Goal: Task Accomplishment & Management: Manage account settings

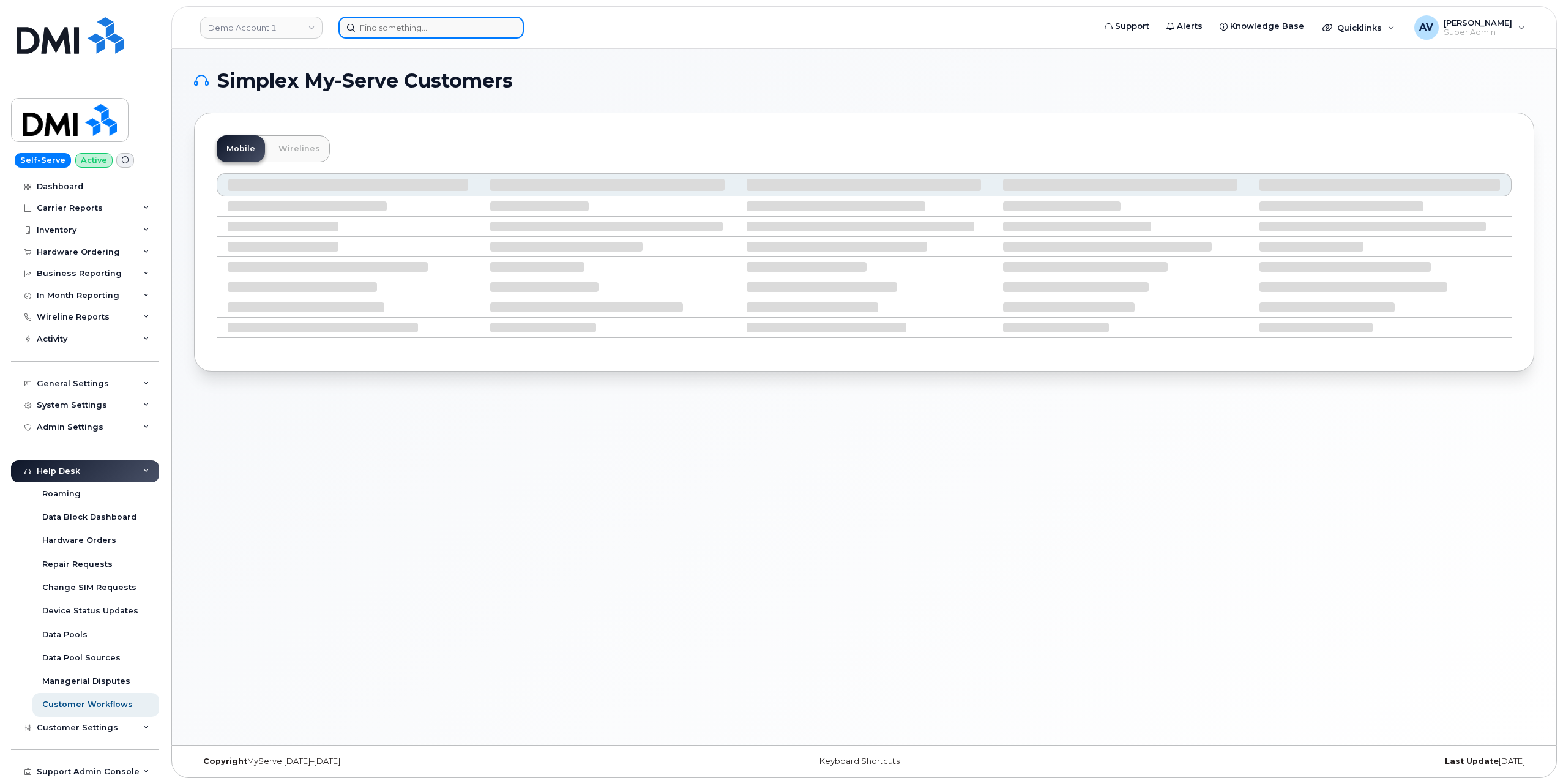
click at [465, 31] on input at bounding box center [430, 28] width 185 height 22
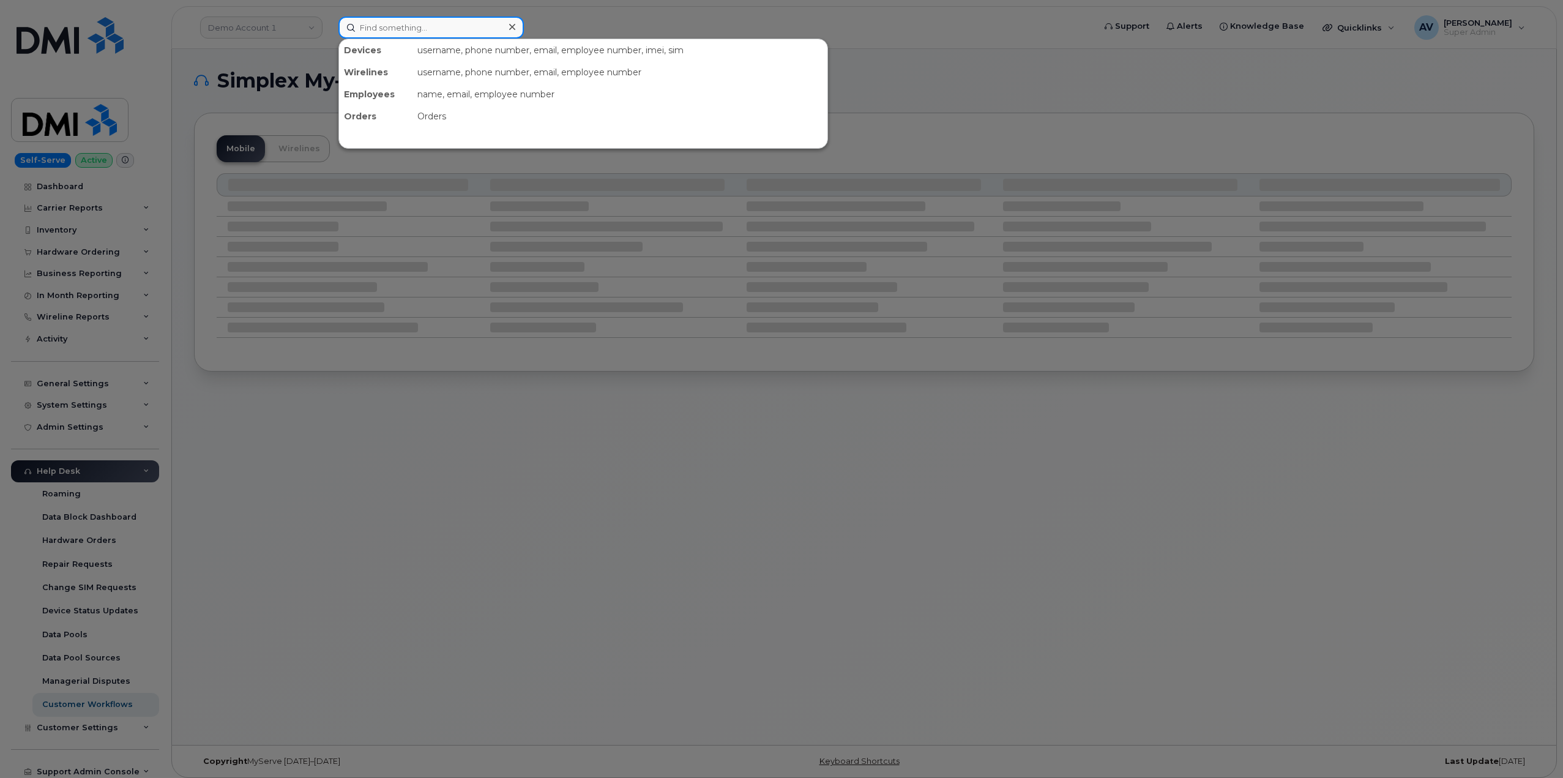
paste input "[PERSON_NAME]"
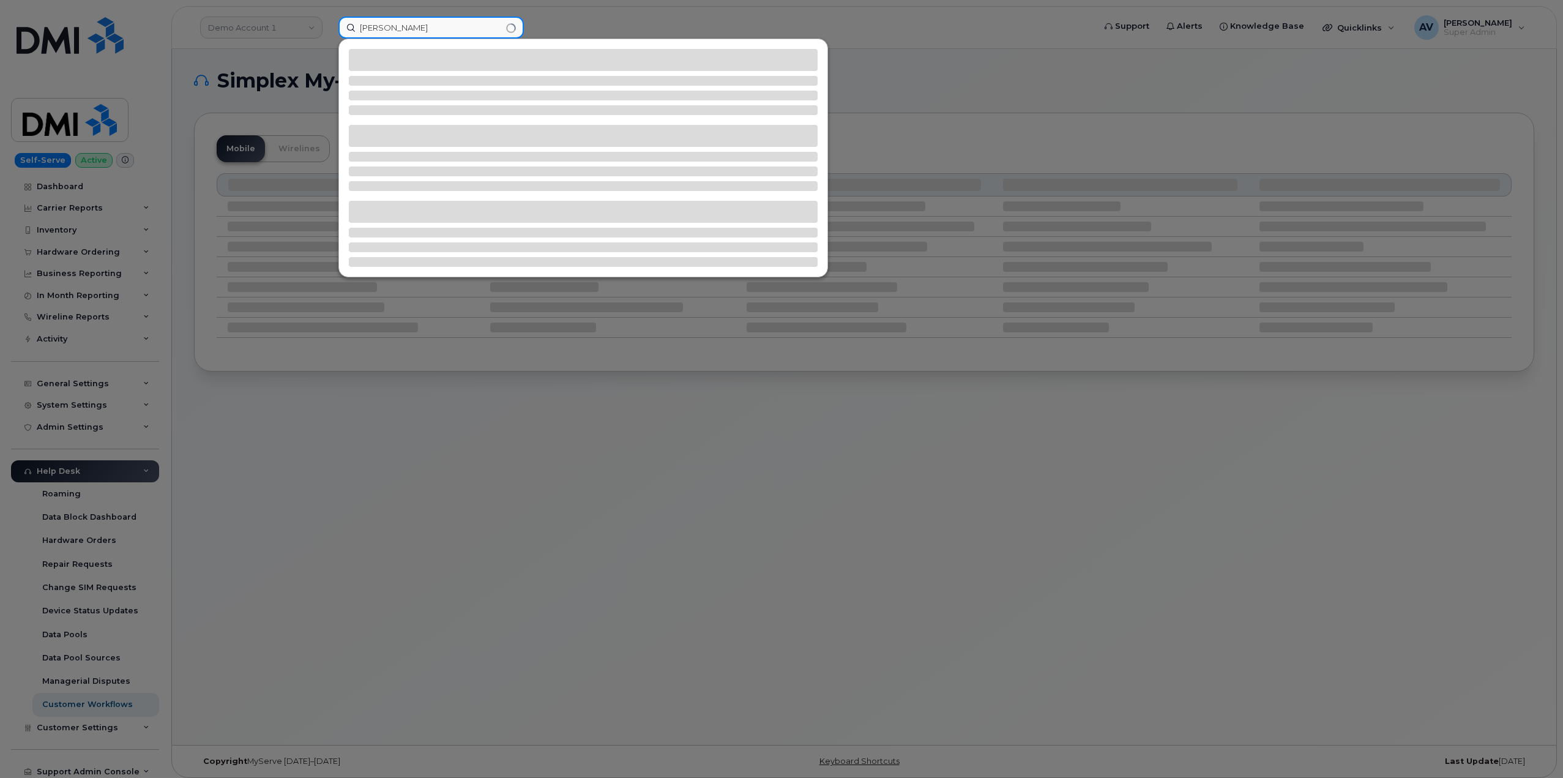
type input "[PERSON_NAME]"
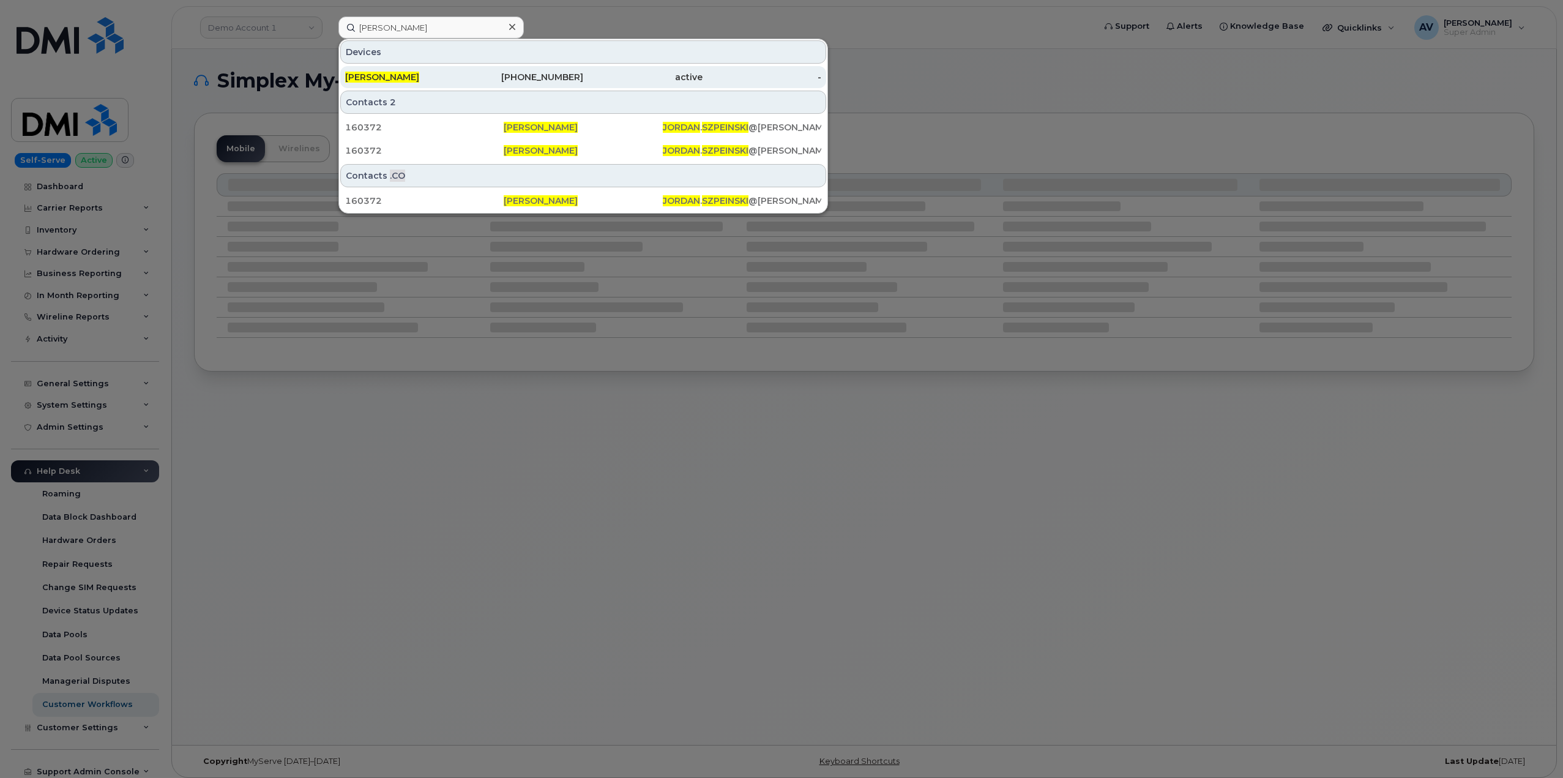
click at [492, 80] on div "337-605-0422" at bounding box center [523, 77] width 119 height 12
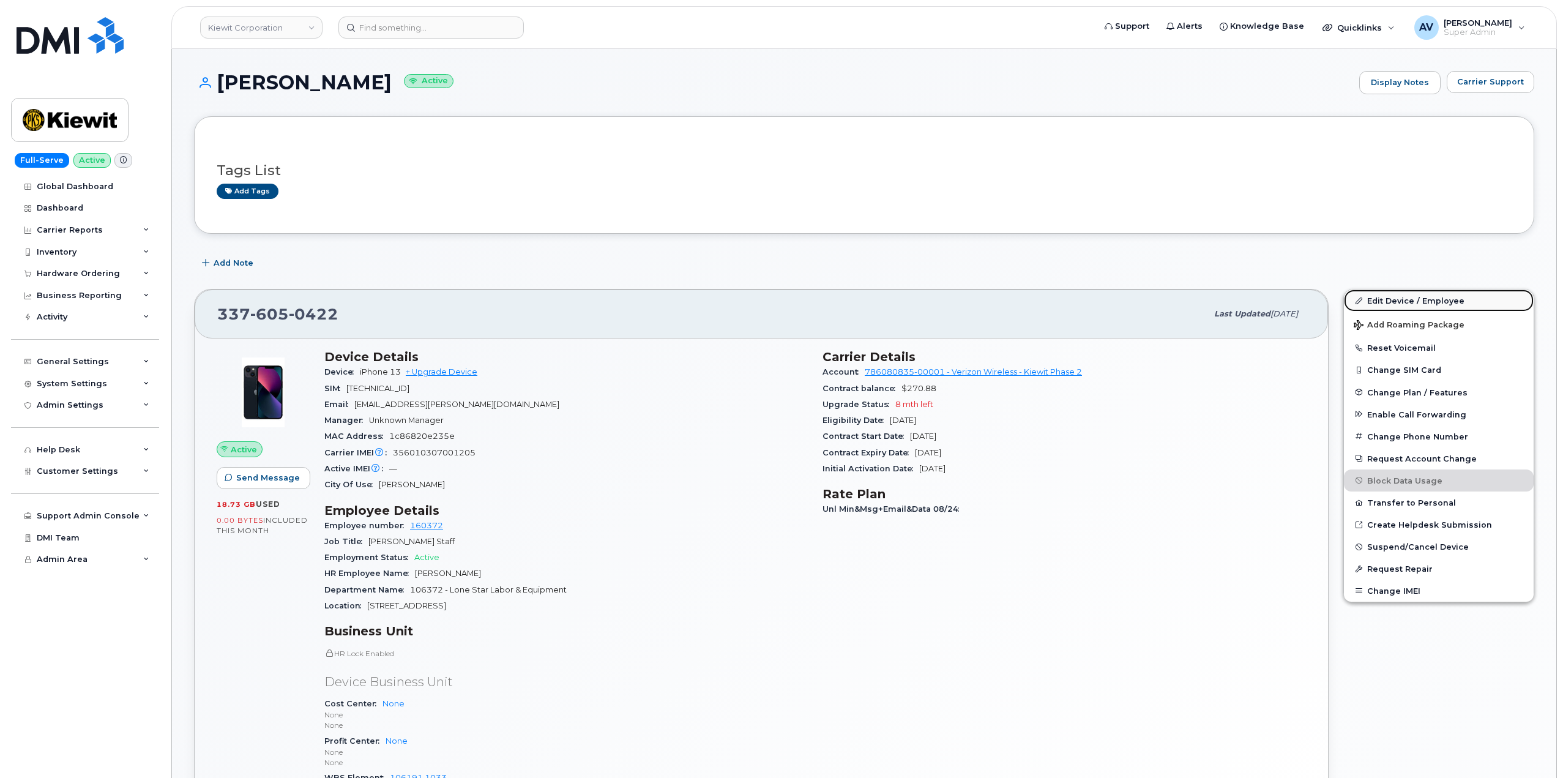
click at [1401, 297] on link "Edit Device / Employee" at bounding box center [1439, 300] width 190 height 22
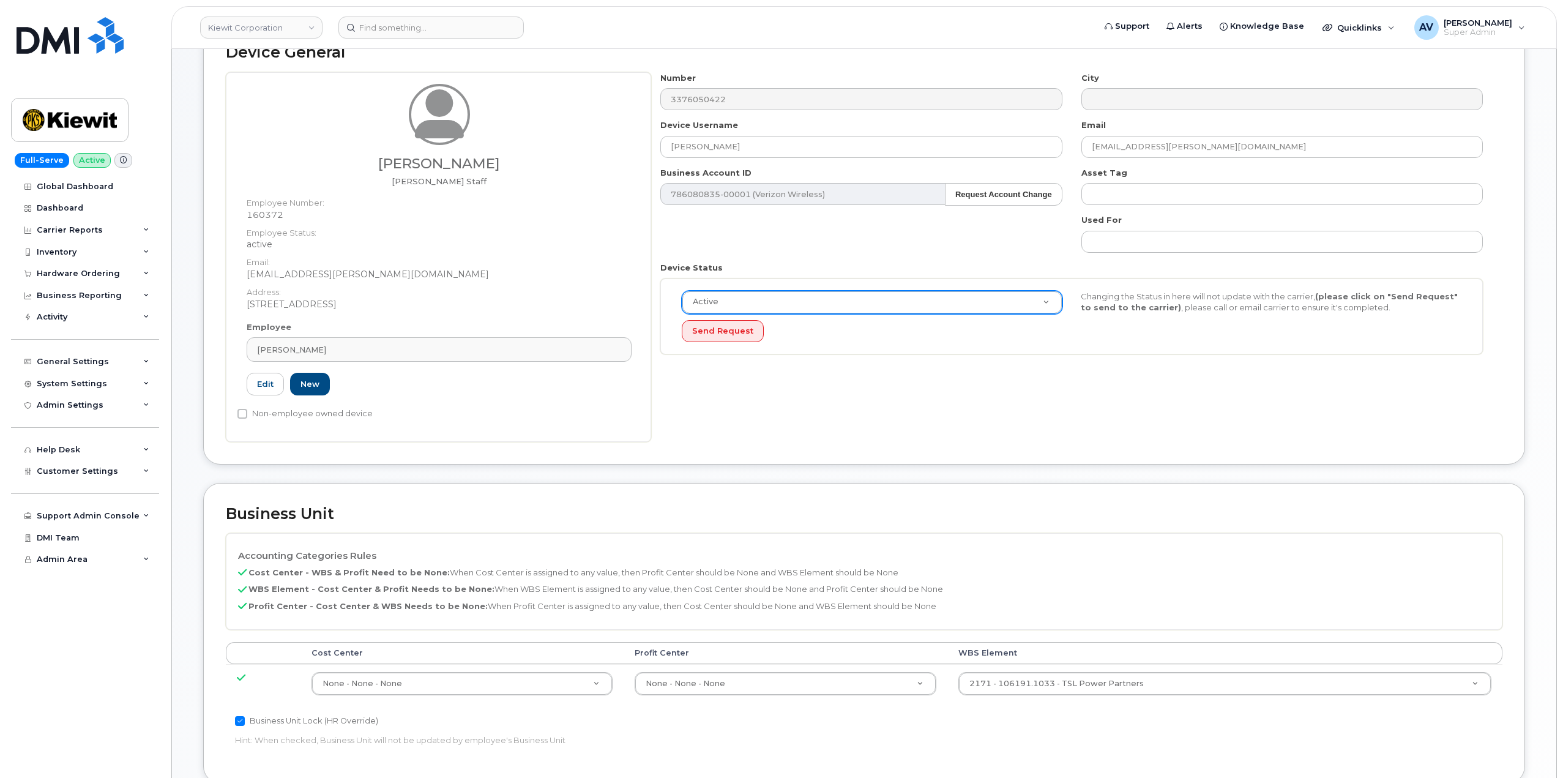
scroll to position [367, 0]
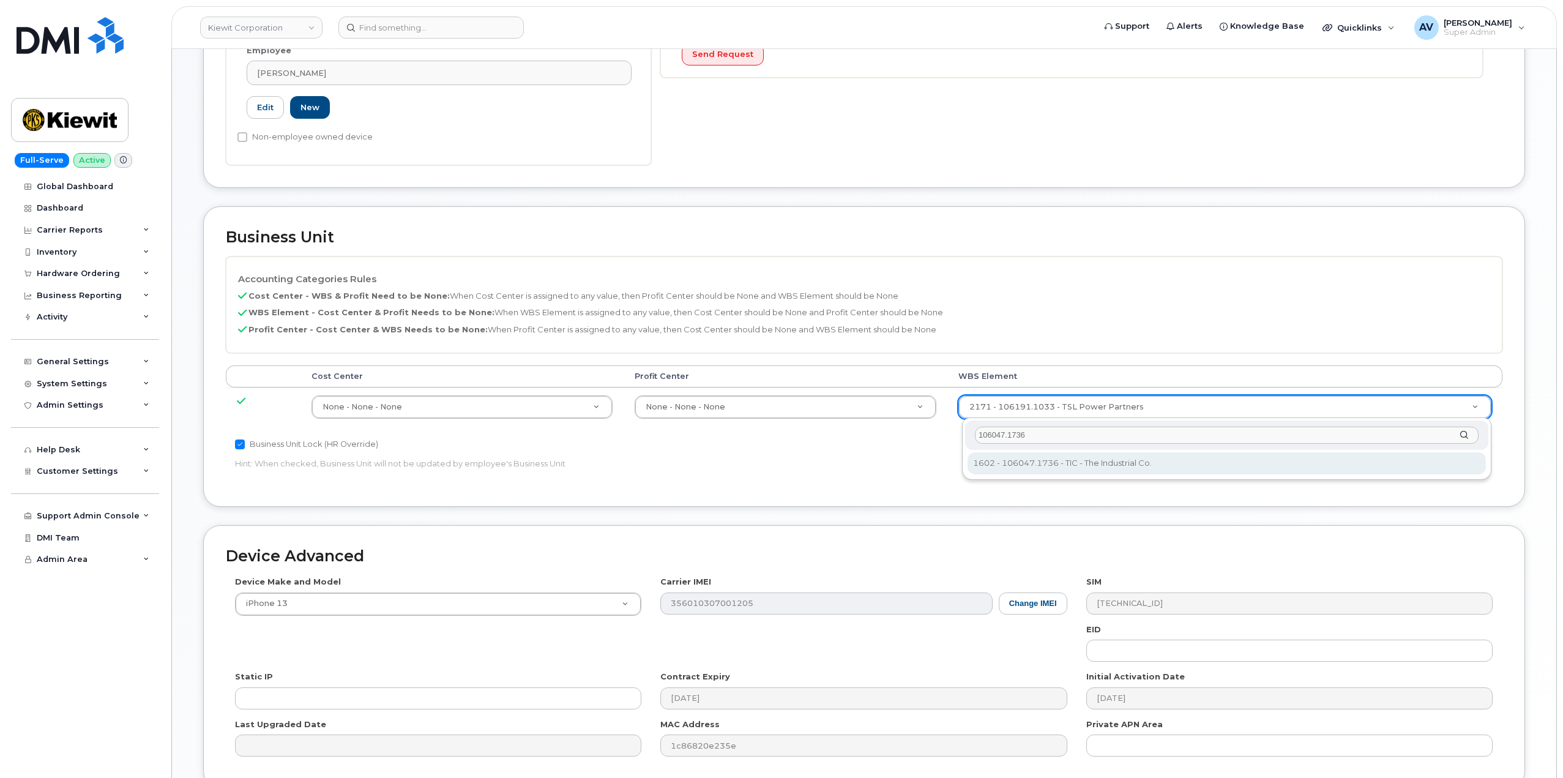
type input "106047.1736"
type input "30146004"
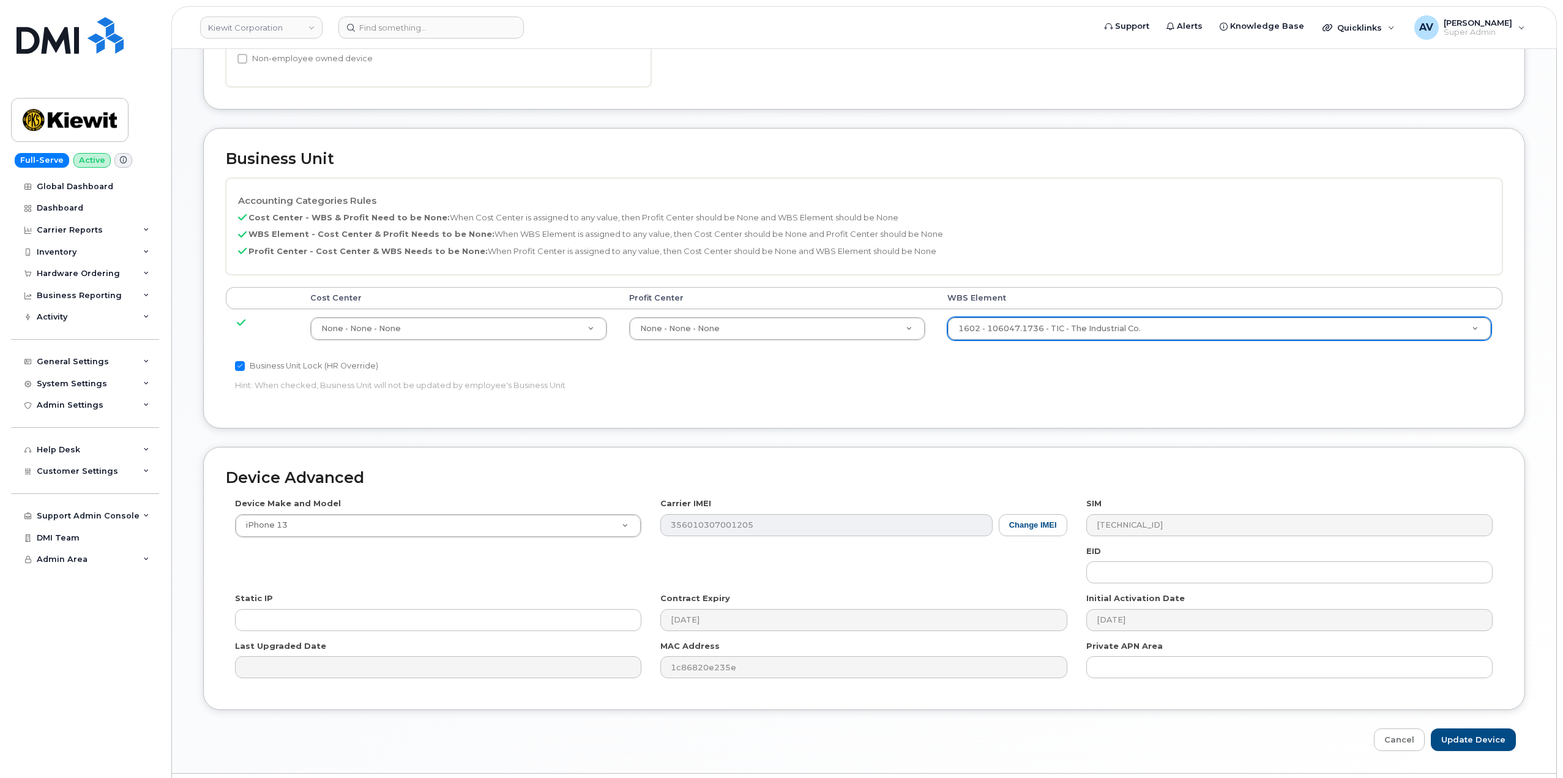
scroll to position [480, 0]
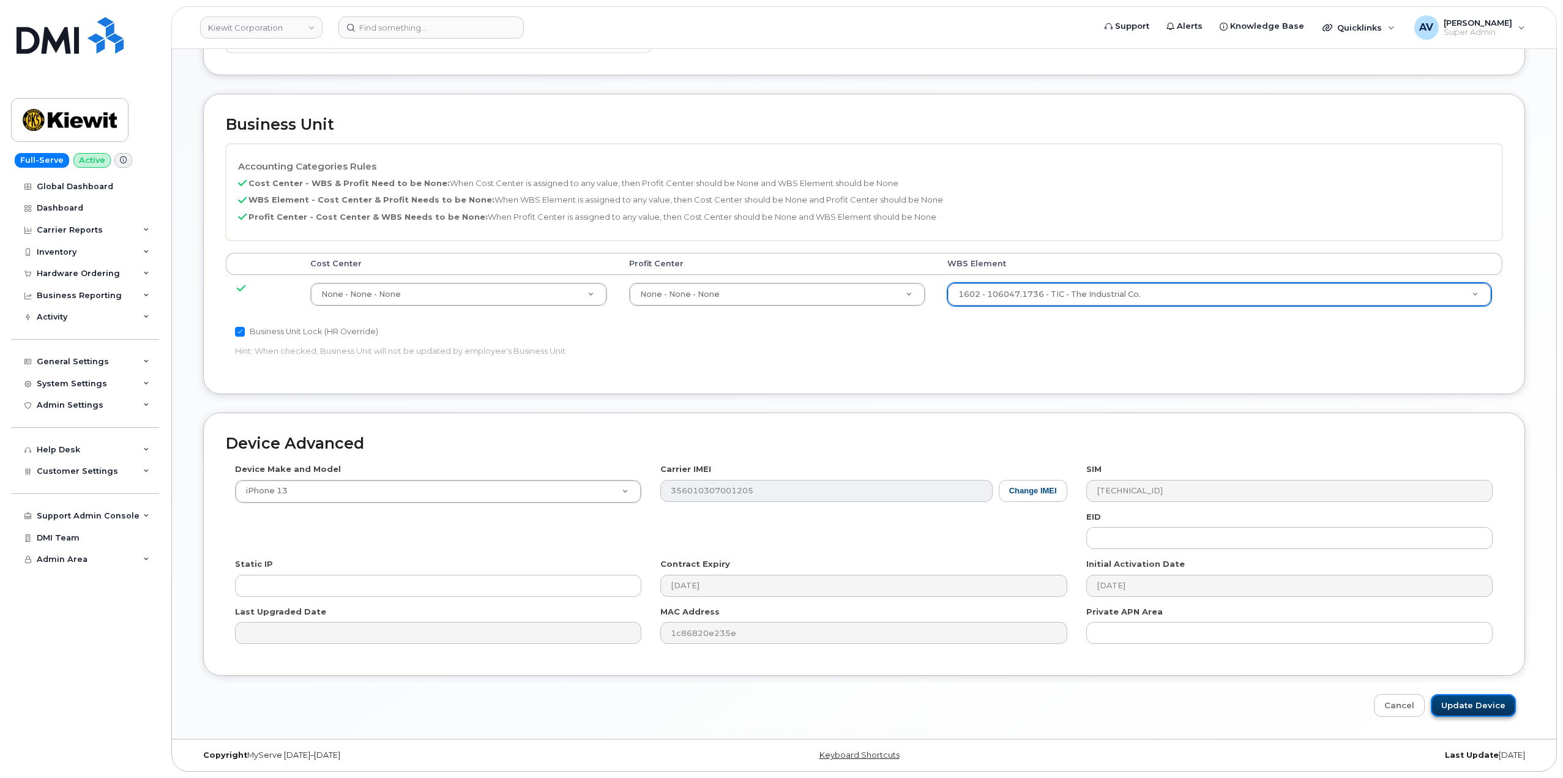
click at [1492, 705] on input "Update Device" at bounding box center [1473, 705] width 85 height 23
type input "Saving..."
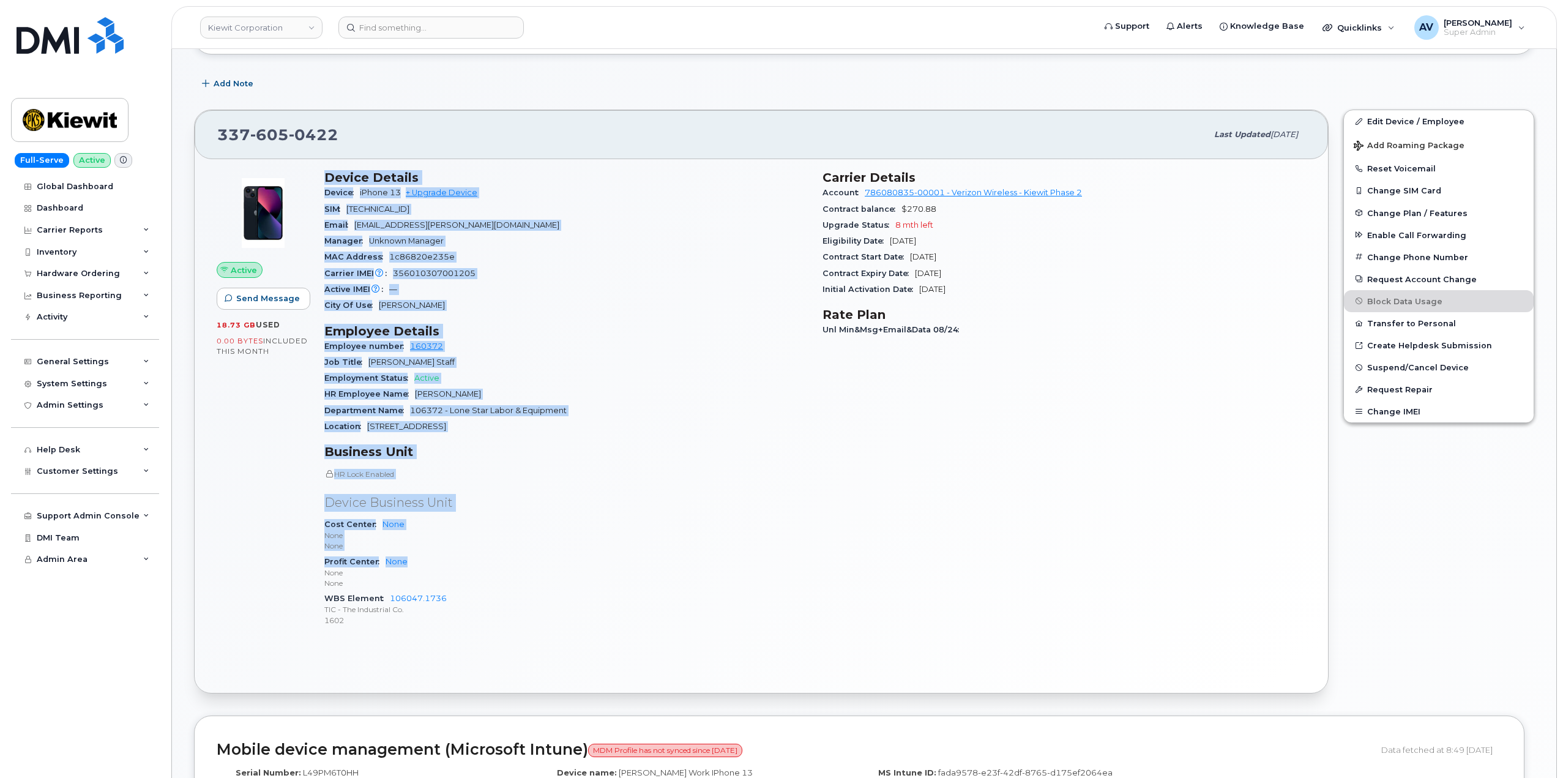
scroll to position [184, 0]
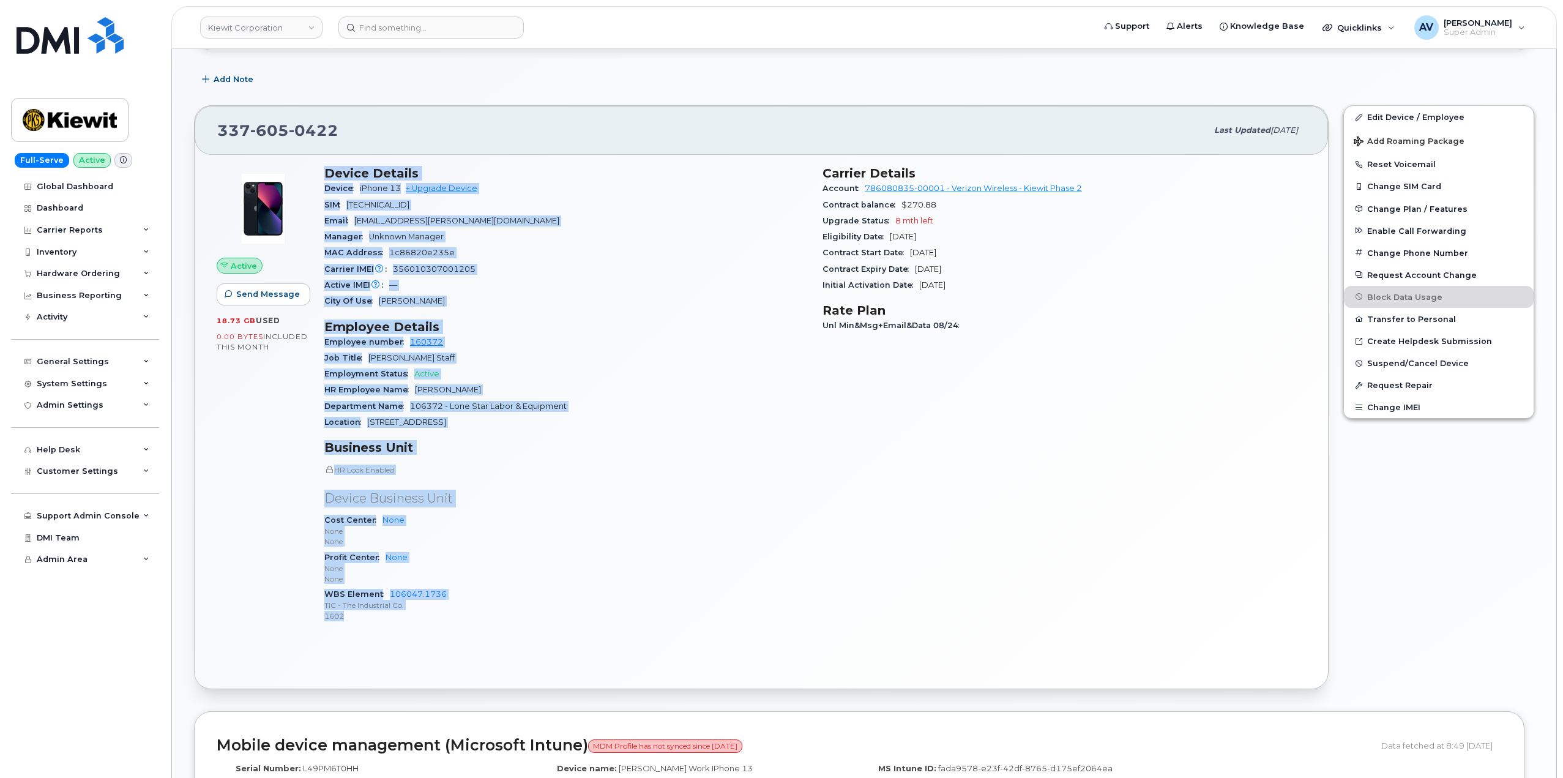
drag, startPoint x: 323, startPoint y: 355, endPoint x: 466, endPoint y: 621, distance: 302.0
click at [466, 621] on div "Device Details Device iPhone 13 + Upgrade Device SIM 89148000009056650619 Email…" at bounding box center [566, 399] width 498 height 482
copy div "Device Details Device iPhone 13 + Upgrade Device SIM 89148000009056650619 Email…"
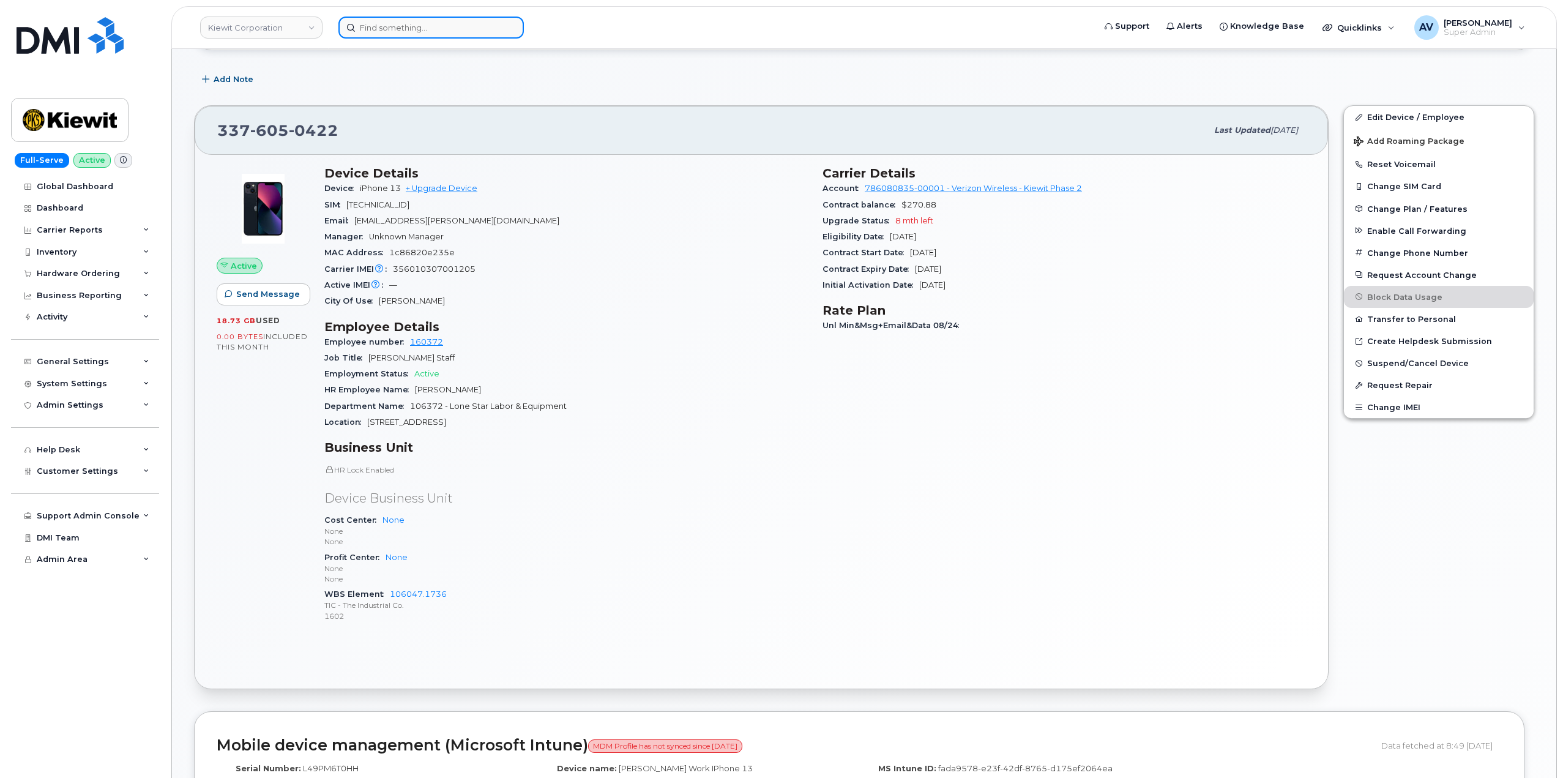
click at [411, 29] on input at bounding box center [430, 28] width 185 height 22
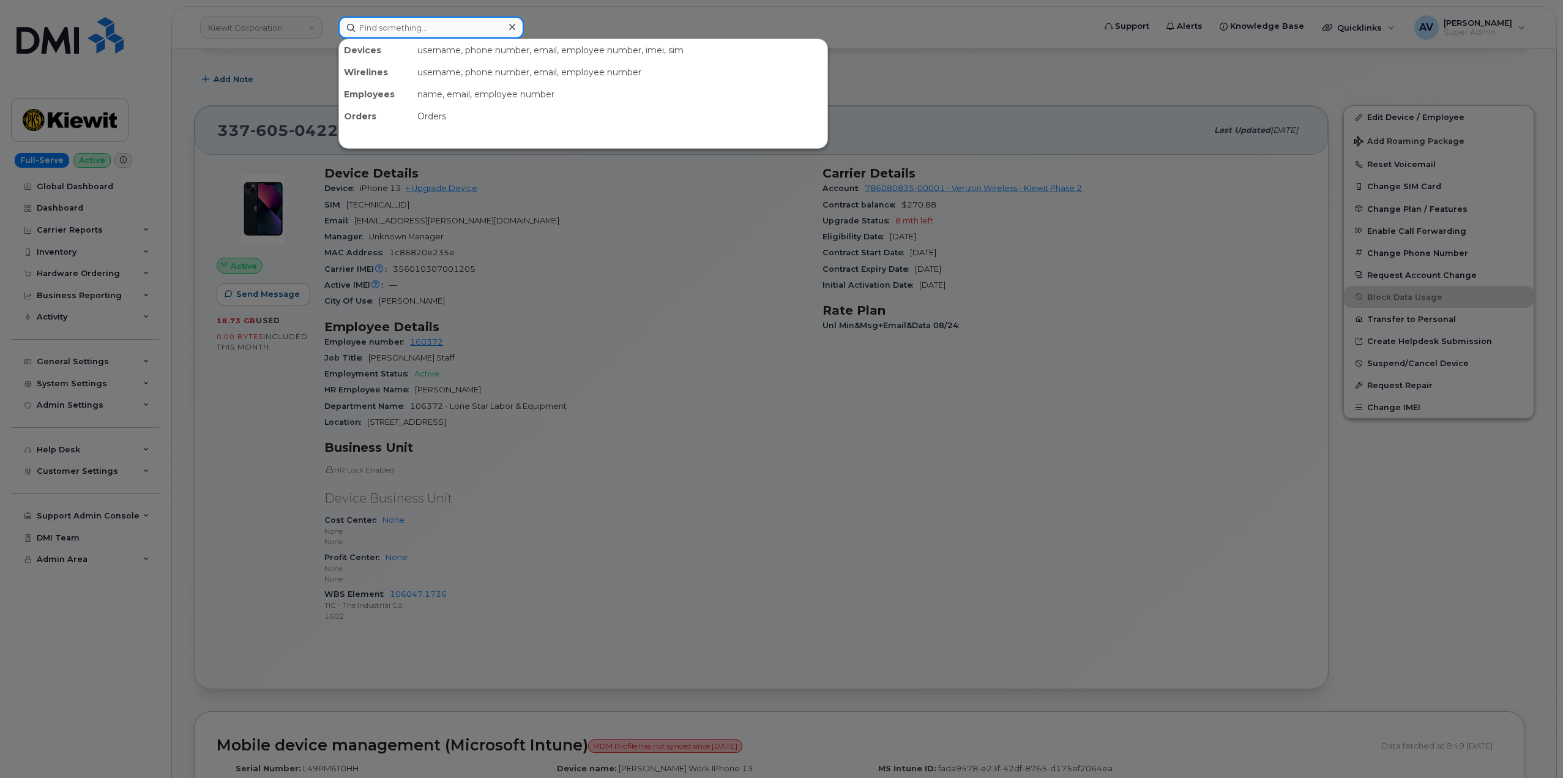
paste input "Michael Pachuilo"
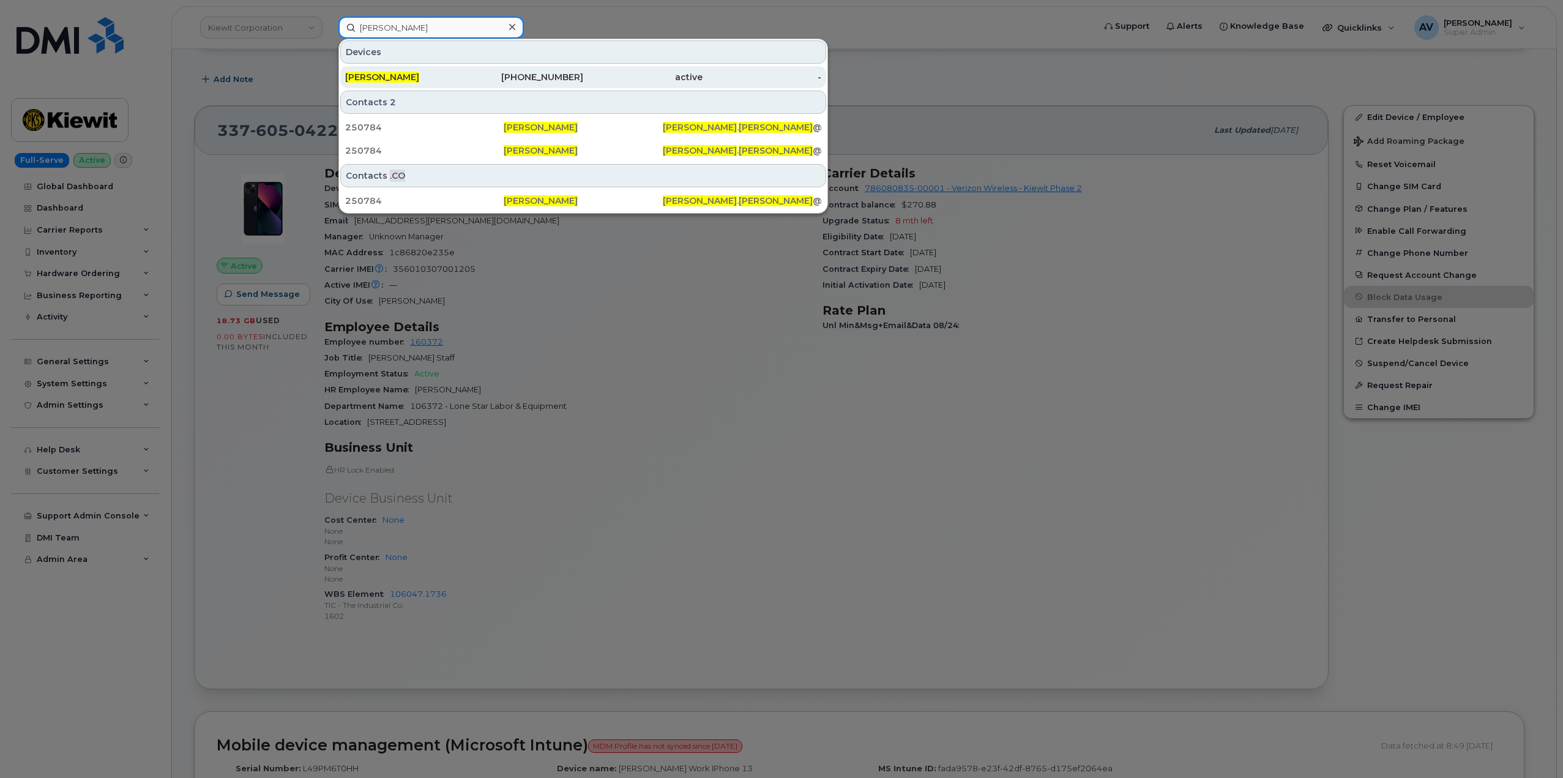
type input "Michael Pachuilo"
click at [499, 76] on div "913-403-6344" at bounding box center [523, 77] width 119 height 12
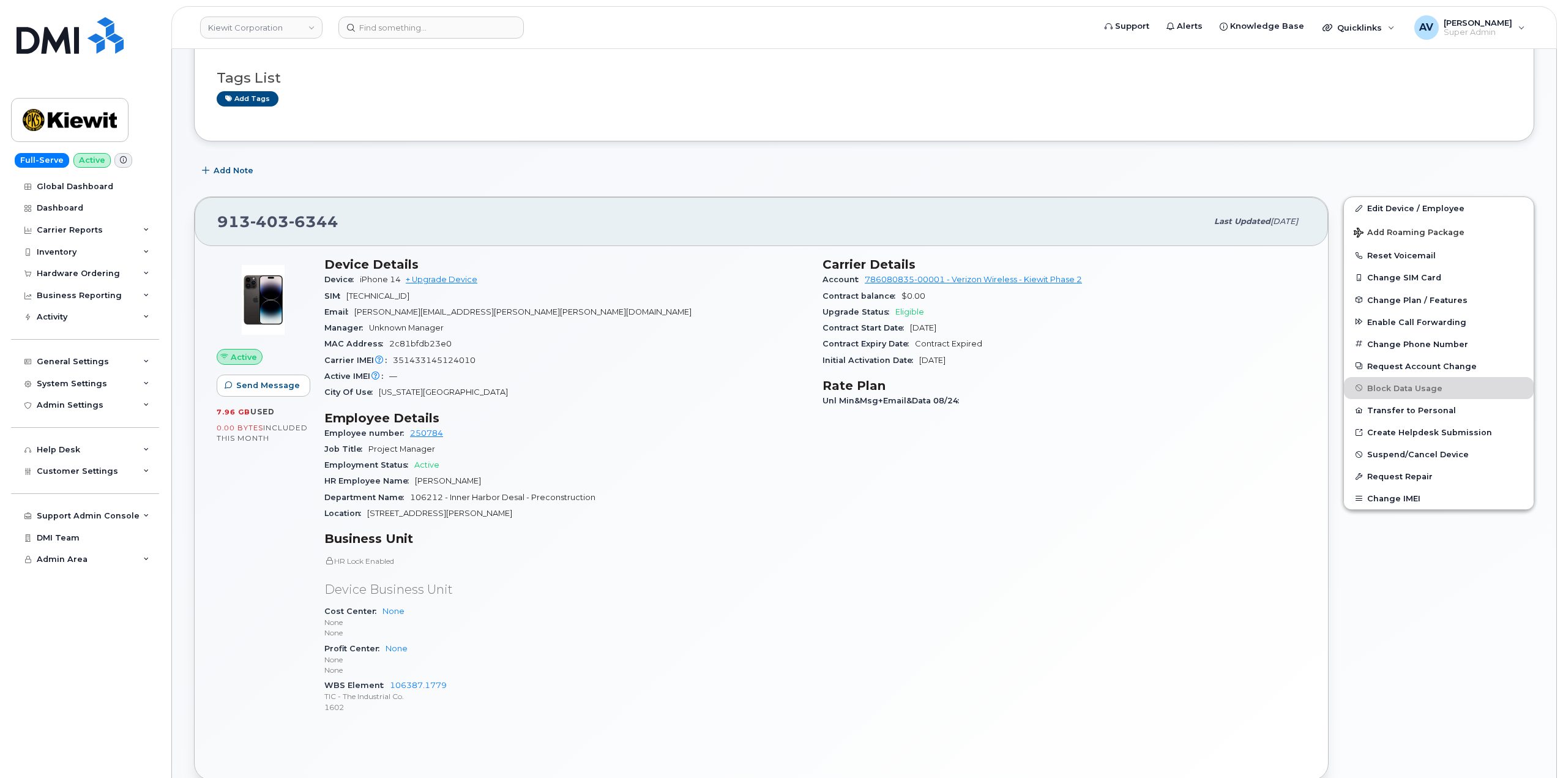
scroll to position [184, 0]
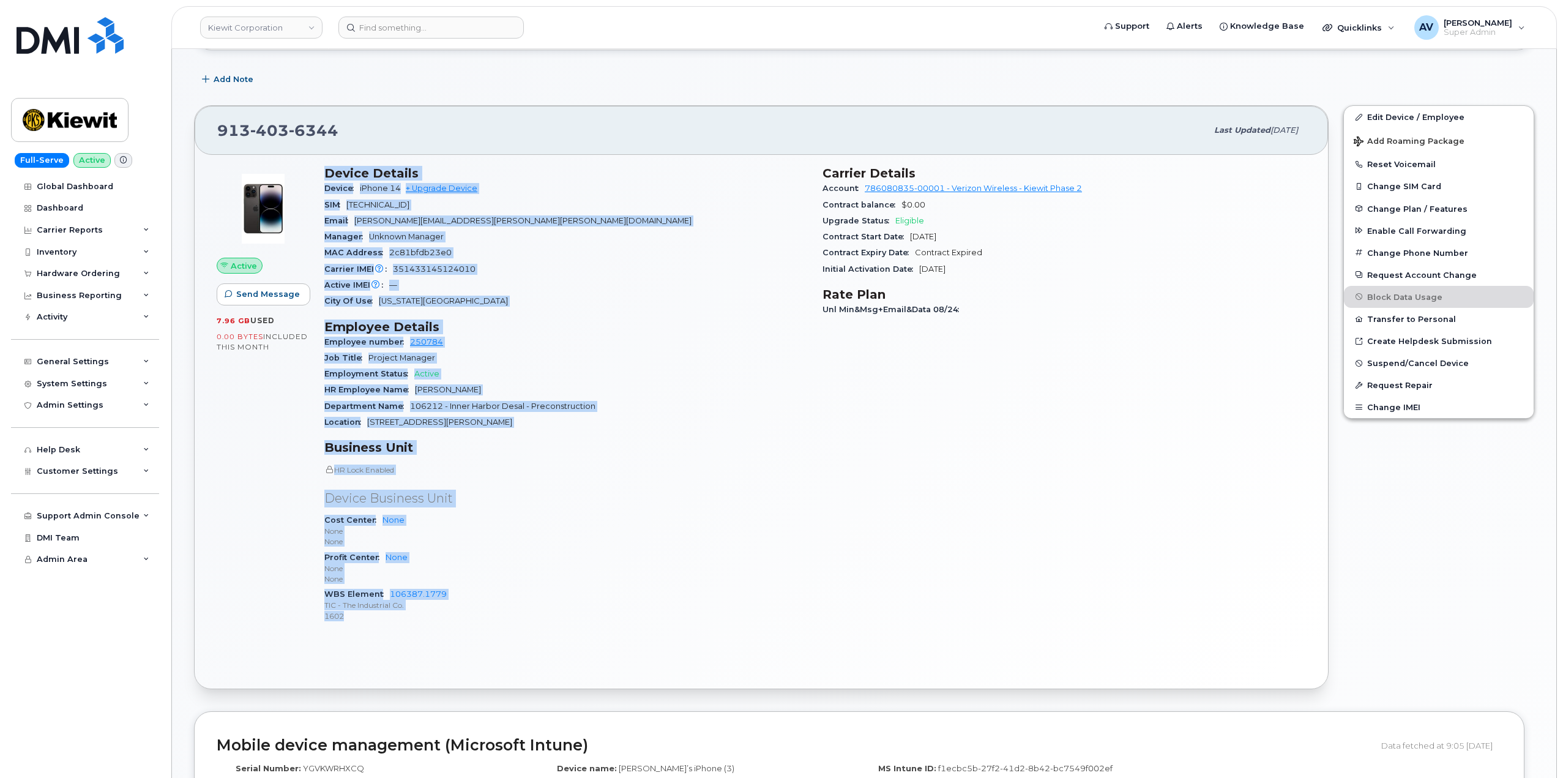
drag, startPoint x: 324, startPoint y: 171, endPoint x: 486, endPoint y: 631, distance: 487.9
click at [486, 631] on div "Device Details Device iPhone 14 + Upgrade Device SIM 89148000010163624828 Email…" at bounding box center [566, 399] width 498 height 482
copy div "Device Details Device iPhone 14 + Upgrade Device SIM 89148000010163624828 Email…"
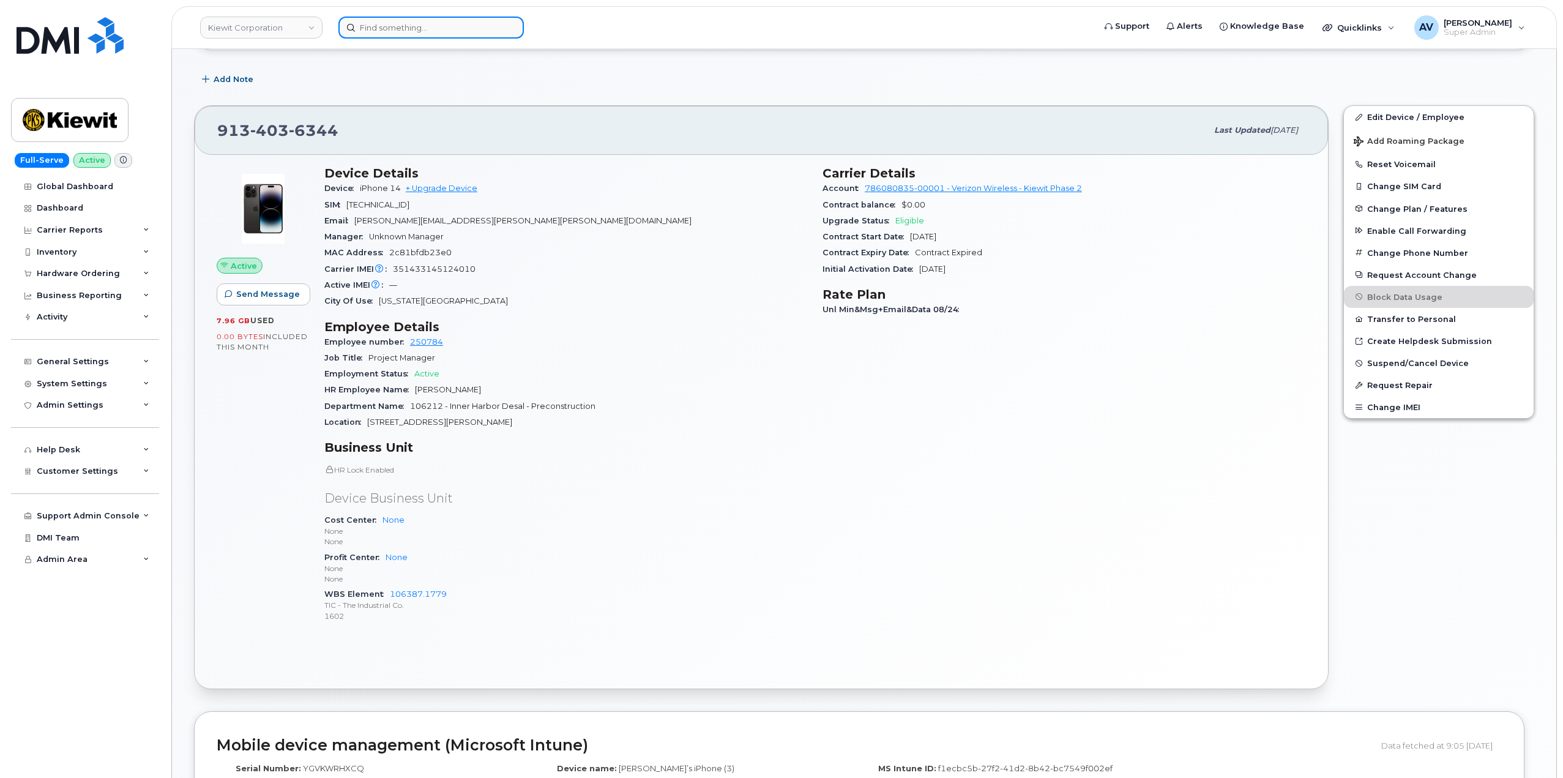
click at [499, 24] on input at bounding box center [430, 28] width 185 height 22
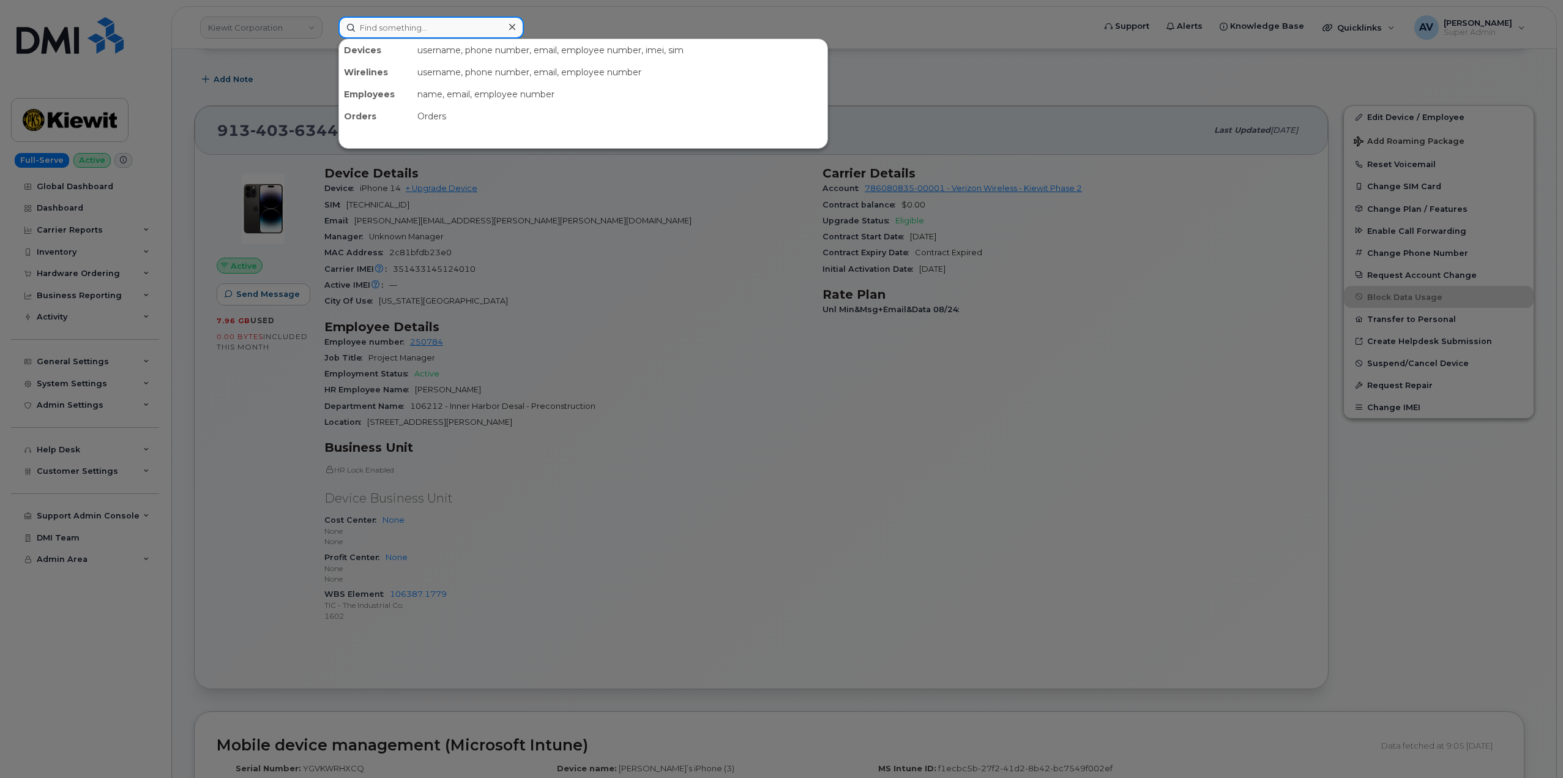
paste input "[PERSON_NAME]"
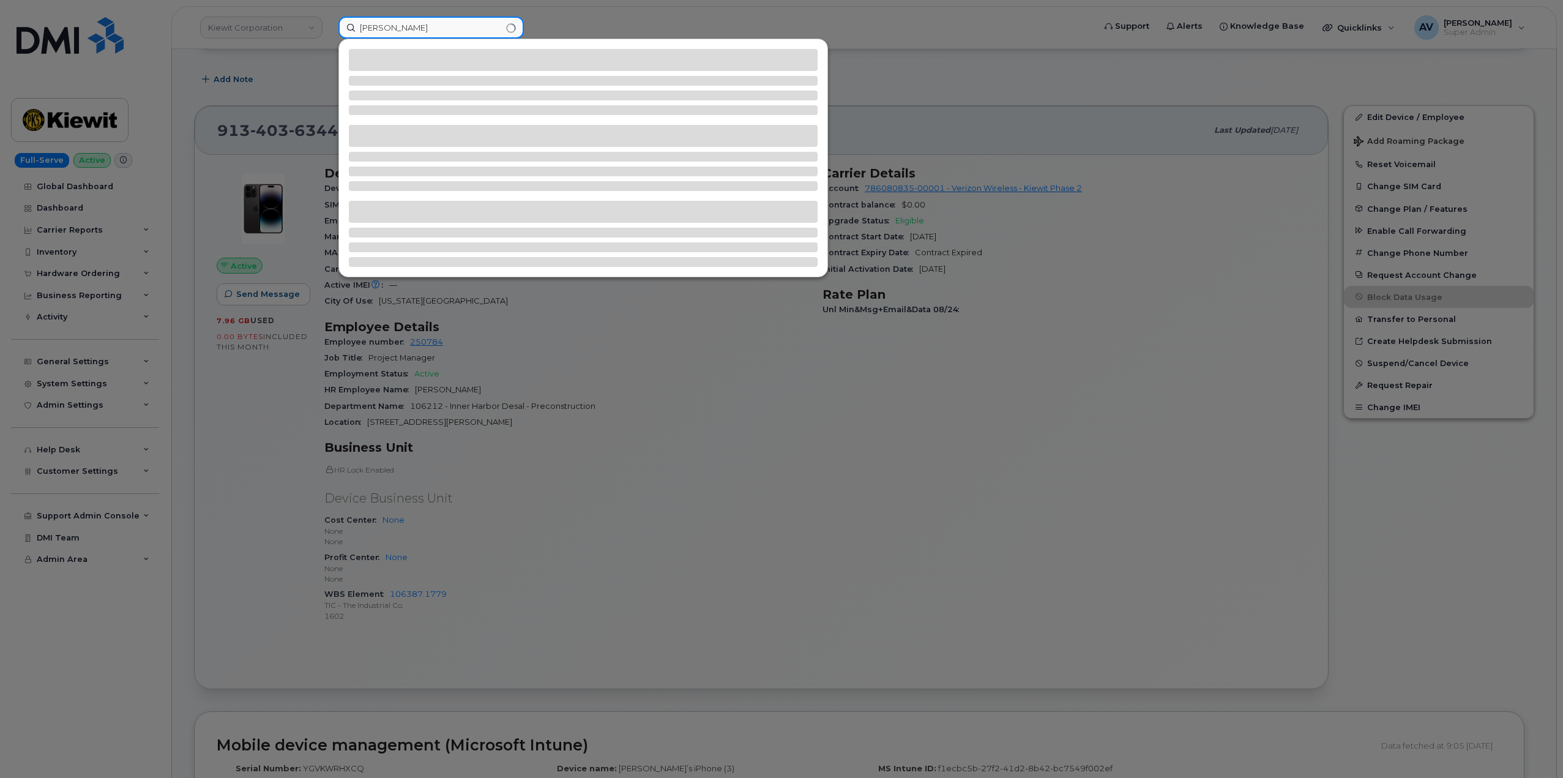
type input "[PERSON_NAME]"
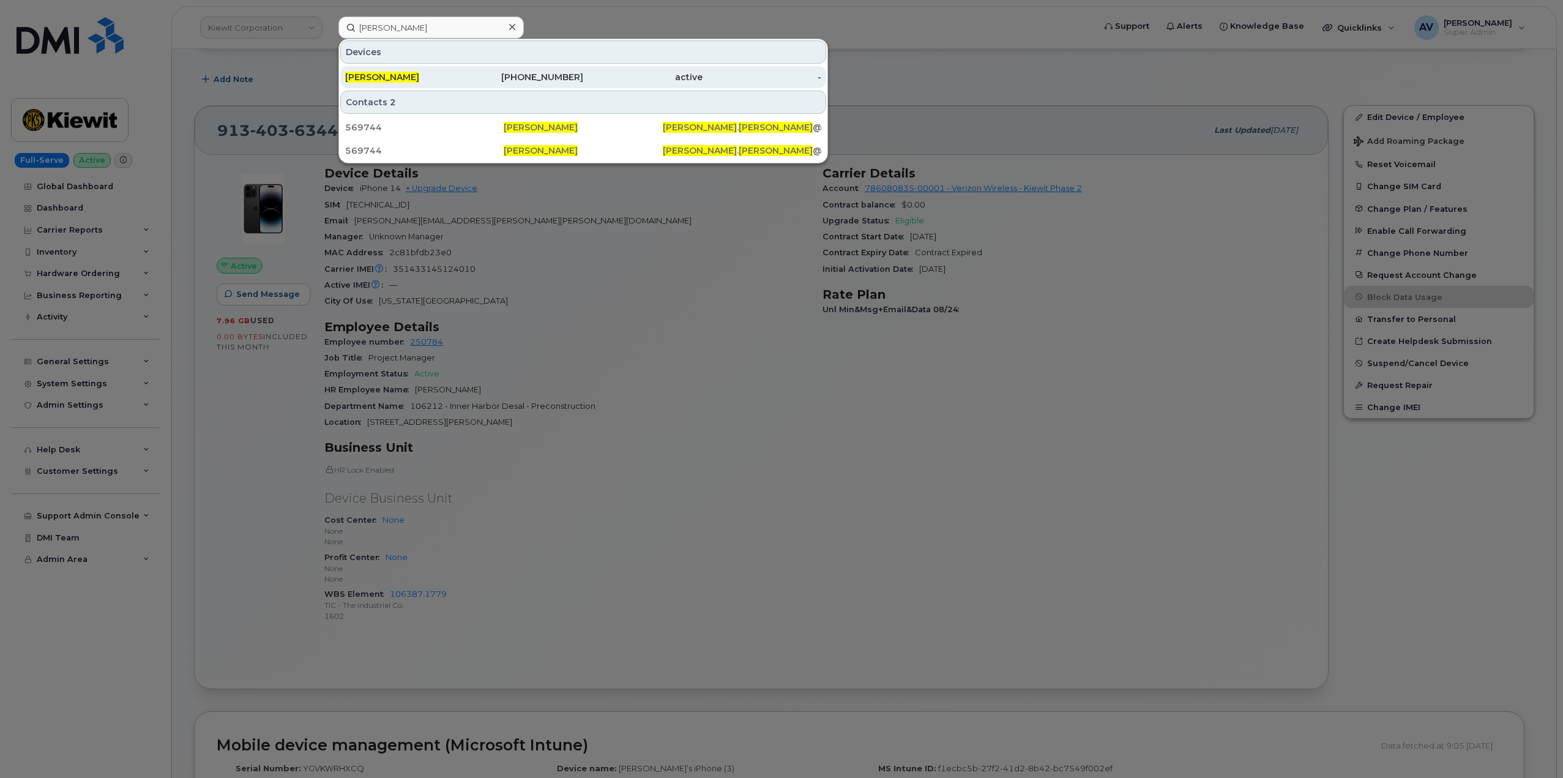
click at [562, 72] on div "504-419-9239" at bounding box center [523, 77] width 119 height 12
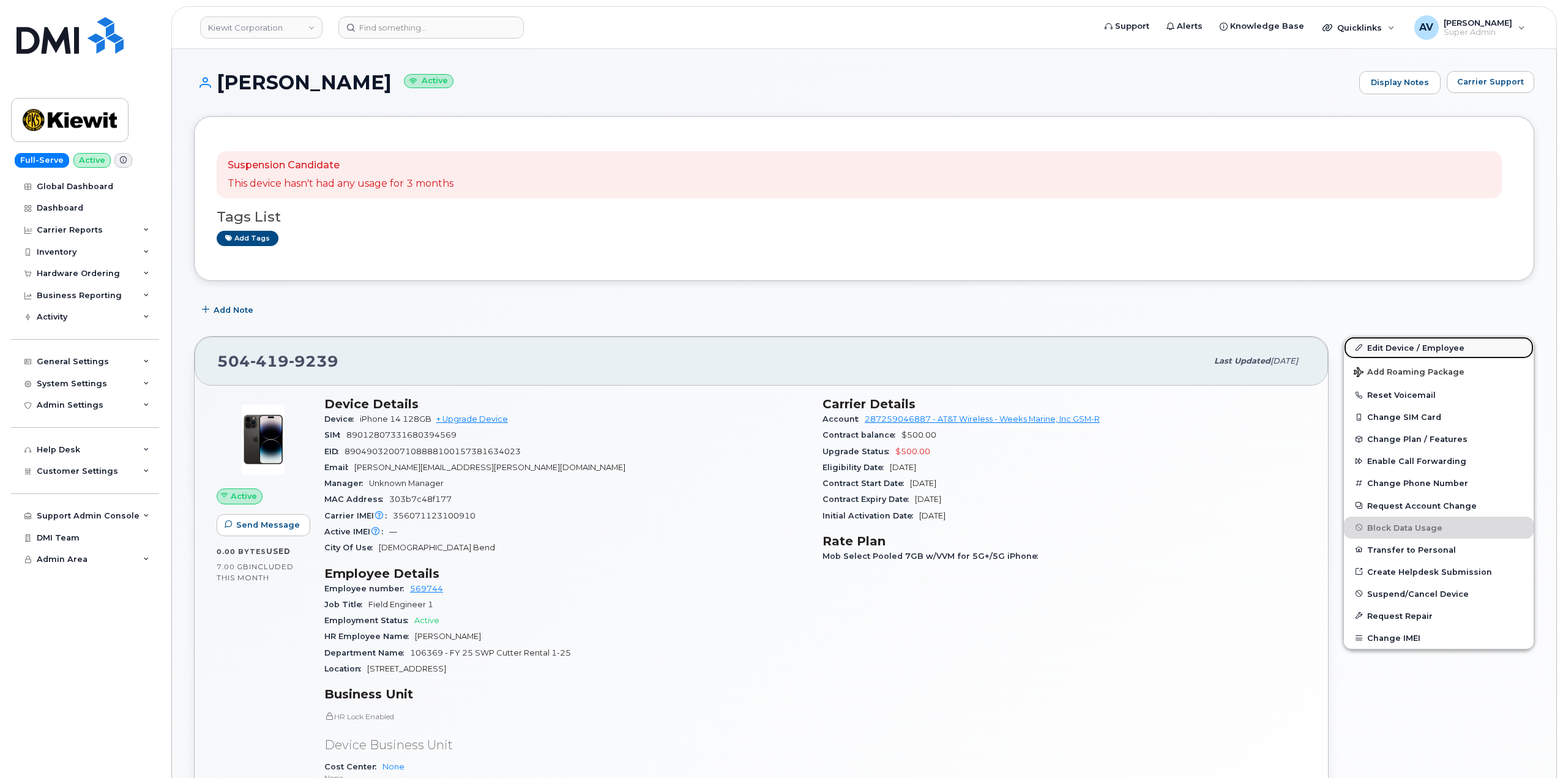
click at [1401, 345] on link "Edit Device / Employee" at bounding box center [1439, 348] width 190 height 22
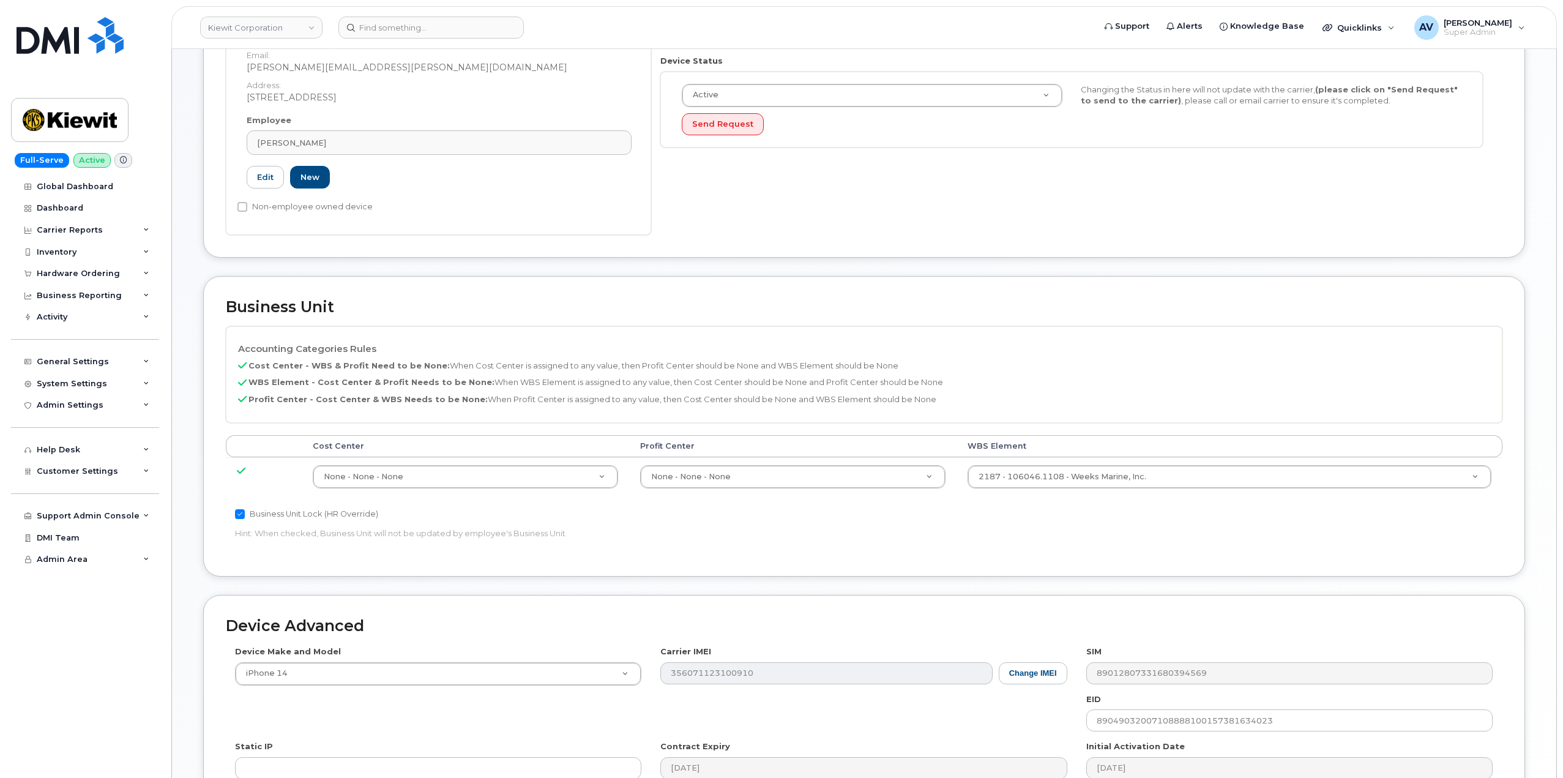
scroll to position [367, 0]
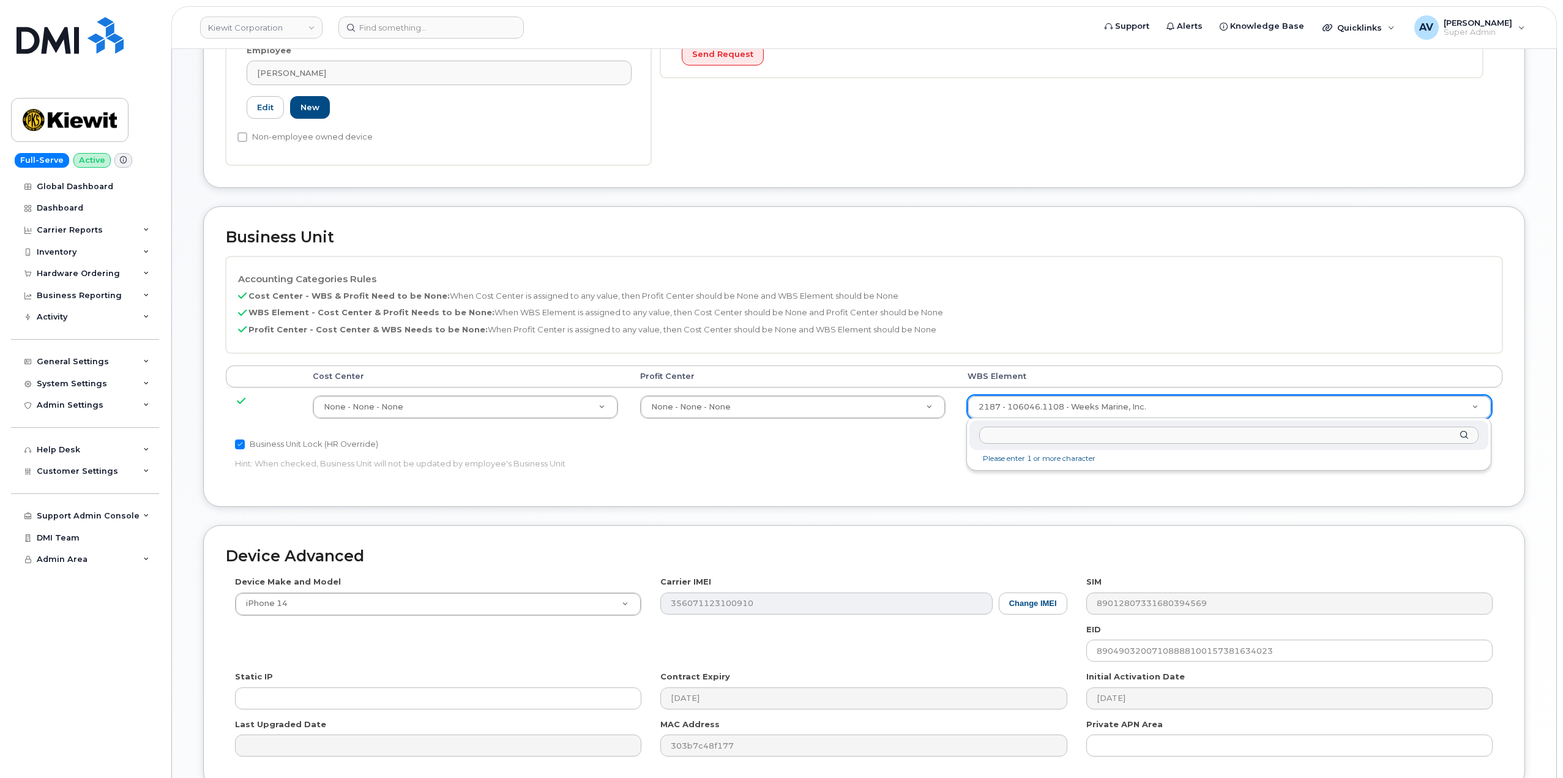
click at [1103, 441] on input "text" at bounding box center [1228, 436] width 499 height 18
type input "106046.1108"
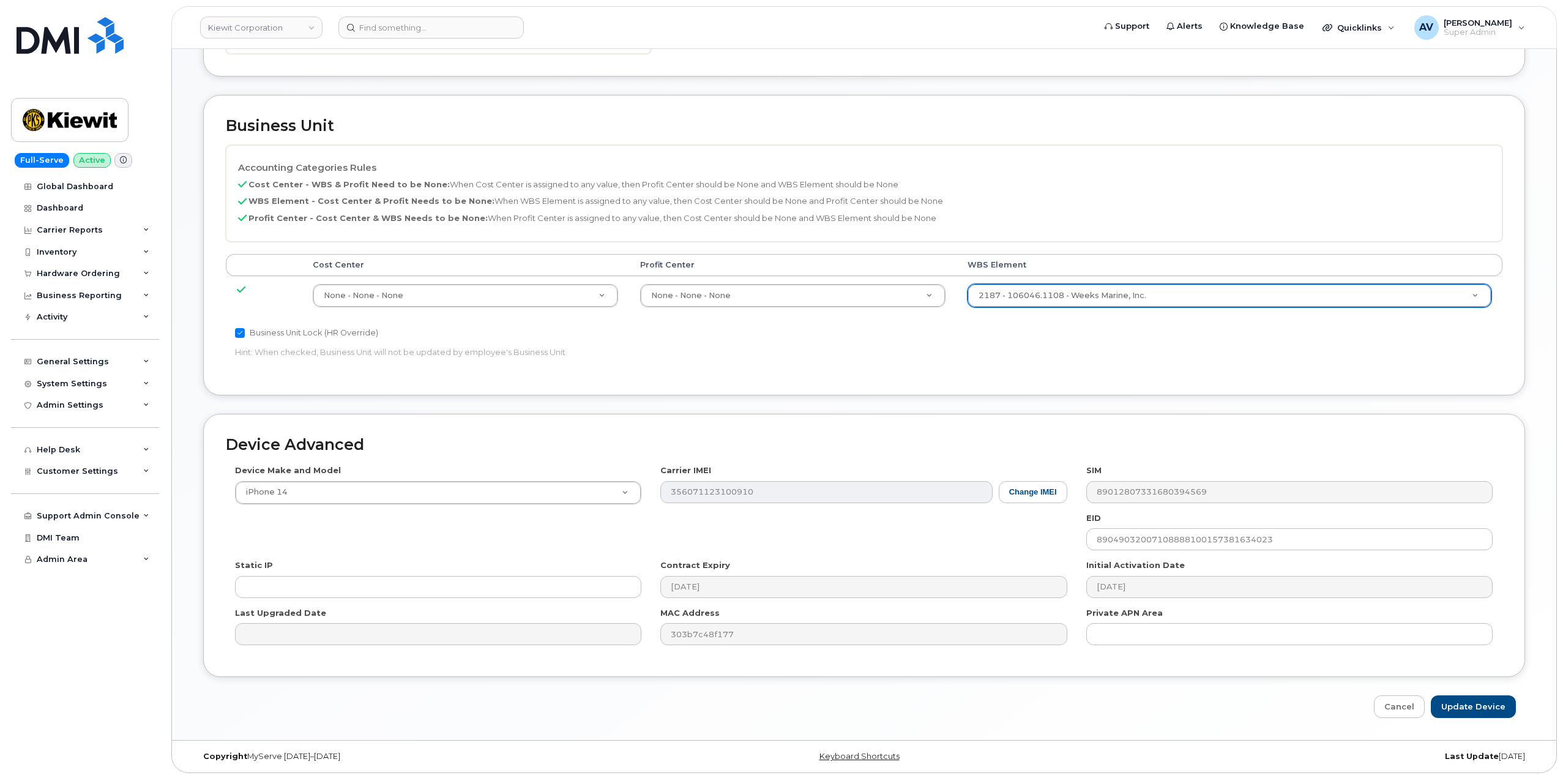
scroll to position [480, 0]
click at [1458, 699] on input "Update Device" at bounding box center [1473, 705] width 85 height 23
type input "Saving..."
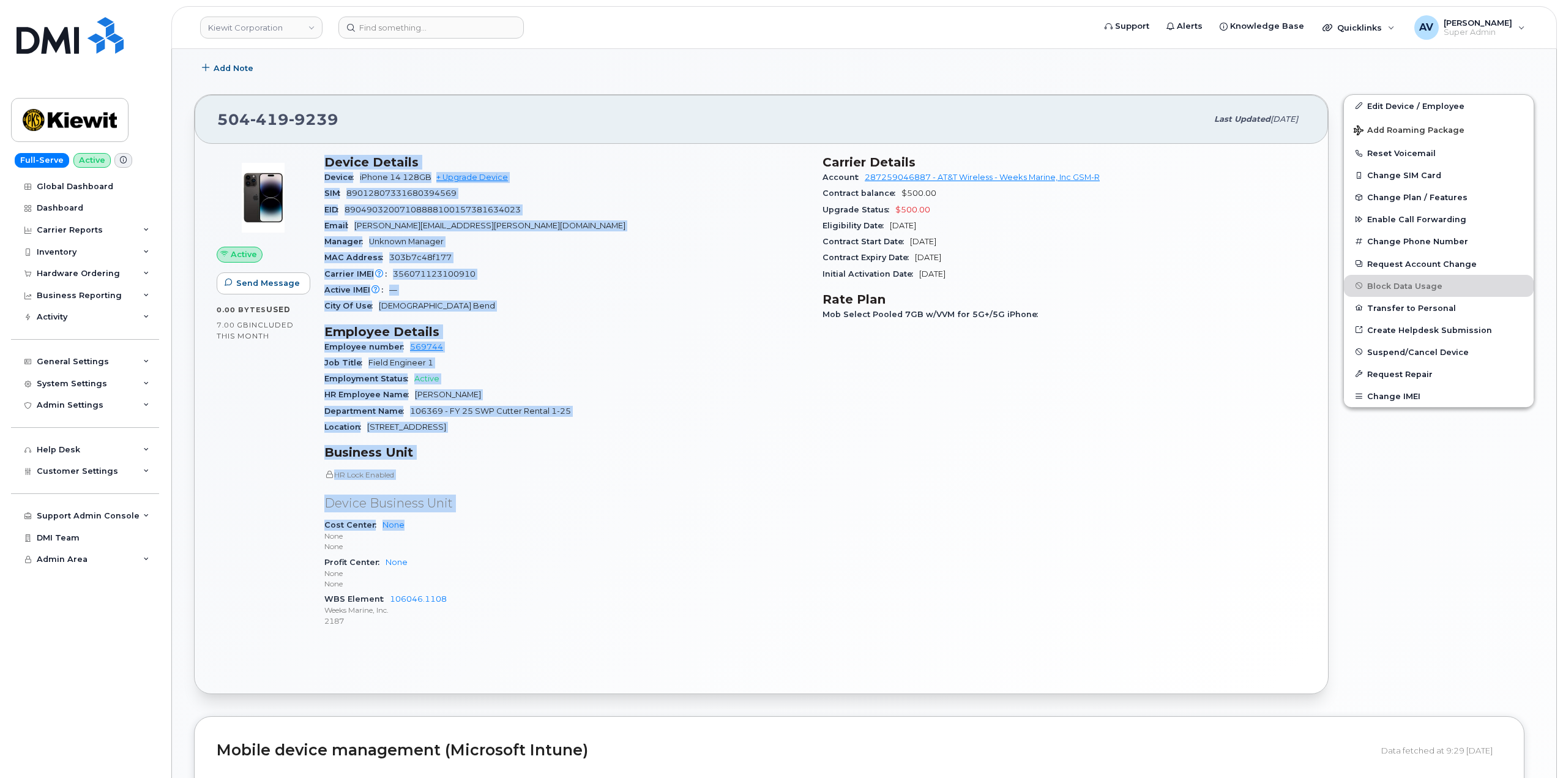
scroll to position [245, 0]
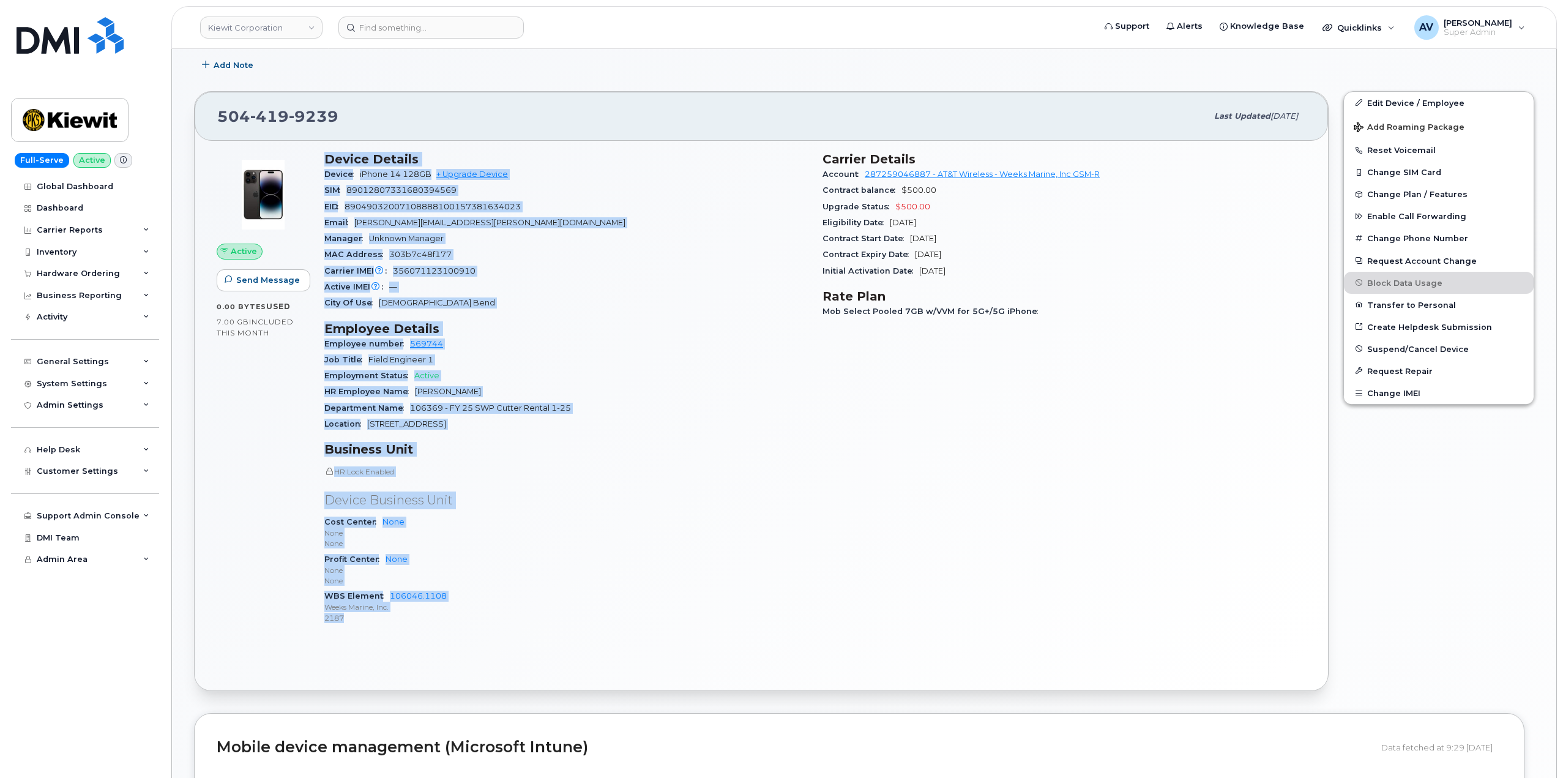
drag, startPoint x: 318, startPoint y: 400, endPoint x: 487, endPoint y: 630, distance: 284.9
click at [487, 630] on div "Device Details Device iPhone 14 128GB + Upgrade Device SIM [TECHNICAL_ID] EID 8…" at bounding box center [566, 393] width 498 height 498
copy div "Device Details Device iPhone 14 128GB + Upgrade Device SIM [TECHNICAL_ID] EID 8…"
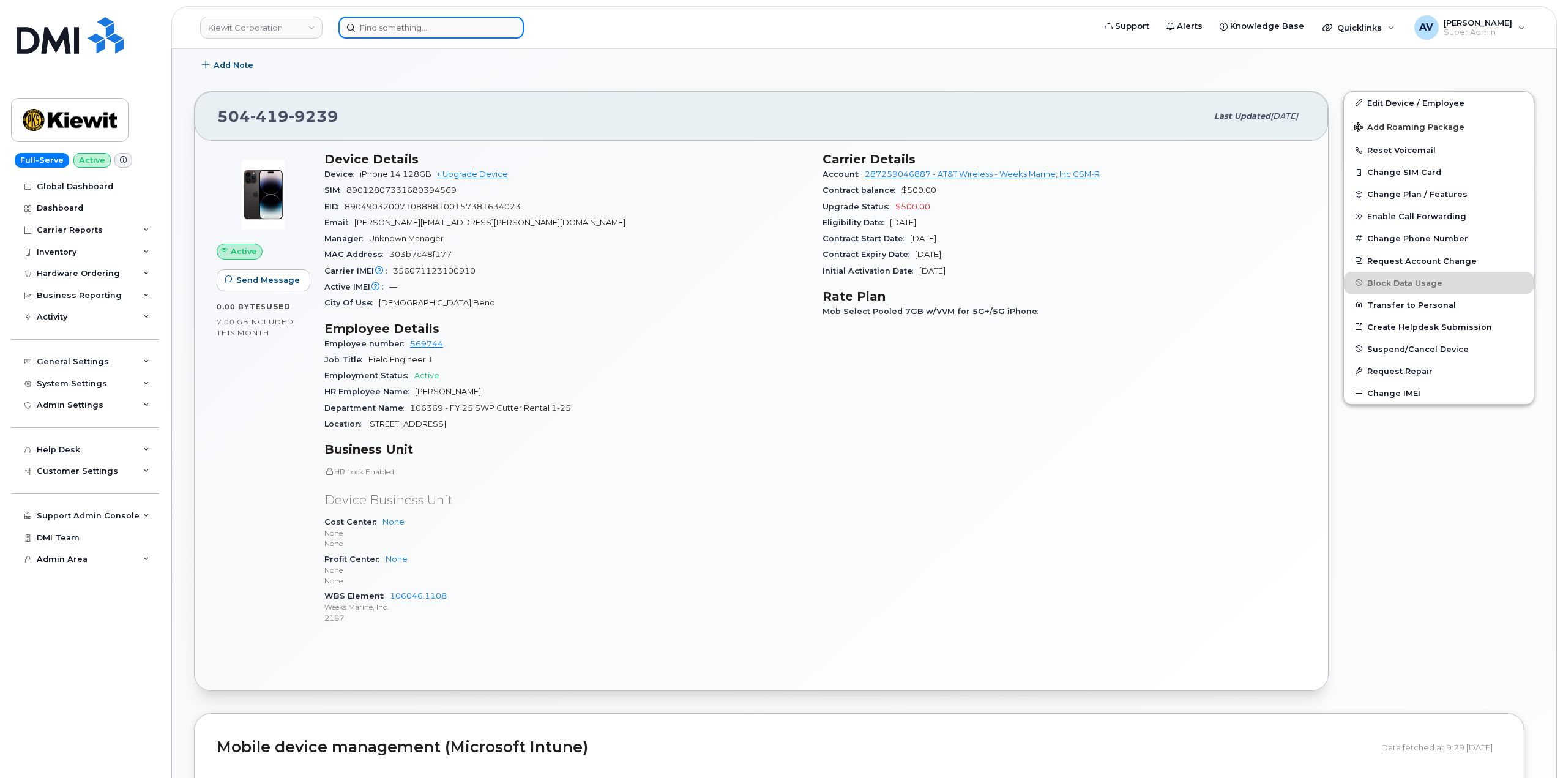
click at [490, 27] on input at bounding box center [430, 28] width 185 height 22
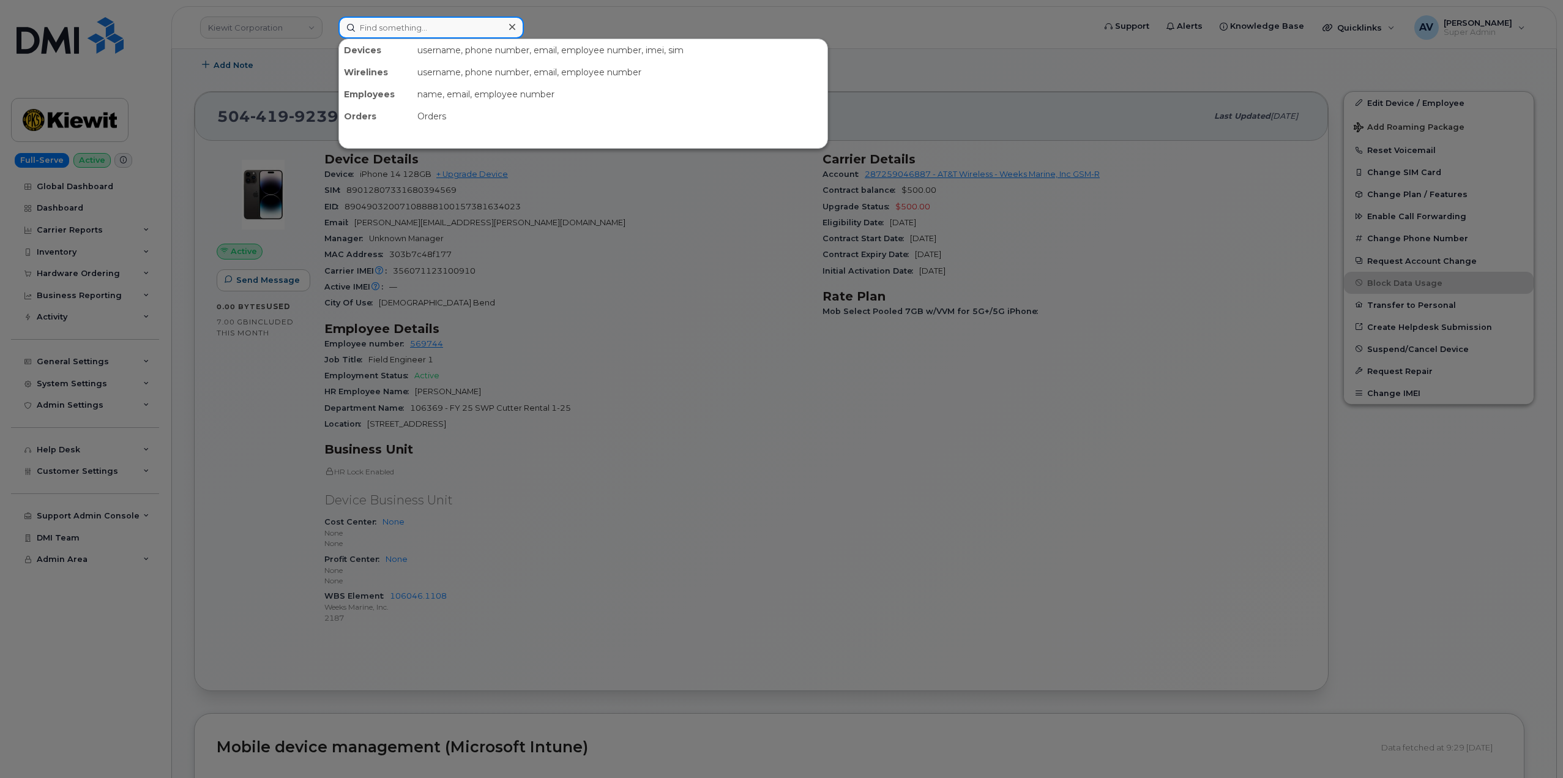
paste input "Patrick Oliver"
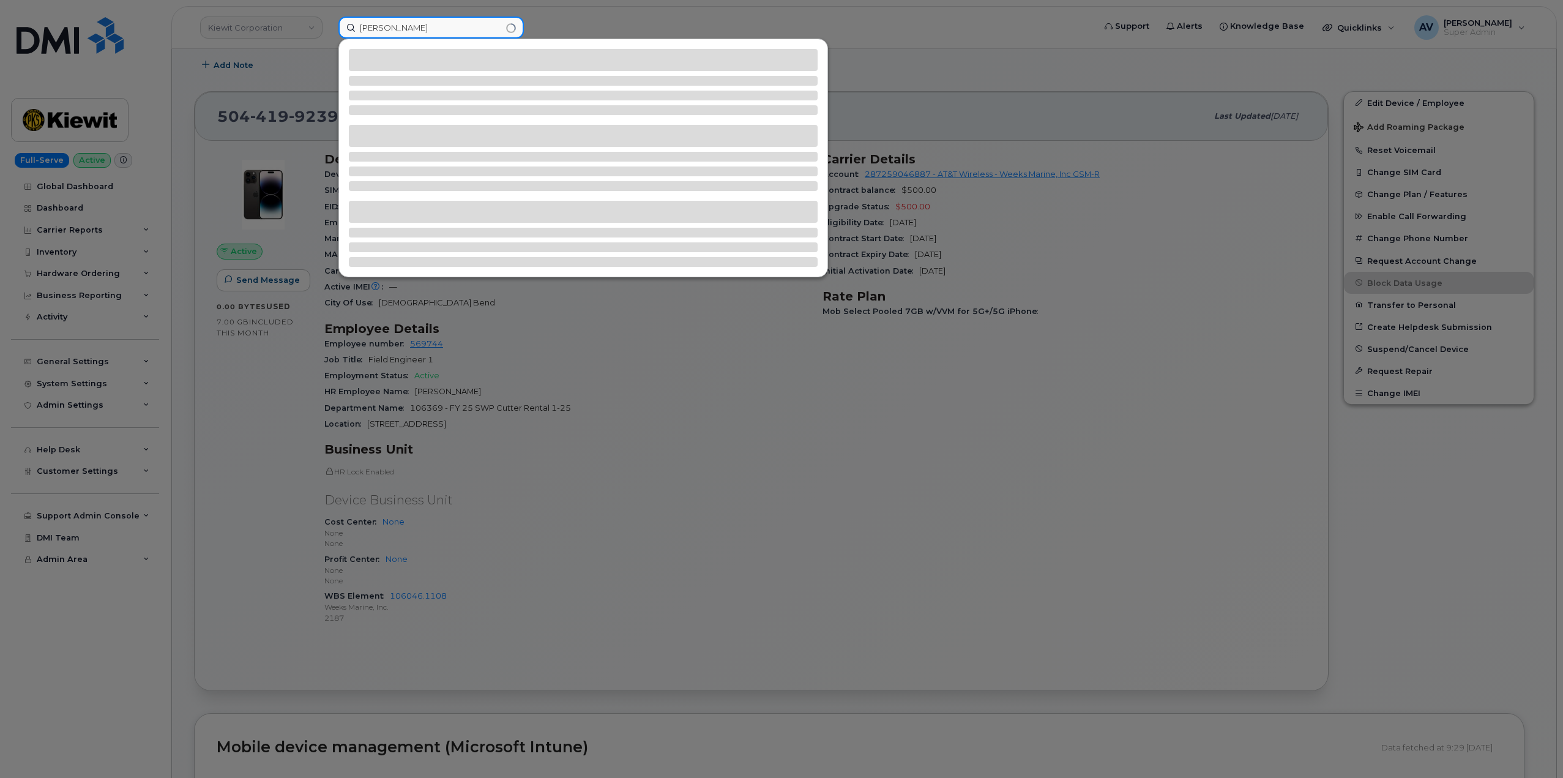
type input "[PERSON_NAME]"
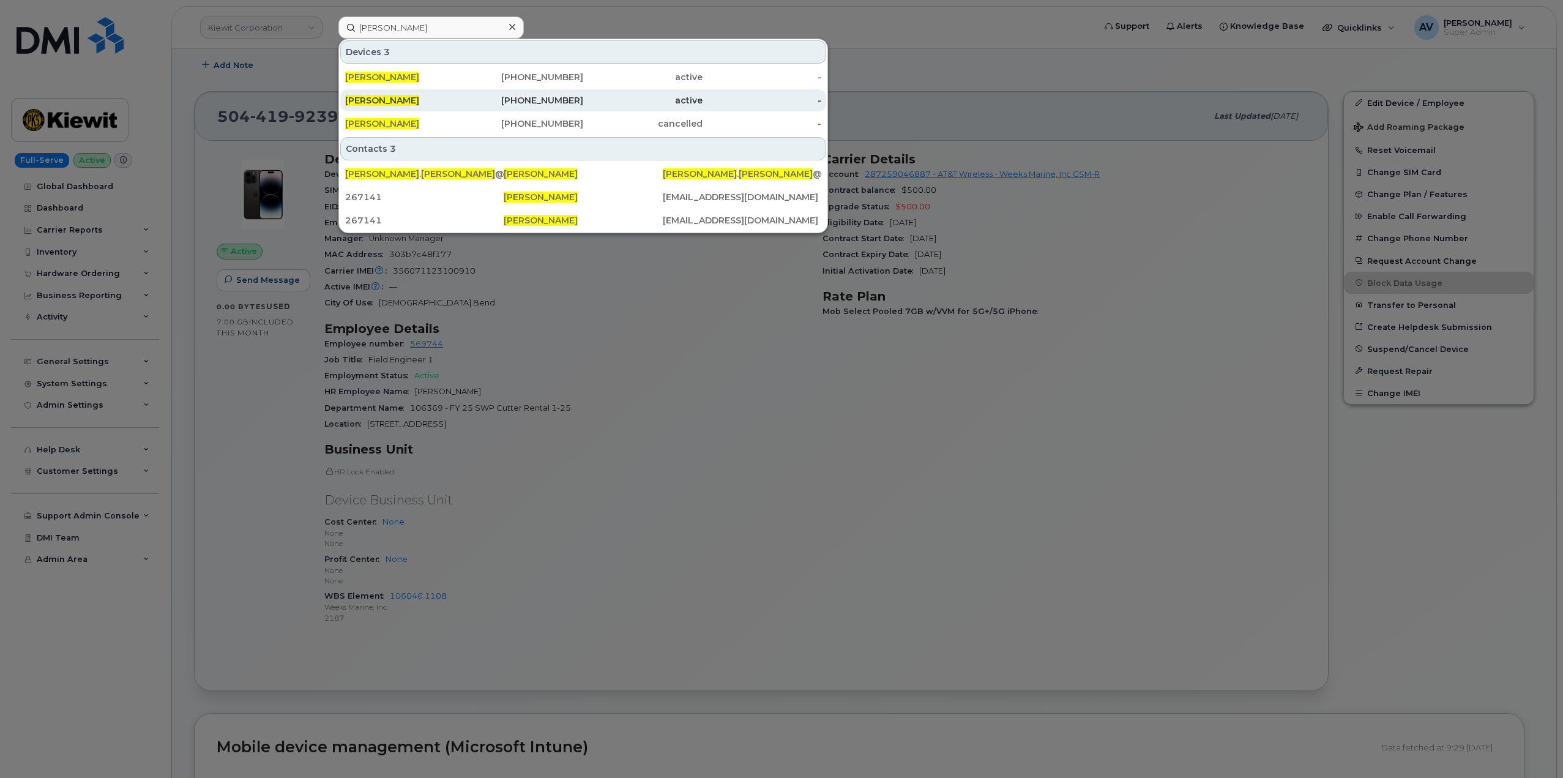
click at [476, 99] on div "224-573-4808" at bounding box center [523, 100] width 119 height 12
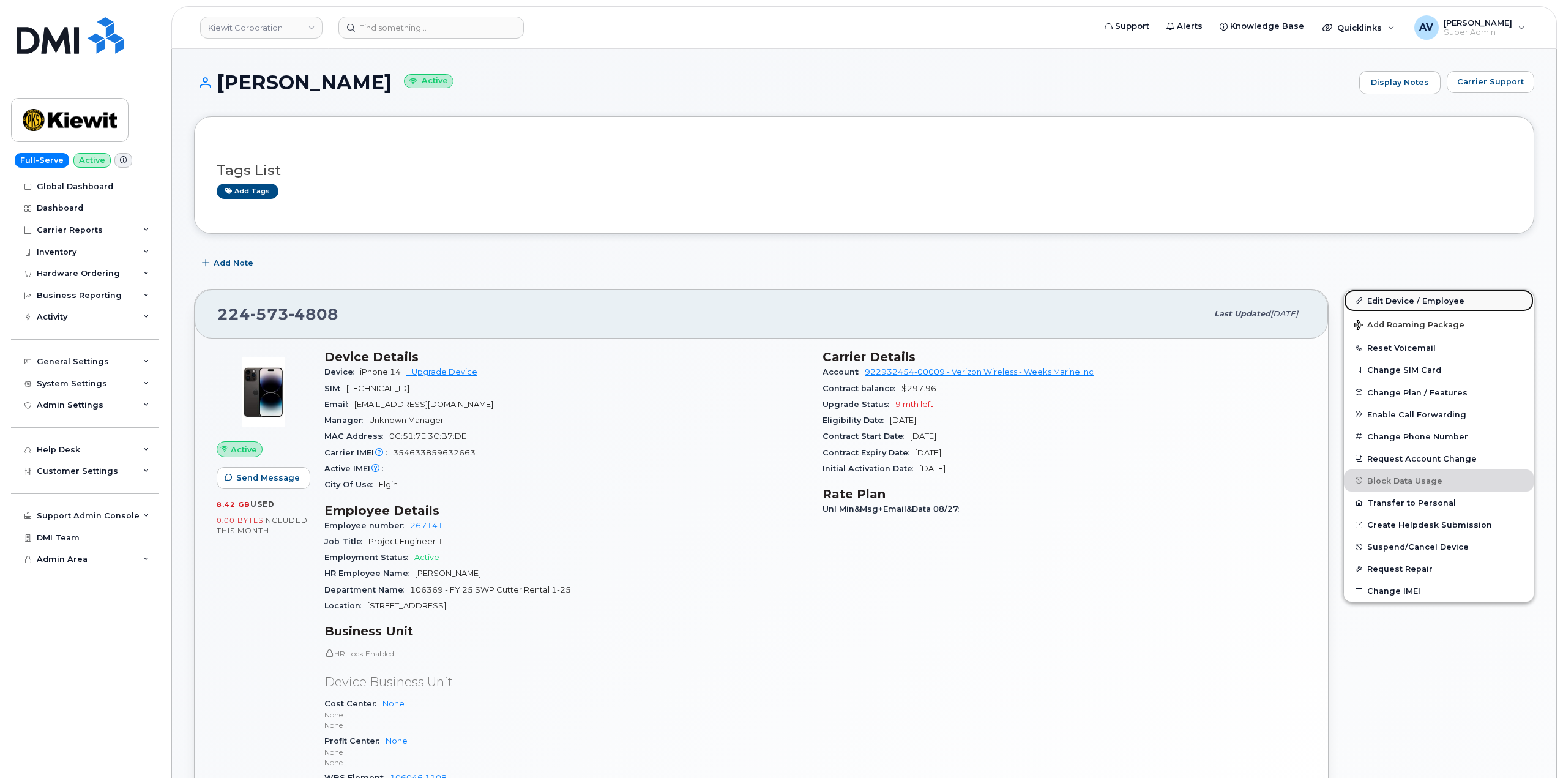
click at [1379, 300] on link "Edit Device / Employee" at bounding box center [1439, 300] width 190 height 22
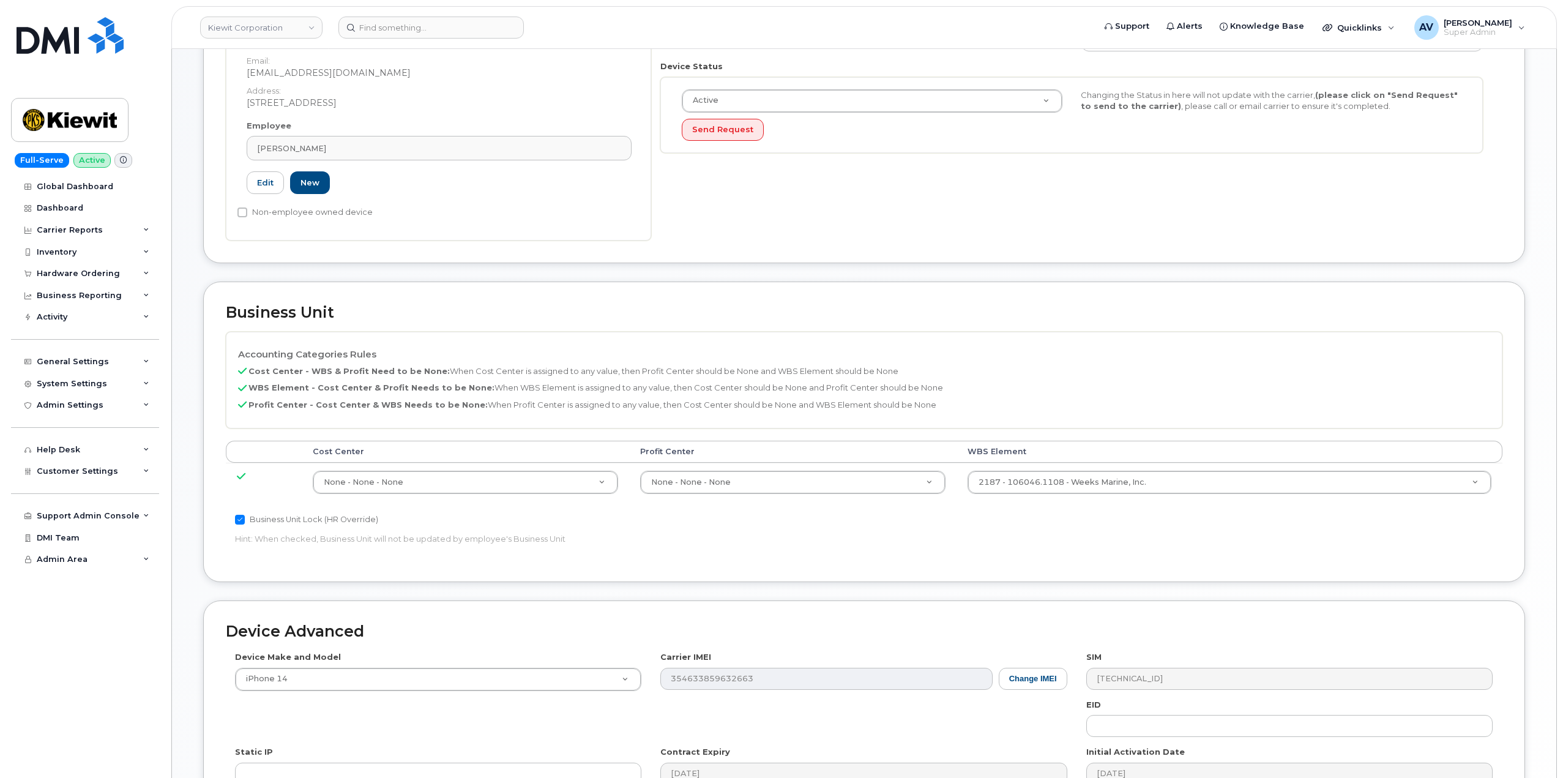
scroll to position [306, 0]
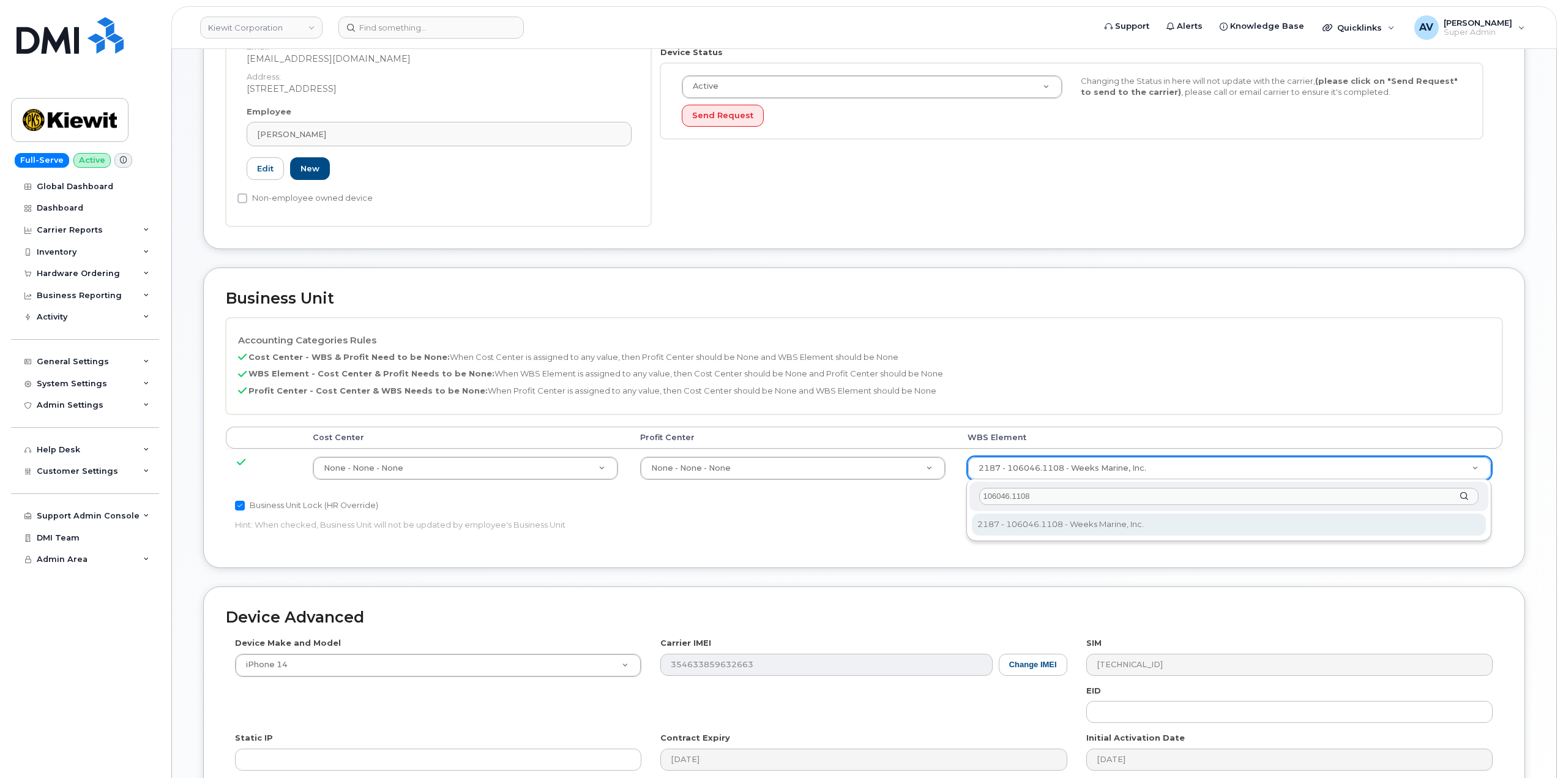
type input "106046.1108"
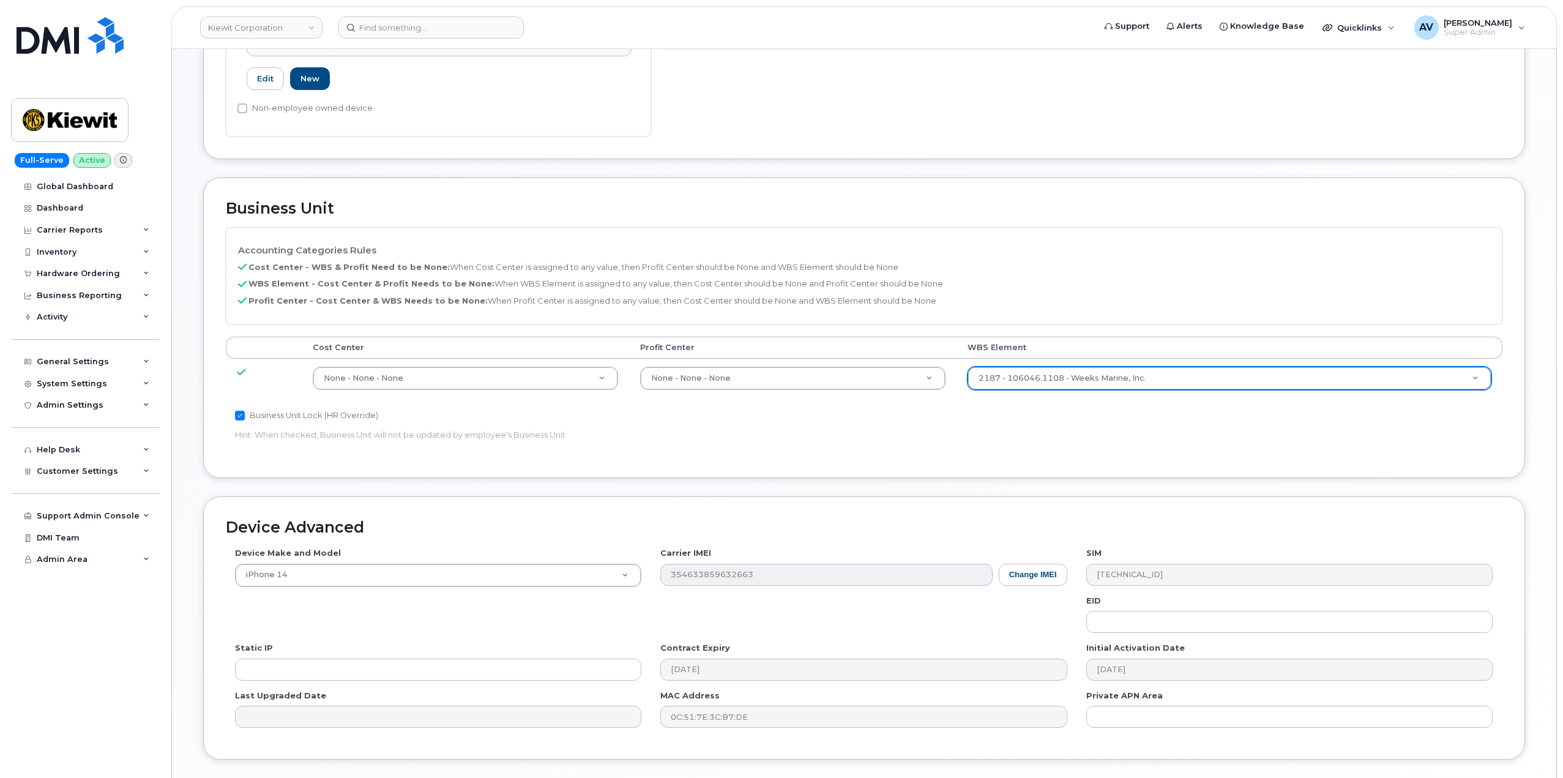
scroll to position [480, 0]
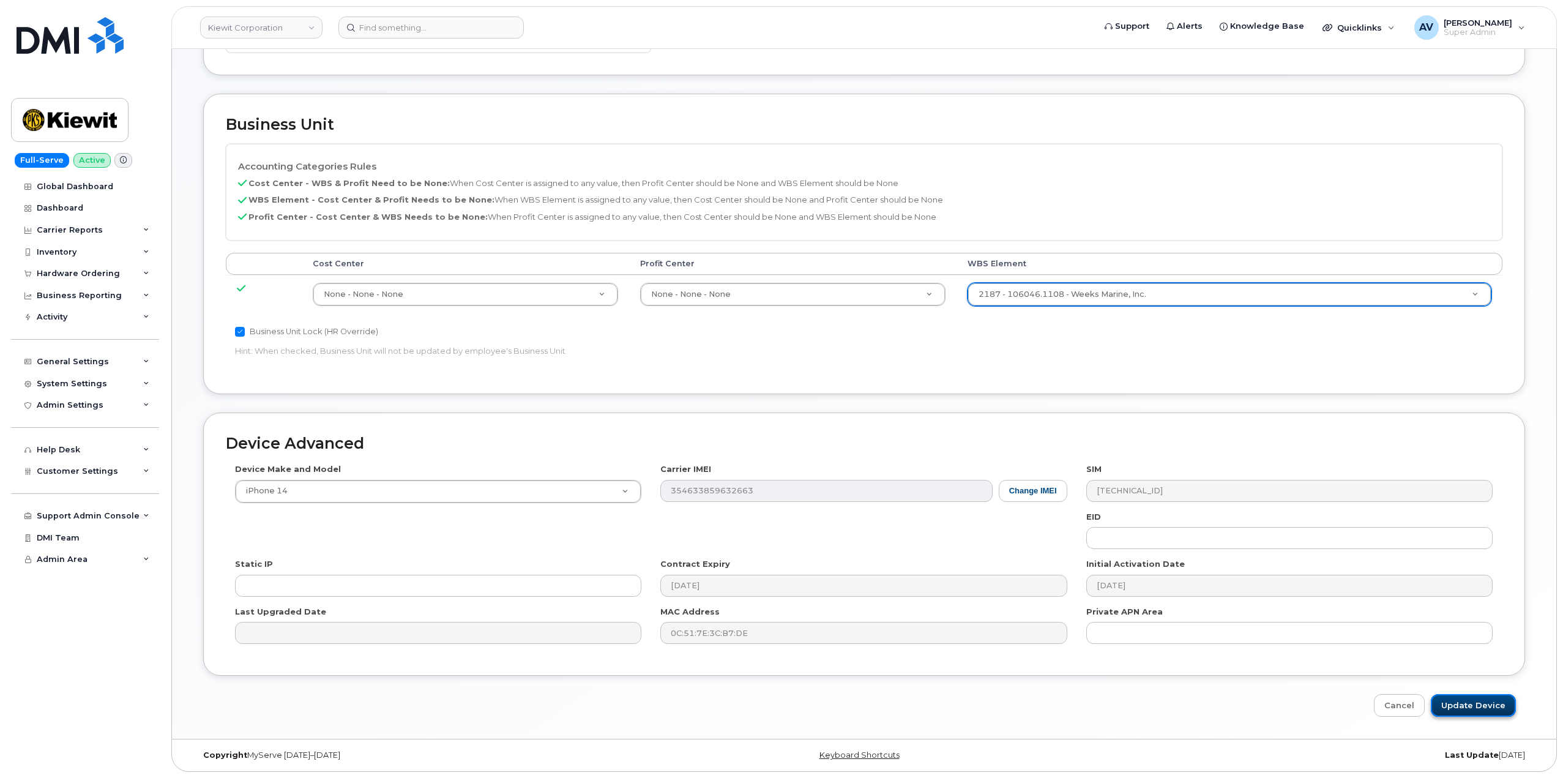
click at [1472, 704] on input "Update Device" at bounding box center [1473, 705] width 85 height 23
type input "Saving..."
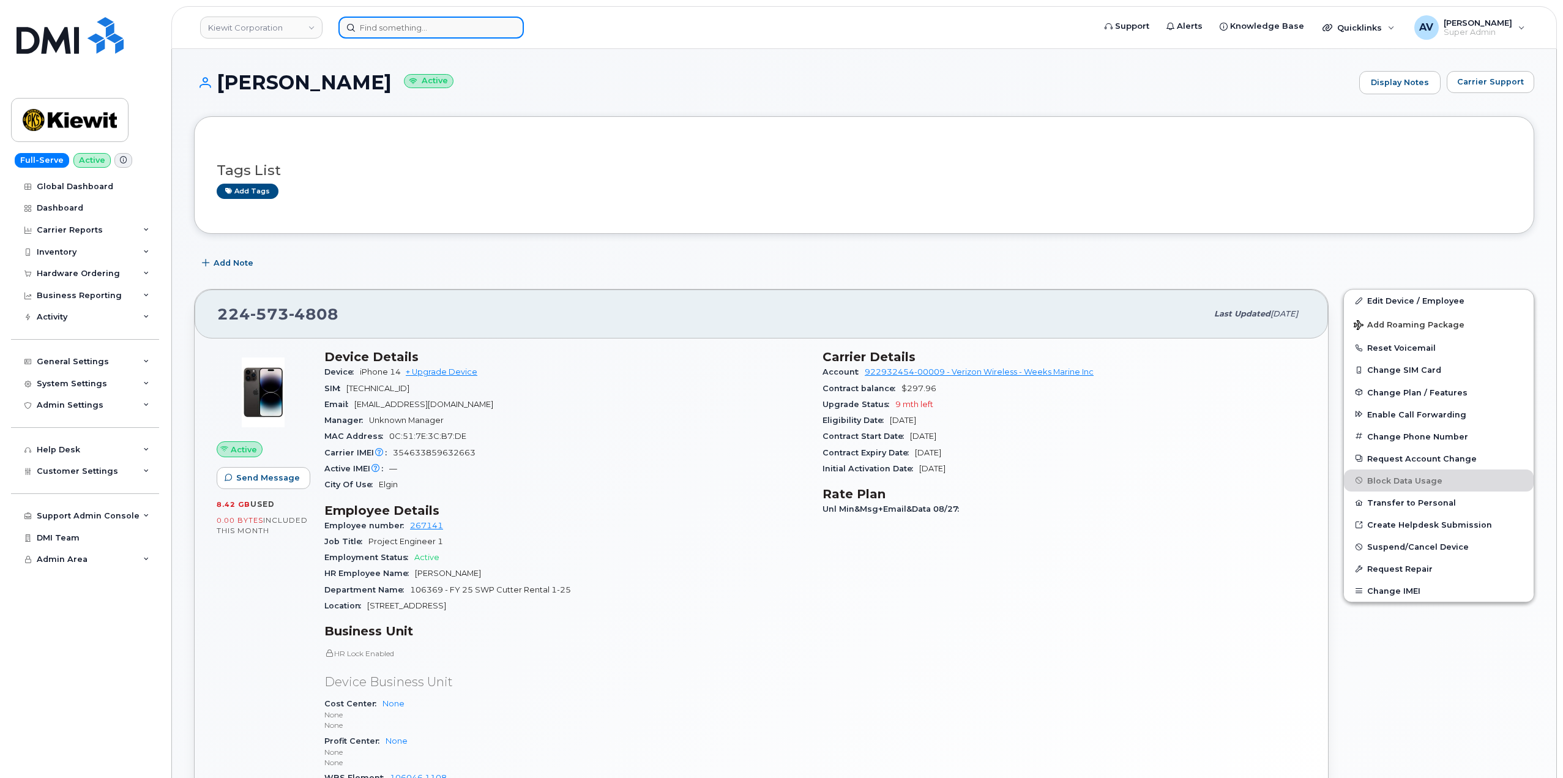
click at [437, 28] on input at bounding box center [430, 28] width 185 height 22
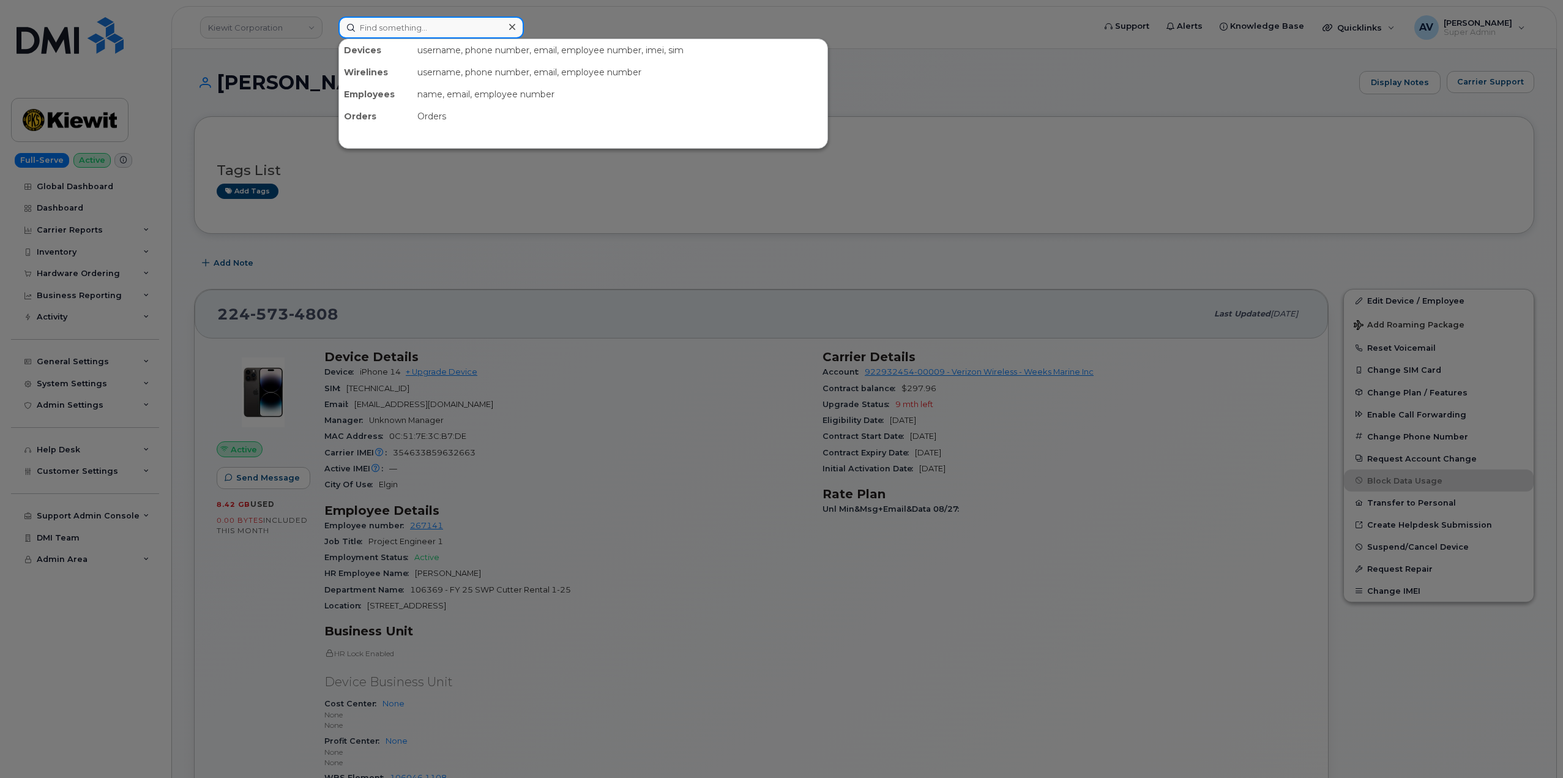
paste input "Jacob Wilson"
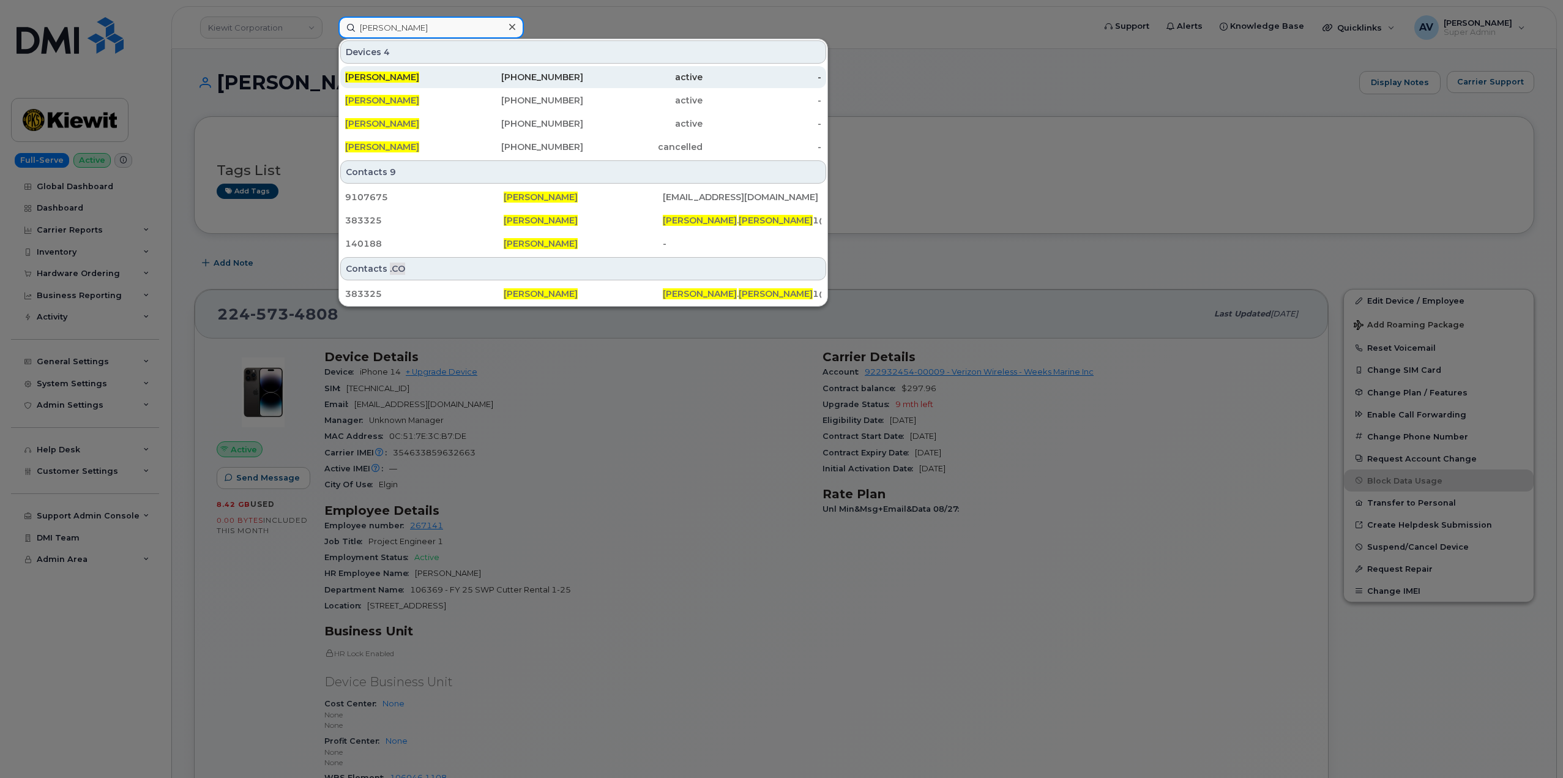
type input "Jacob Wilson"
drag, startPoint x: 439, startPoint y: 79, endPoint x: 448, endPoint y: 72, distance: 11.8
click at [439, 79] on div "JACOB WILSON" at bounding box center [404, 77] width 119 height 12
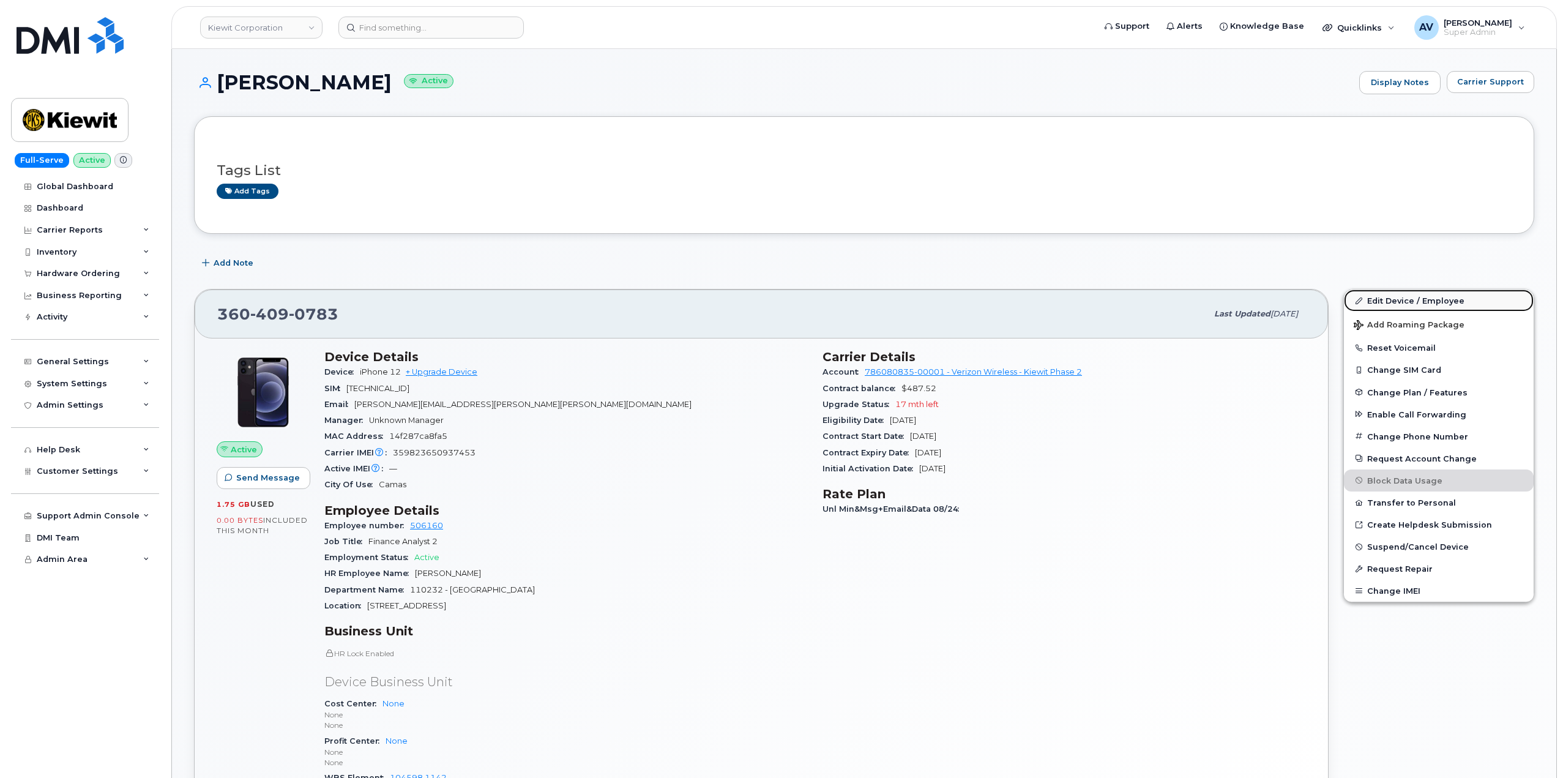
click at [1422, 297] on link "Edit Device / Employee" at bounding box center [1439, 300] width 190 height 22
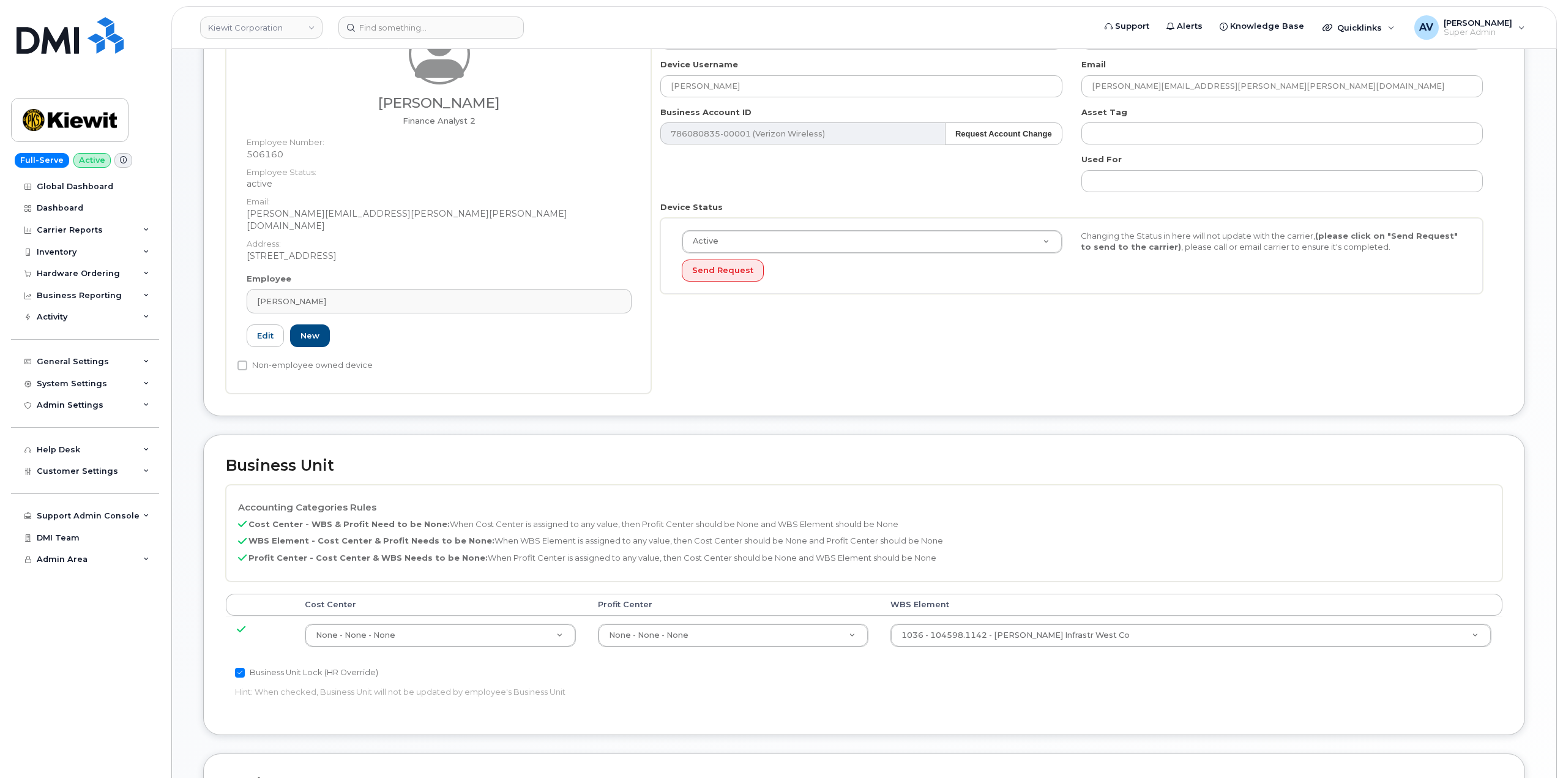
scroll to position [367, 0]
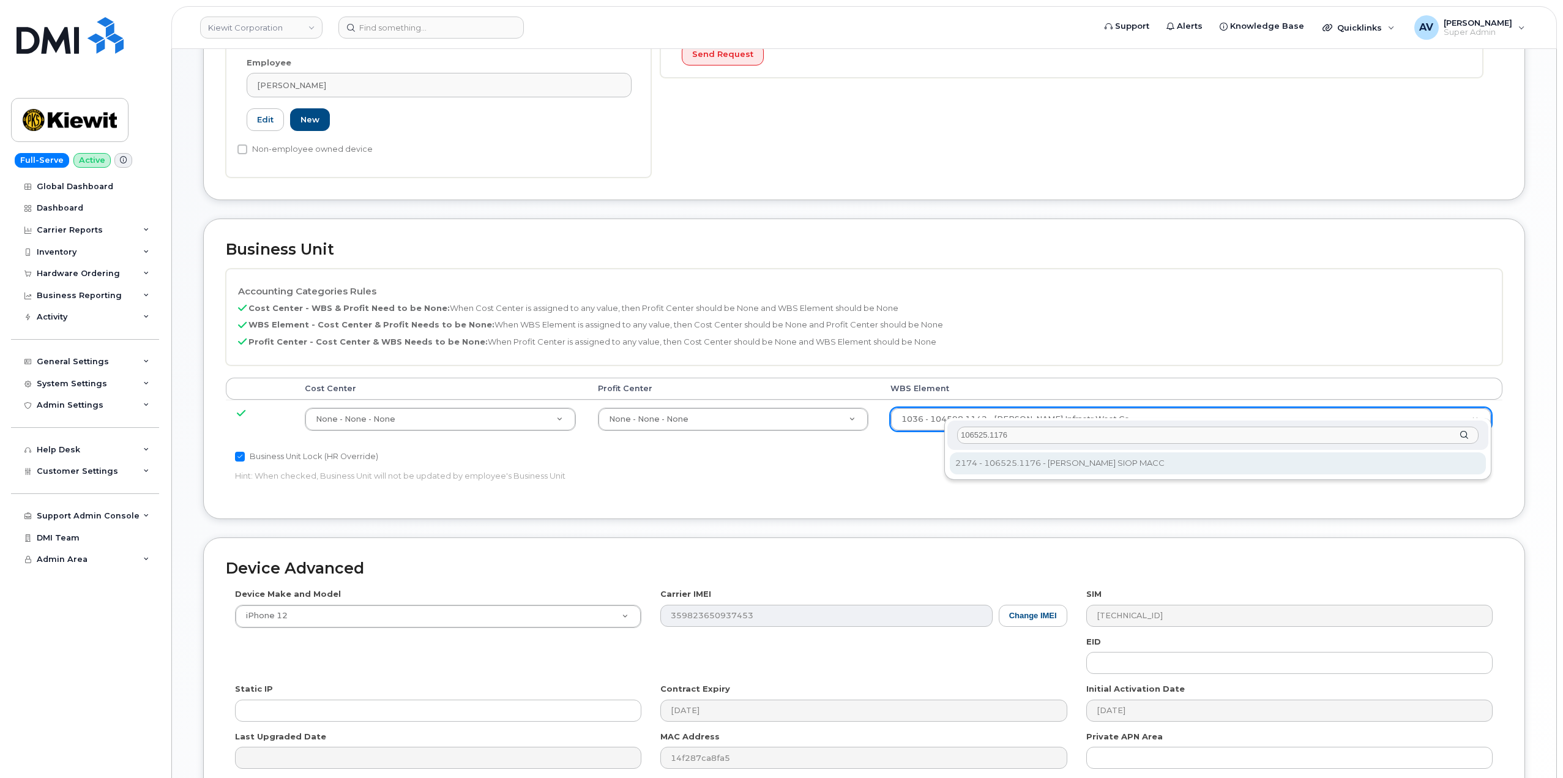
type input "106525.1176"
type input "36071640"
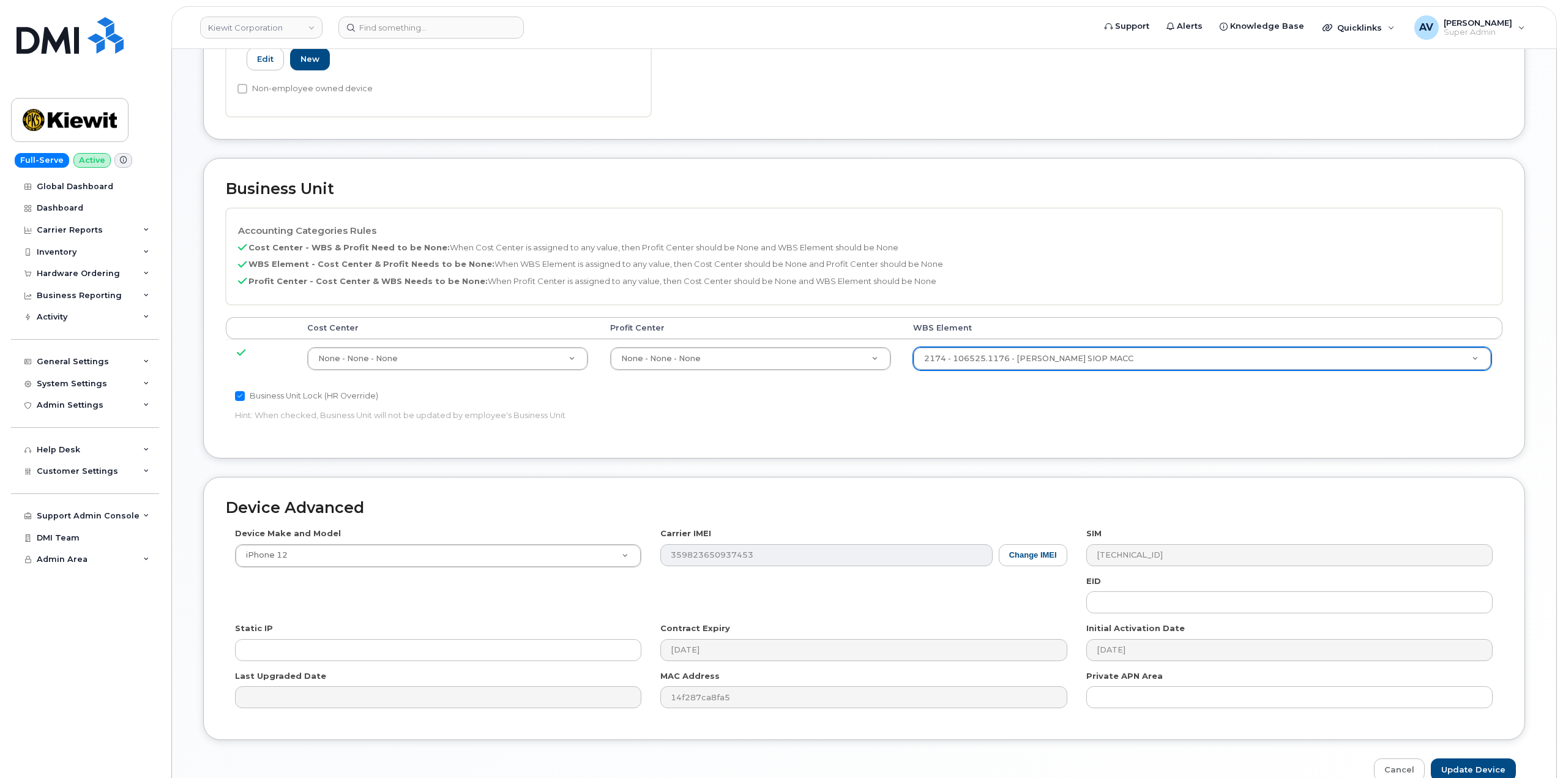
scroll to position [480, 0]
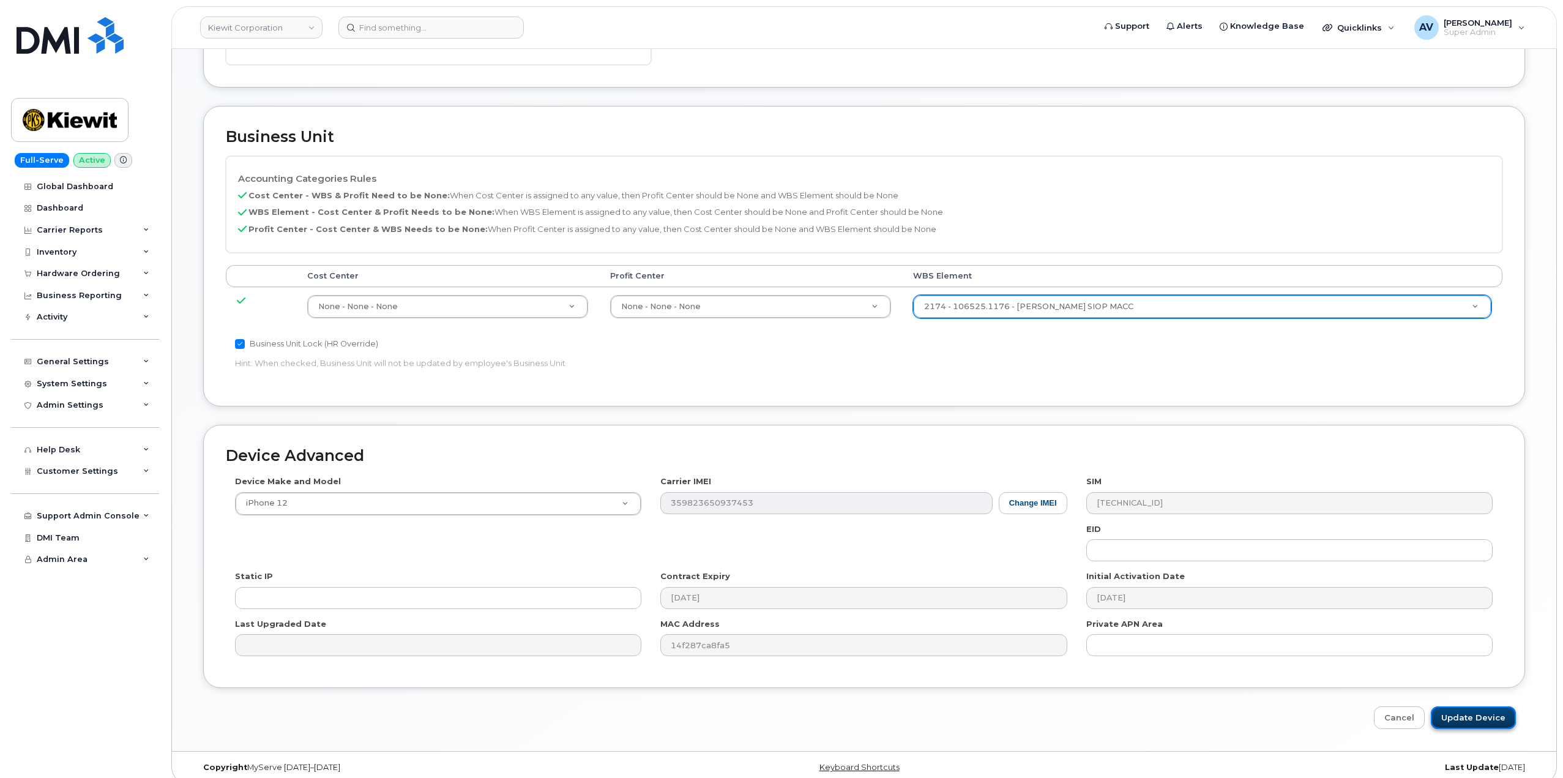
click at [1480, 712] on input "Update Device" at bounding box center [1473, 717] width 85 height 23
type input "Saving..."
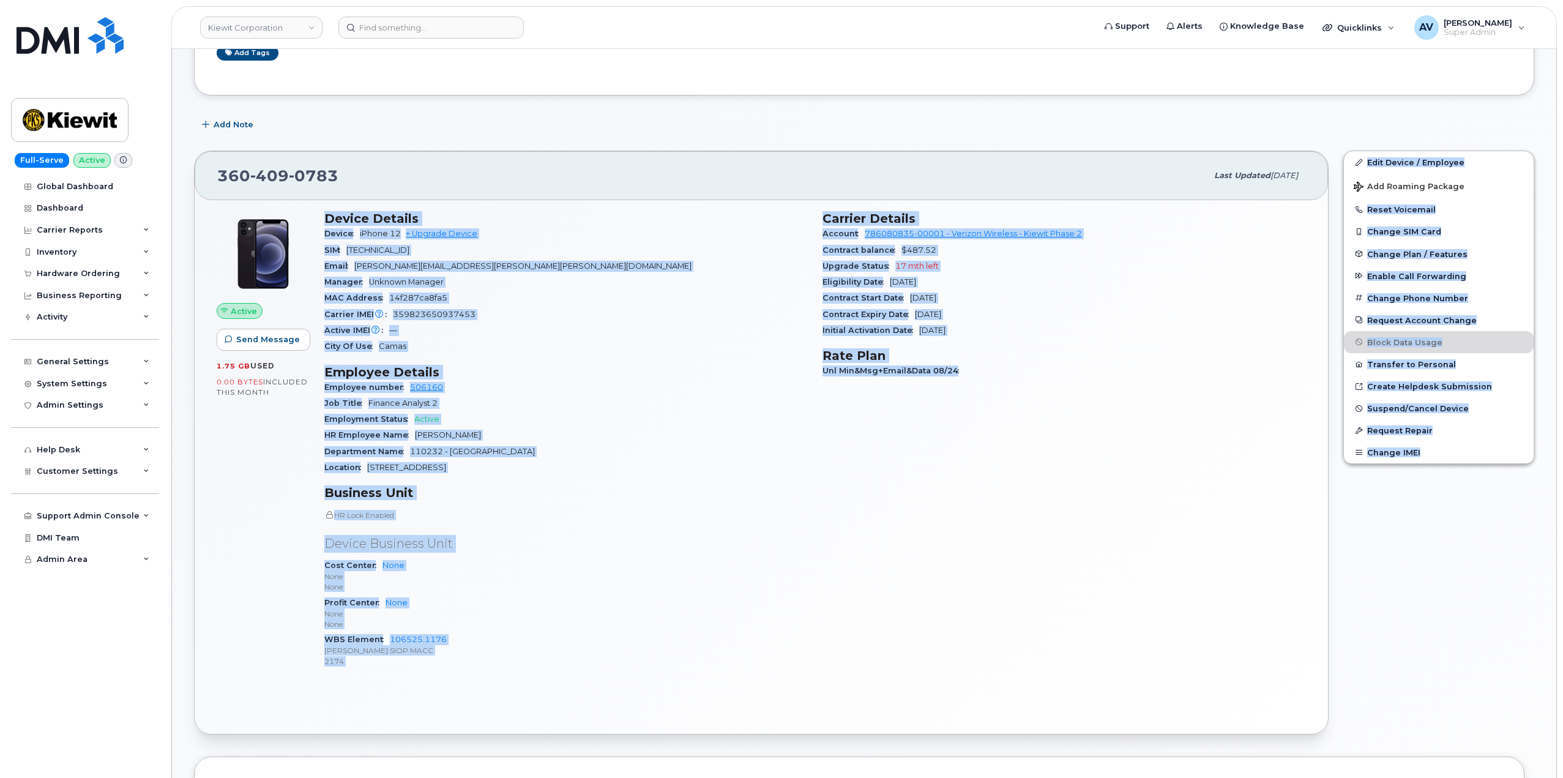
scroll to position [143, 0]
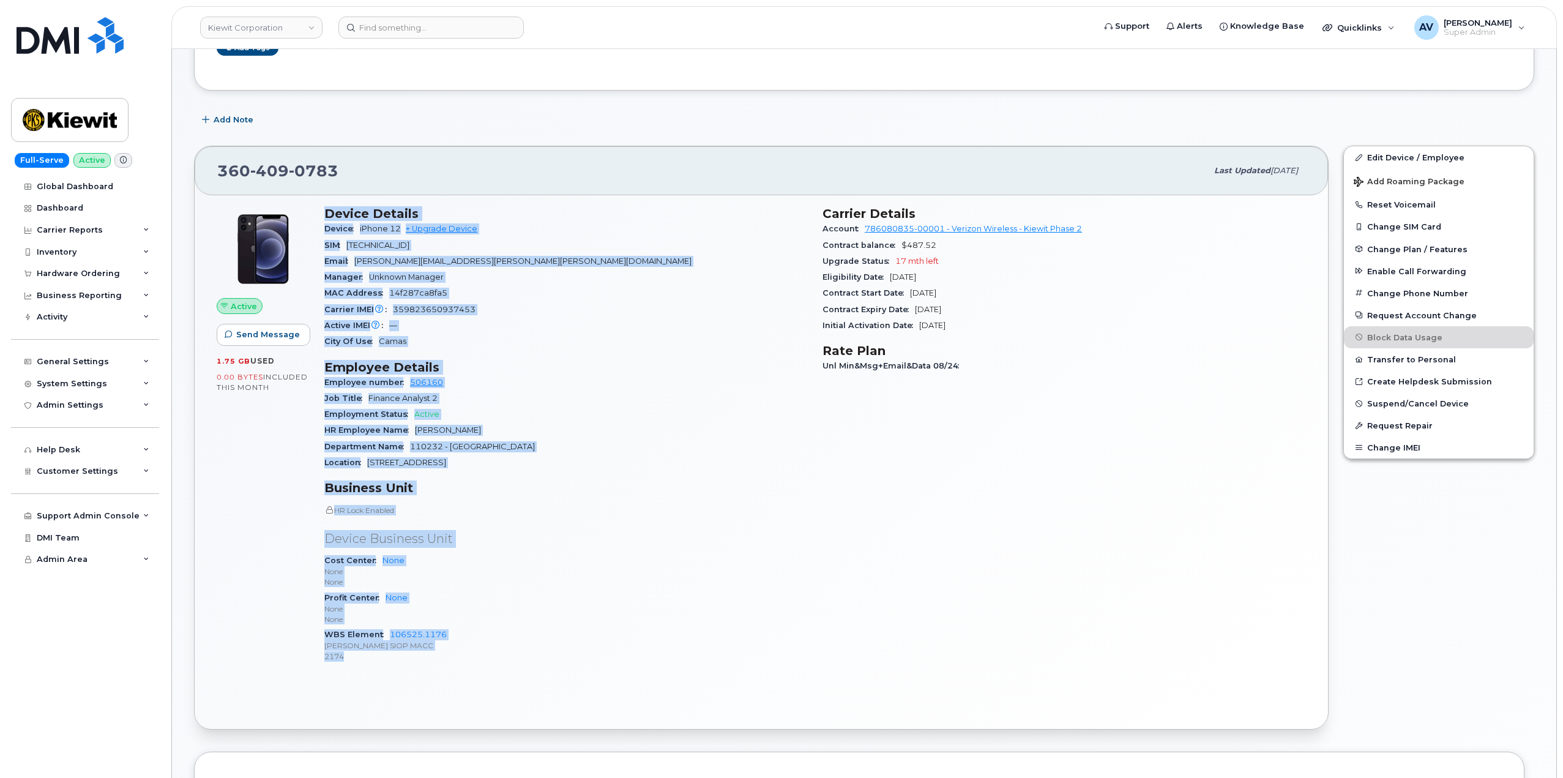
drag, startPoint x: 322, startPoint y: 354, endPoint x: 494, endPoint y: 680, distance: 369.0
click at [494, 680] on div "Device Details Device iPhone 12 + Upgrade Device SIM 89148000008486356961 Email…" at bounding box center [566, 440] width 498 height 482
copy div "Device Details Device iPhone 12 + Upgrade Device SIM 89148000008486356961 Email…"
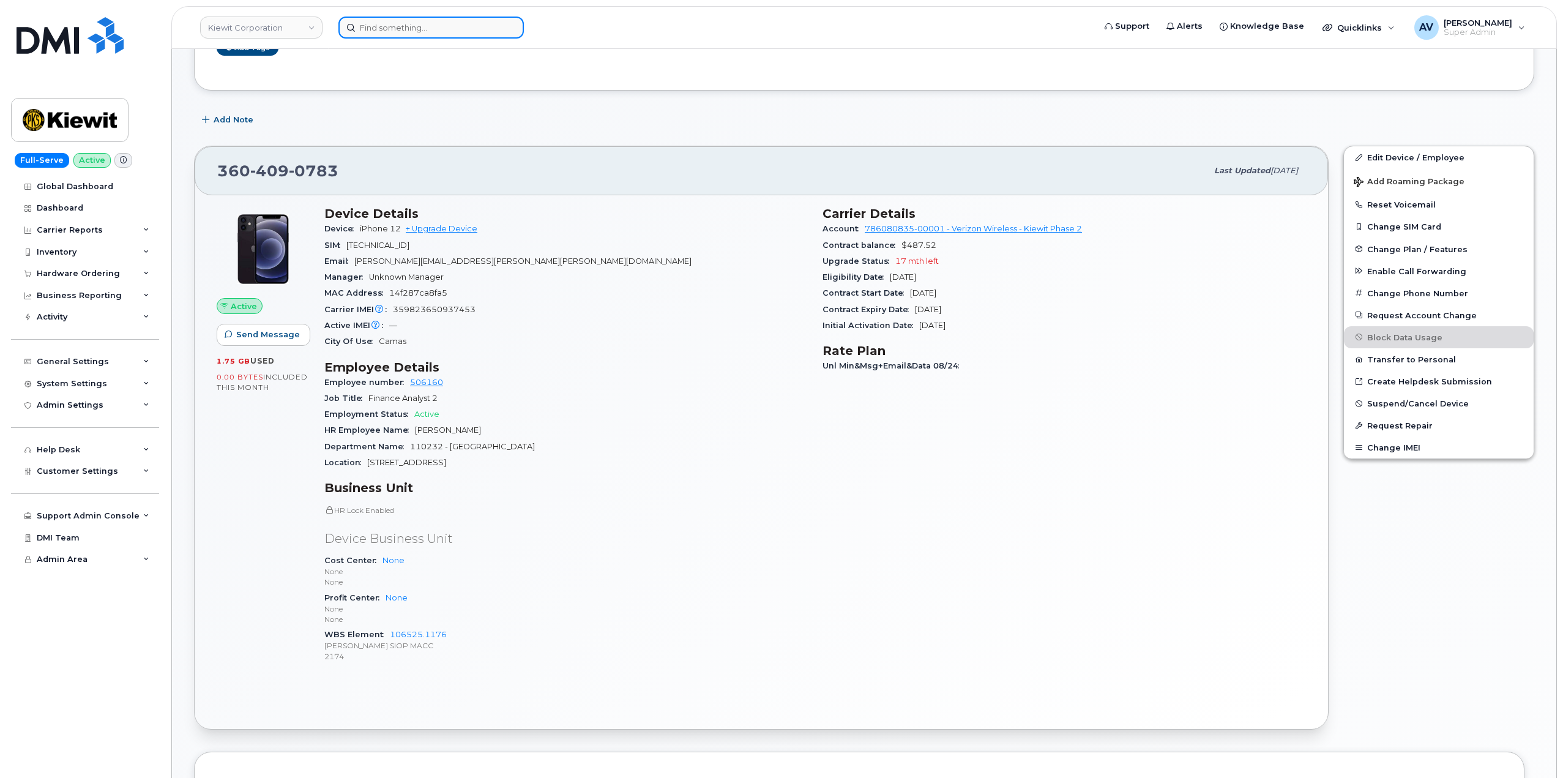
click at [409, 24] on input at bounding box center [430, 28] width 185 height 22
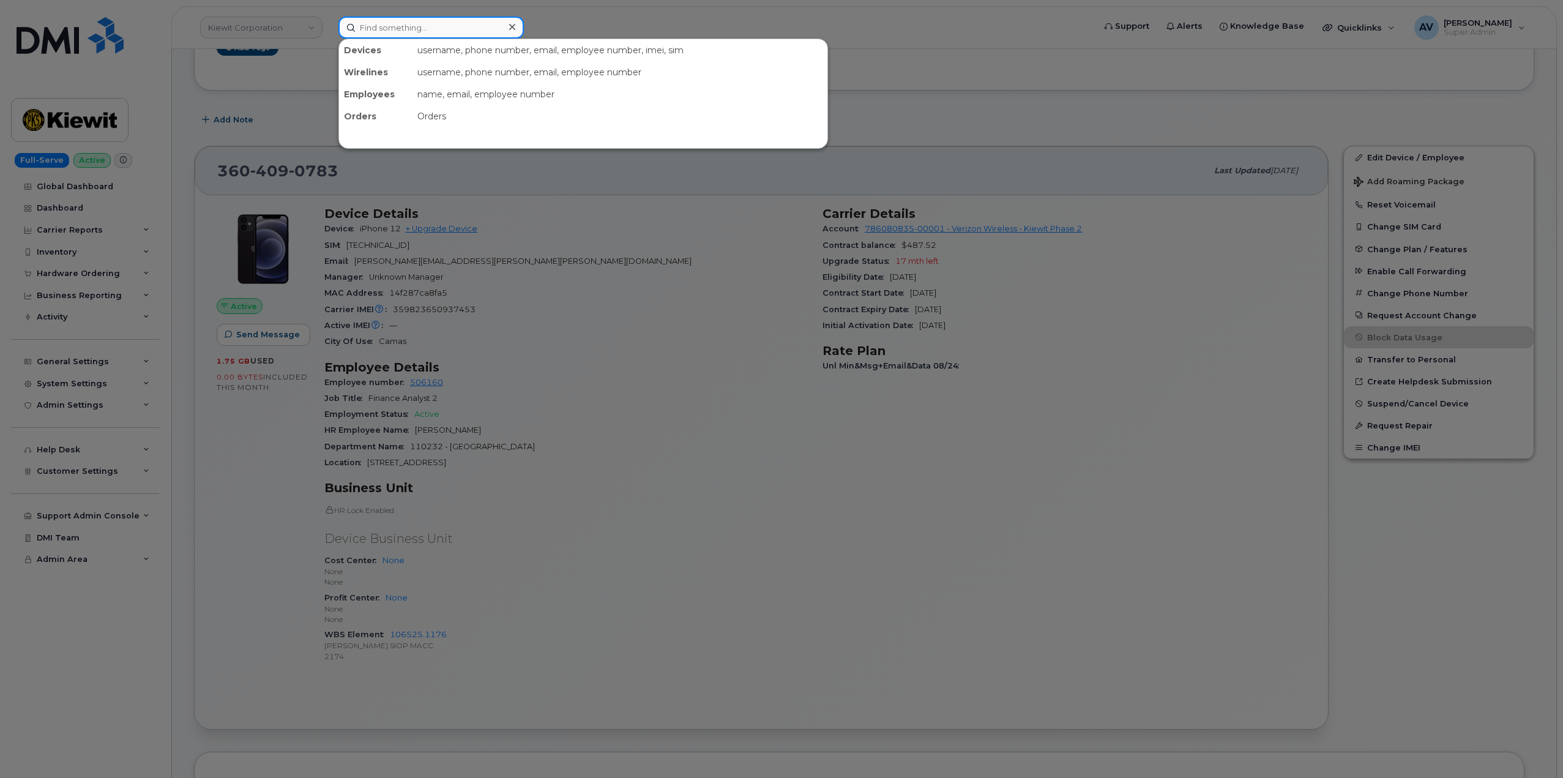
paste input "Matthew Woodall"
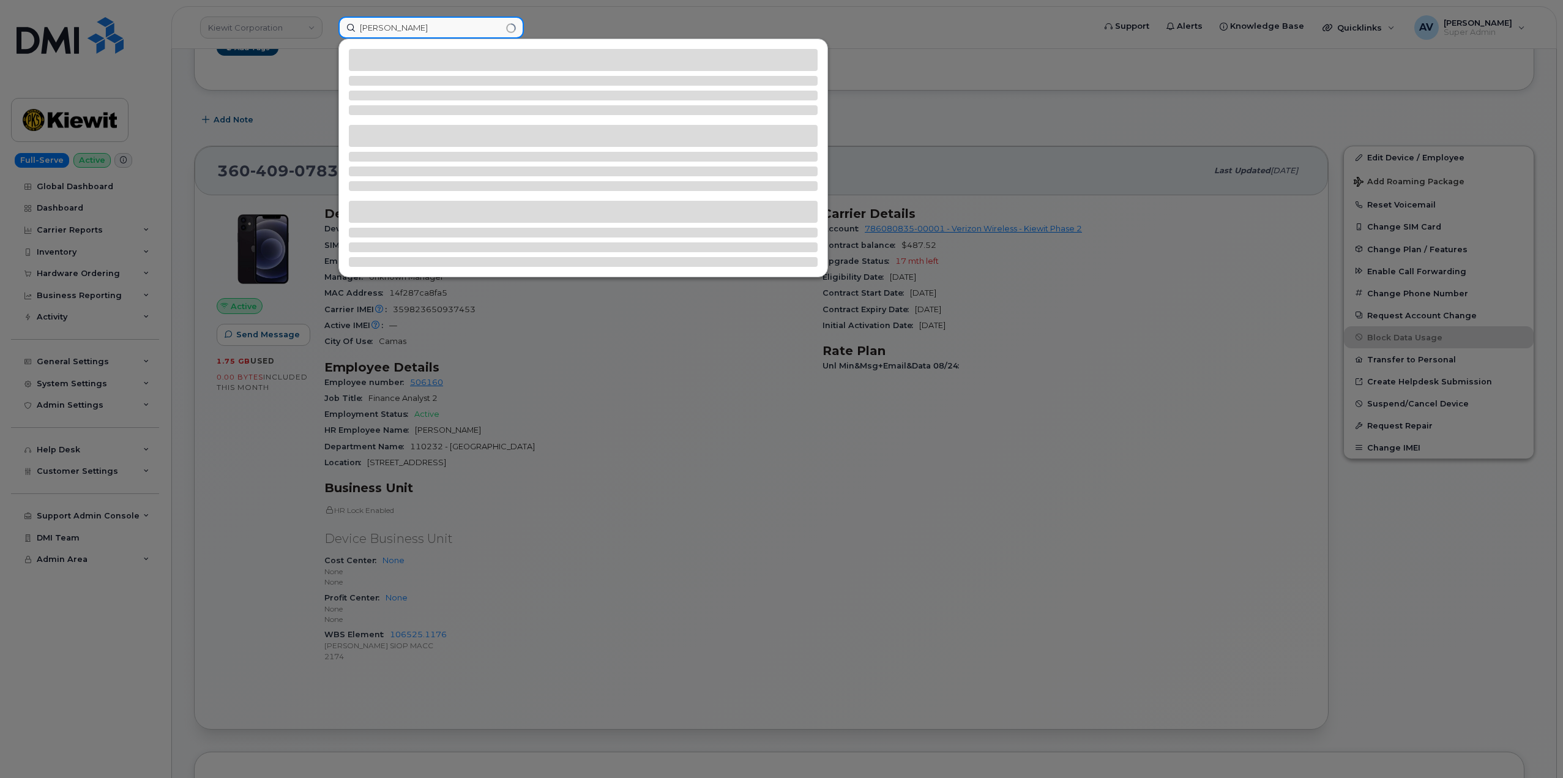
type input "Matthew Woodall"
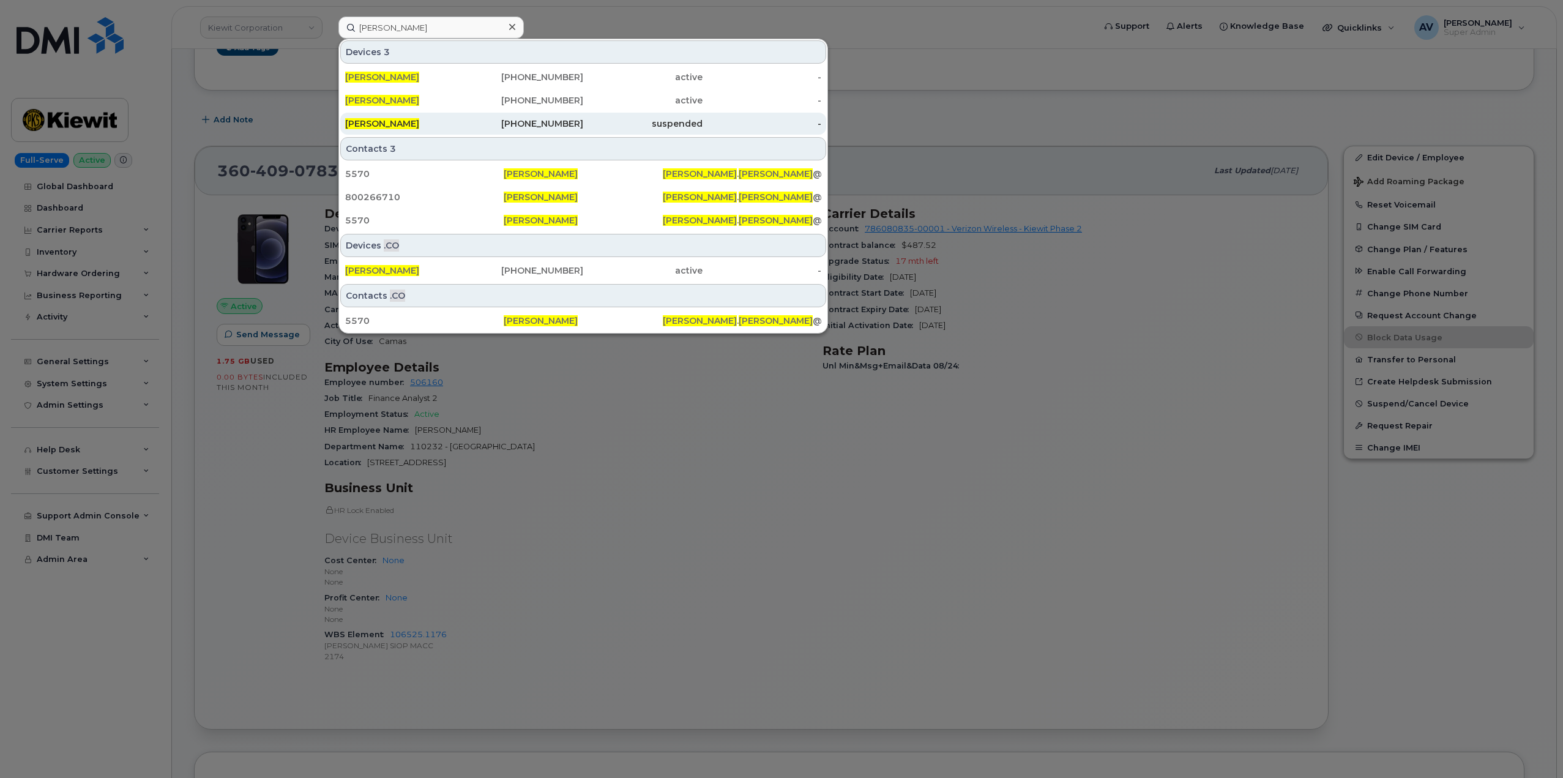
click at [465, 121] on div "506-639-5727" at bounding box center [523, 123] width 119 height 12
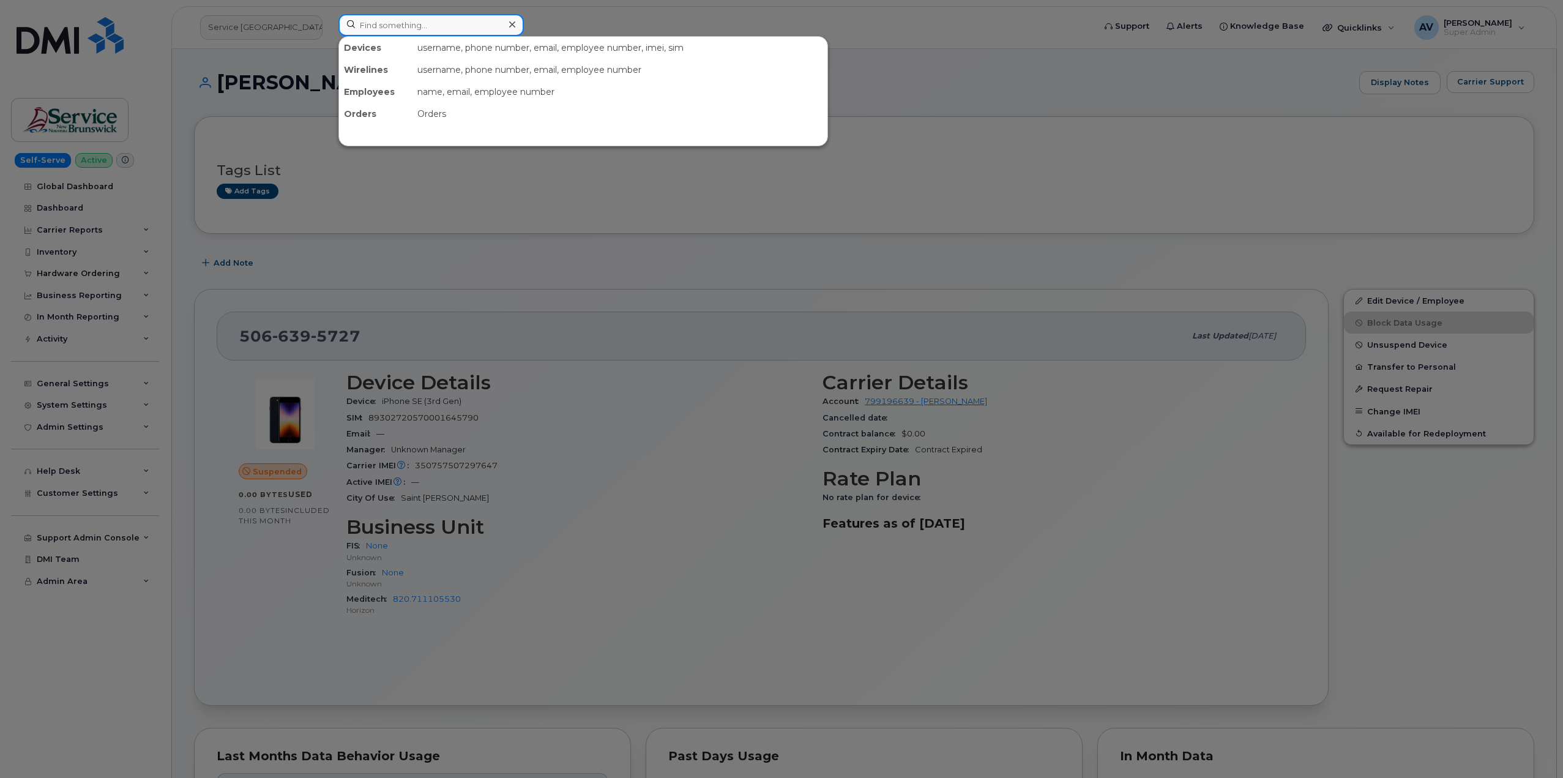
click at [414, 21] on input at bounding box center [430, 25] width 185 height 22
paste input "[PERSON_NAME]"
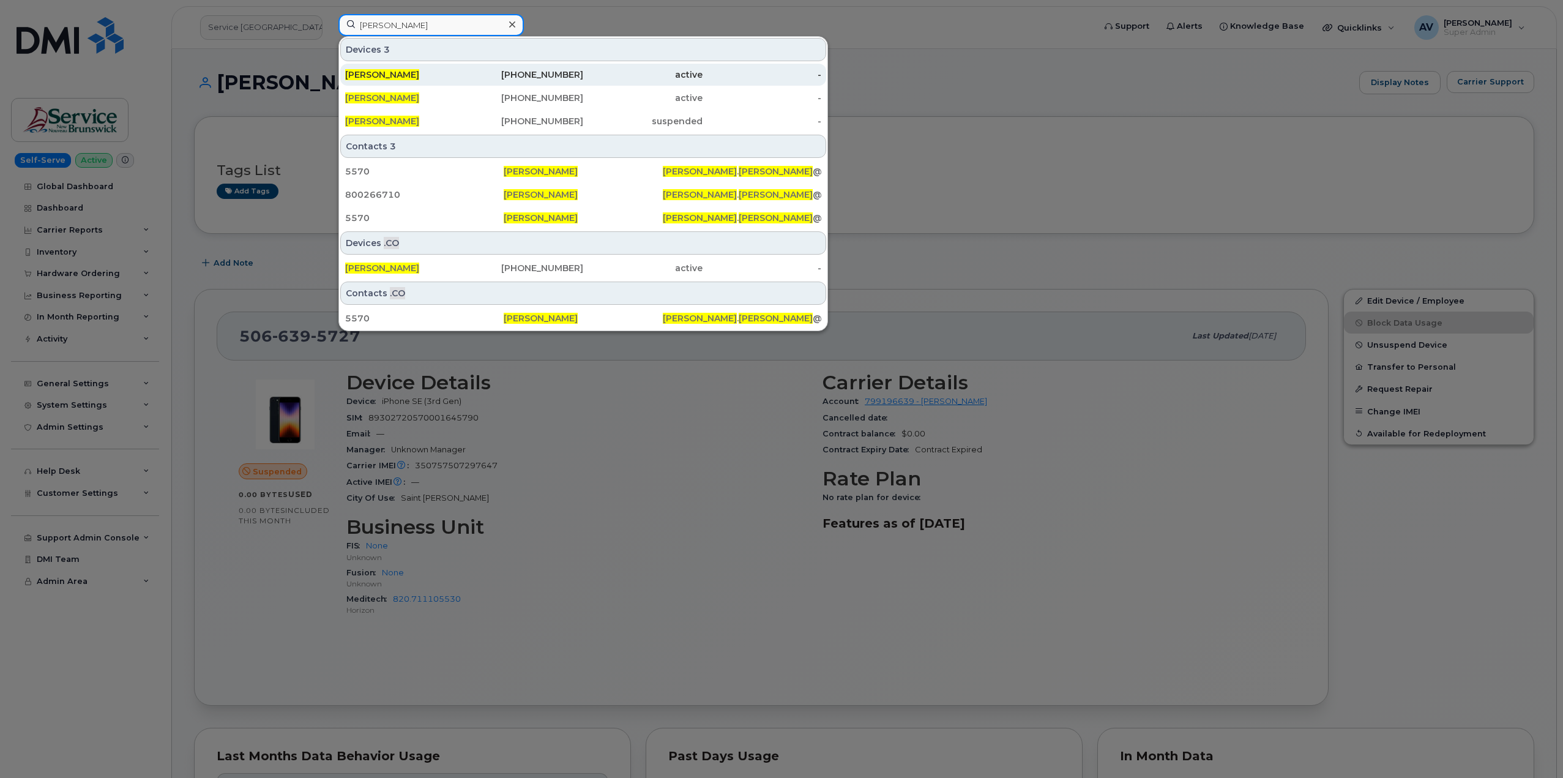
type input "[PERSON_NAME]"
click at [474, 73] on div "[PHONE_NUMBER]" at bounding box center [523, 75] width 119 height 12
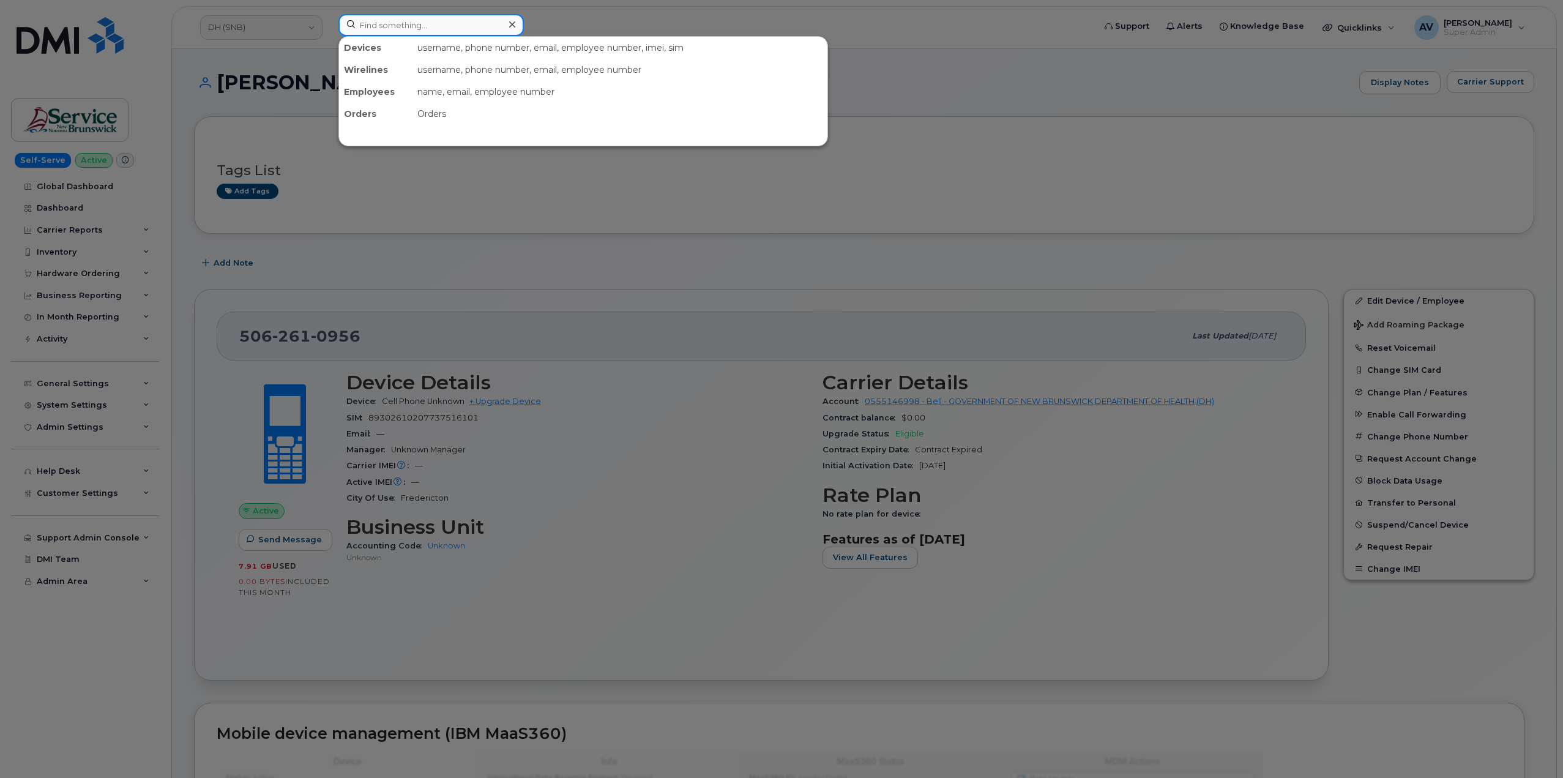
click at [456, 26] on input at bounding box center [430, 25] width 185 height 22
paste input "[PERSON_NAME]"
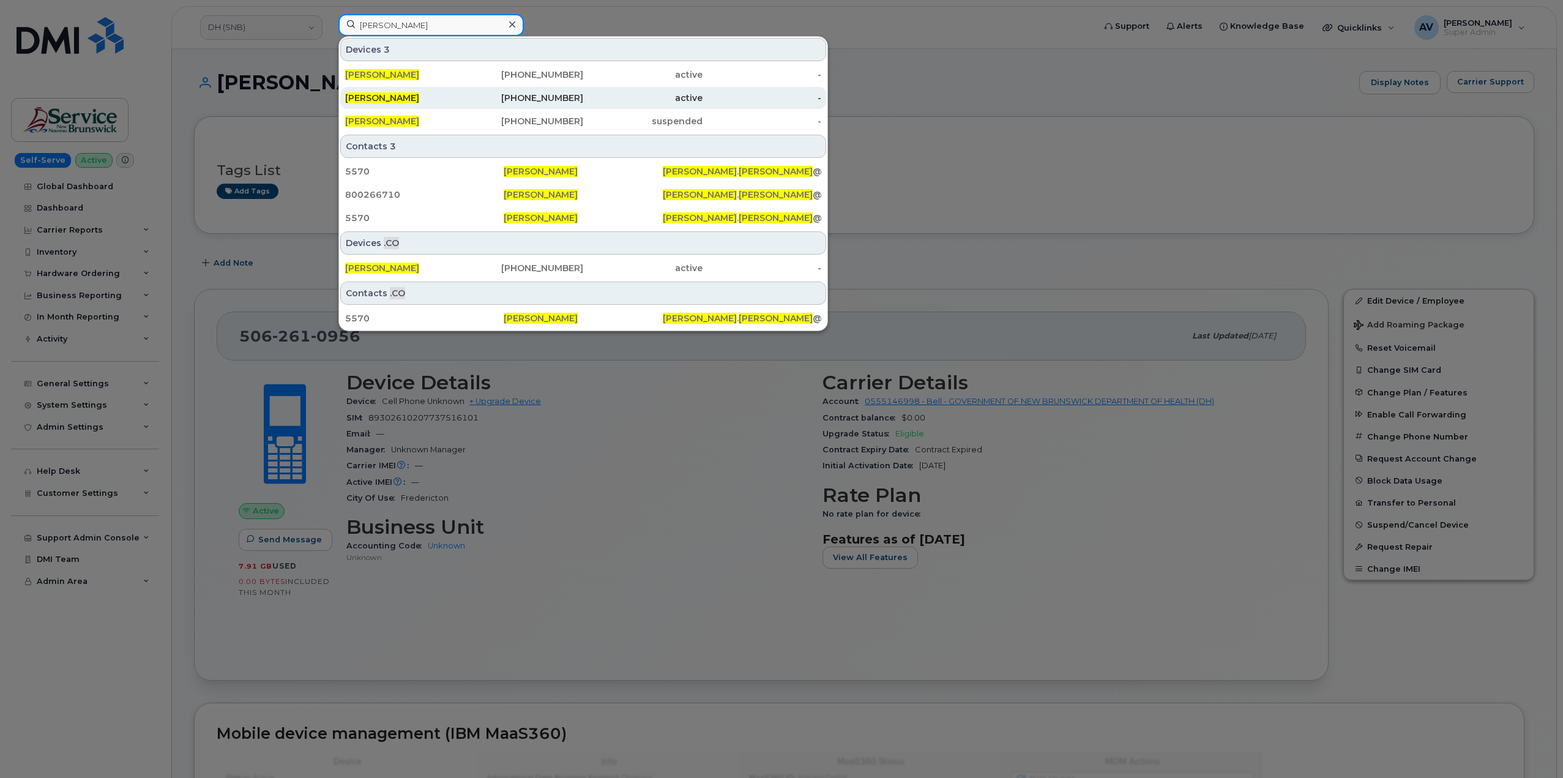
type input "[PERSON_NAME]"
click at [447, 97] on div "[PERSON_NAME]" at bounding box center [404, 98] width 119 height 12
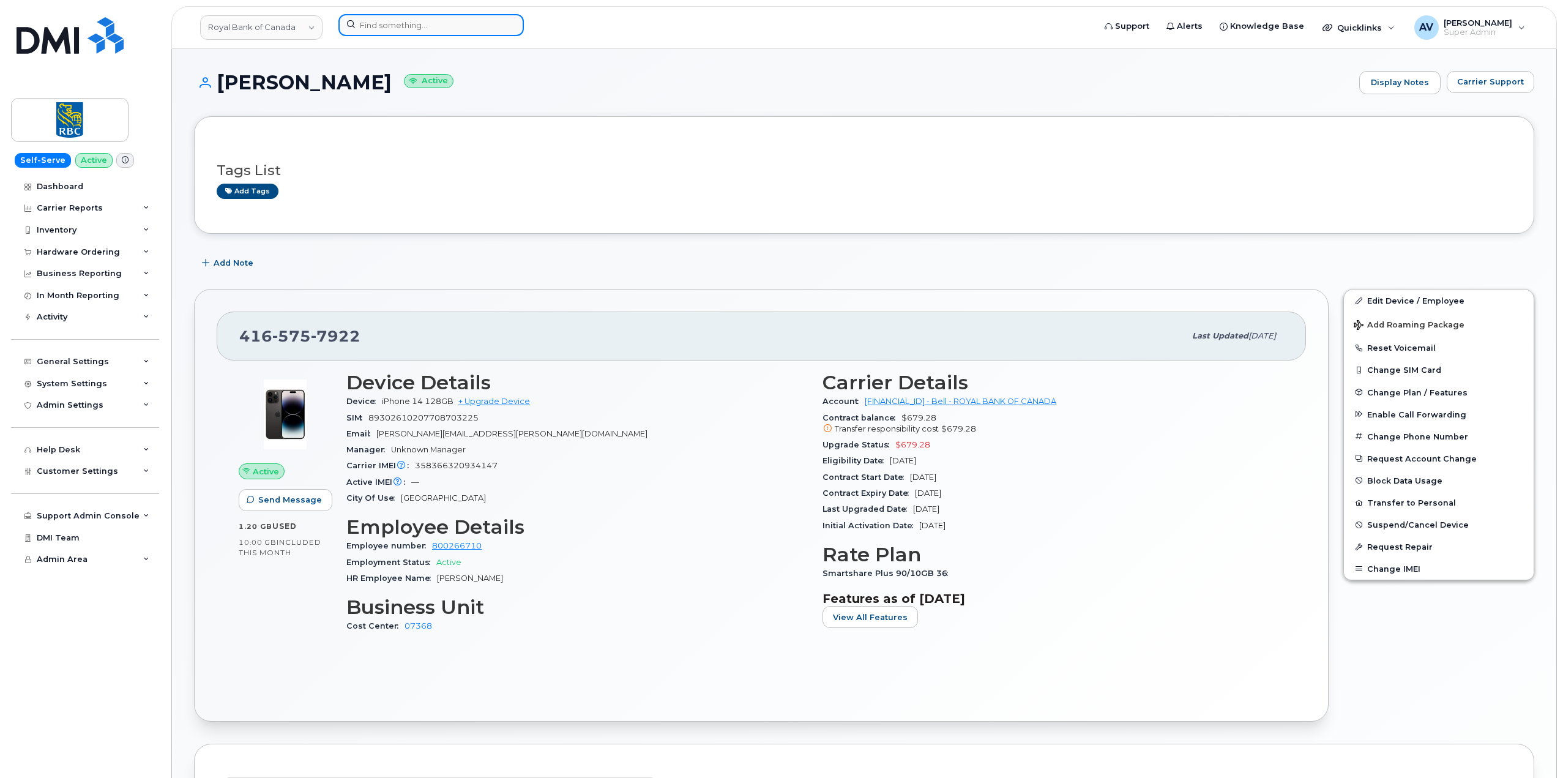
click at [432, 23] on input at bounding box center [430, 25] width 185 height 22
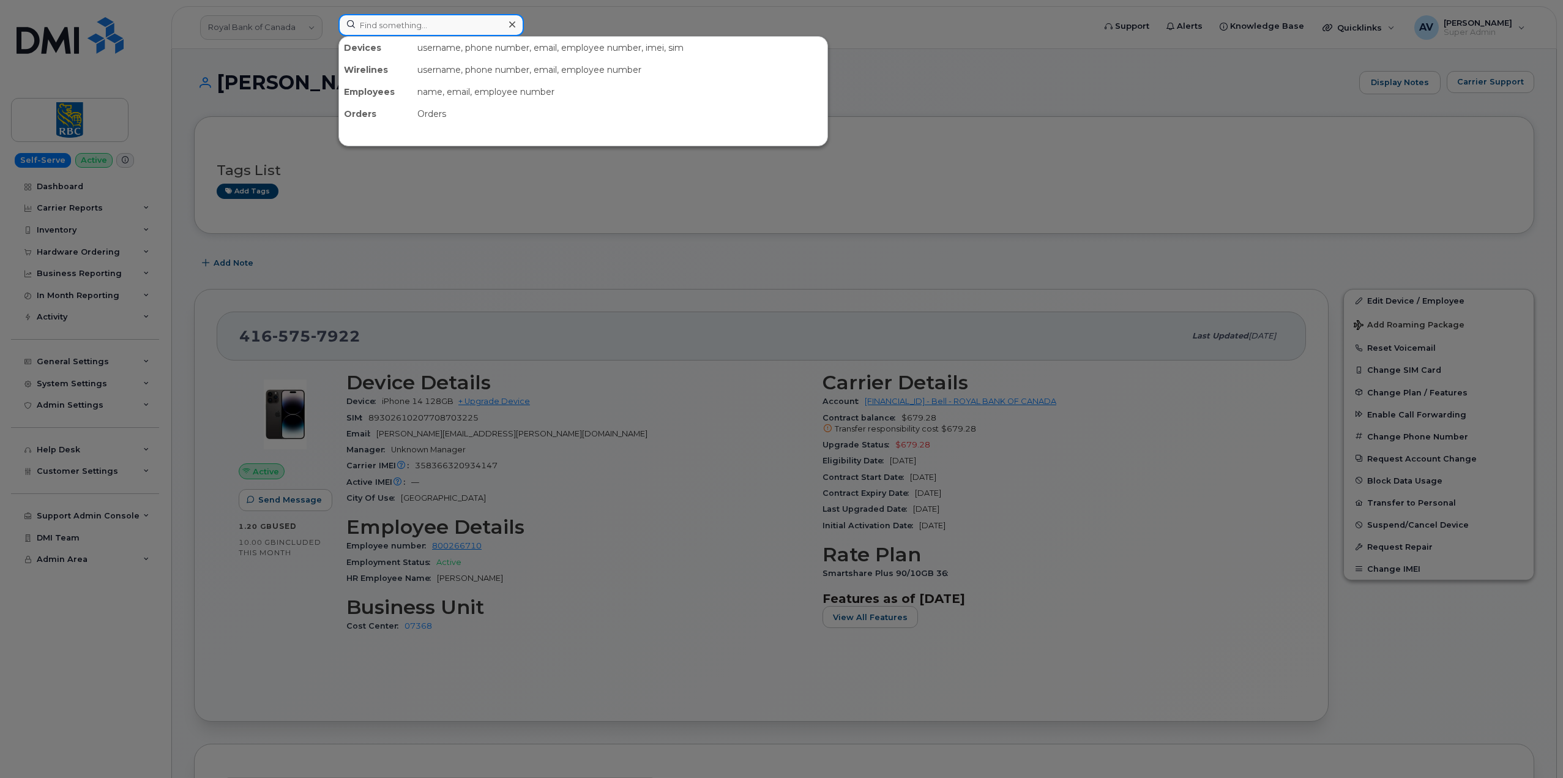
paste input "Matthew Woodall"
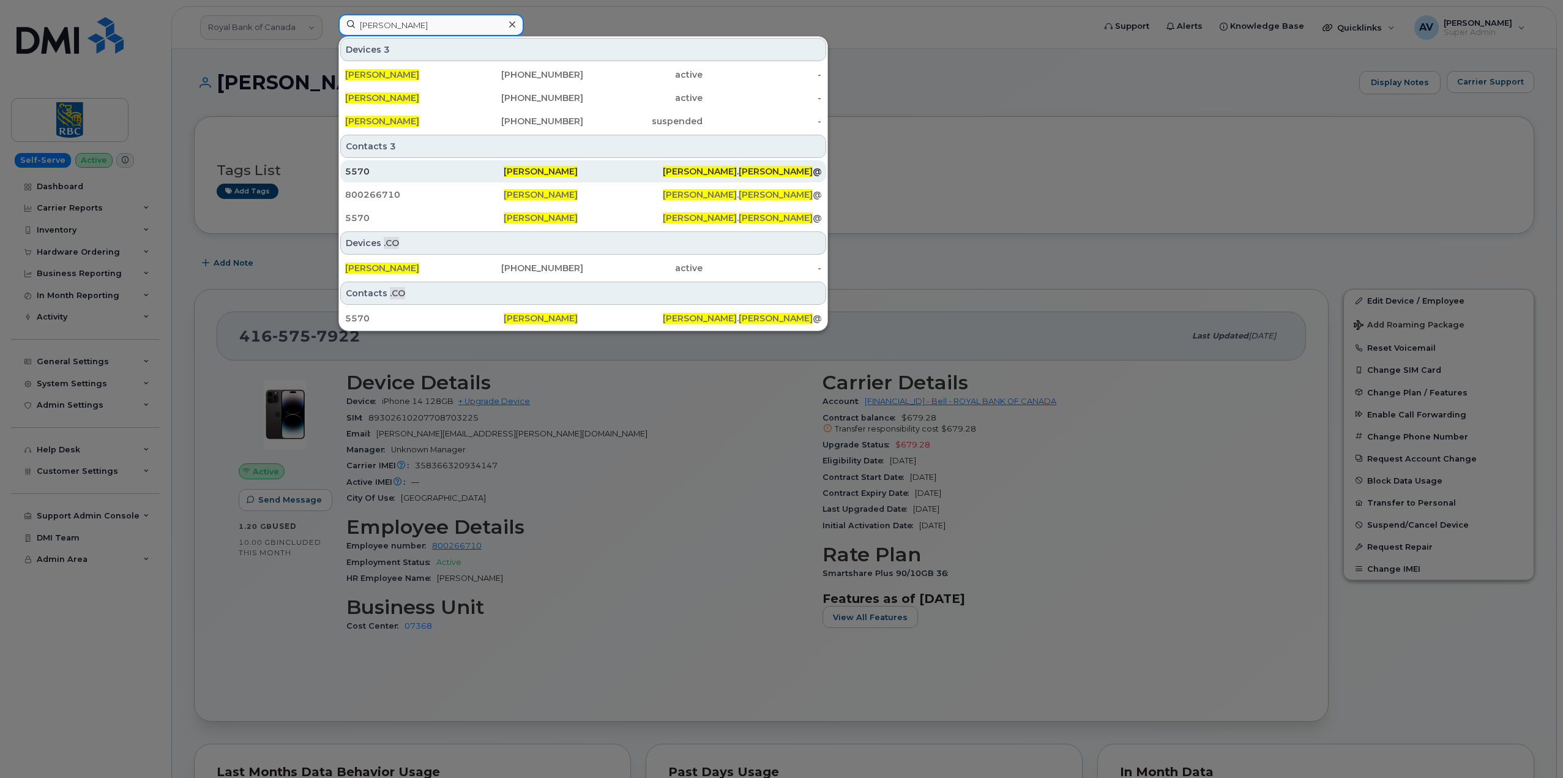
type input "Matthew Woodall"
click at [496, 174] on div "5570" at bounding box center [424, 171] width 158 height 12
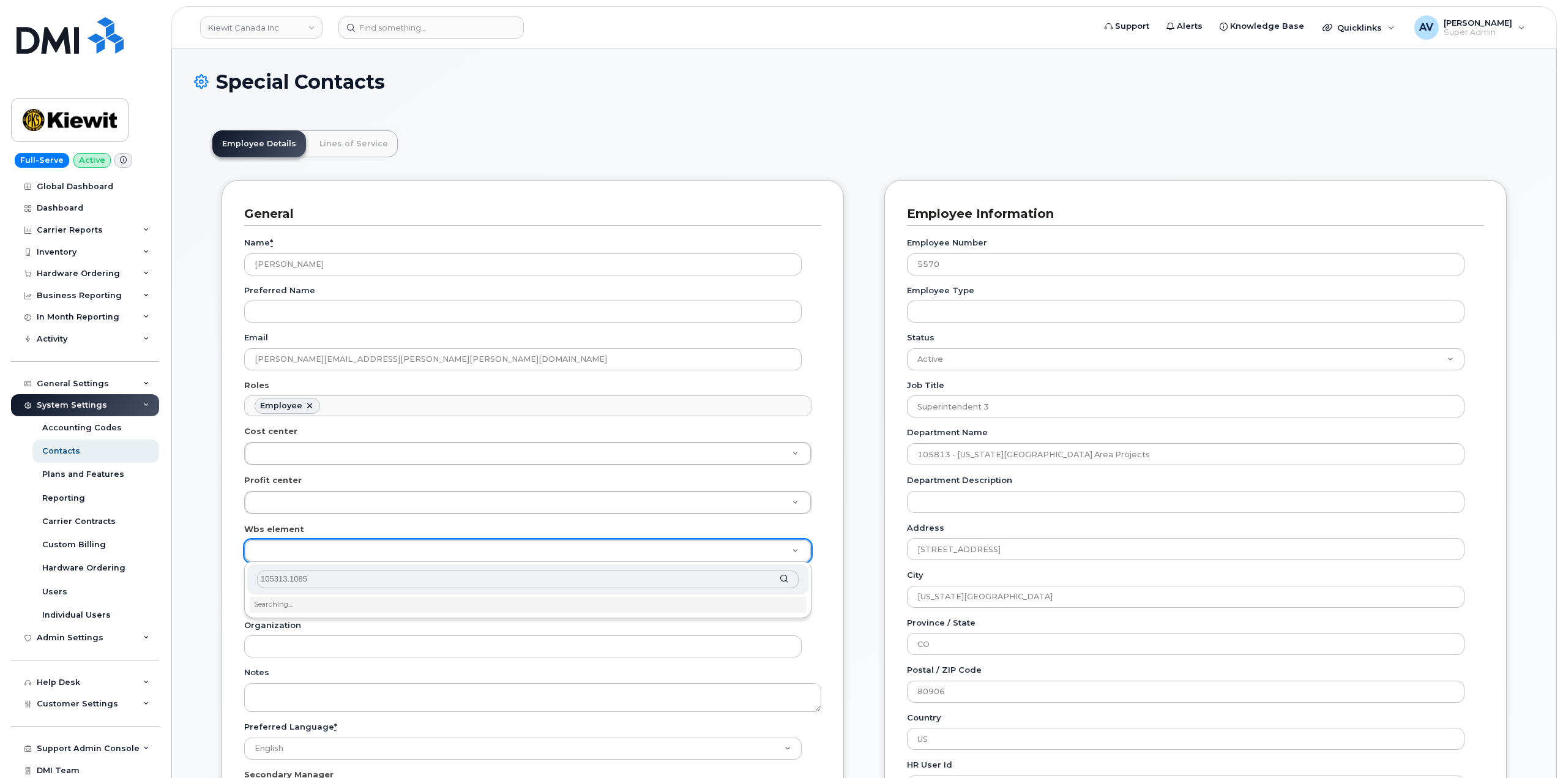
scroll to position [245, 0]
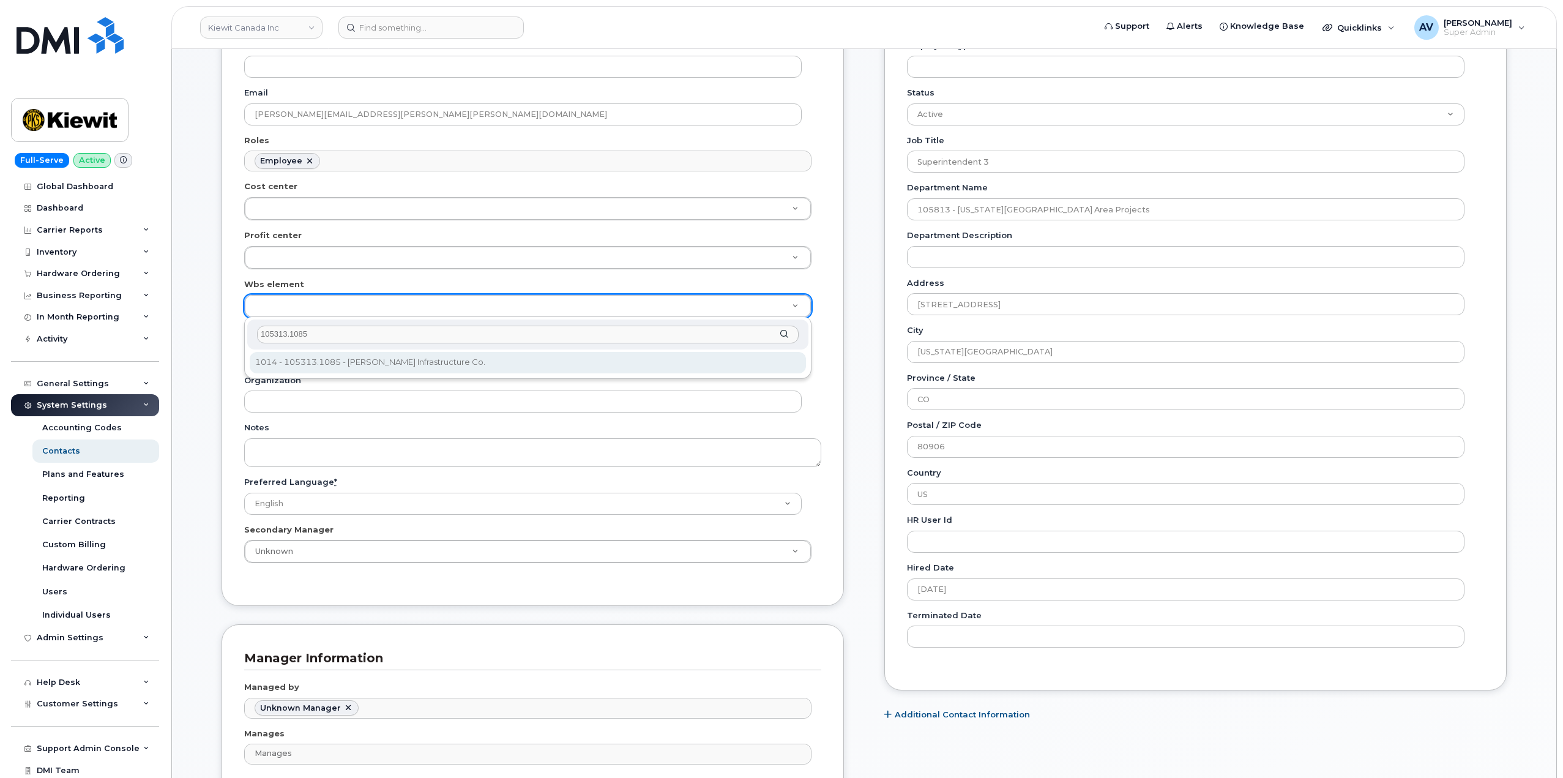
type input "105313.1085"
type input "4697805"
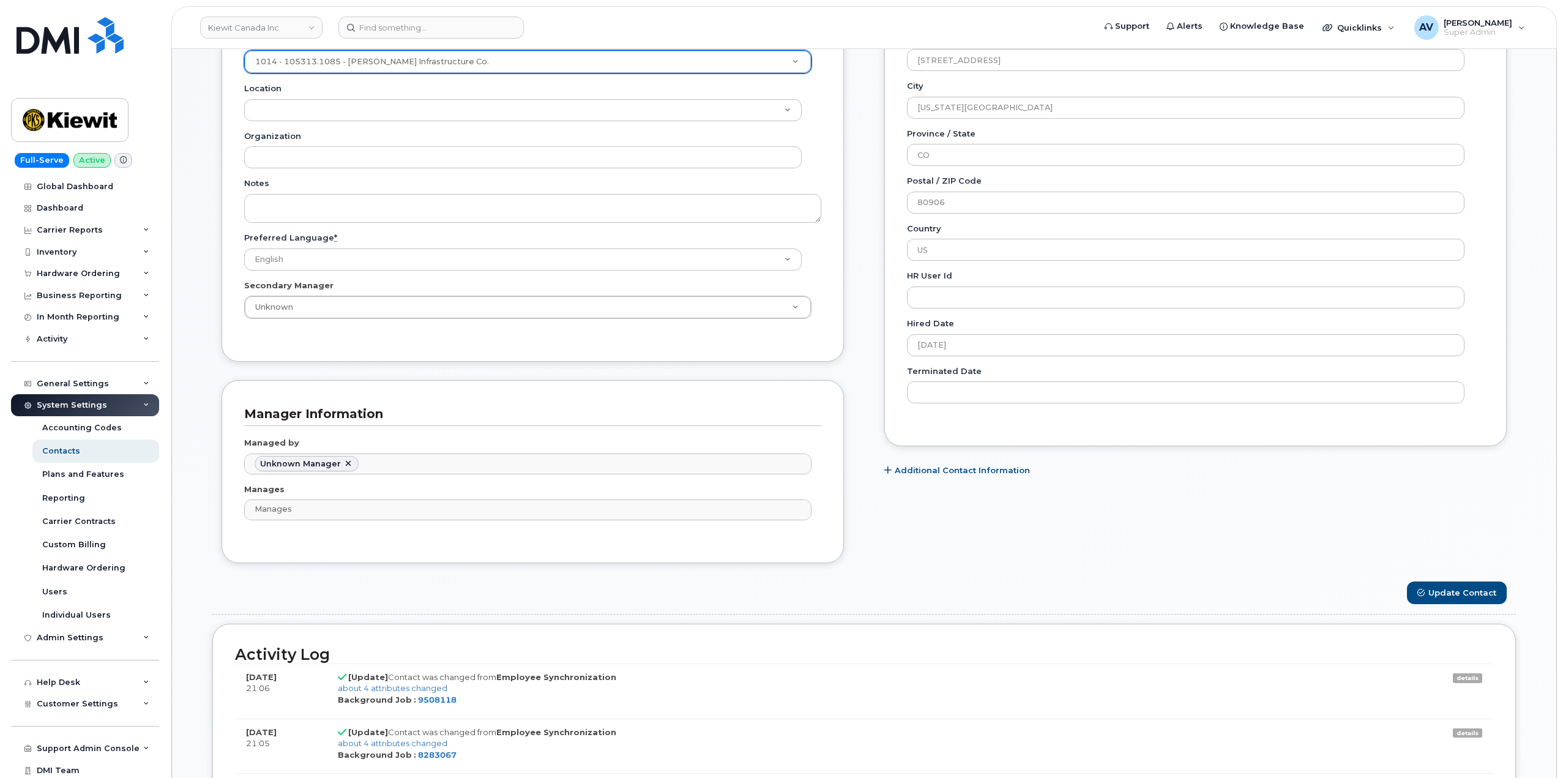
scroll to position [490, 0]
click at [1466, 593] on button "Update Contact" at bounding box center [1457, 592] width 100 height 23
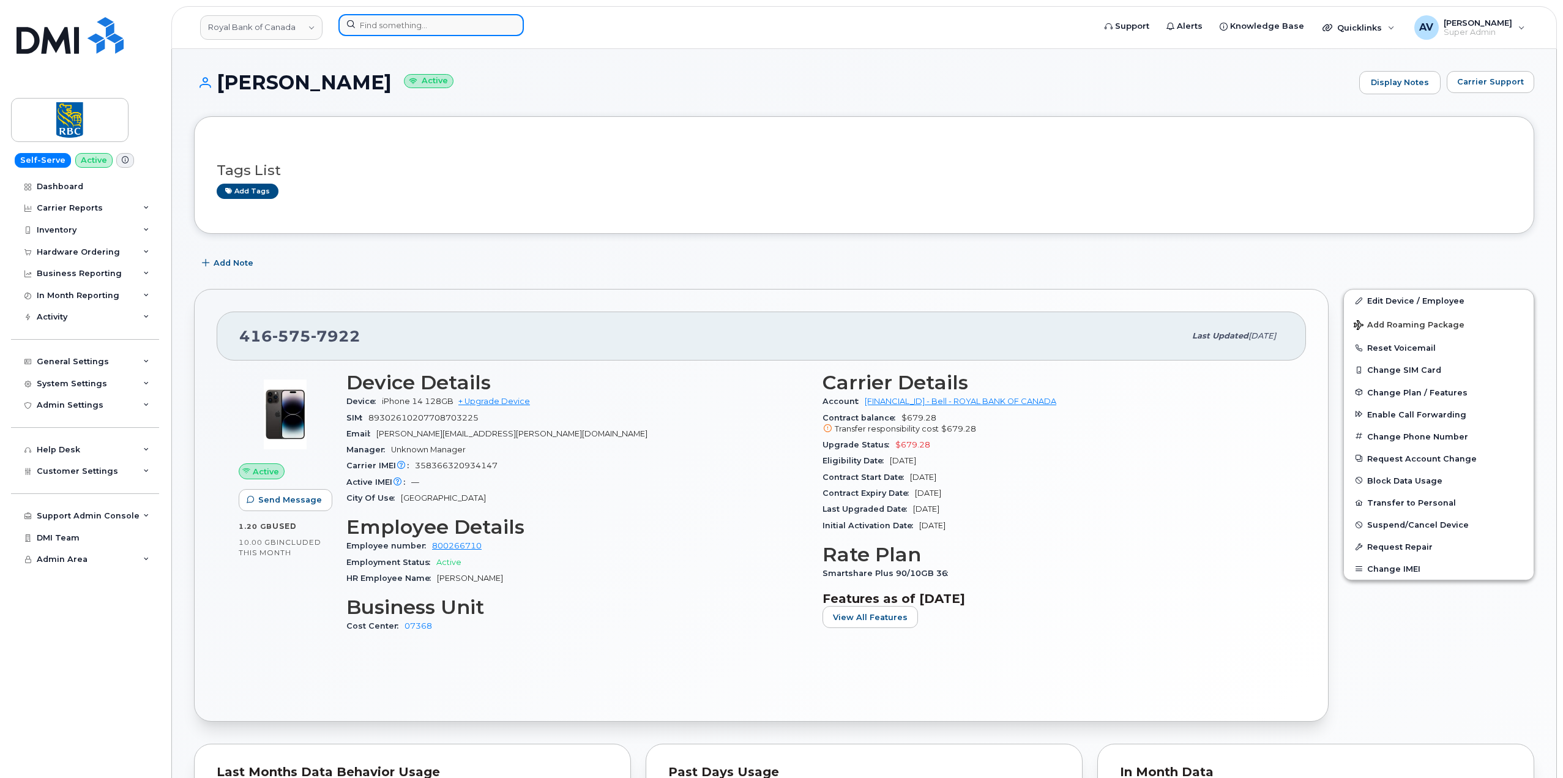
click at [447, 27] on input at bounding box center [430, 25] width 185 height 22
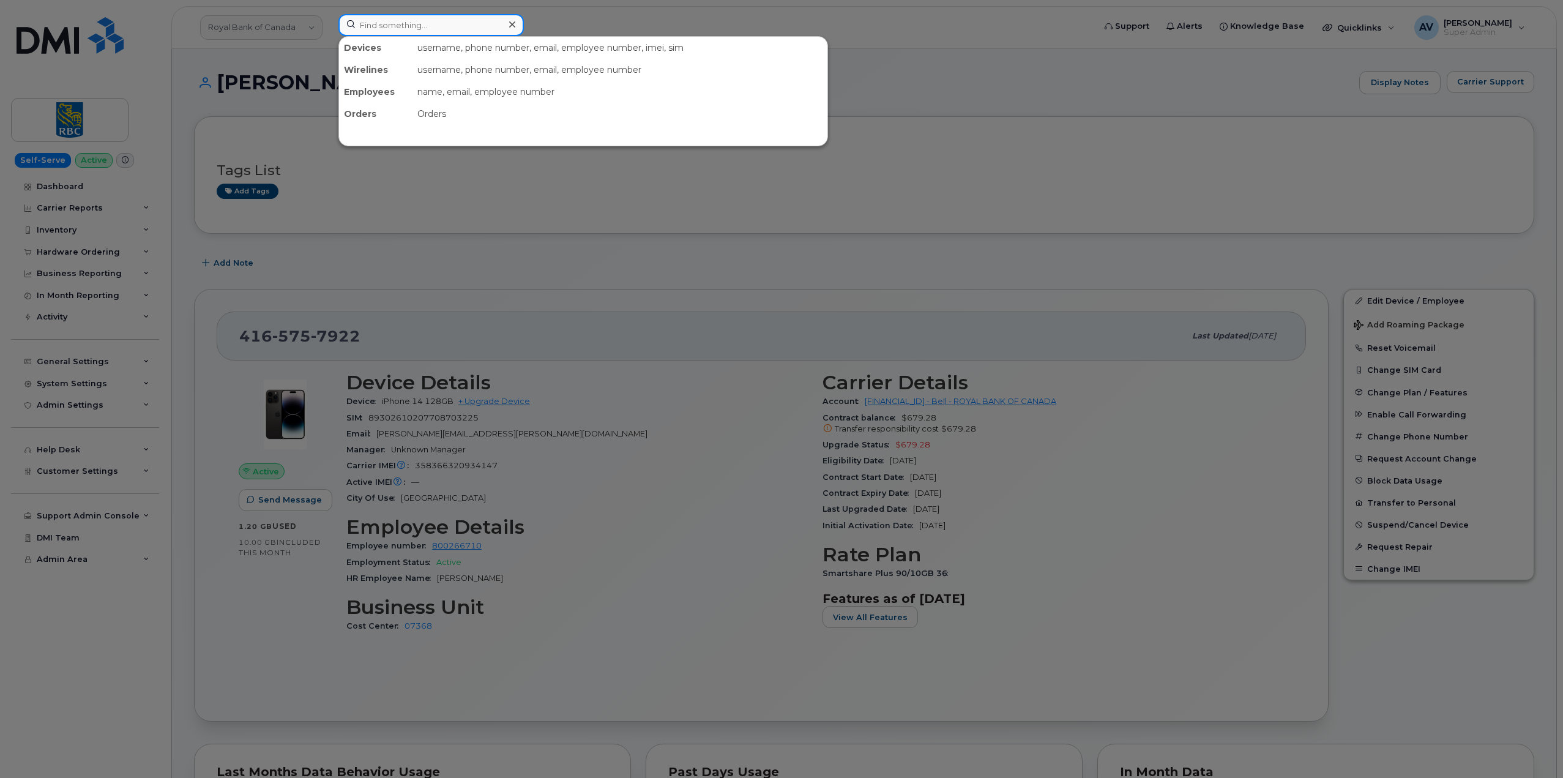
paste input "[PERSON_NAME]"
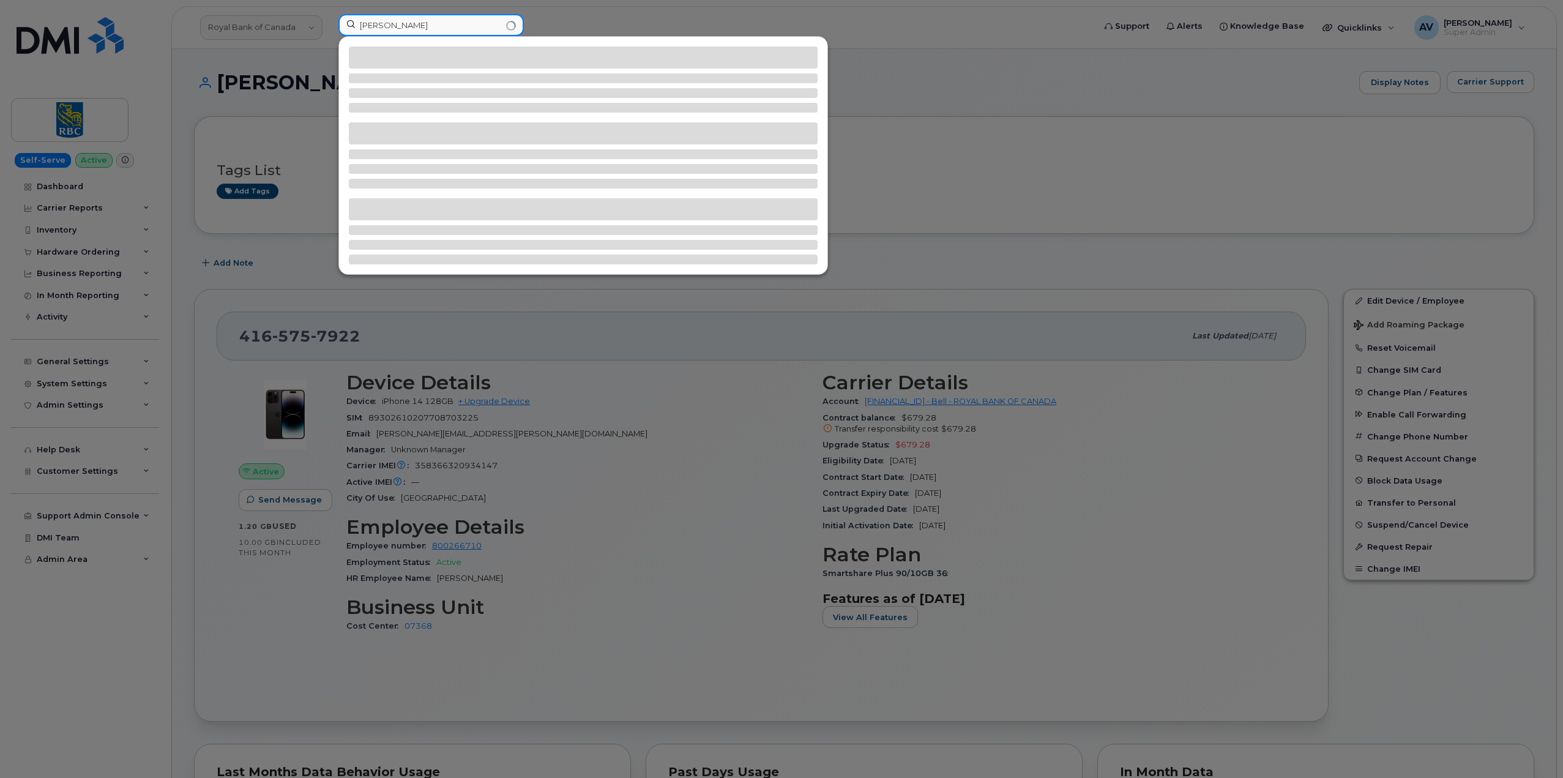
type input "[PERSON_NAME]"
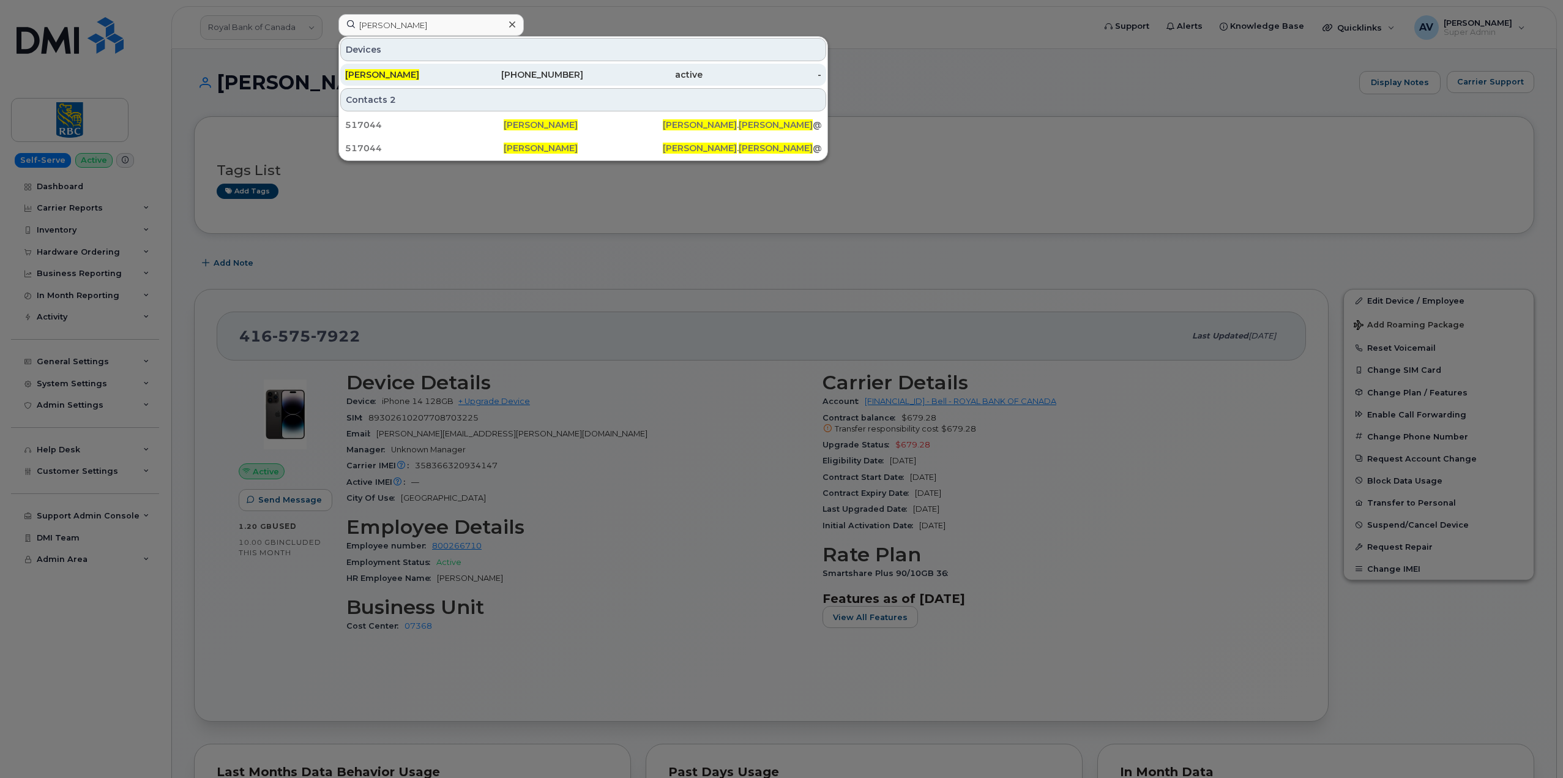
click at [442, 70] on div "[PERSON_NAME]" at bounding box center [404, 75] width 119 height 12
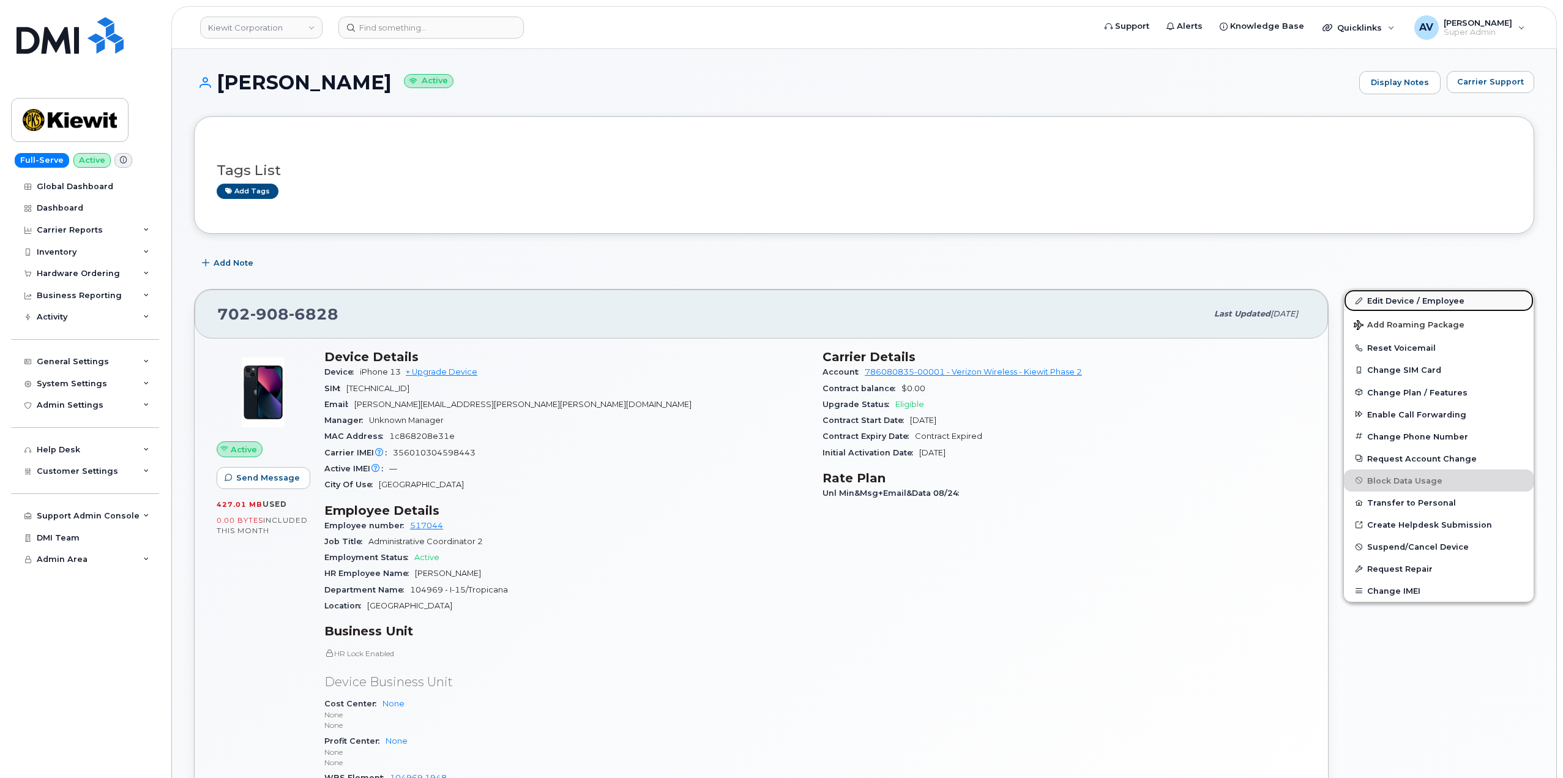
click at [1437, 304] on link "Edit Device / Employee" at bounding box center [1439, 300] width 190 height 22
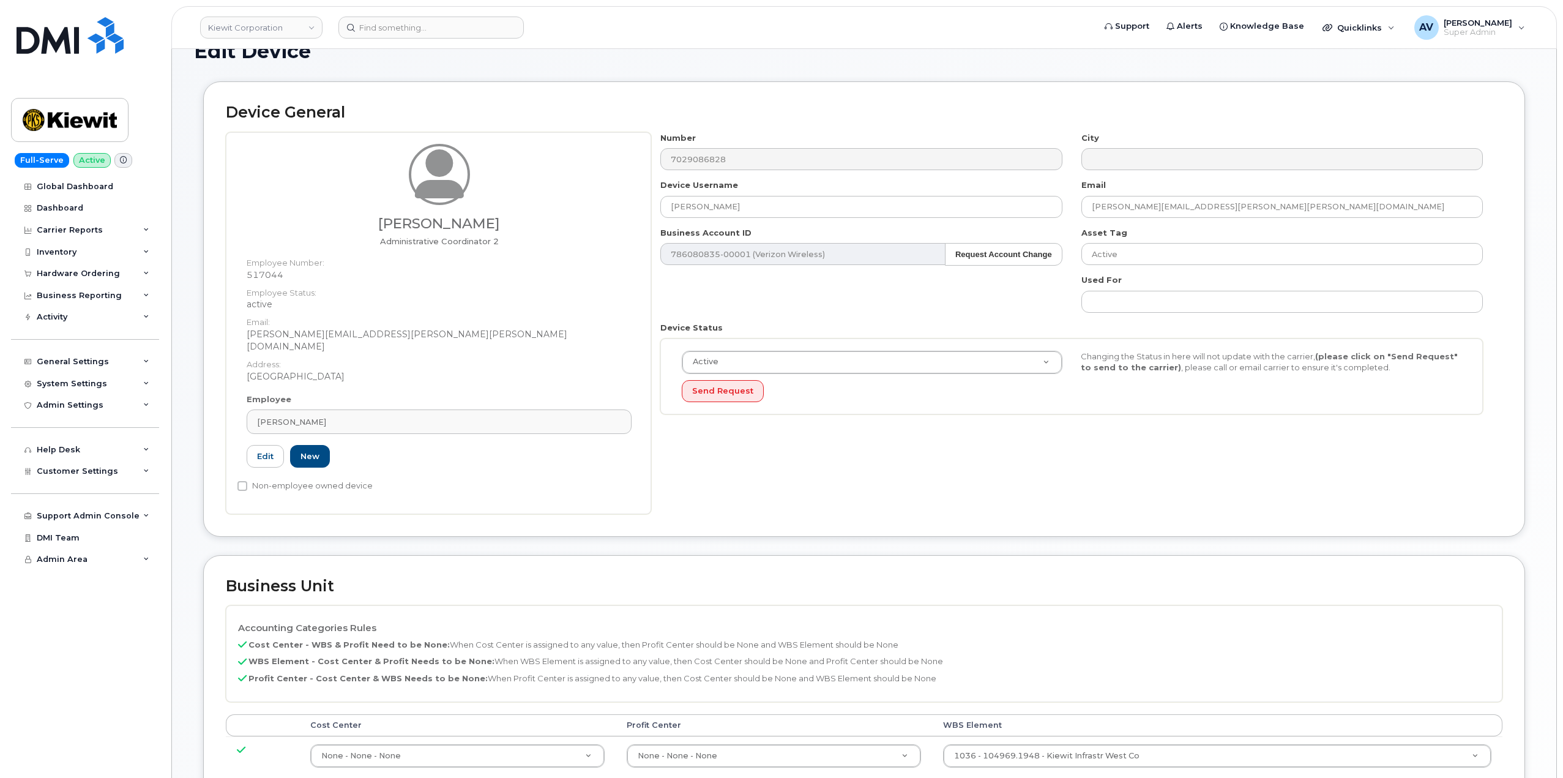
scroll to position [367, 0]
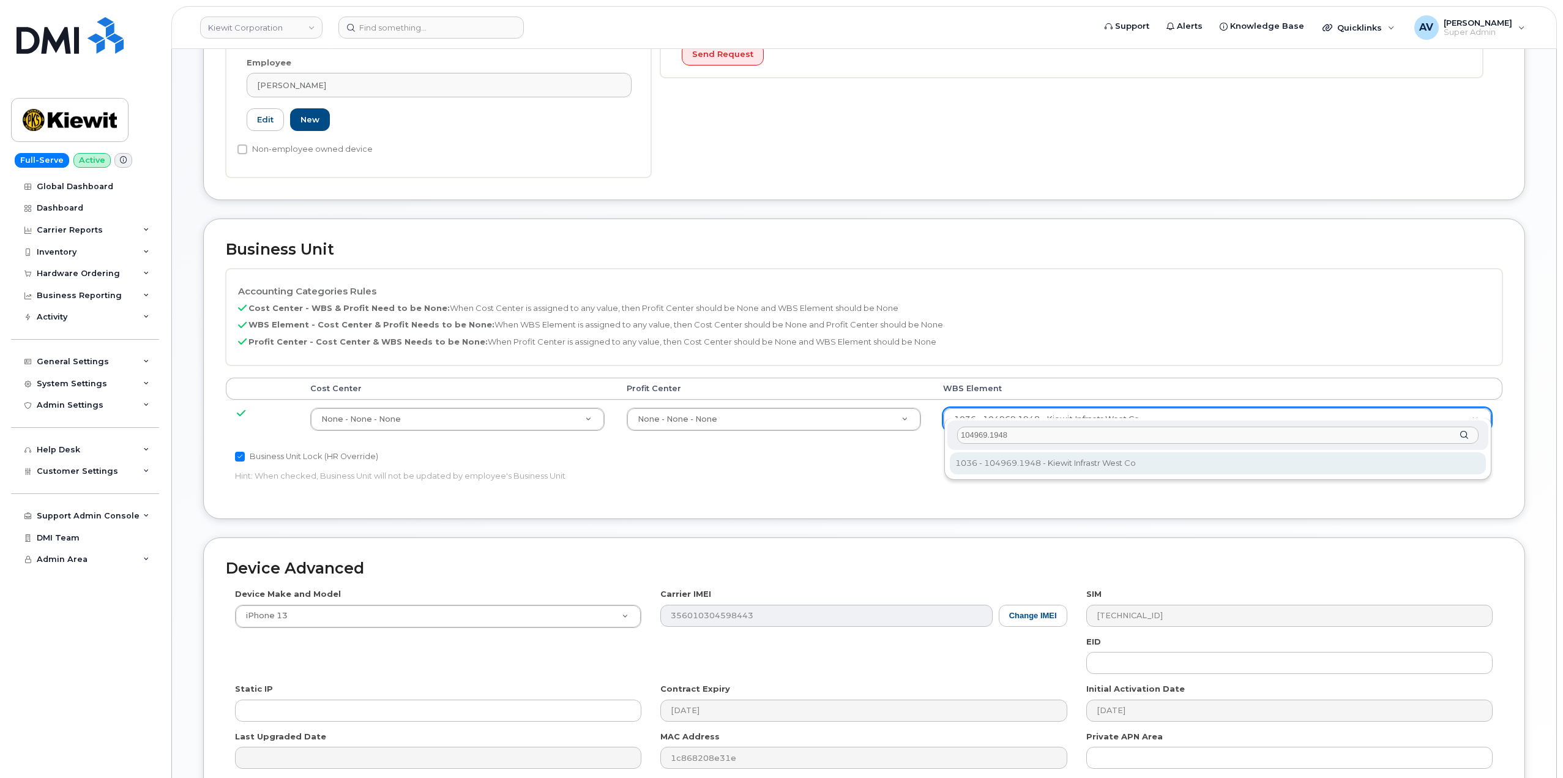
type input "104969.1948"
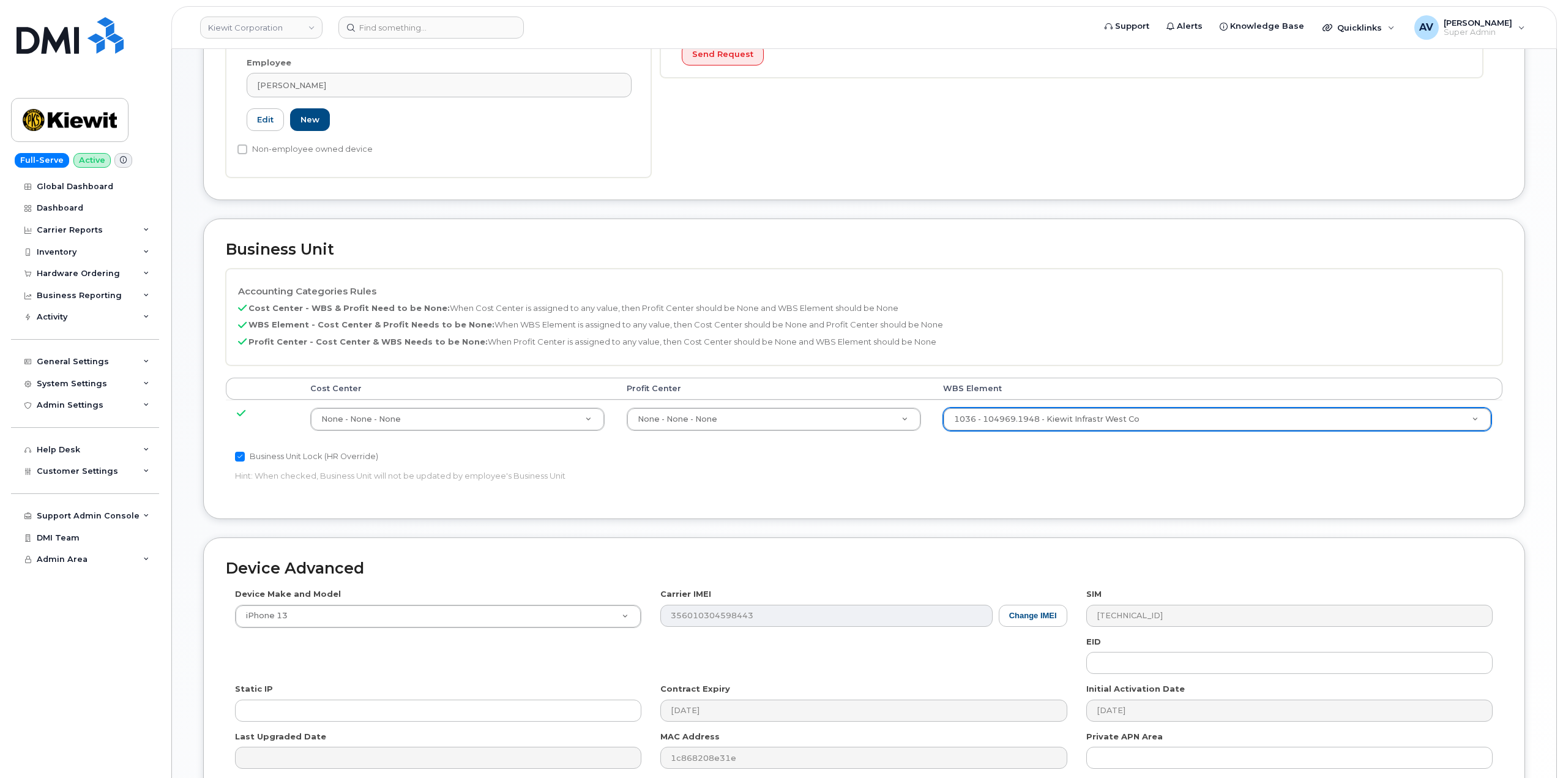
scroll to position [480, 0]
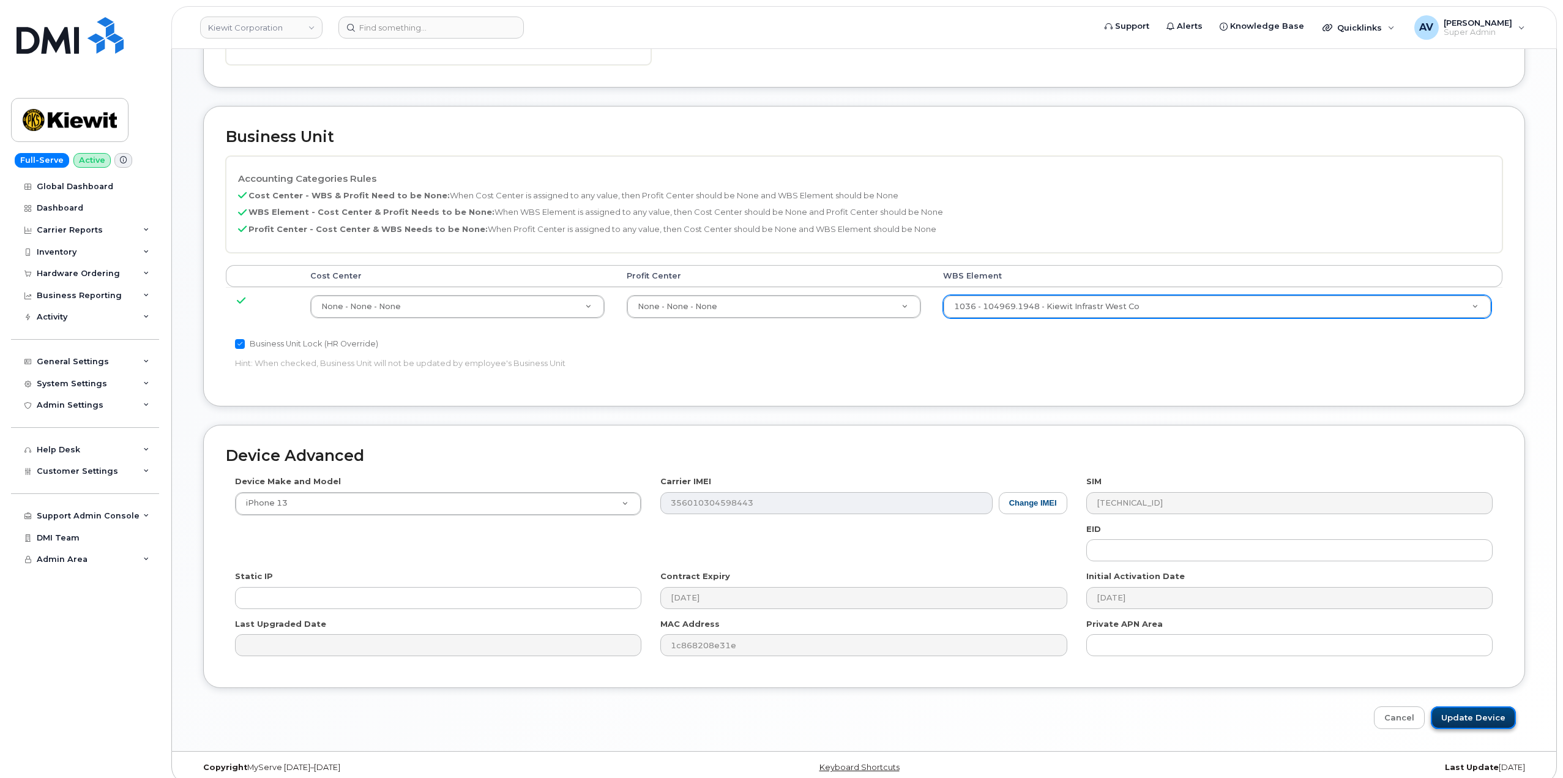
click at [1463, 706] on input "Update Device" at bounding box center [1473, 717] width 85 height 23
type input "Saving..."
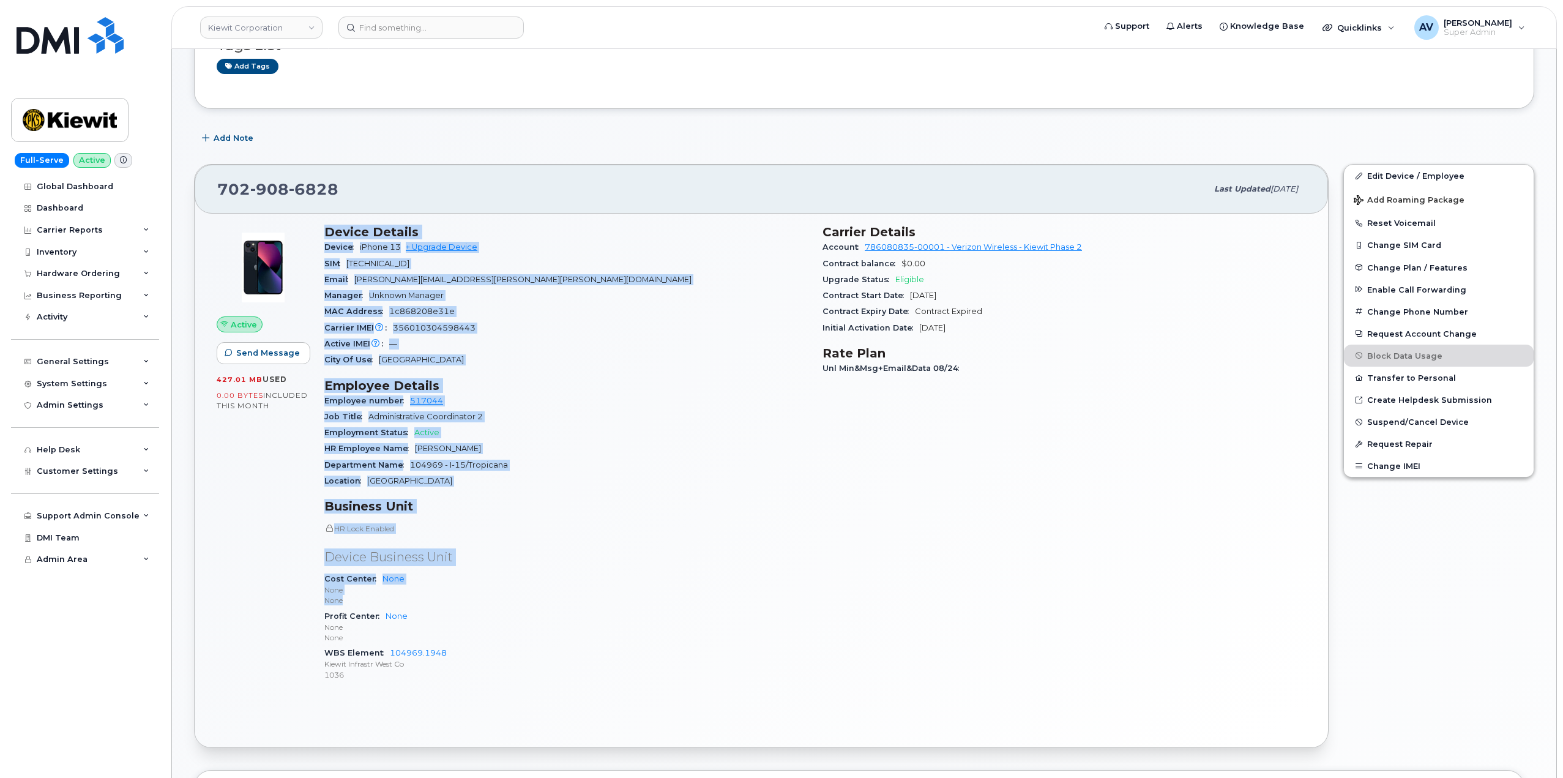
scroll to position [184, 0]
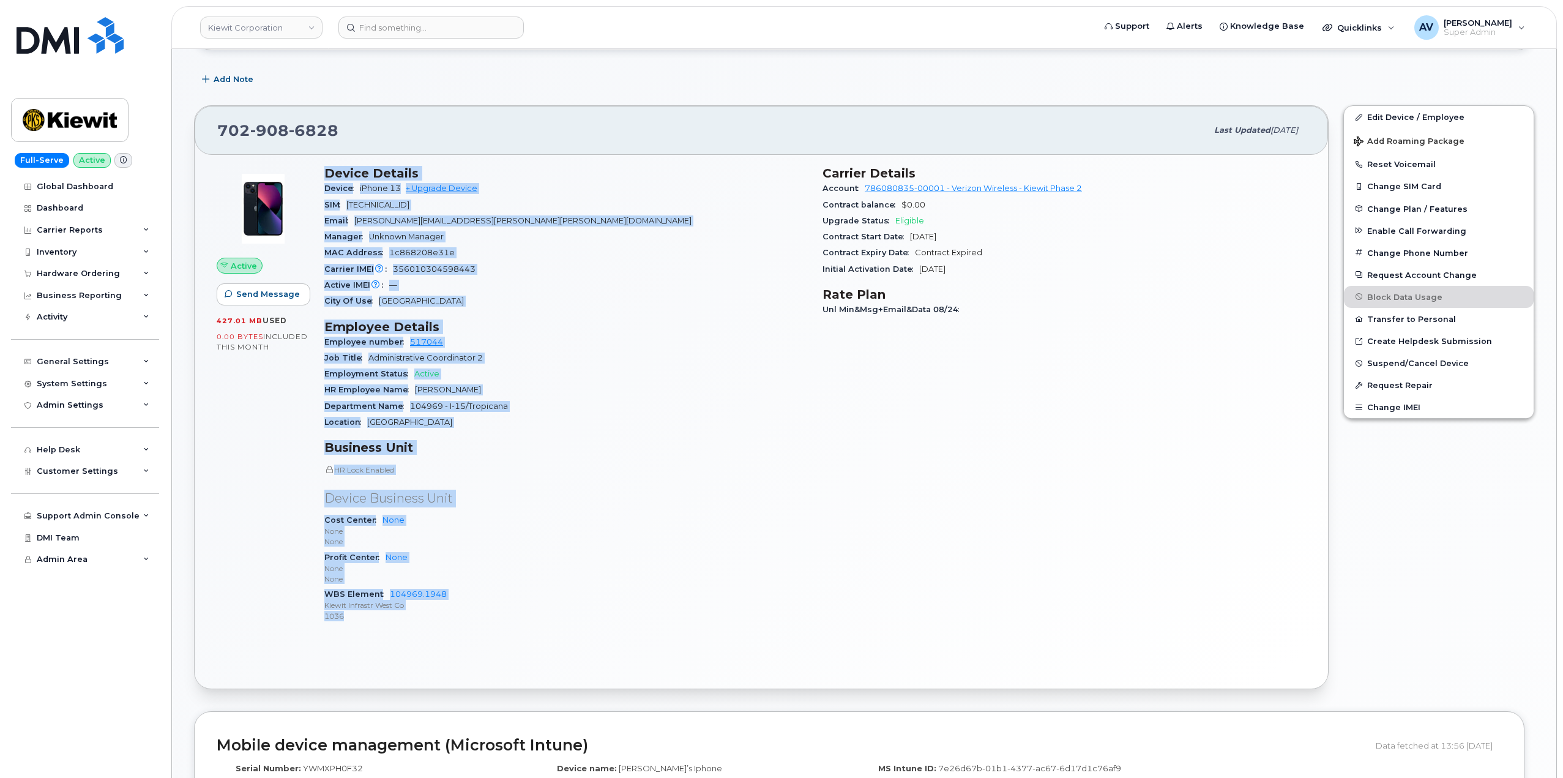
drag, startPoint x: 325, startPoint y: 357, endPoint x: 490, endPoint y: 620, distance: 310.4
click at [490, 620] on div "Device Details Device iPhone 13 + Upgrade Device SIM [TECHNICAL_ID] Email [PERS…" at bounding box center [566, 399] width 498 height 482
copy div "Device Details Device iPhone 13 + Upgrade Device SIM [TECHNICAL_ID] Email [PERS…"
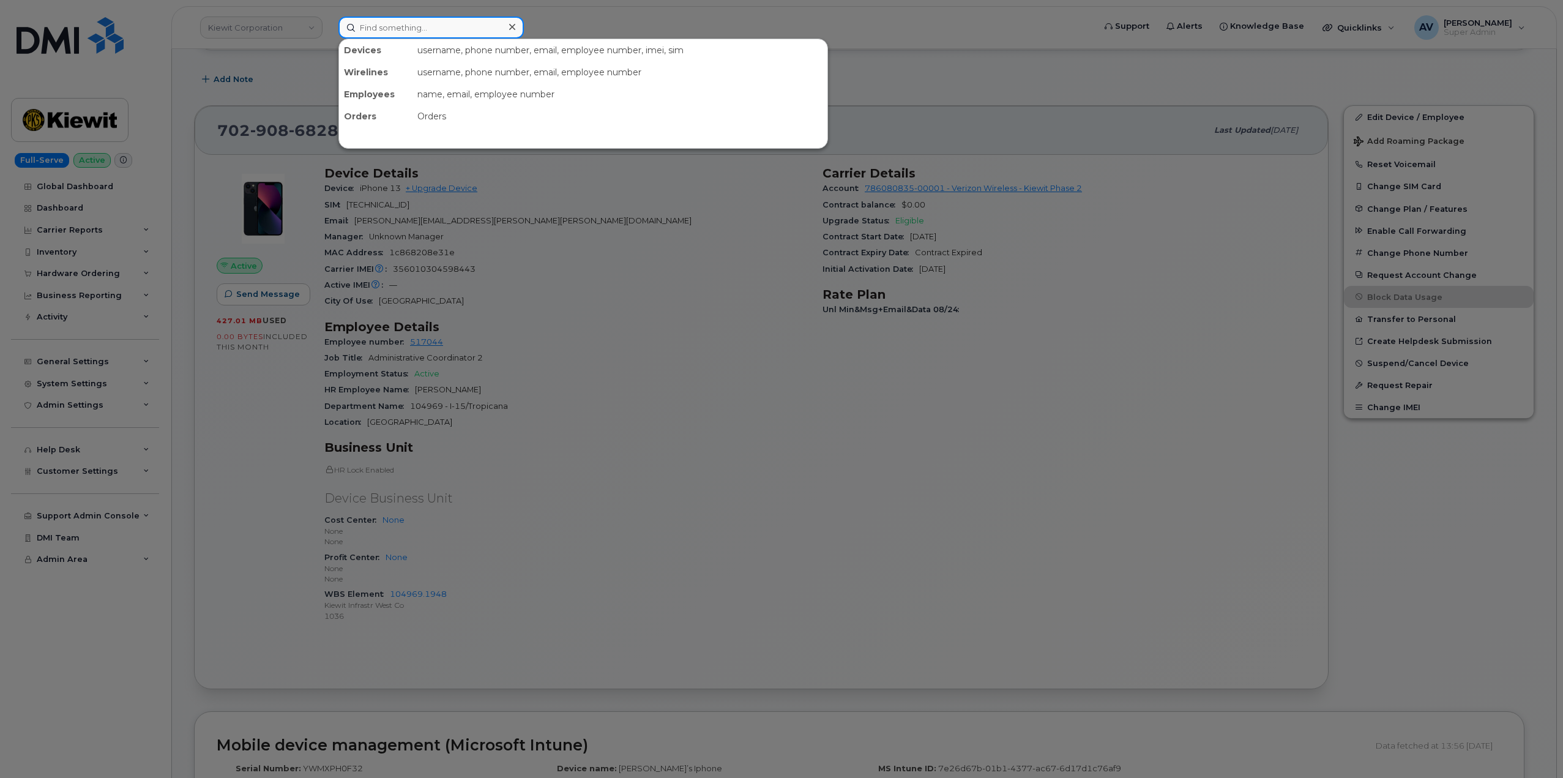
click at [411, 28] on input at bounding box center [430, 28] width 185 height 22
paste input "[PERSON_NAME]"
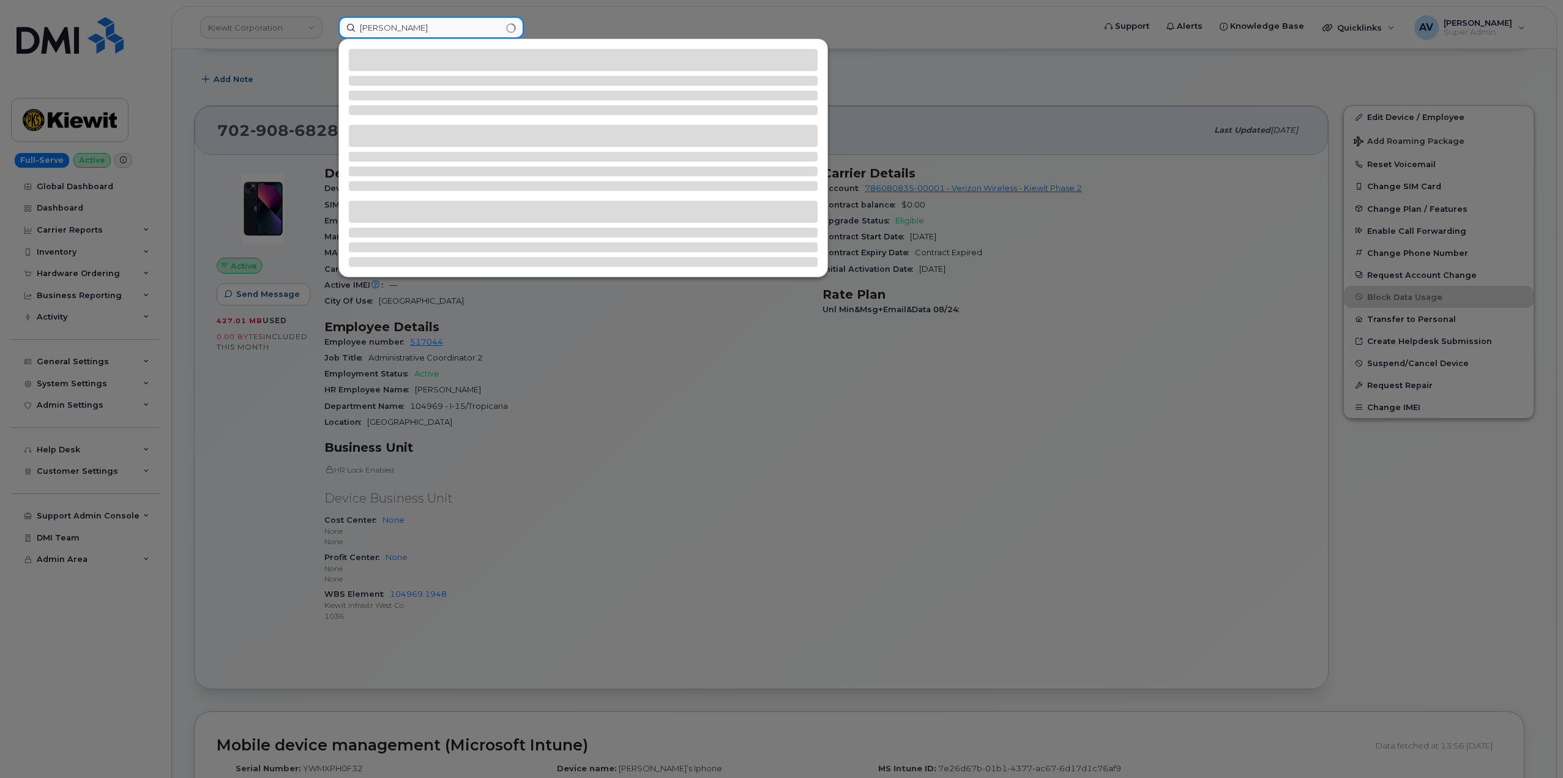
type input "[PERSON_NAME]"
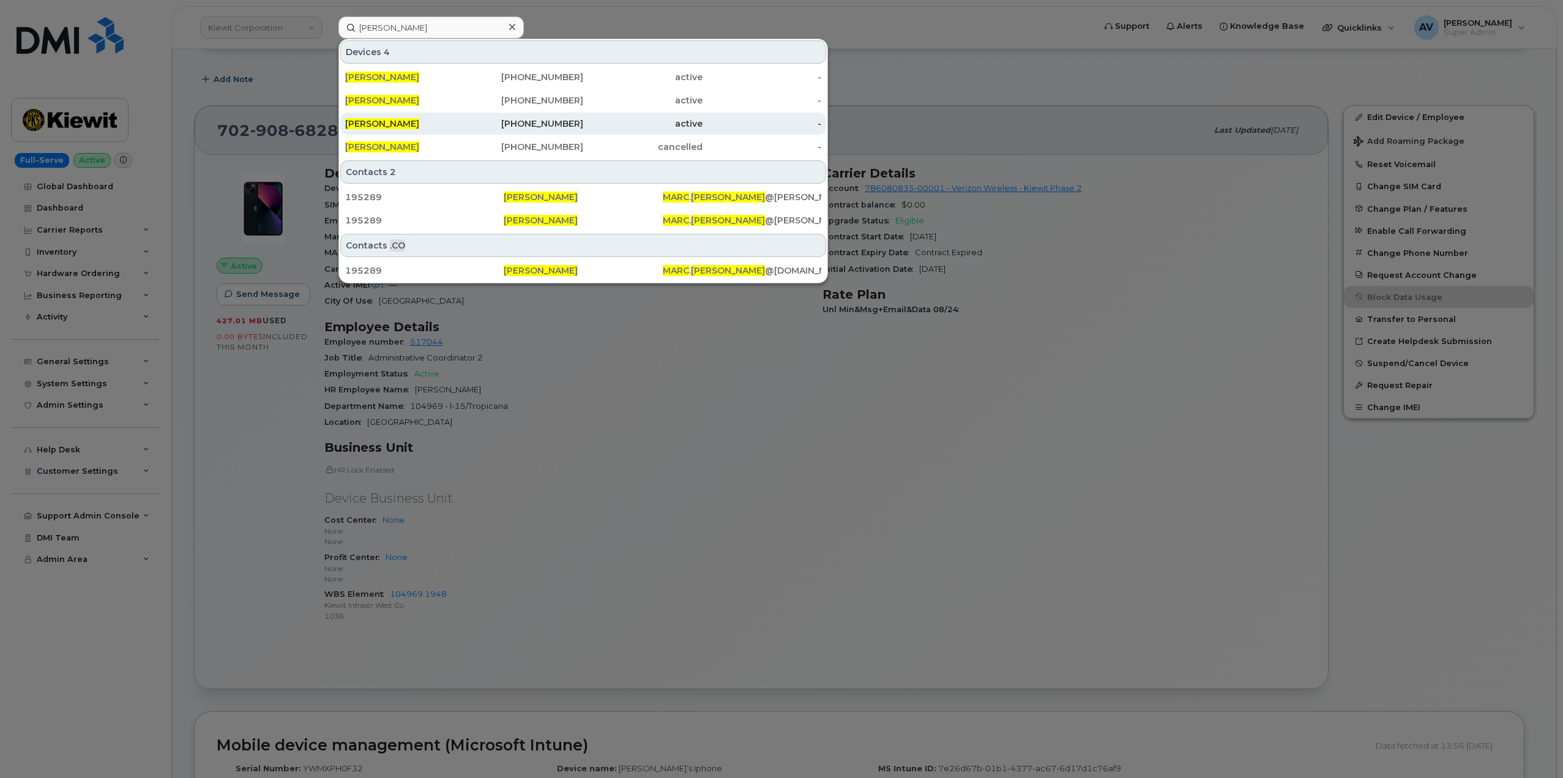
click at [514, 125] on div "544-928-1739" at bounding box center [523, 123] width 119 height 12
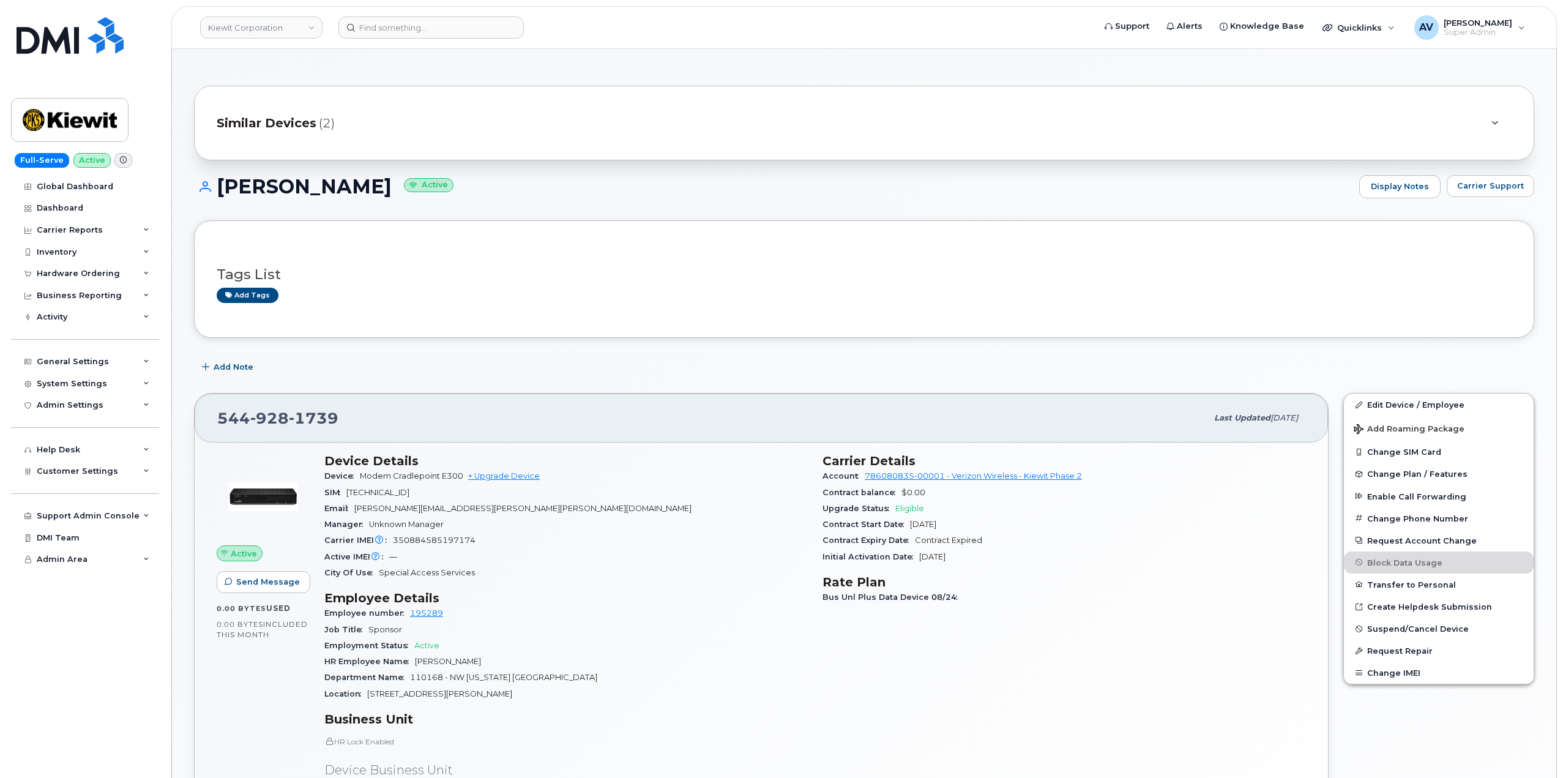
click at [327, 131] on span "(2)" at bounding box center [327, 123] width 16 height 18
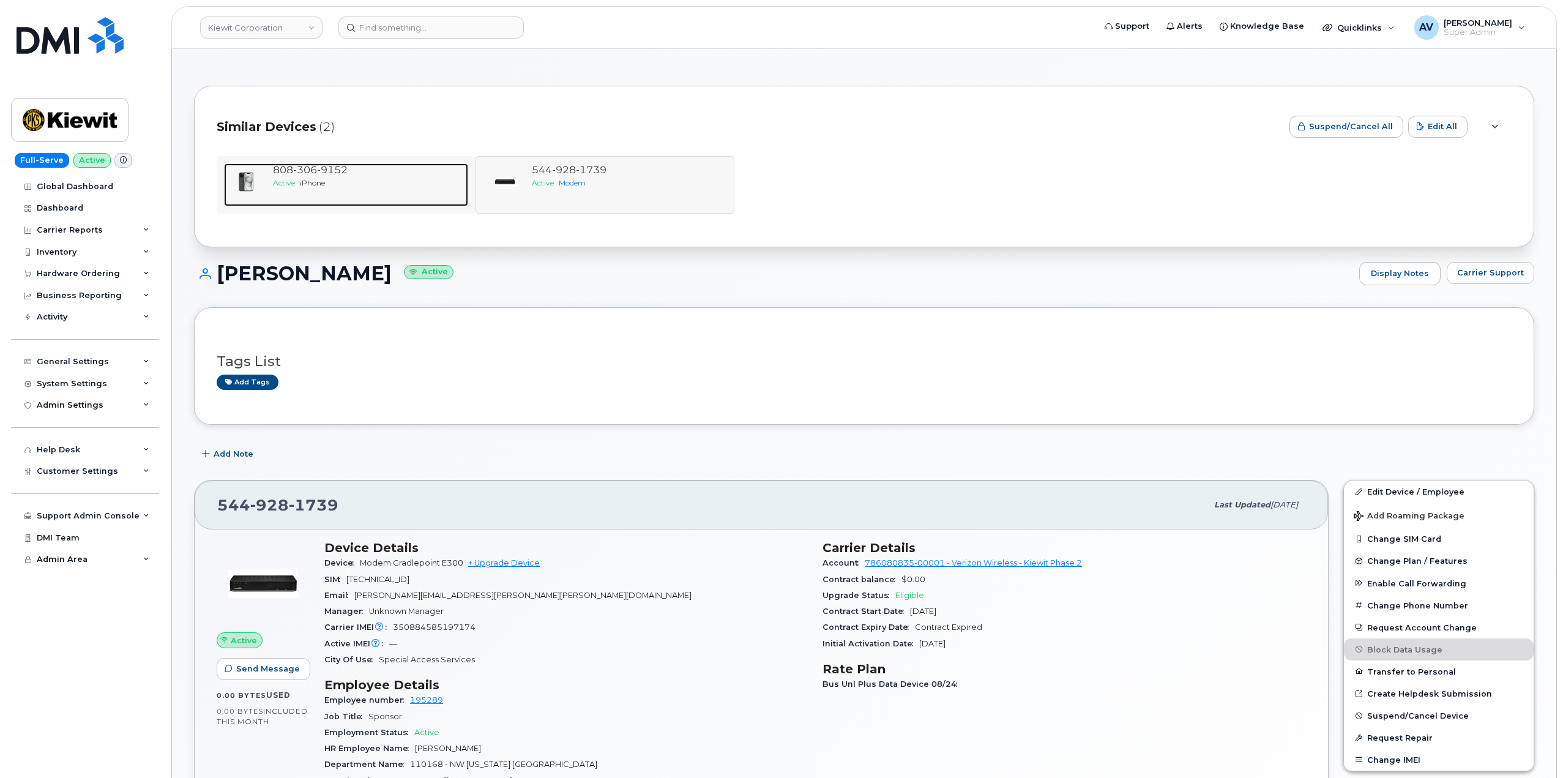
click at [348, 181] on div "Active iPhone" at bounding box center [368, 182] width 190 height 10
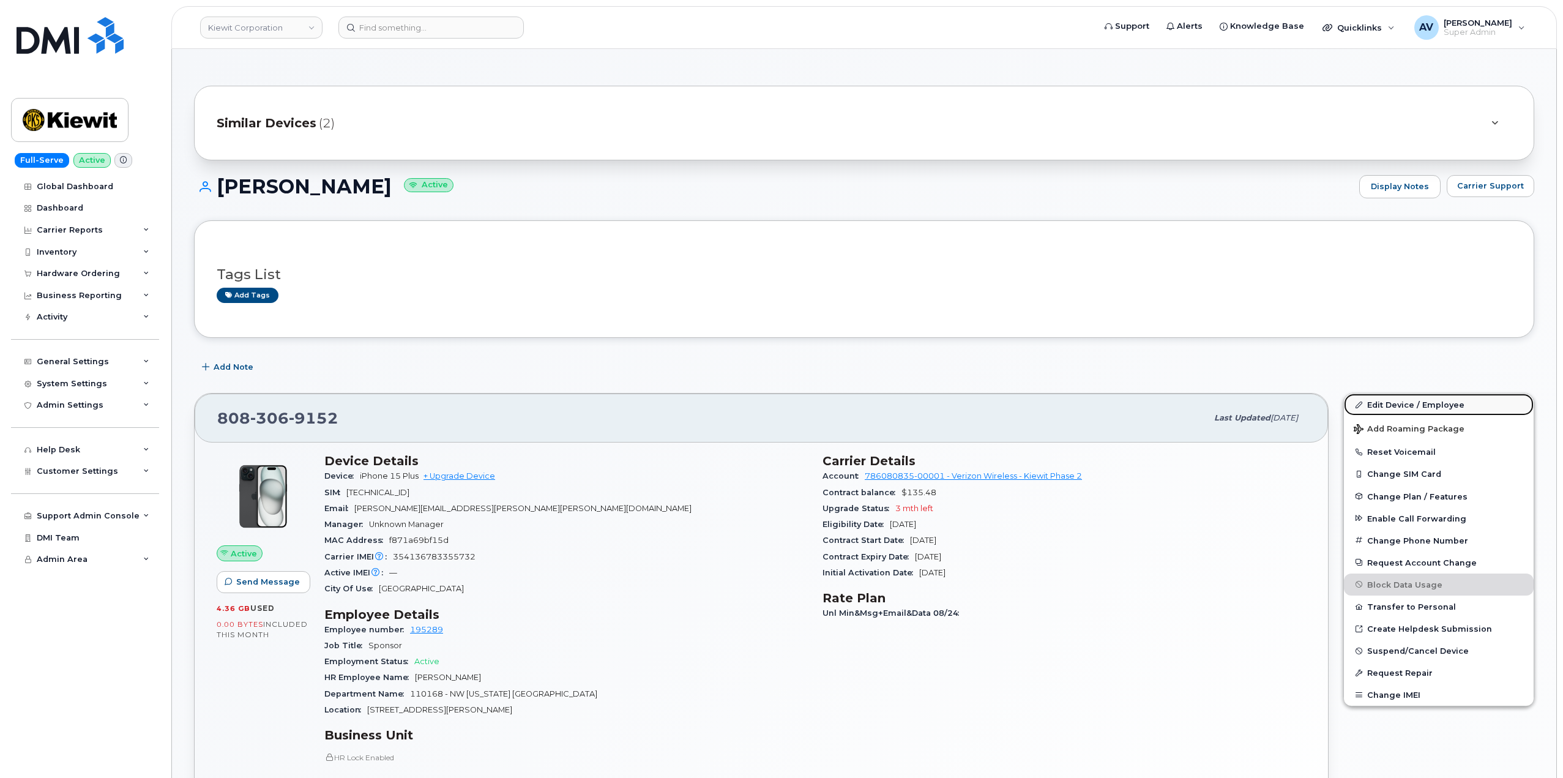
click at [1402, 406] on link "Edit Device / Employee" at bounding box center [1439, 404] width 190 height 22
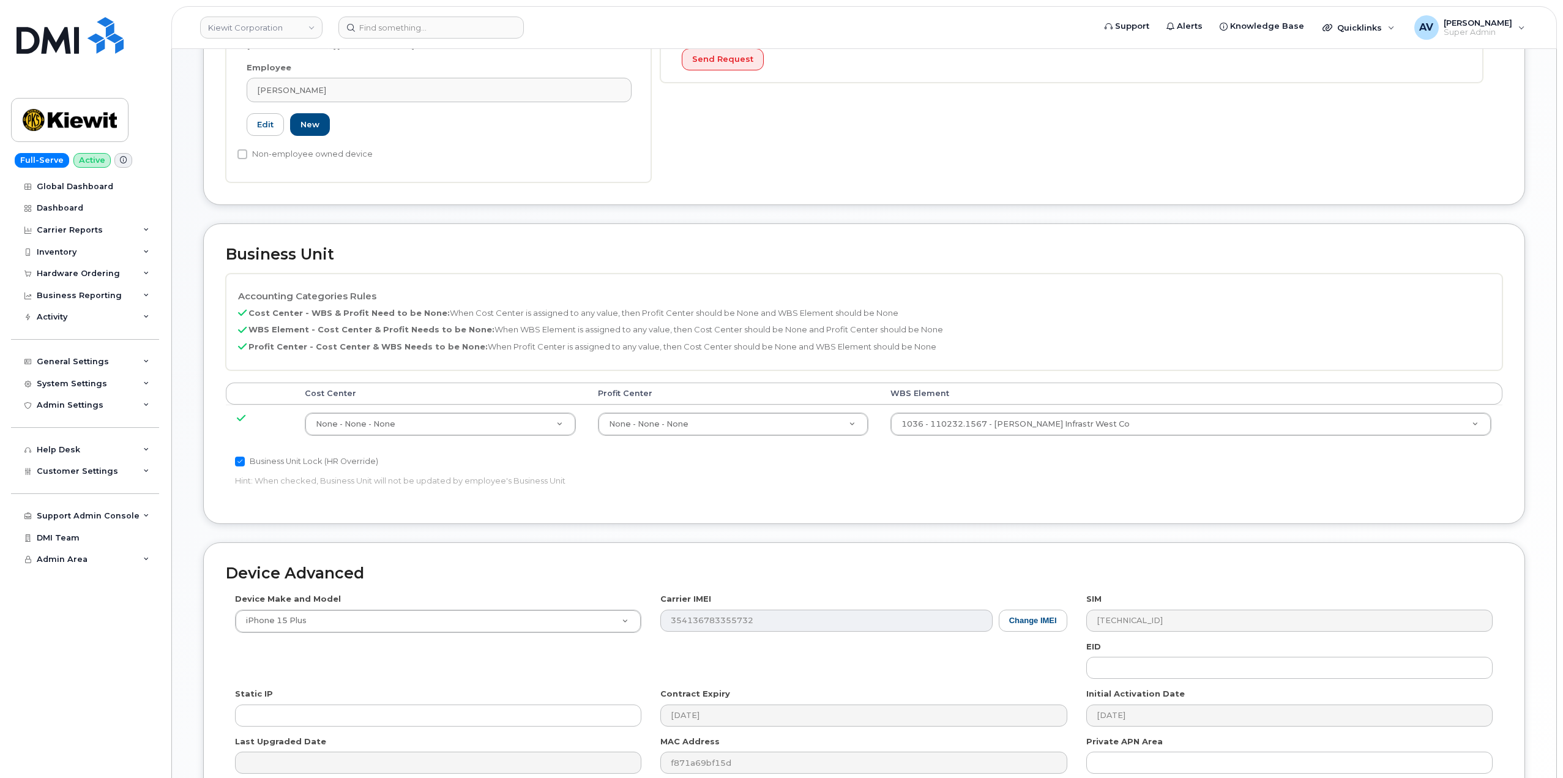
scroll to position [367, 0]
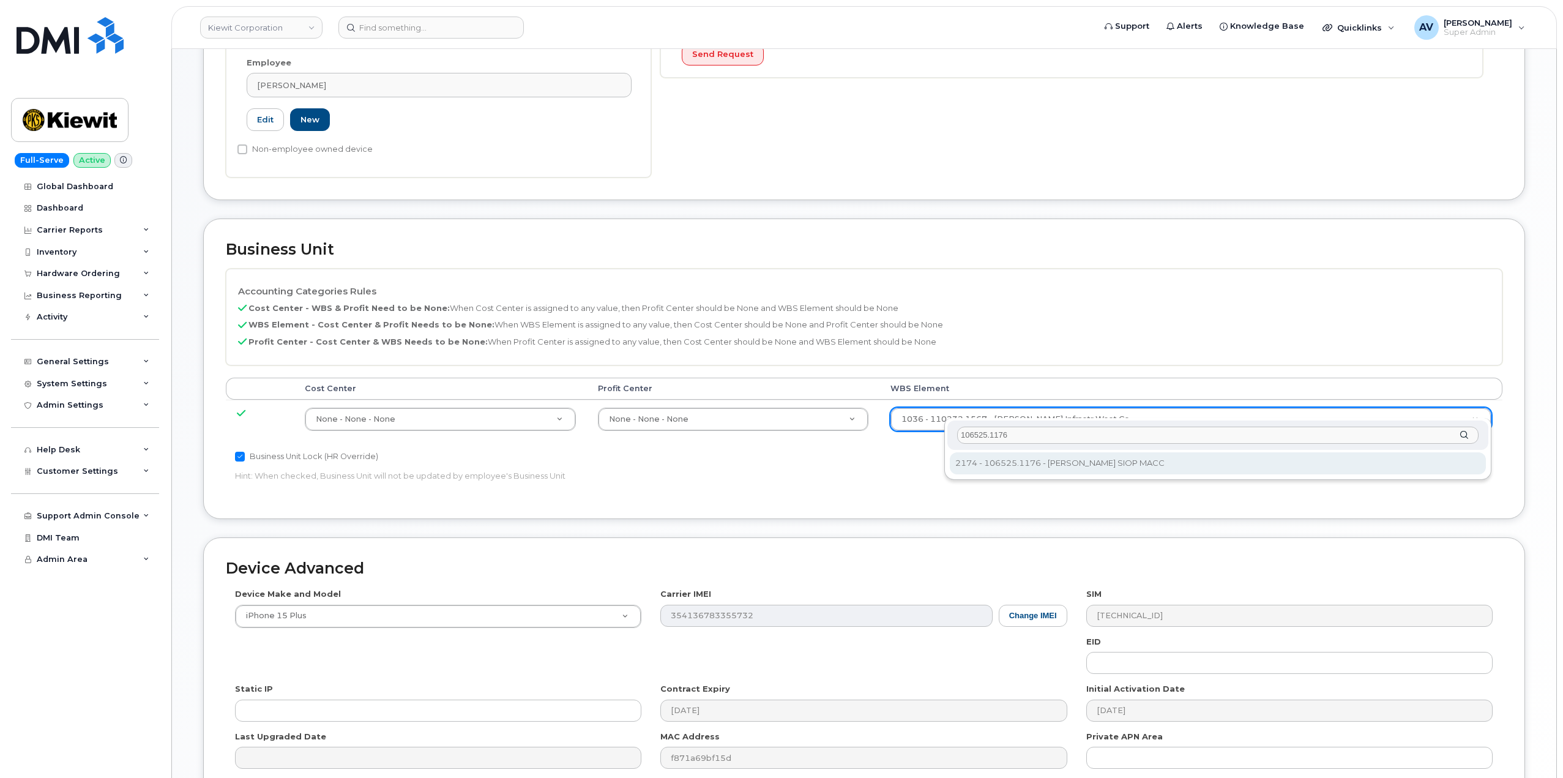
type input "106525.1176"
type input "36071640"
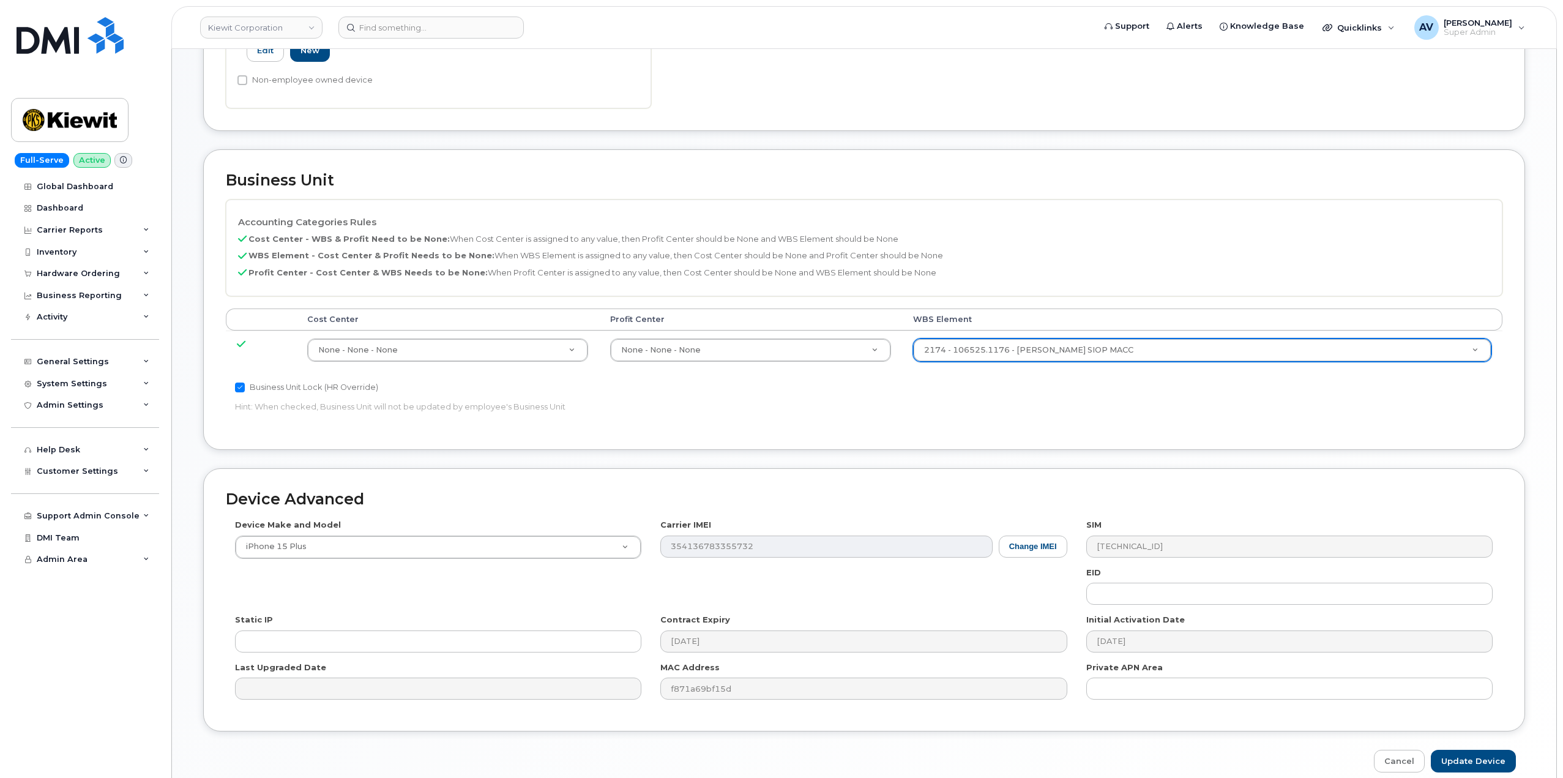
scroll to position [480, 0]
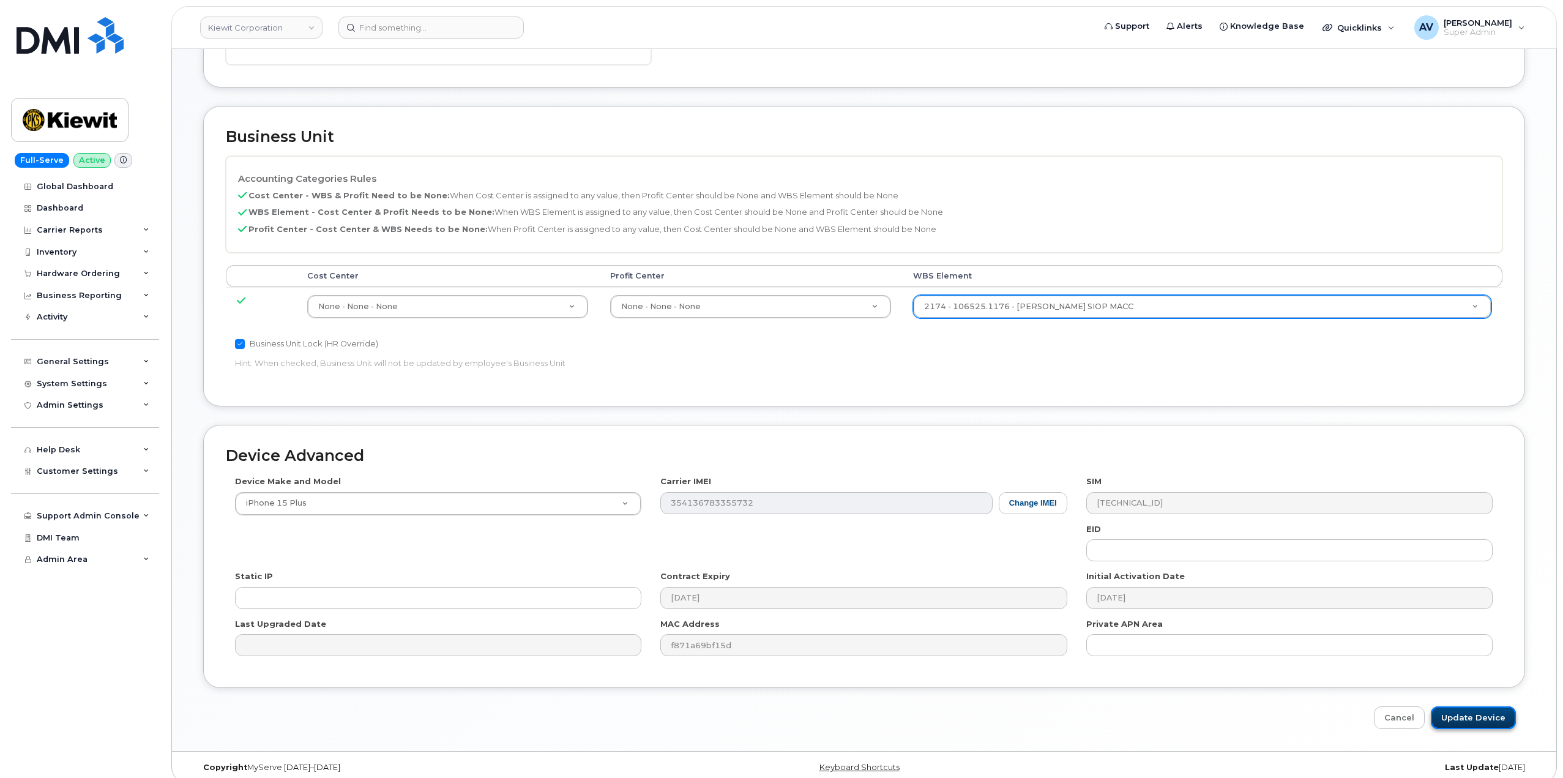
click at [1469, 706] on input "Update Device" at bounding box center [1473, 717] width 85 height 23
type input "Saving..."
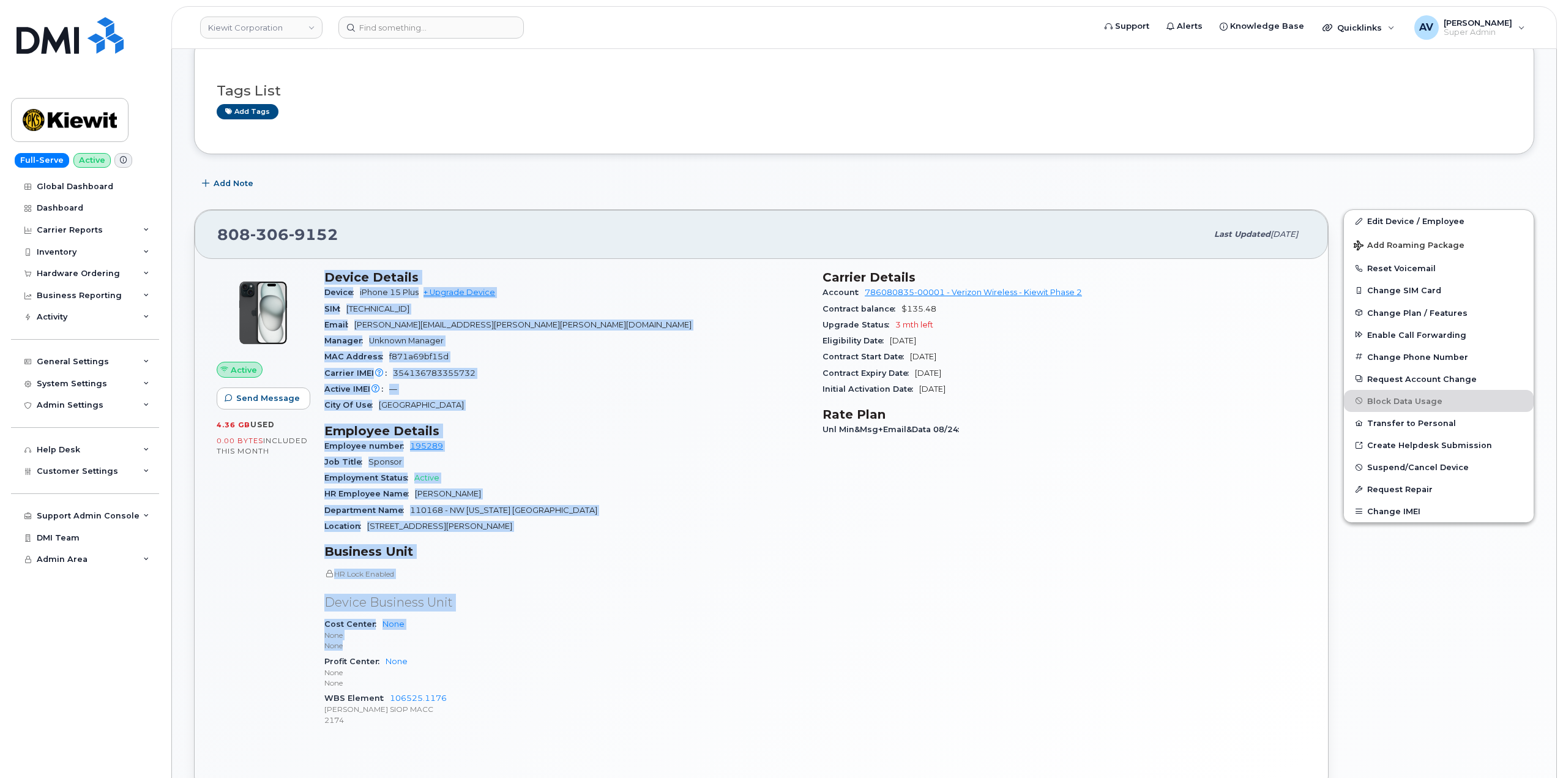
scroll to position [245, 0]
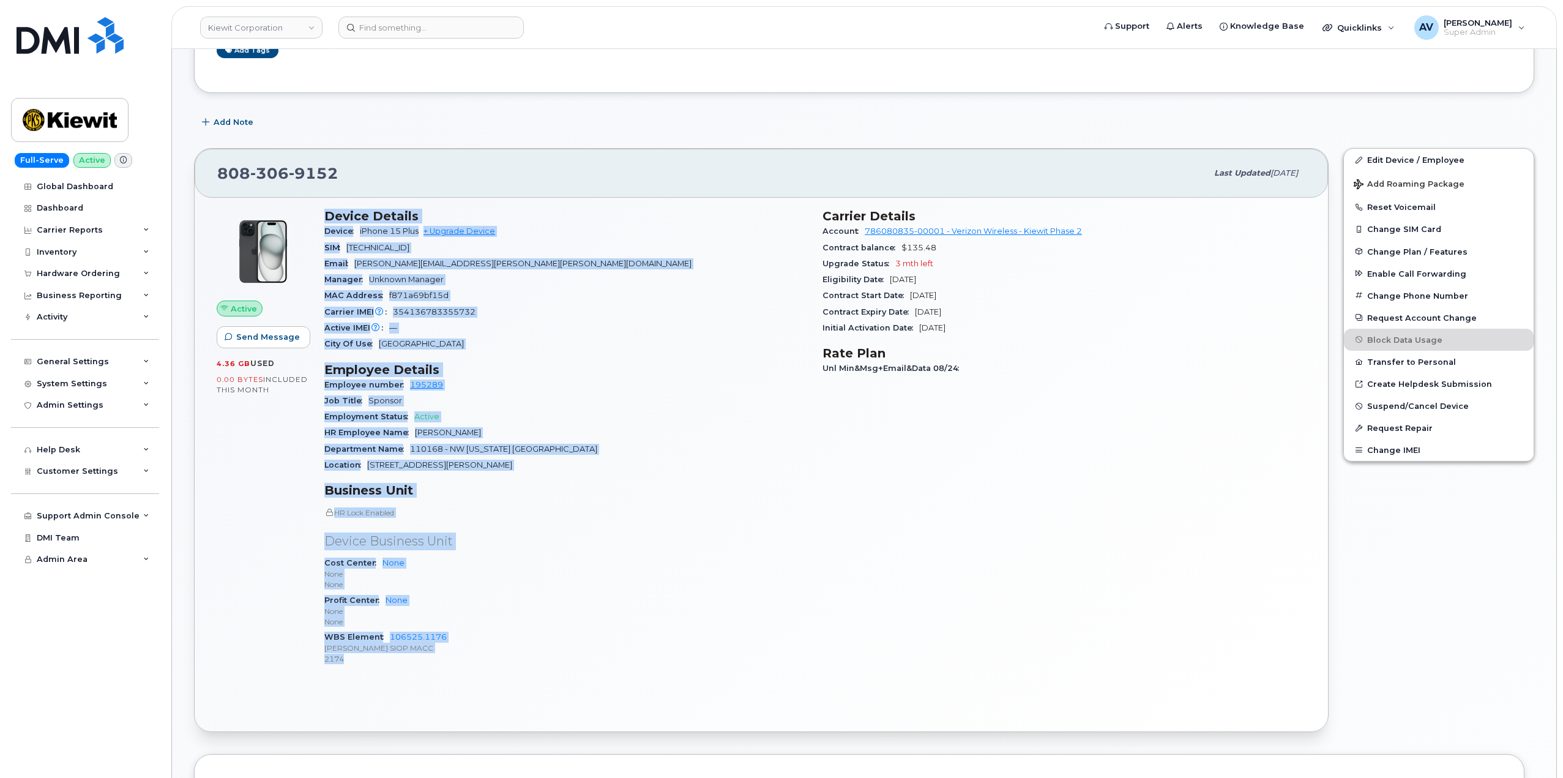
drag, startPoint x: 324, startPoint y: 456, endPoint x: 544, endPoint y: 658, distance: 298.8
click at [544, 658] on div "Device Details Device iPhone 15 Plus + Upgrade Device SIM 89148000011038619902 …" at bounding box center [566, 442] width 498 height 482
copy div "Device Details Device iPhone 15 Plus + Upgrade Device SIM 89148000011038619902 …"
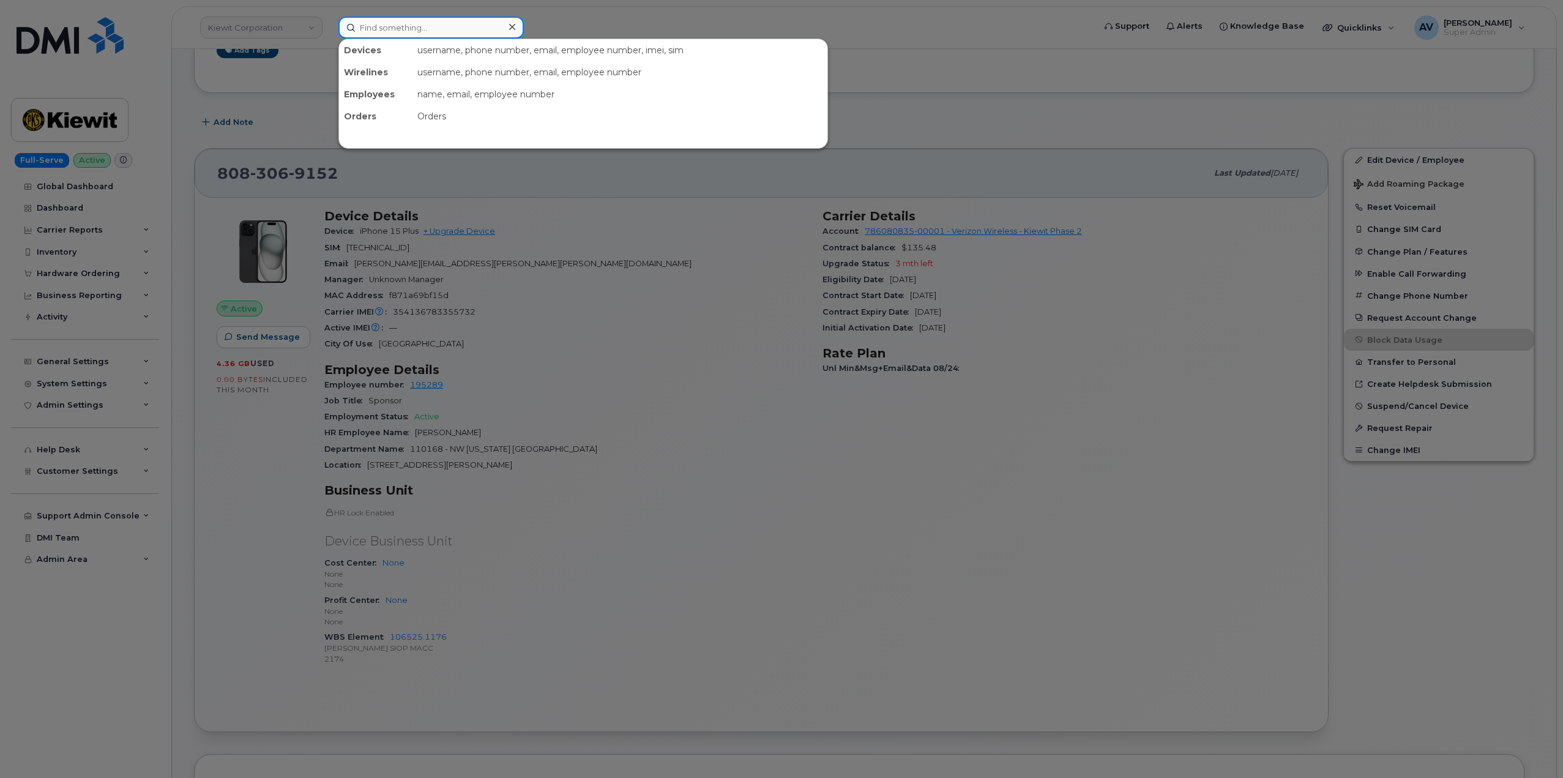
click at [442, 28] on input at bounding box center [430, 28] width 185 height 22
paste input "[PERSON_NAME]"
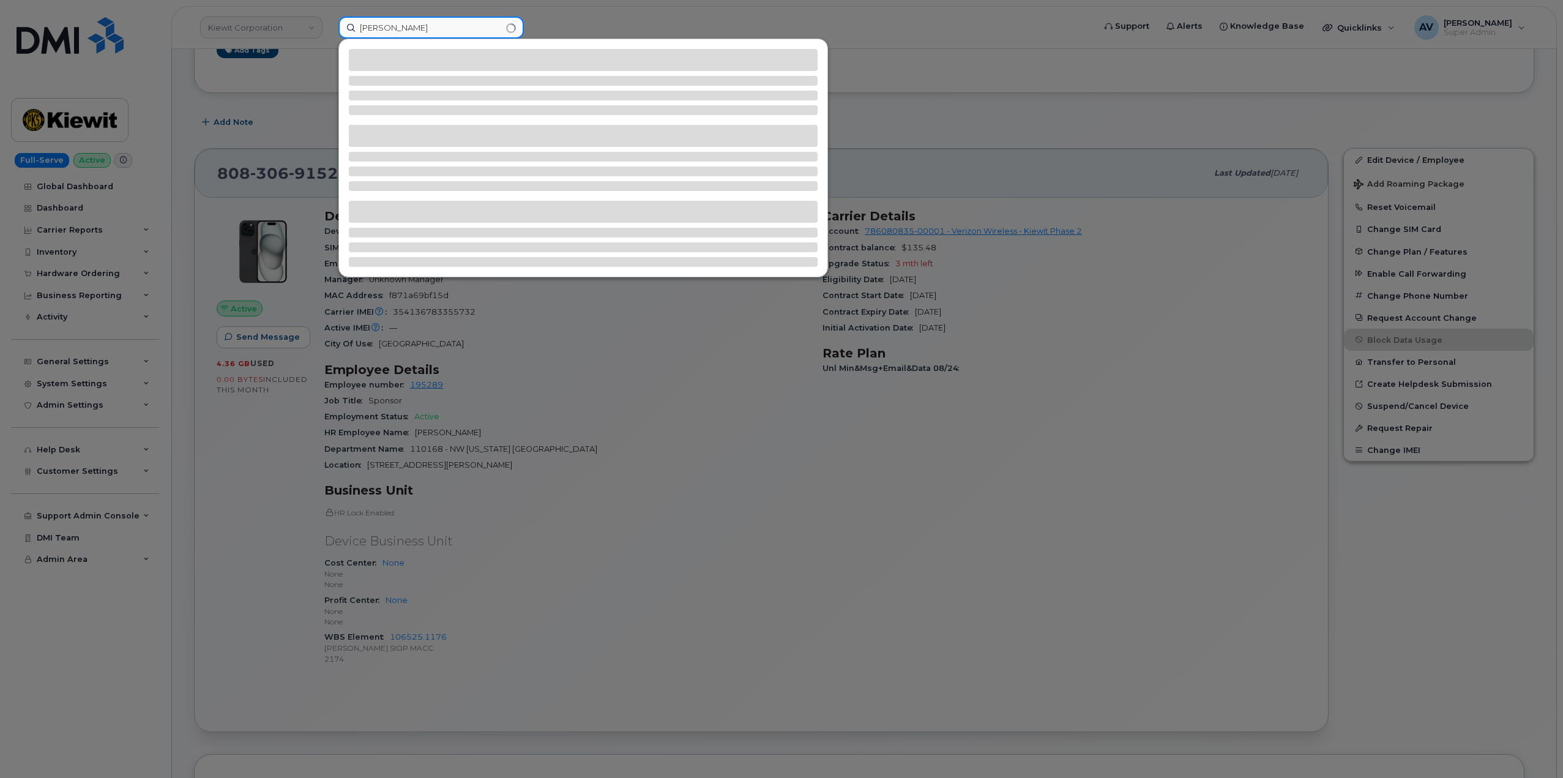
type input "[PERSON_NAME]"
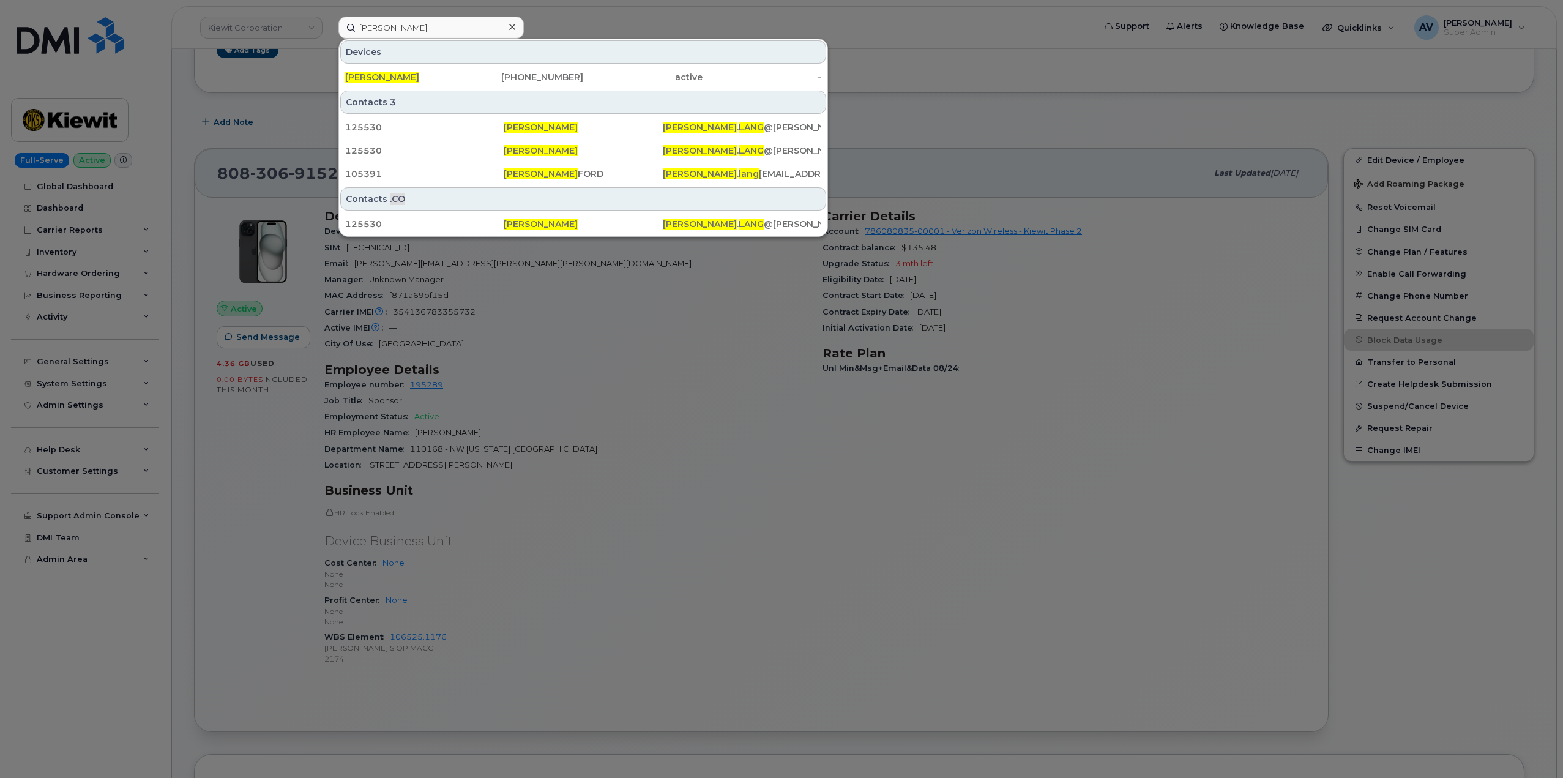
drag, startPoint x: 630, startPoint y: 75, endPoint x: 643, endPoint y: 9, distance: 66.8
click at [630, 75] on div "active" at bounding box center [642, 77] width 119 height 12
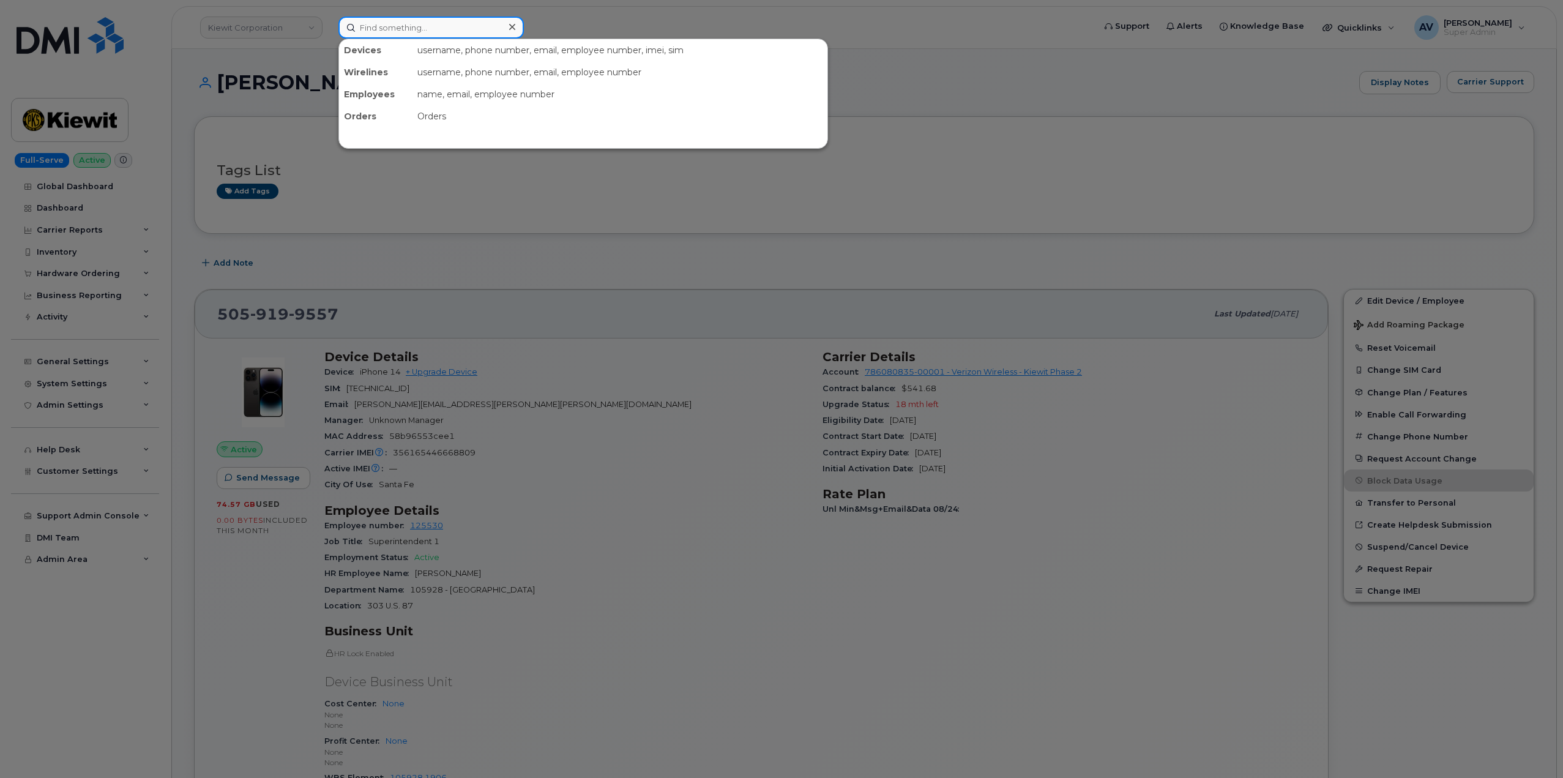
click at [453, 25] on input at bounding box center [430, 28] width 185 height 22
paste input "720) 656-8931"
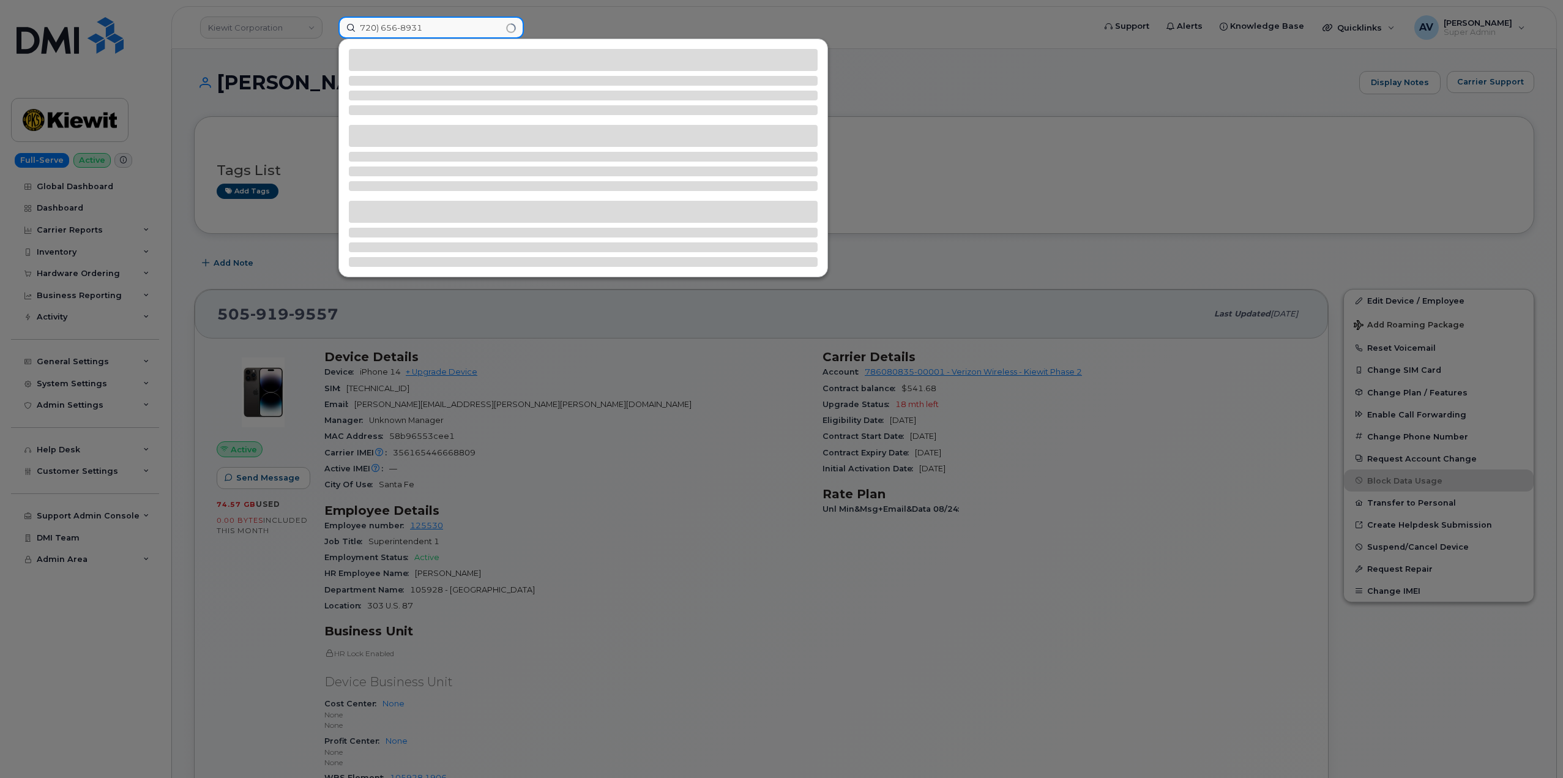
type input "720) 656-8931"
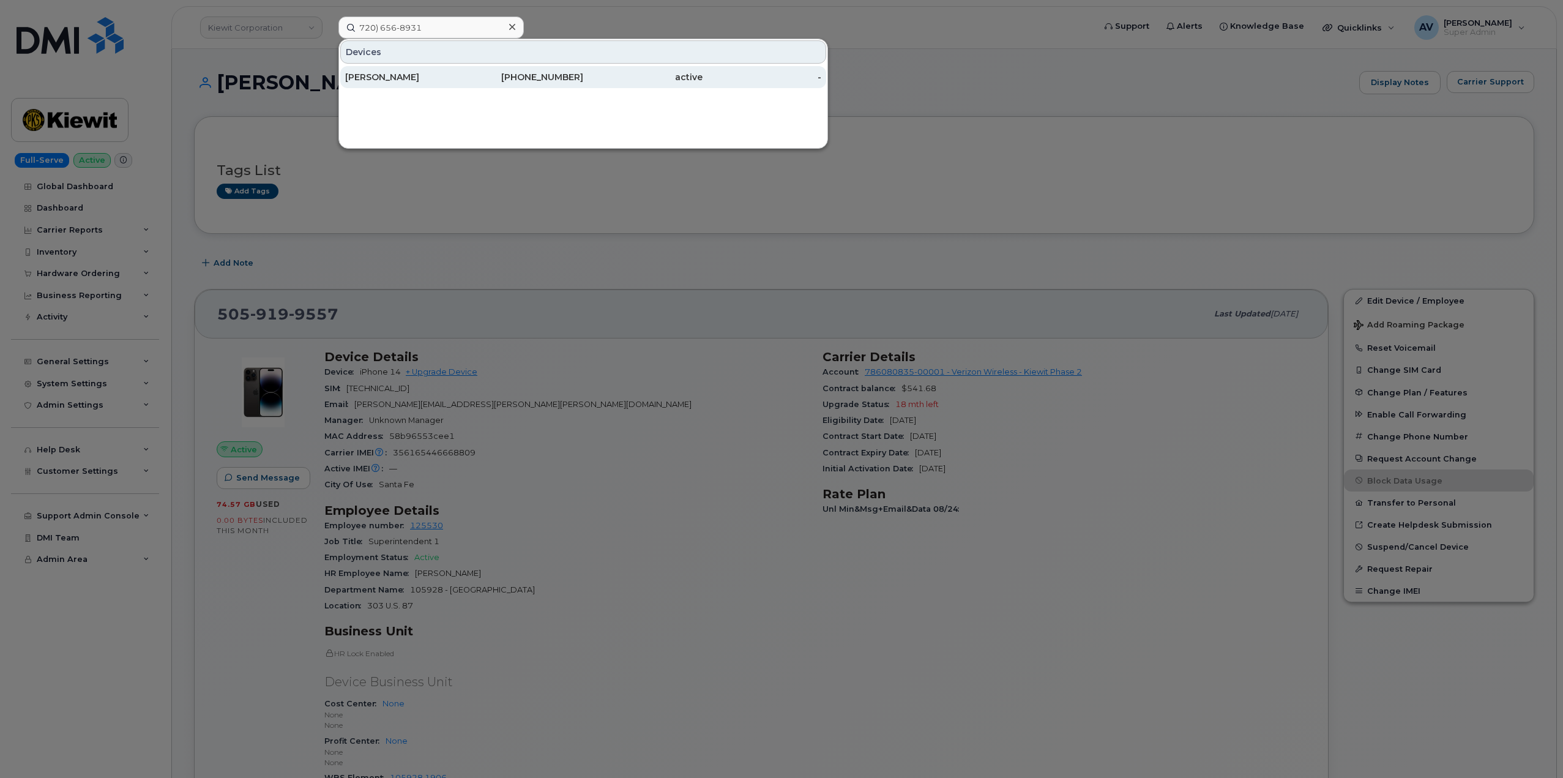
drag, startPoint x: 490, startPoint y: 73, endPoint x: 522, endPoint y: 83, distance: 33.1
click at [490, 73] on div "[PHONE_NUMBER]" at bounding box center [523, 77] width 119 height 12
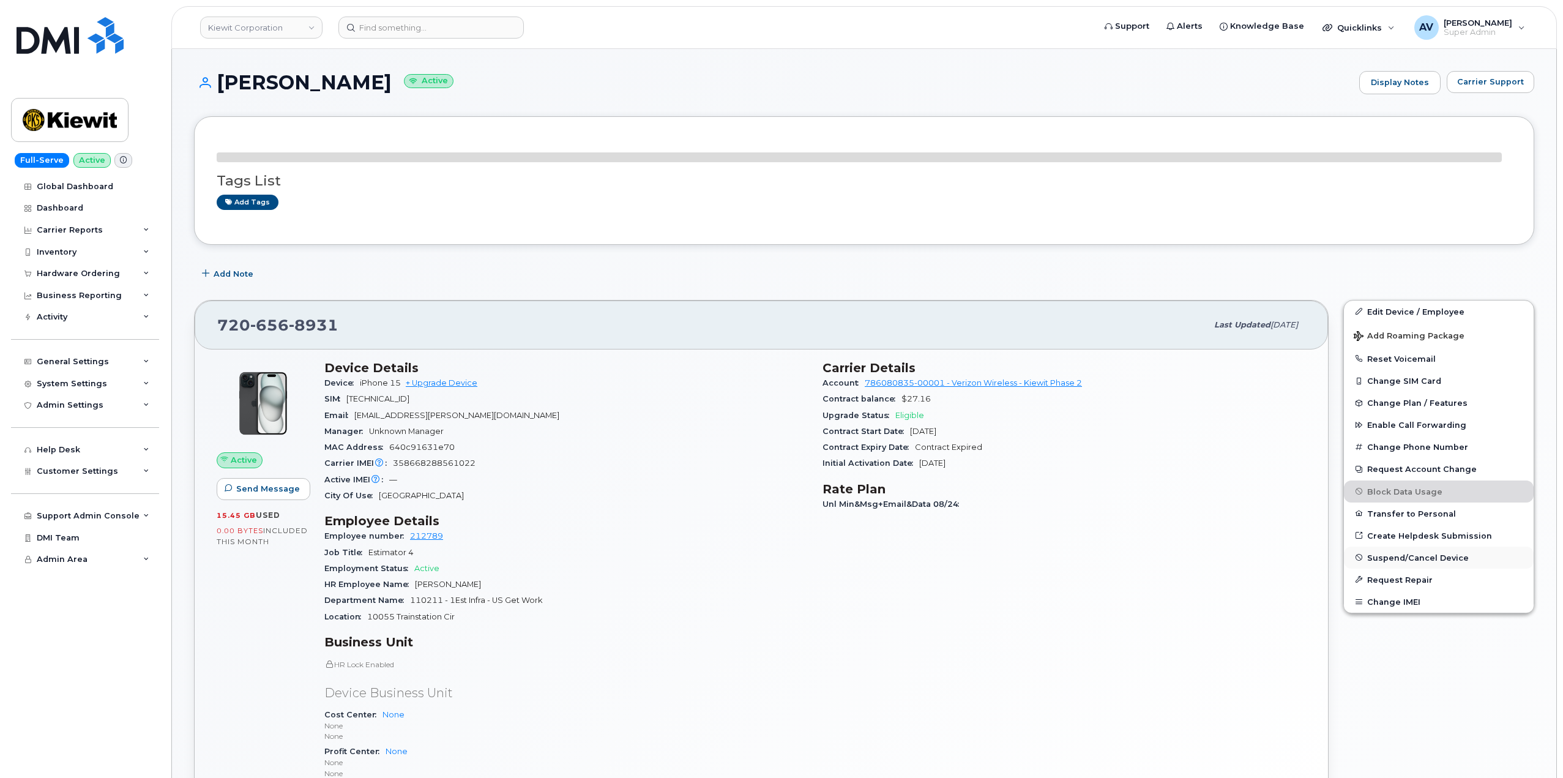
click at [1417, 556] on span "Suspend/Cancel Device" at bounding box center [1418, 557] width 102 height 9
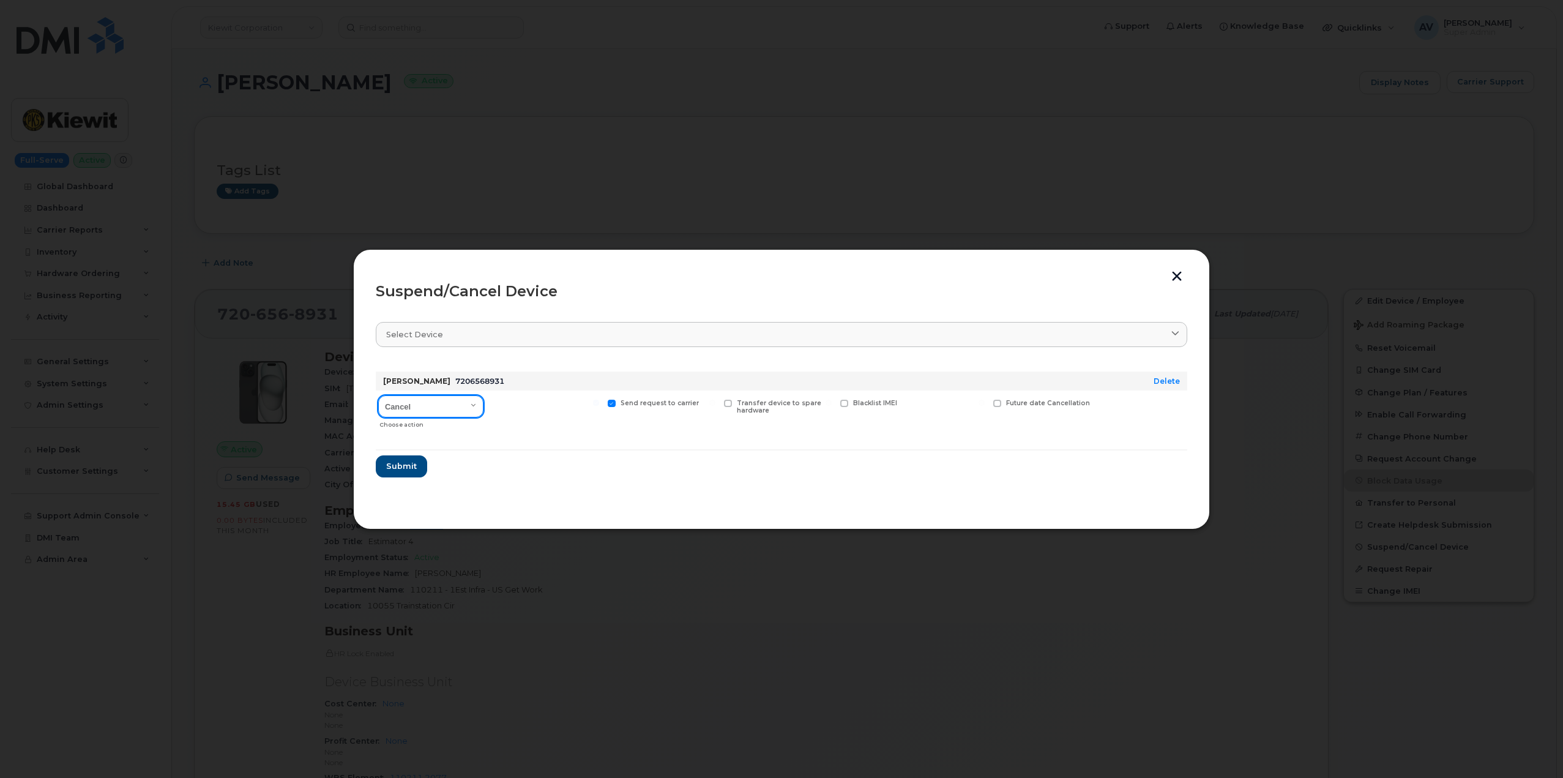
click at [406, 403] on select "Cancel Suspend - Reduced Rate Suspend - Full Rate Suspend - Lost Device/Stolen …" at bounding box center [430, 406] width 105 height 22
select select "[object Object]"
click at [378, 395] on select "Cancel Suspend - Reduced Rate Suspend - Full Rate Suspend - Lost Device/Stolen …" at bounding box center [430, 406] width 105 height 22
click at [409, 465] on span "Submit" at bounding box center [401, 466] width 31 height 12
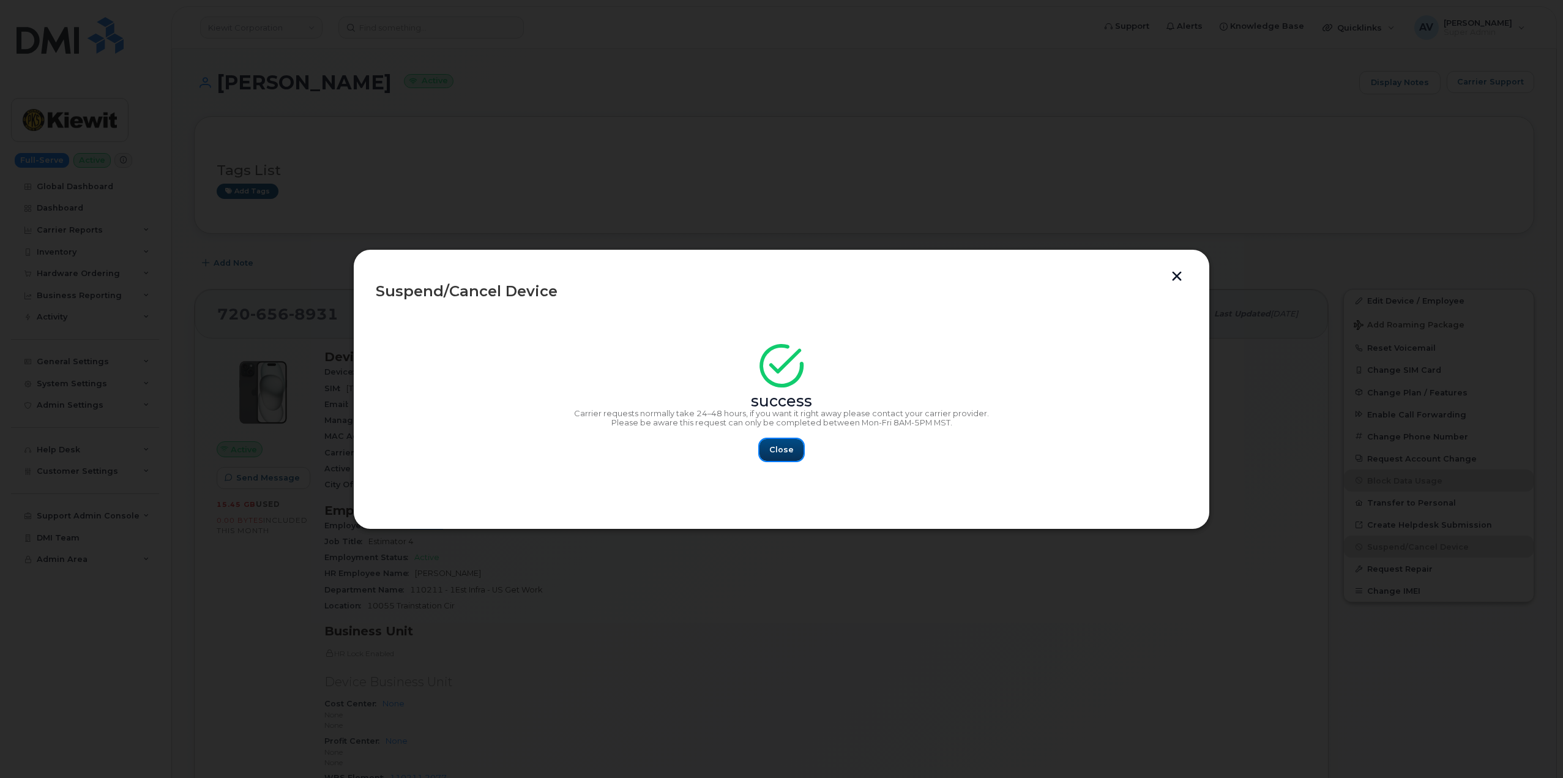
click at [794, 450] on button "Close" at bounding box center [781, 450] width 44 height 22
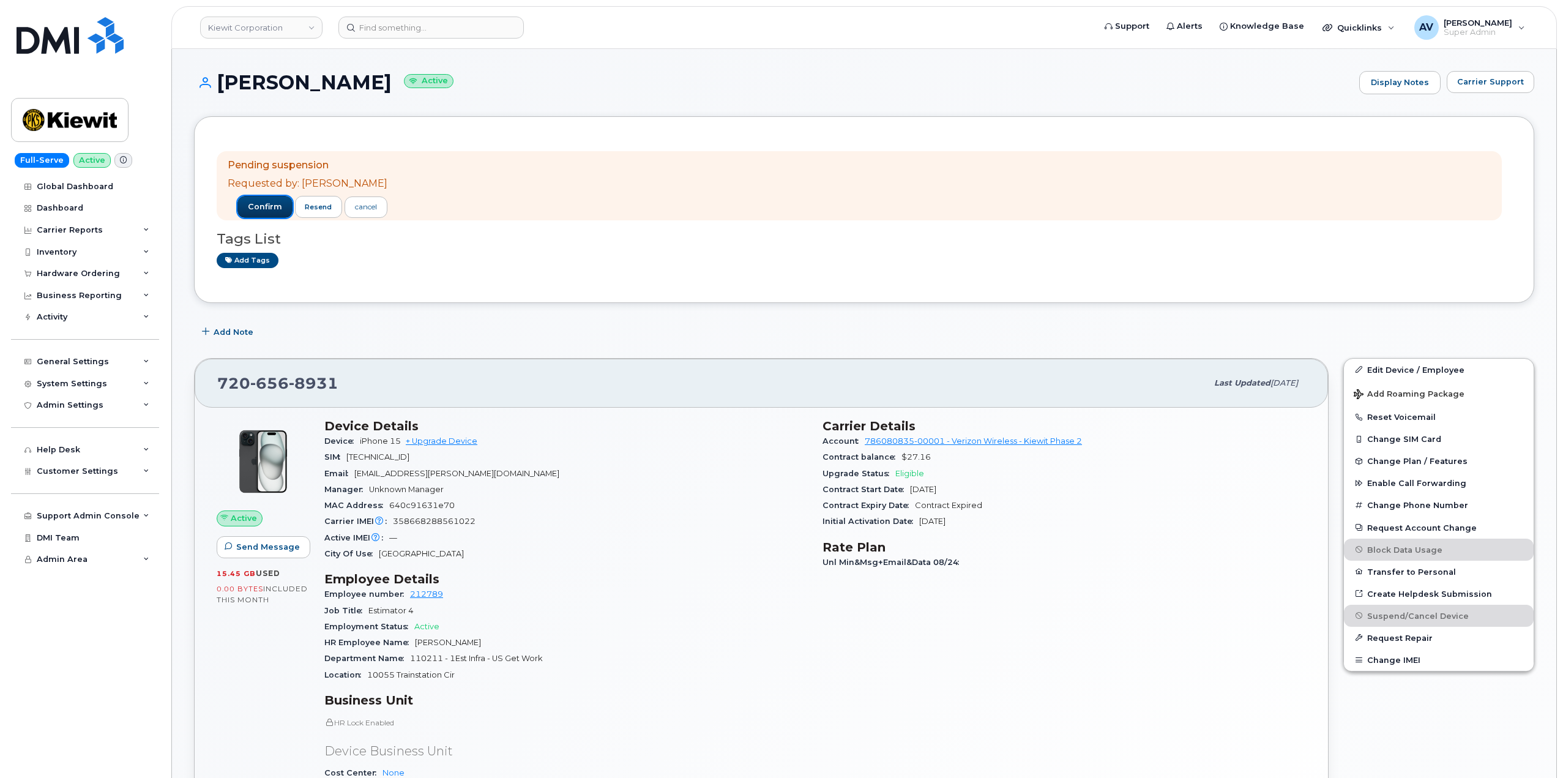
click at [259, 206] on span "confirm" at bounding box center [265, 206] width 34 height 11
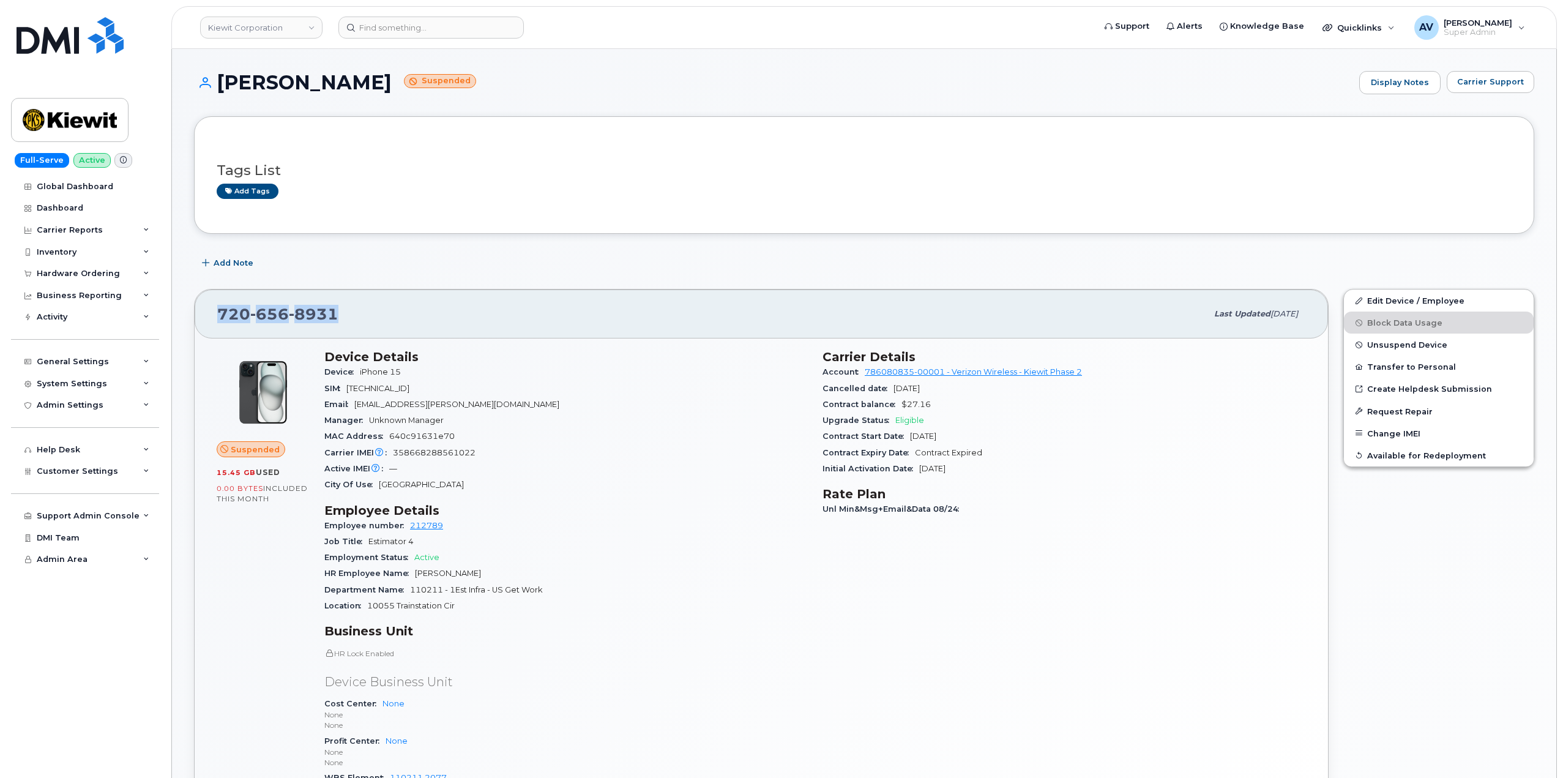
drag, startPoint x: 337, startPoint y: 311, endPoint x: 219, endPoint y: 322, distance: 118.0
click at [219, 322] on div "720 656 8931" at bounding box center [711, 314] width 989 height 26
copy span "720 656 8931"
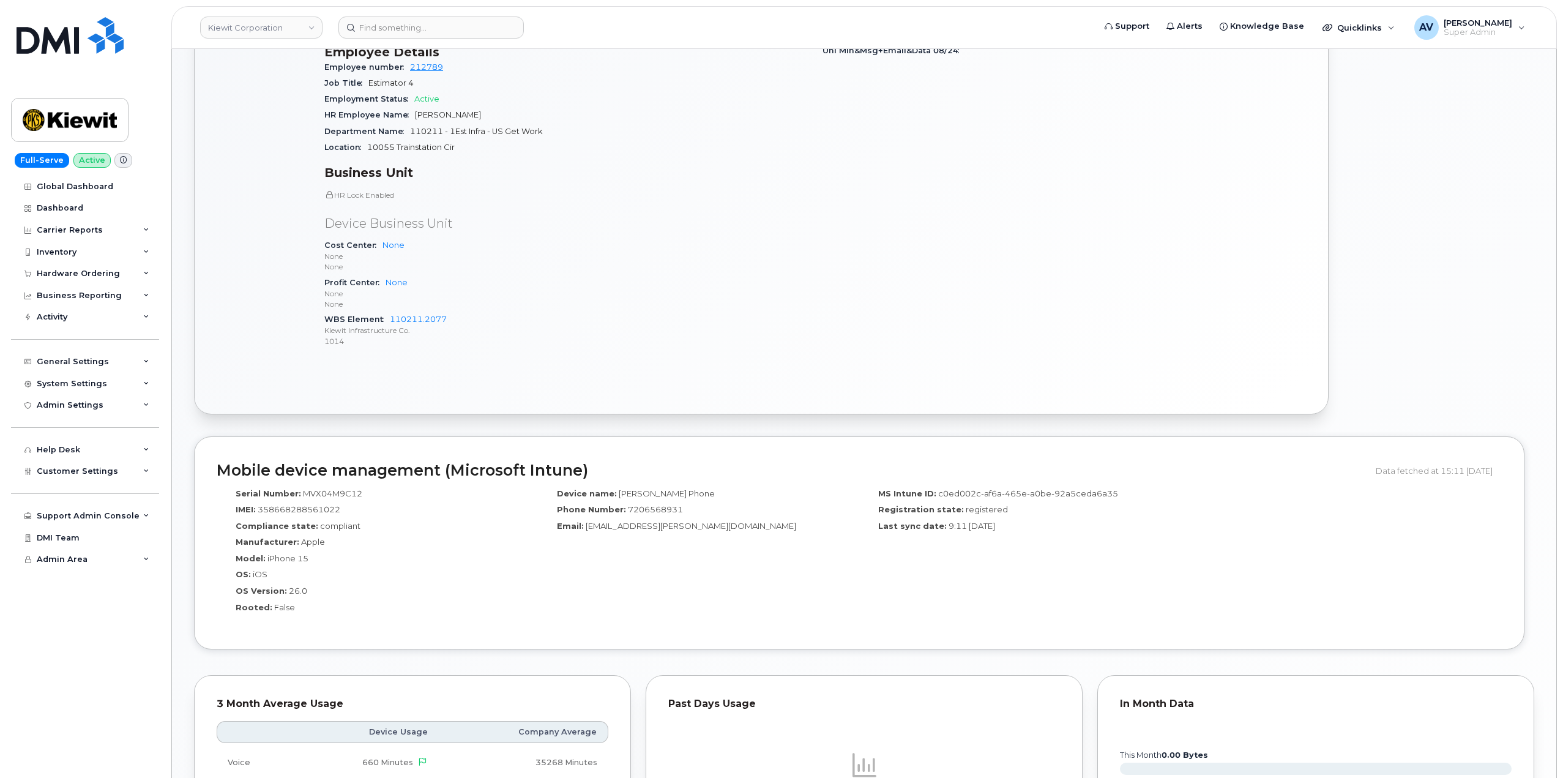
scroll to position [612, 0]
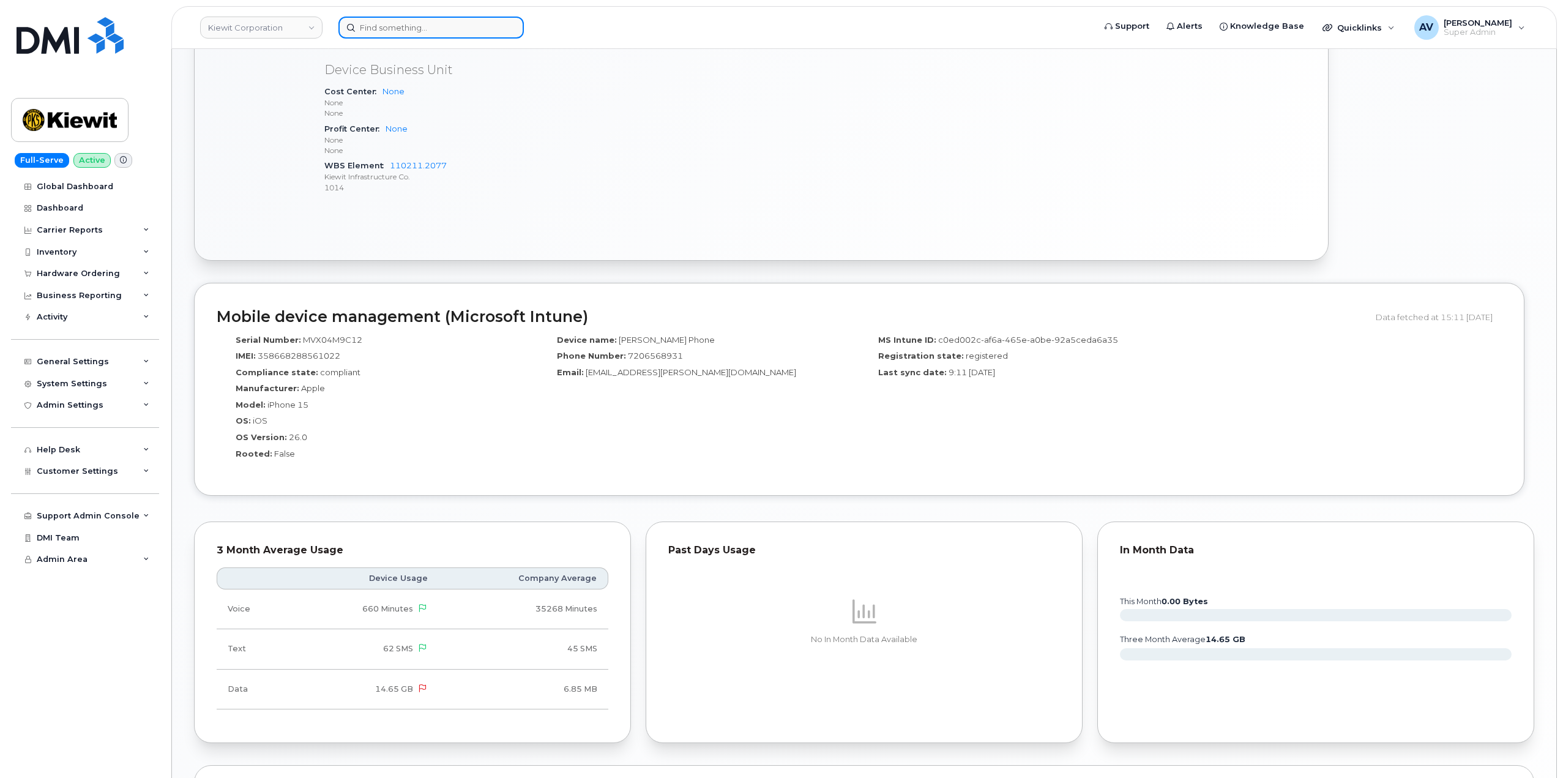
click at [444, 26] on input at bounding box center [430, 28] width 185 height 22
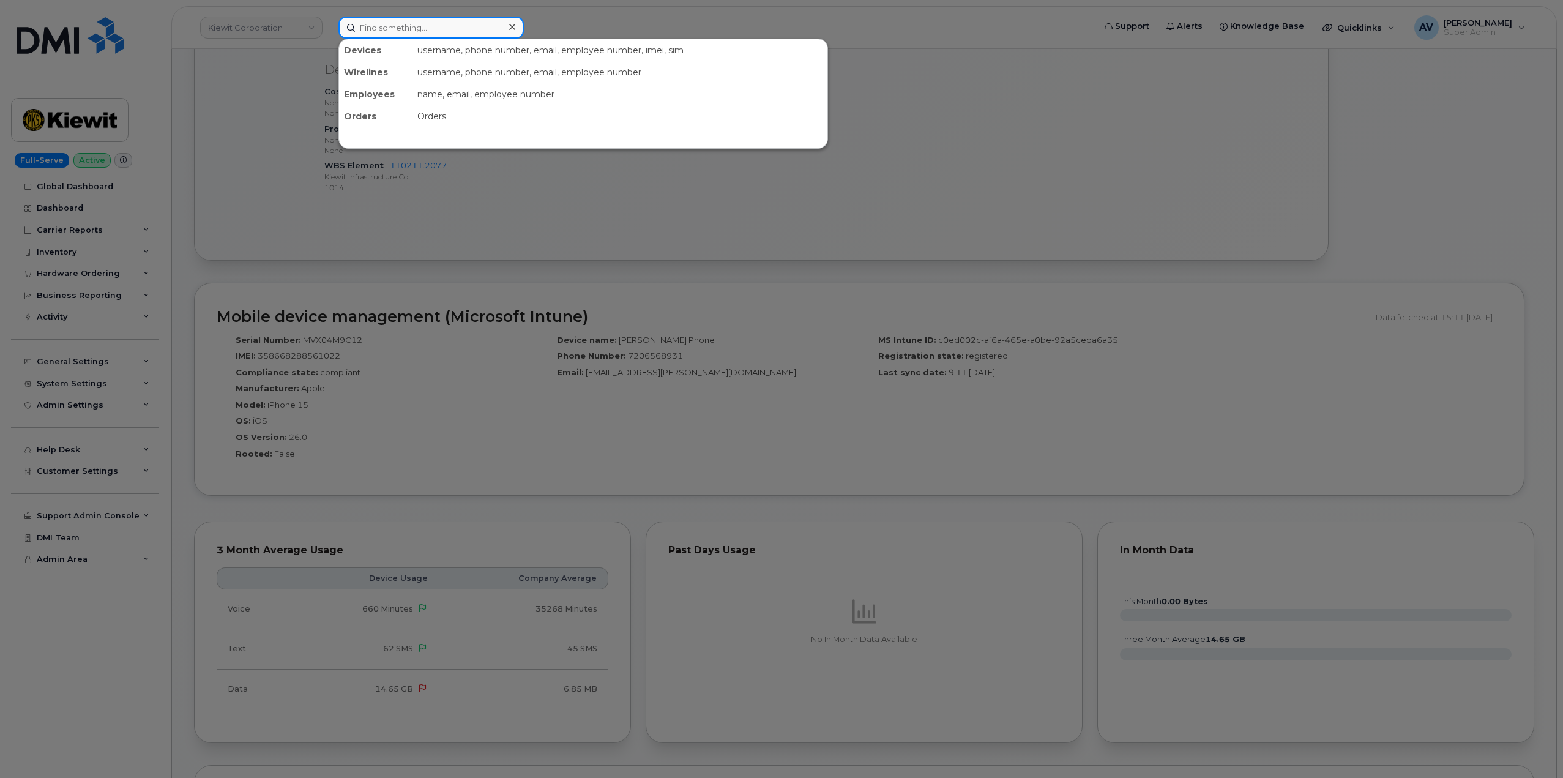
paste input "[PHONE_NUMBER]"
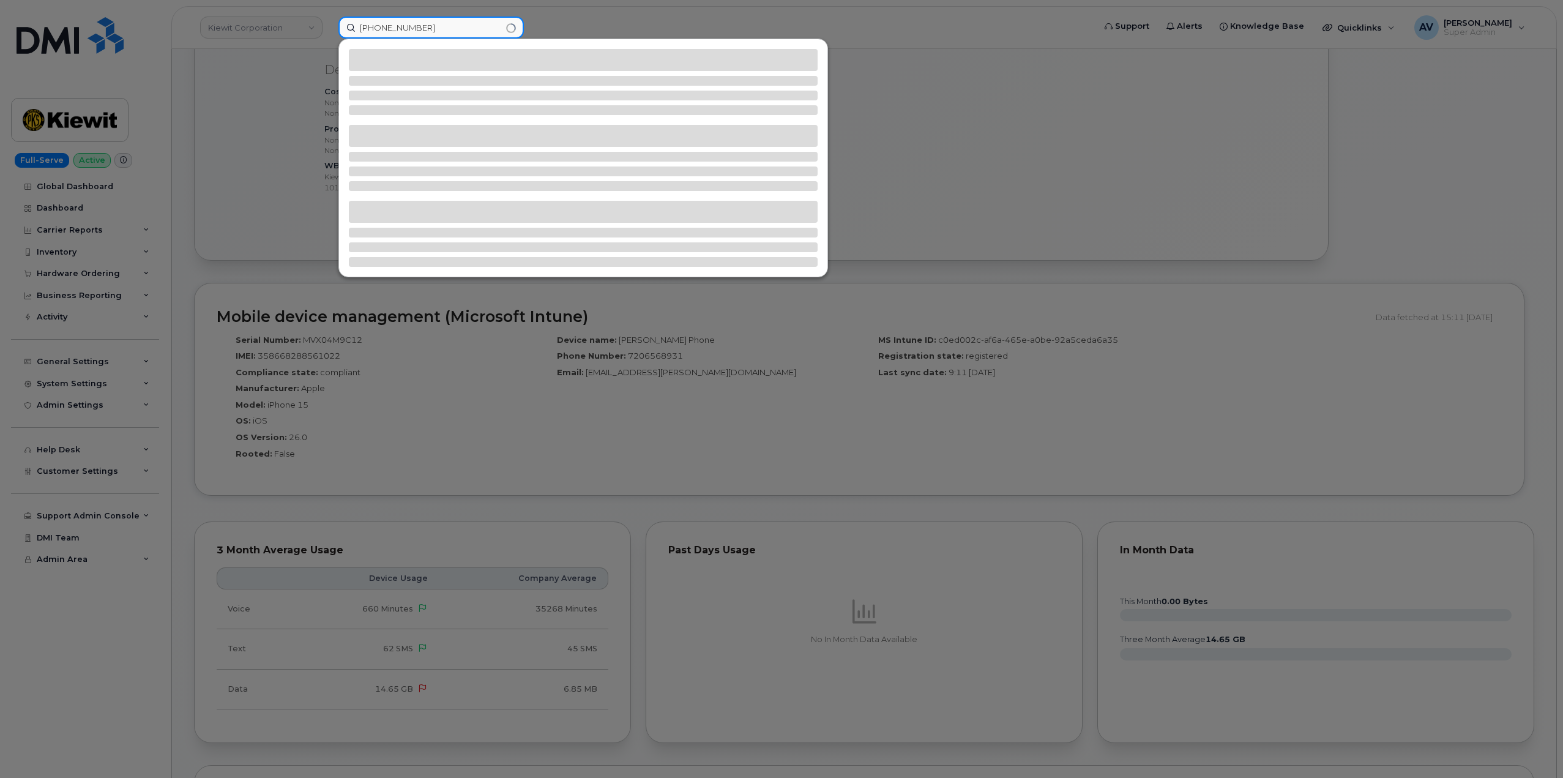
type input "[PHONE_NUMBER]"
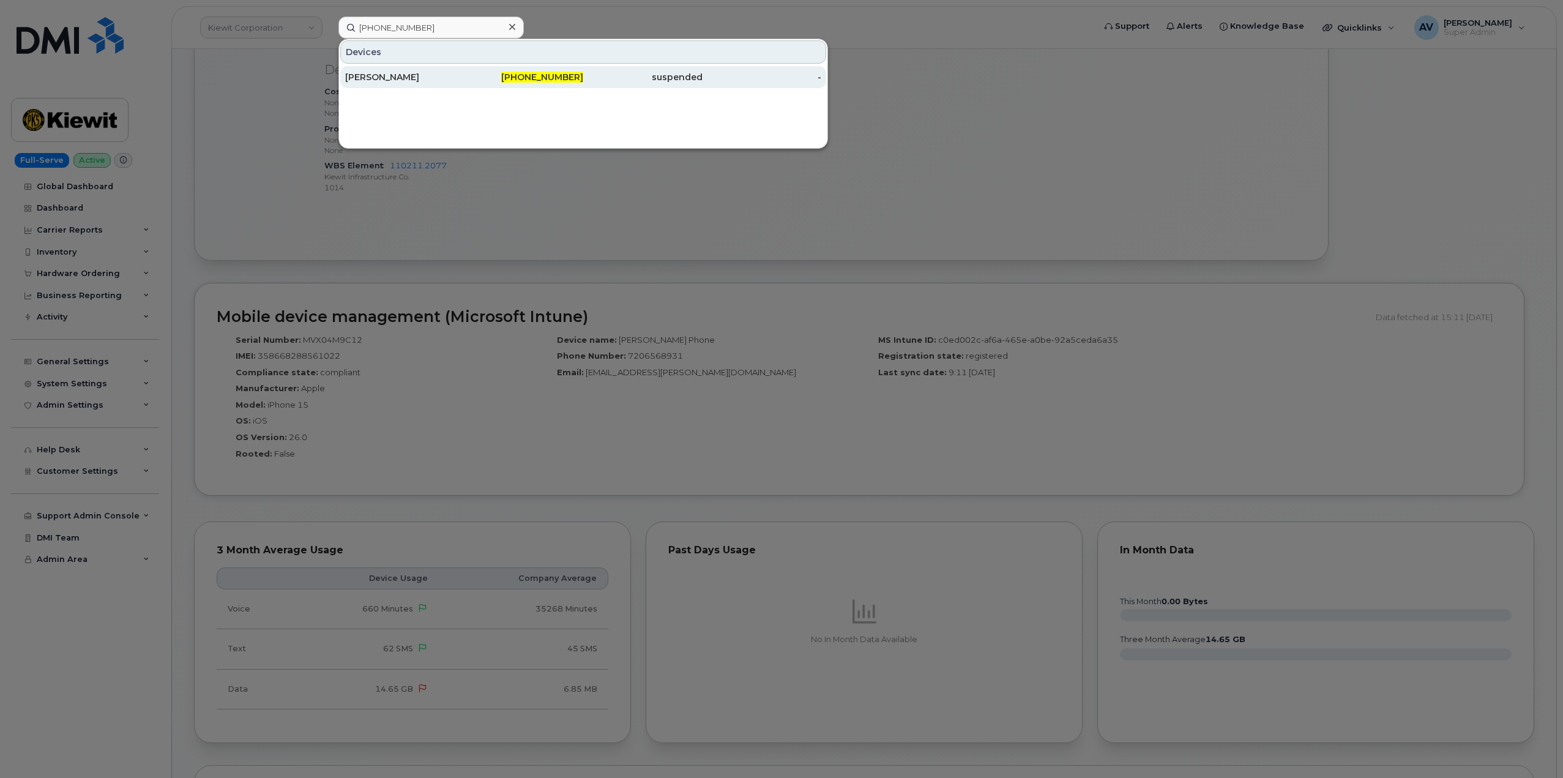
click at [443, 75] on div "[PERSON_NAME]" at bounding box center [404, 77] width 119 height 12
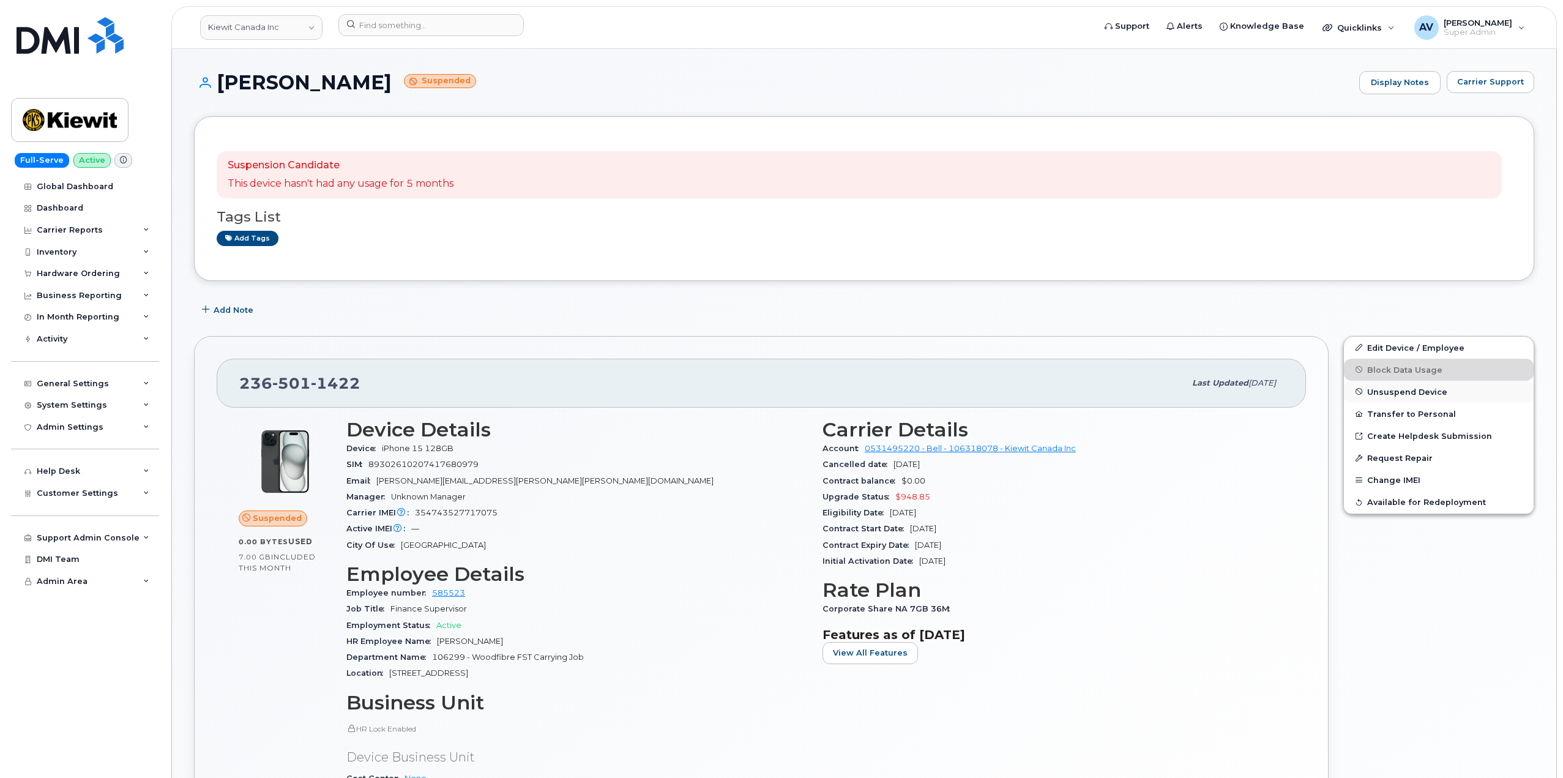
click at [1417, 393] on span "Unsuspend Device" at bounding box center [1407, 391] width 80 height 9
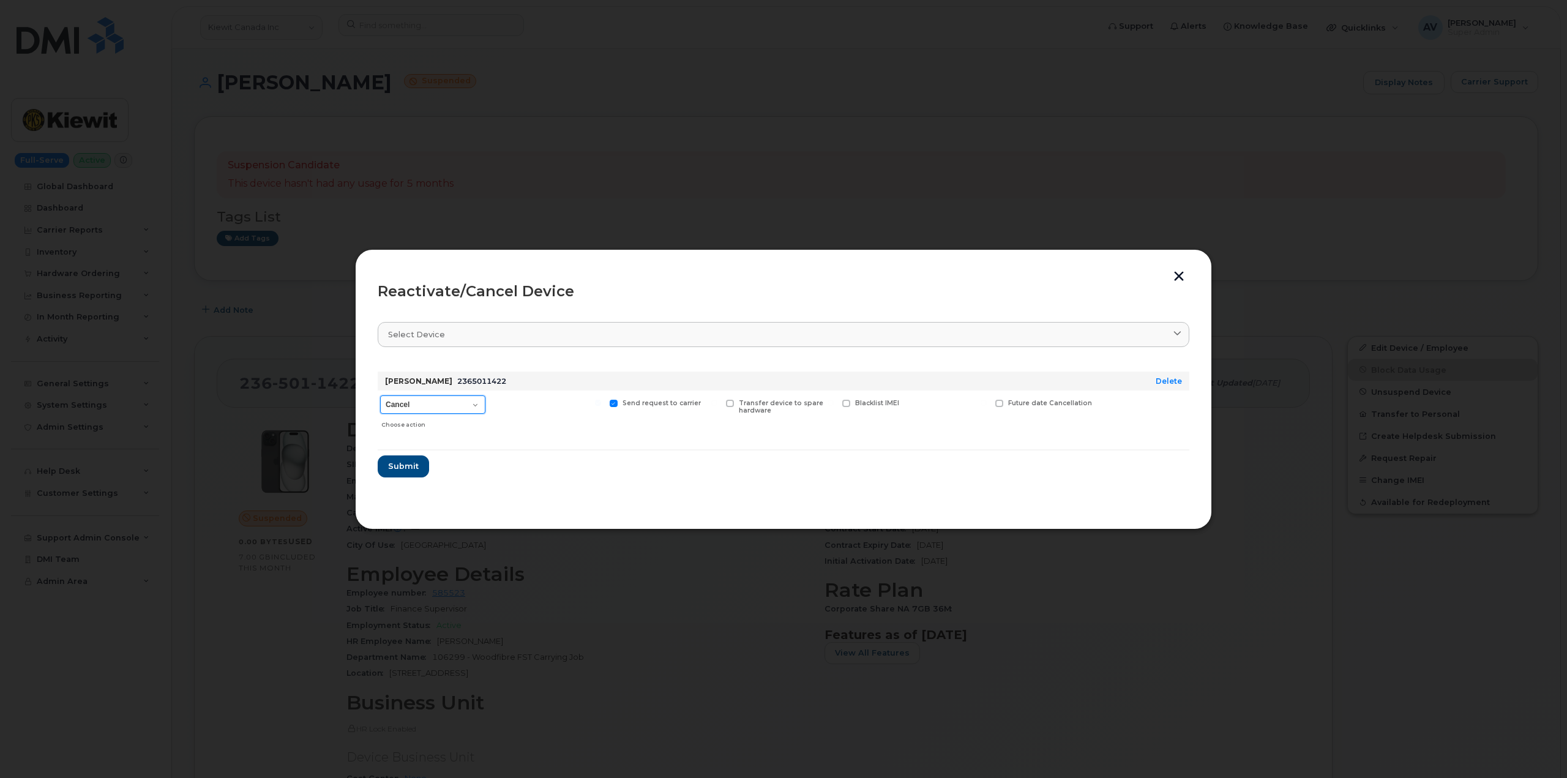
click at [449, 403] on select "Cancel Suspend - Extend Suspension Reactivate" at bounding box center [432, 404] width 105 height 18
select select "[object Object]"
click at [380, 395] on select "Cancel Suspend - Extend Suspension Reactivate" at bounding box center [432, 404] width 105 height 18
click at [400, 466] on span "Submit" at bounding box center [402, 466] width 31 height 12
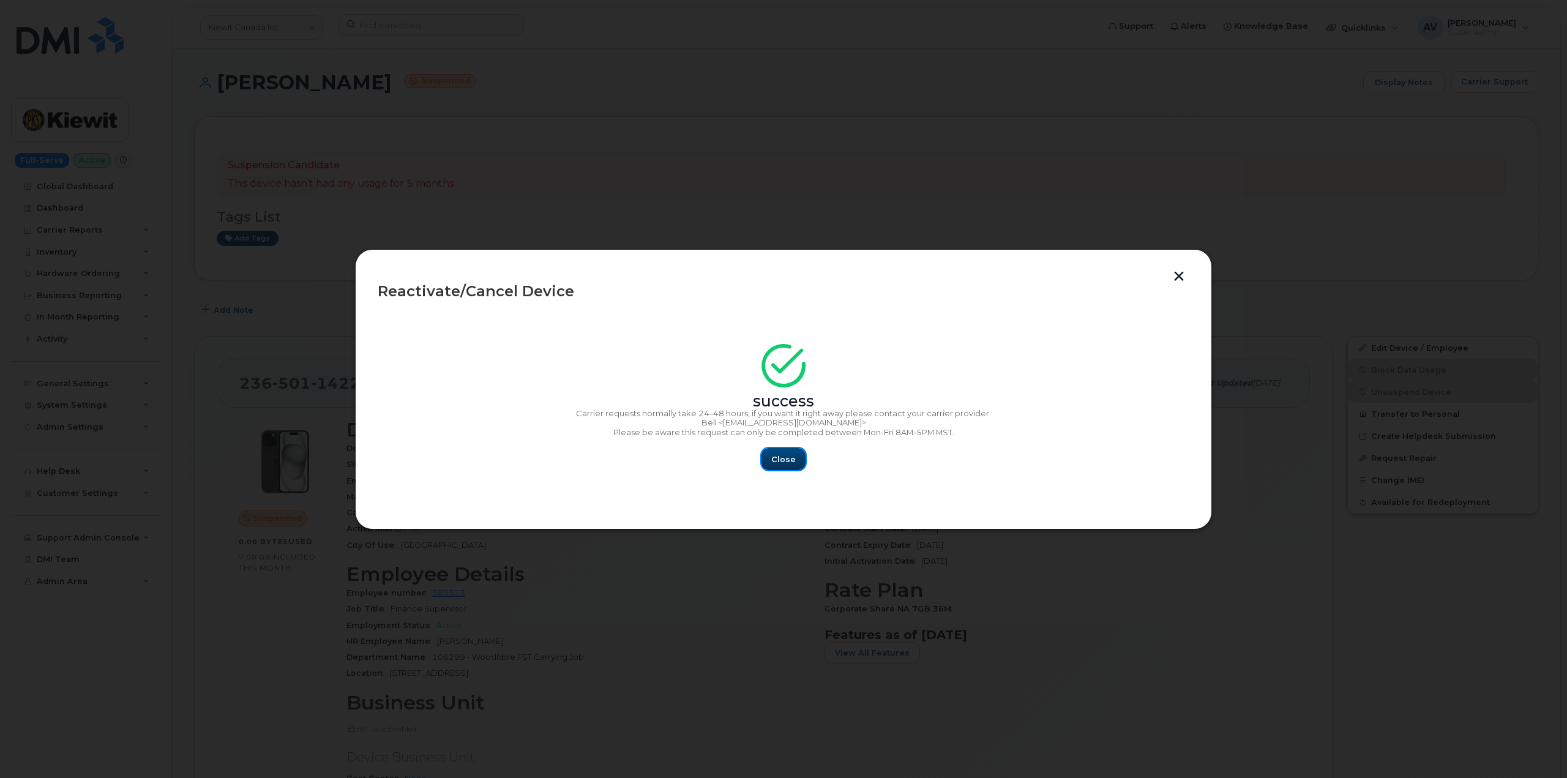
click at [779, 456] on span "Close" at bounding box center [783, 459] width 24 height 12
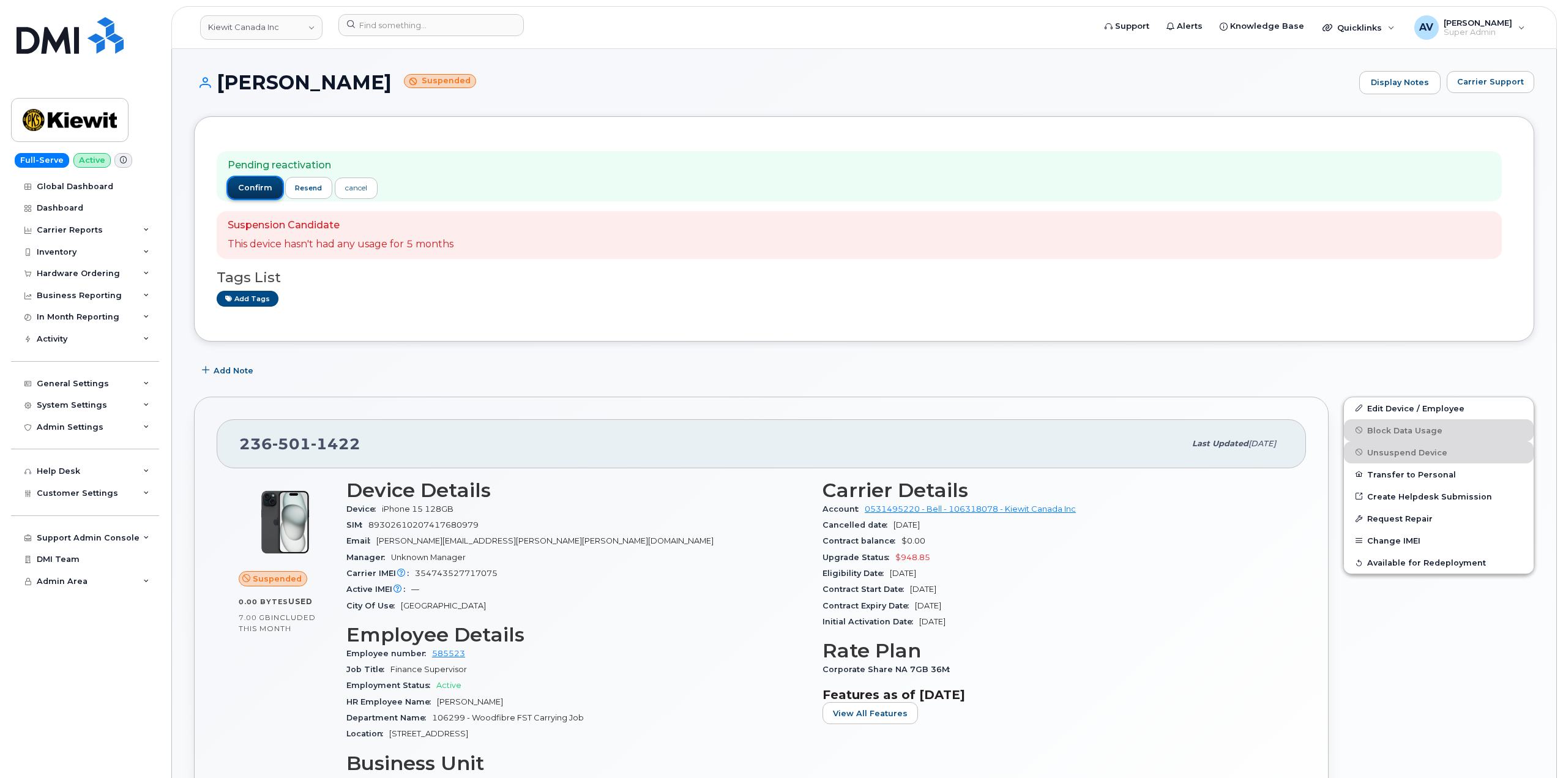
click at [254, 187] on span "confirm" at bounding box center [255, 187] width 34 height 11
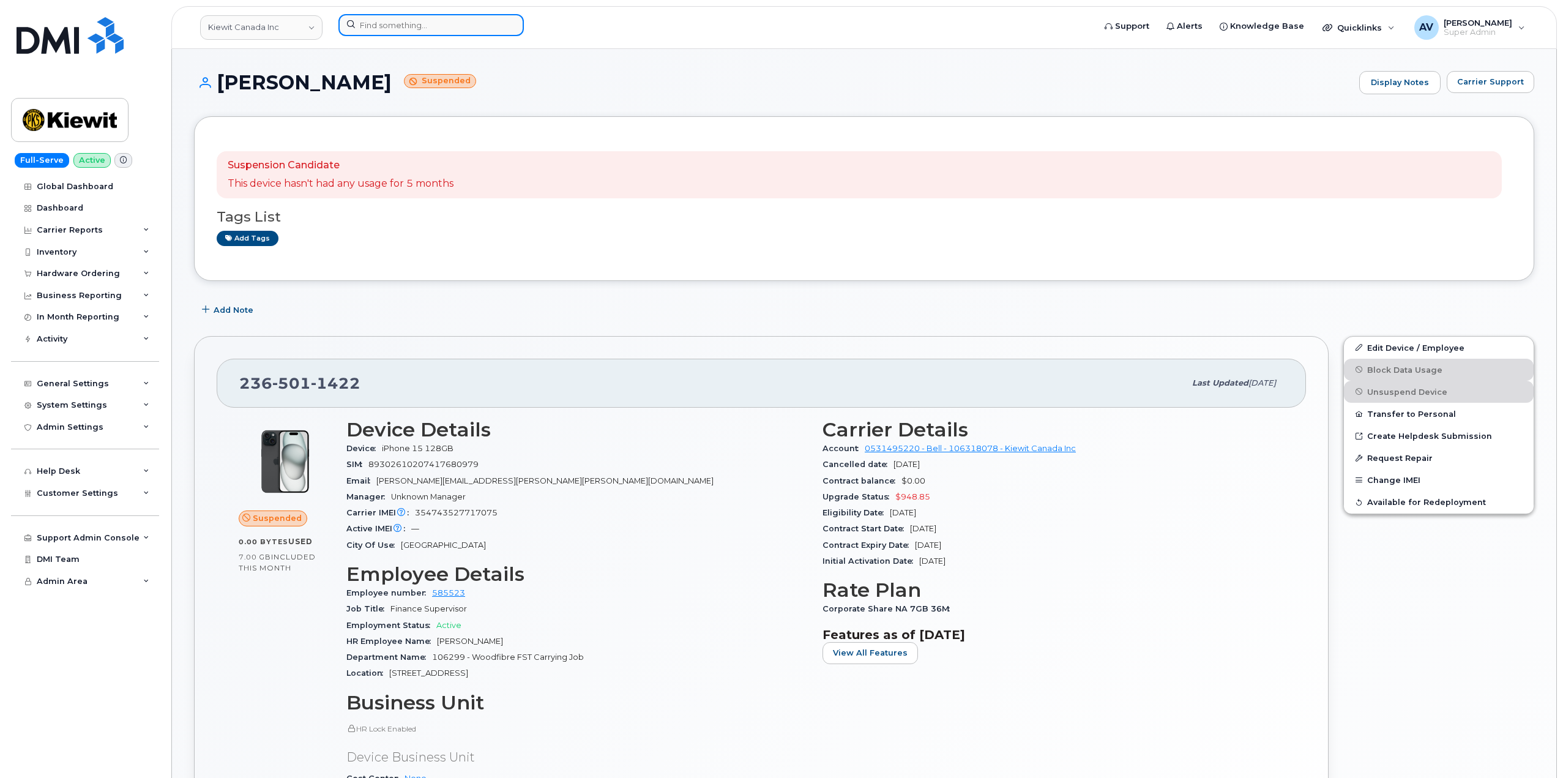
click at [446, 24] on input at bounding box center [430, 25] width 185 height 22
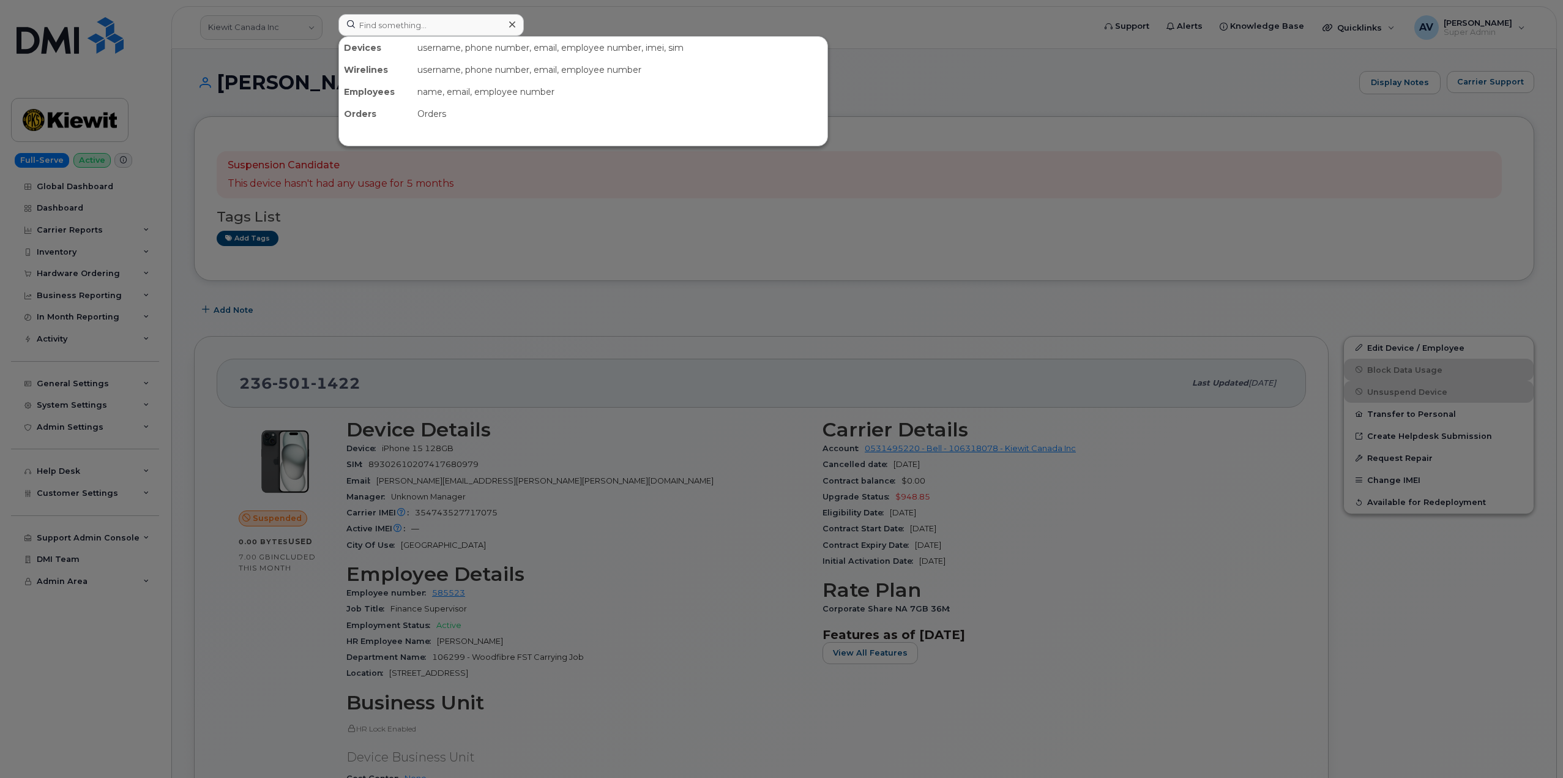
drag, startPoint x: 446, startPoint y: 24, endPoint x: 625, endPoint y: 277, distance: 309.4
click at [625, 277] on div at bounding box center [781, 389] width 1563 height 778
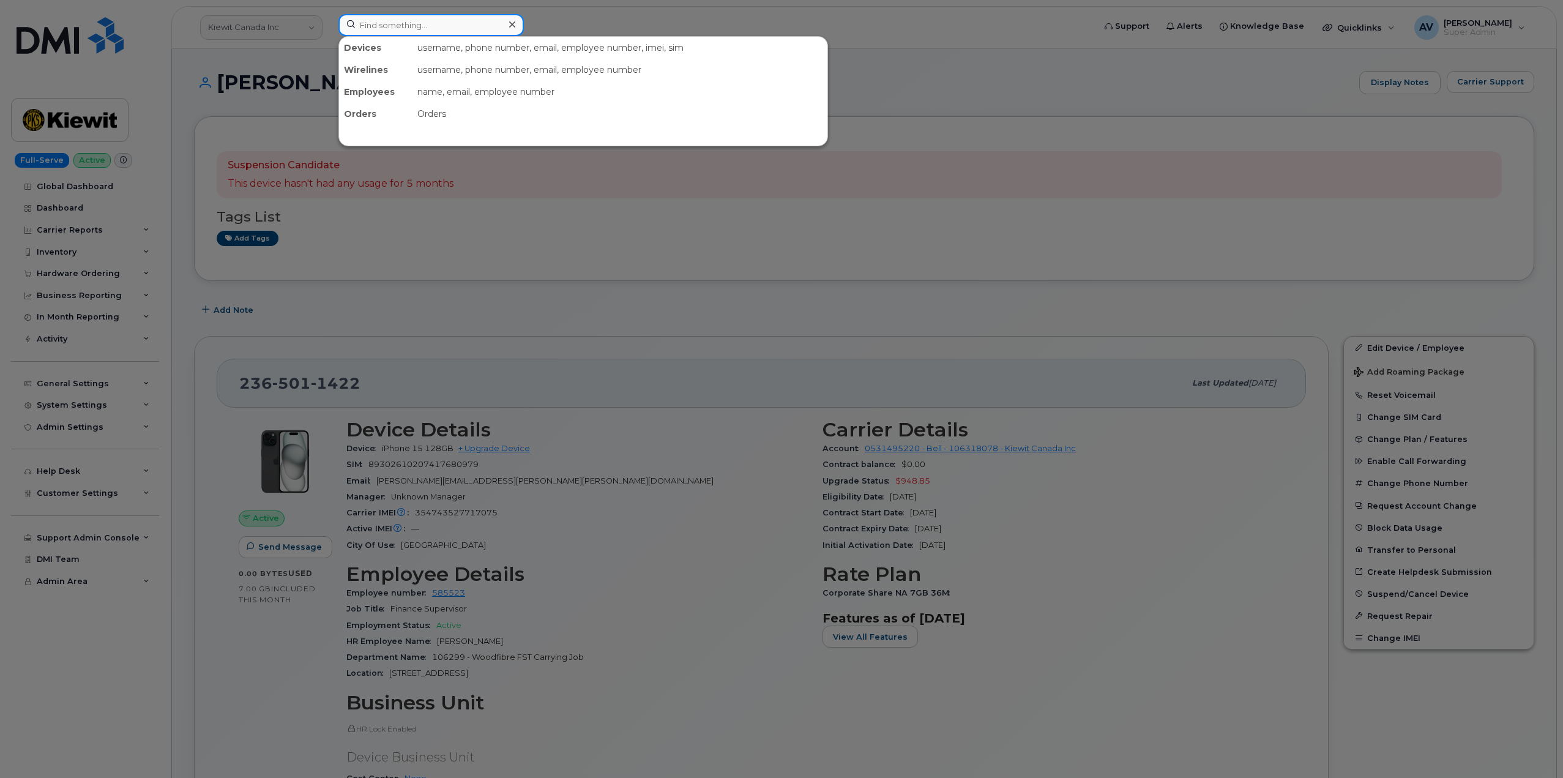
click at [428, 22] on input at bounding box center [430, 25] width 185 height 22
paste input "[PERSON_NAME]"
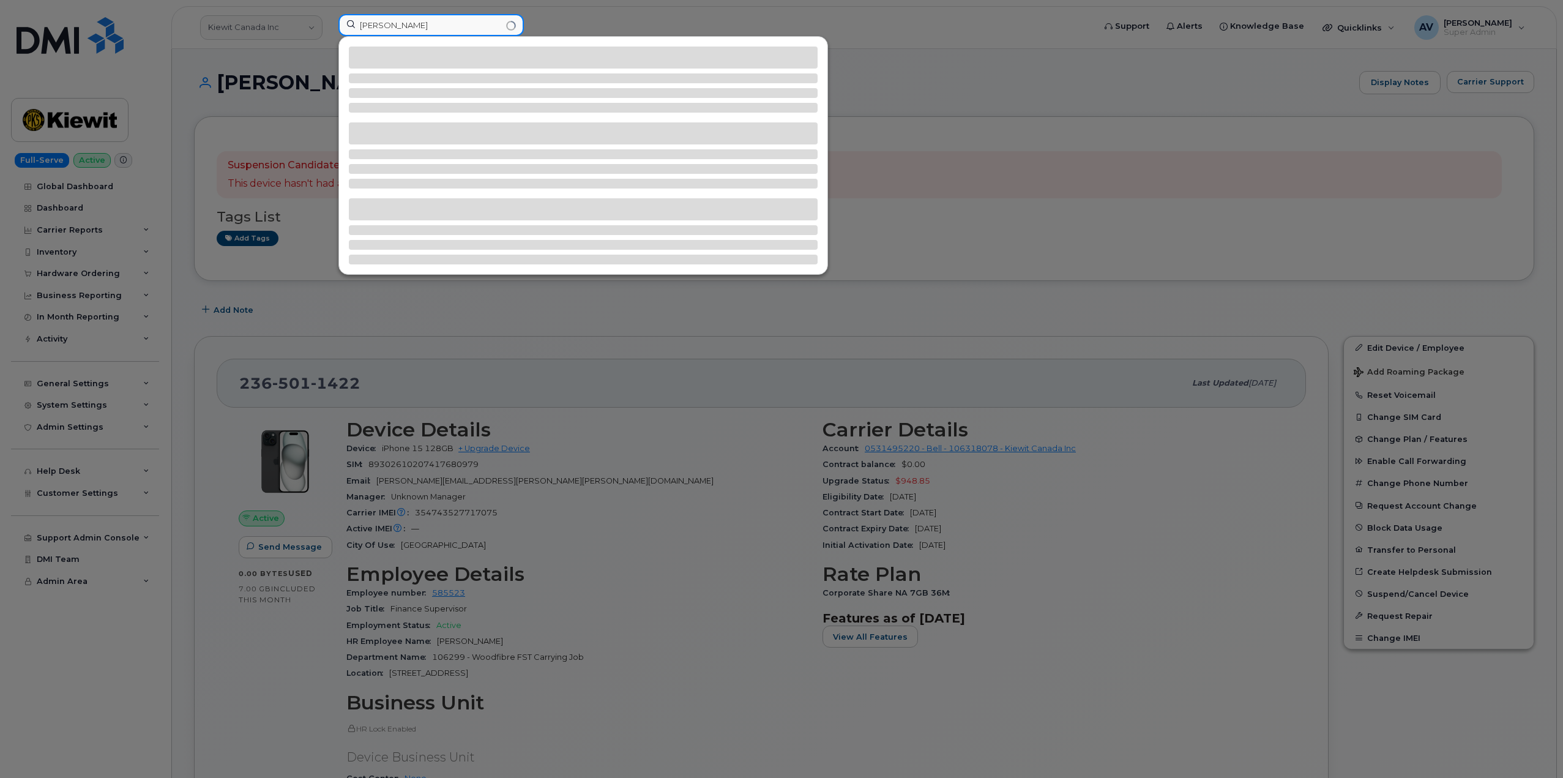
type input "[PERSON_NAME]"
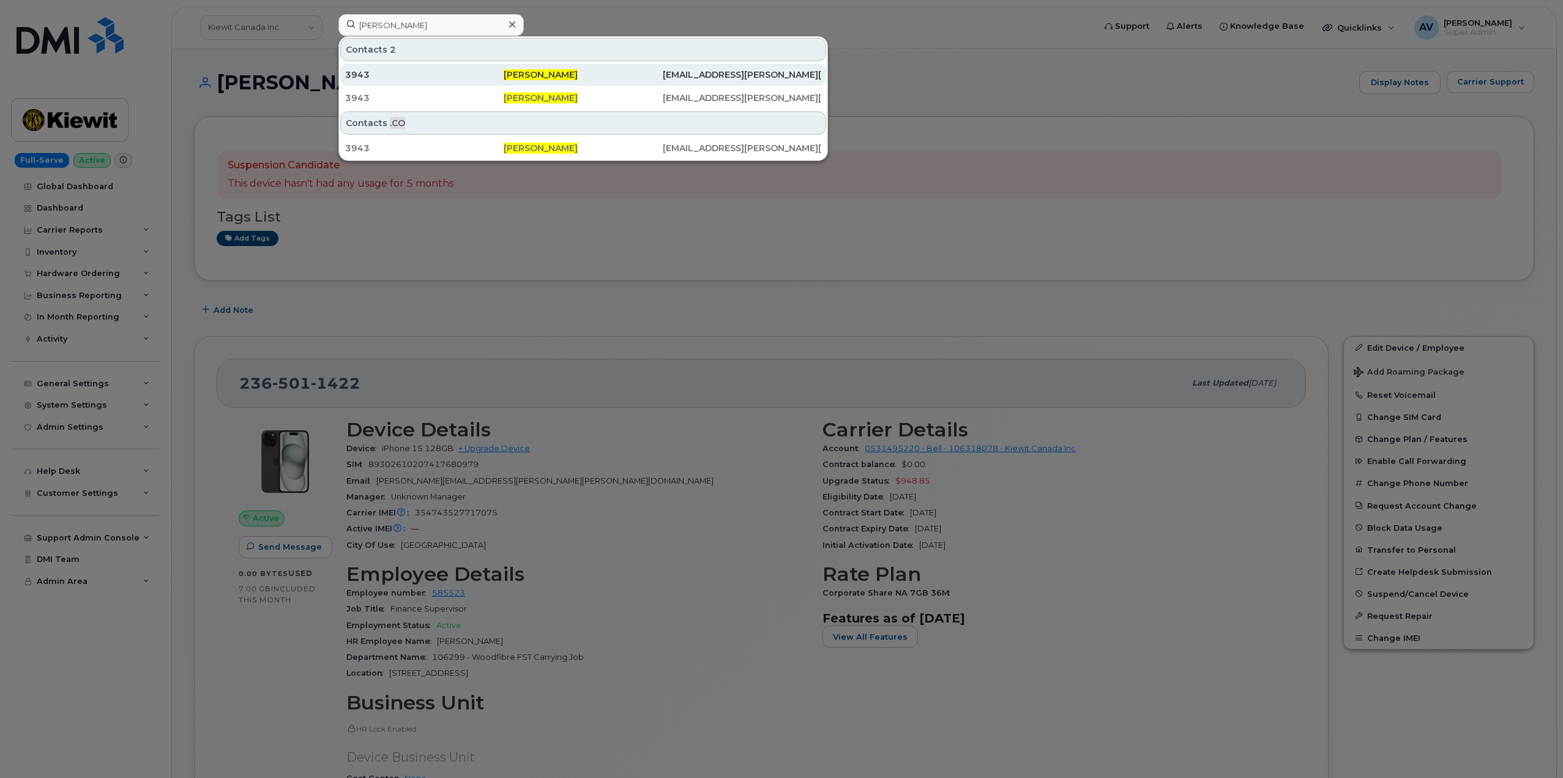
click at [453, 73] on div "3943" at bounding box center [424, 75] width 158 height 12
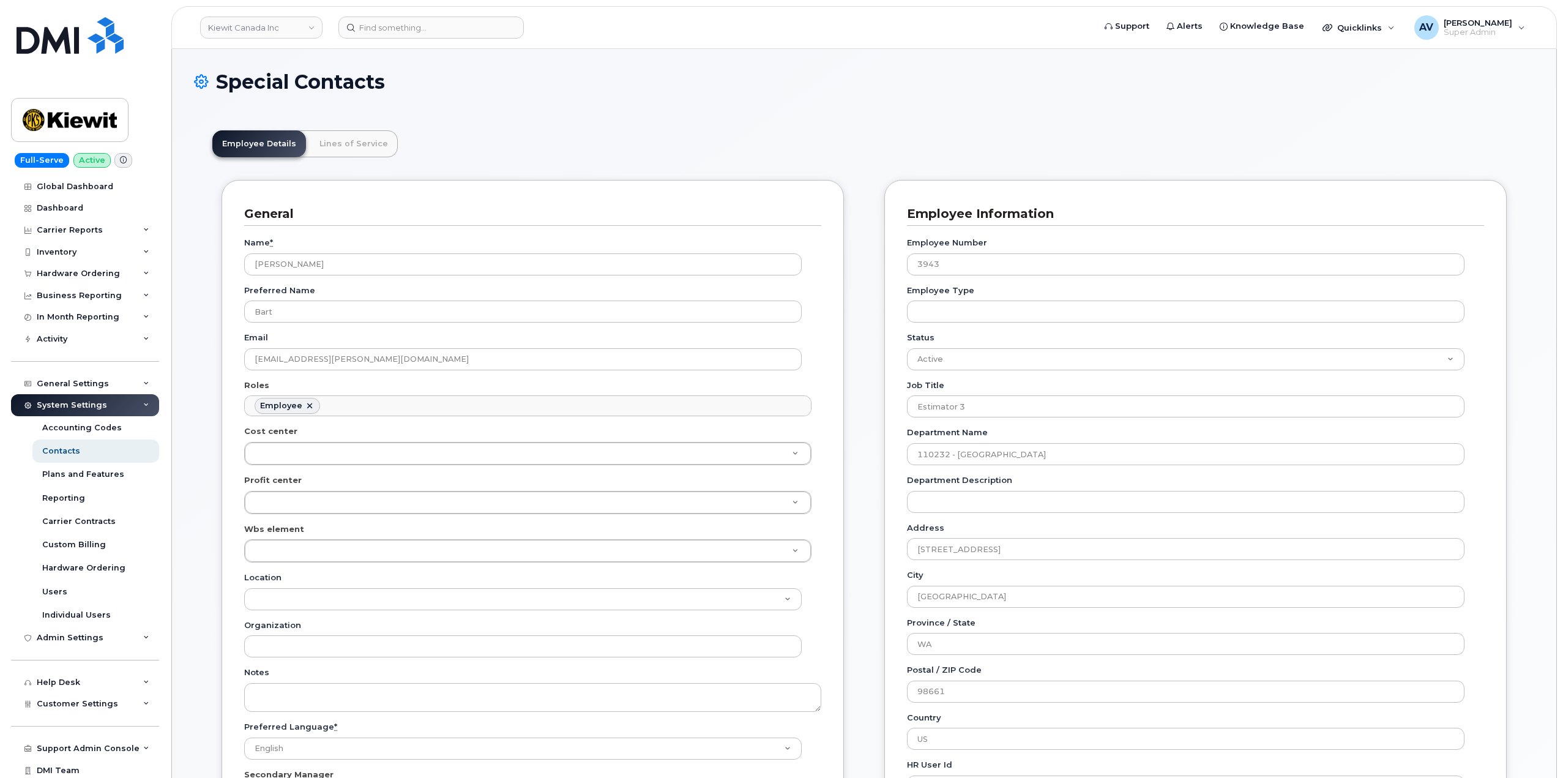
scroll to position [36, 0]
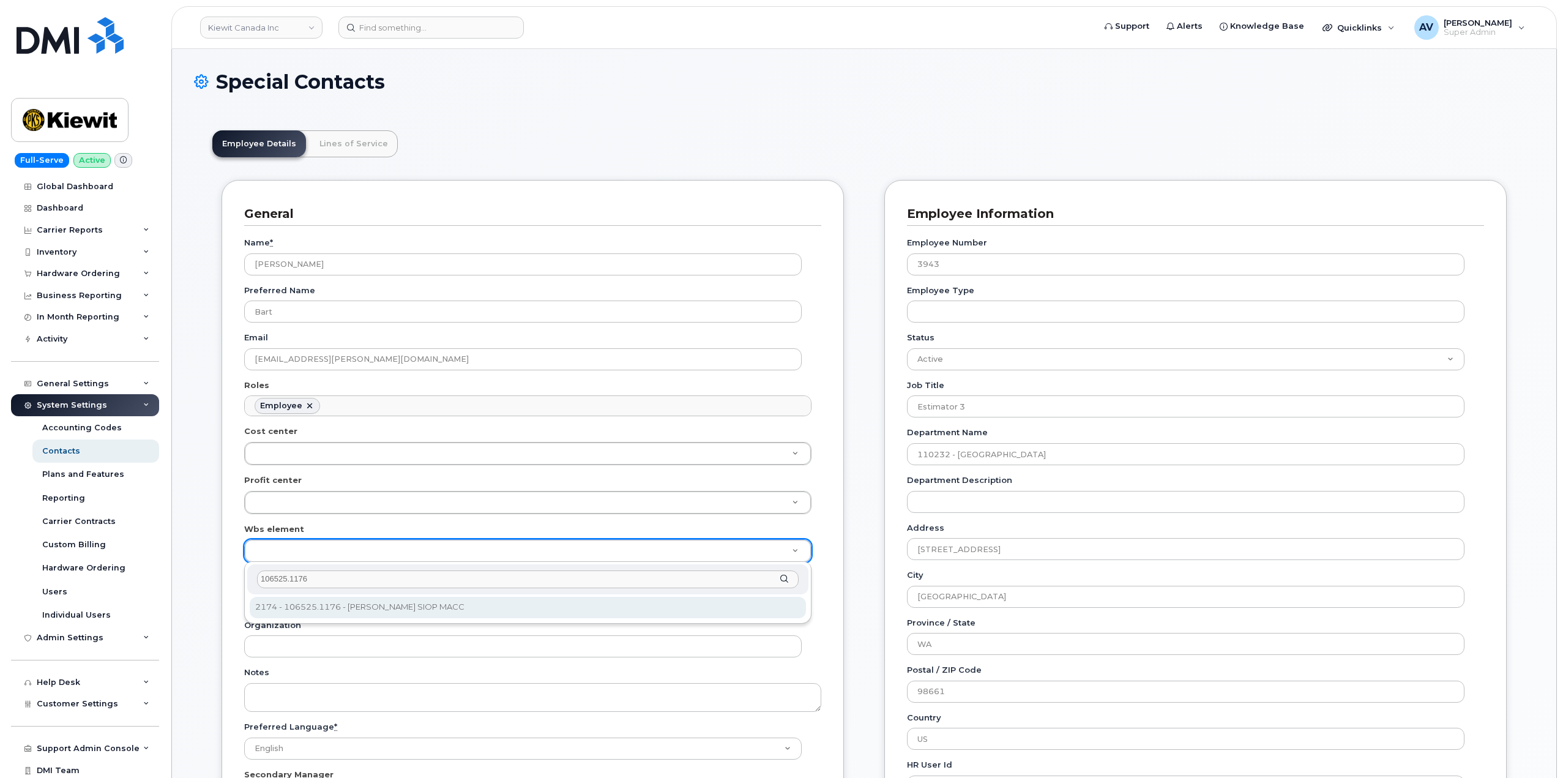
type input "106525.1176"
type input "36061852"
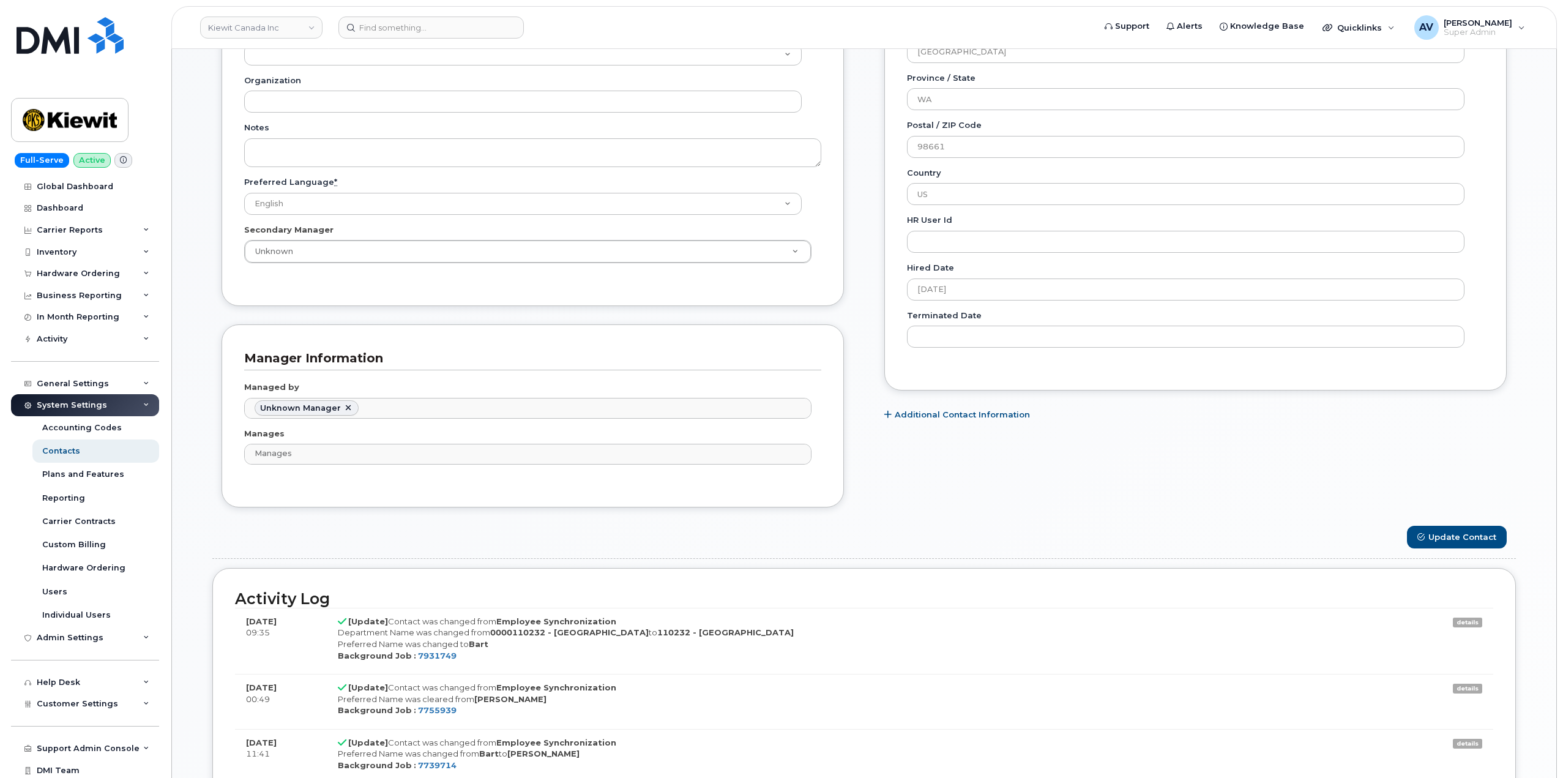
scroll to position [551, 0]
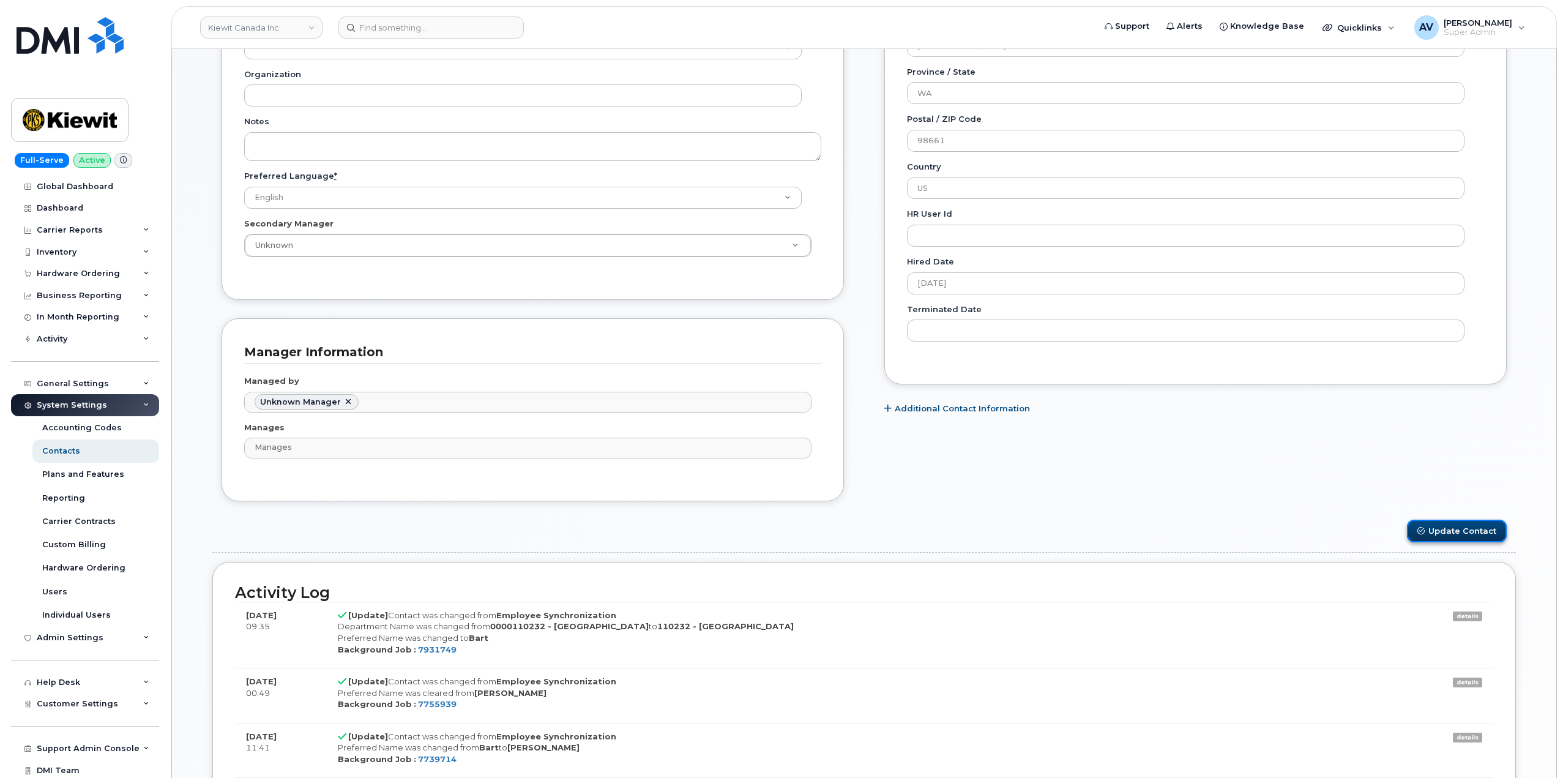
click at [1440, 529] on button "Update Contact" at bounding box center [1457, 531] width 100 height 23
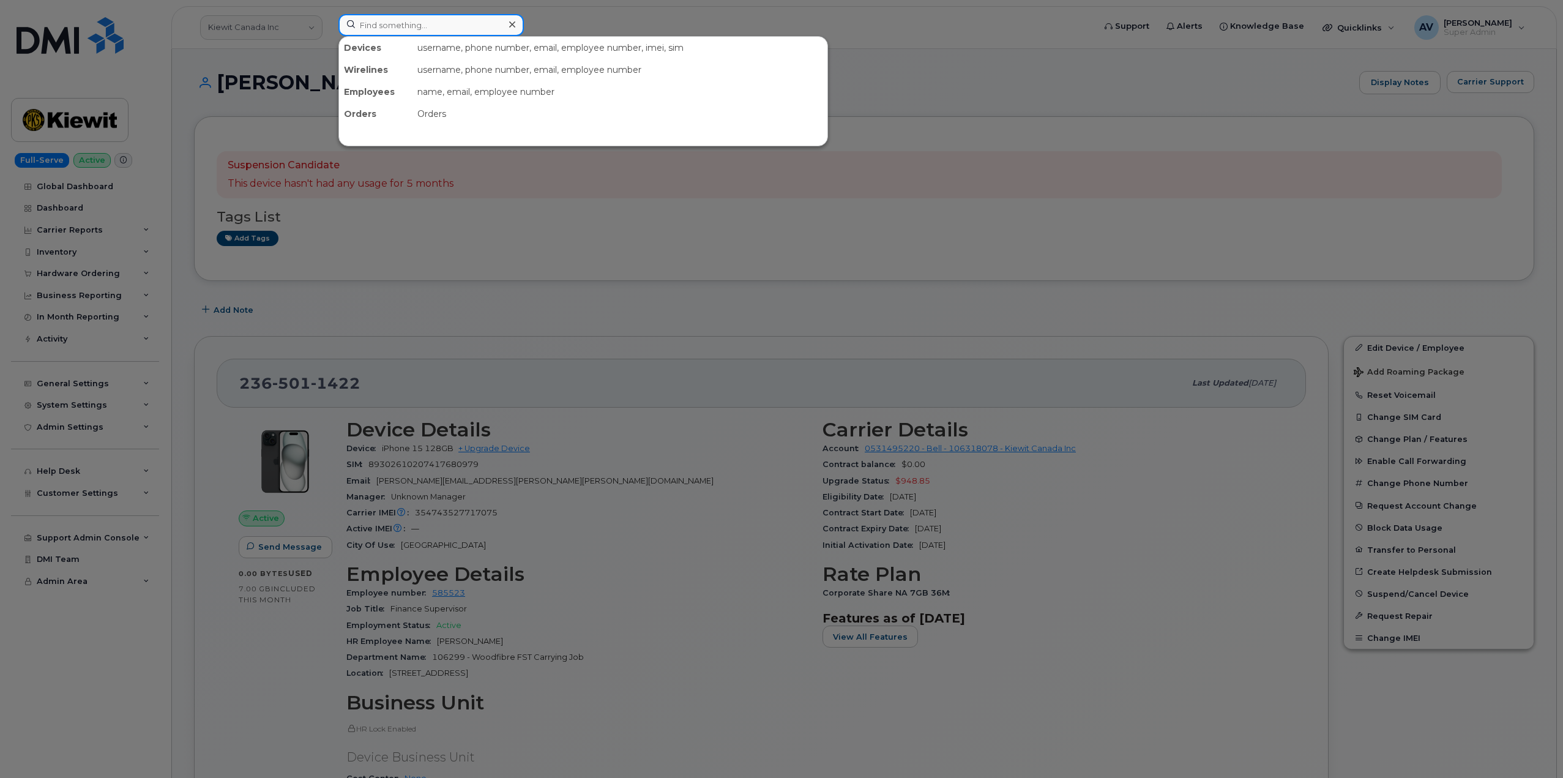
click at [456, 27] on input at bounding box center [430, 25] width 185 height 22
paste input "[PERSON_NAME]"
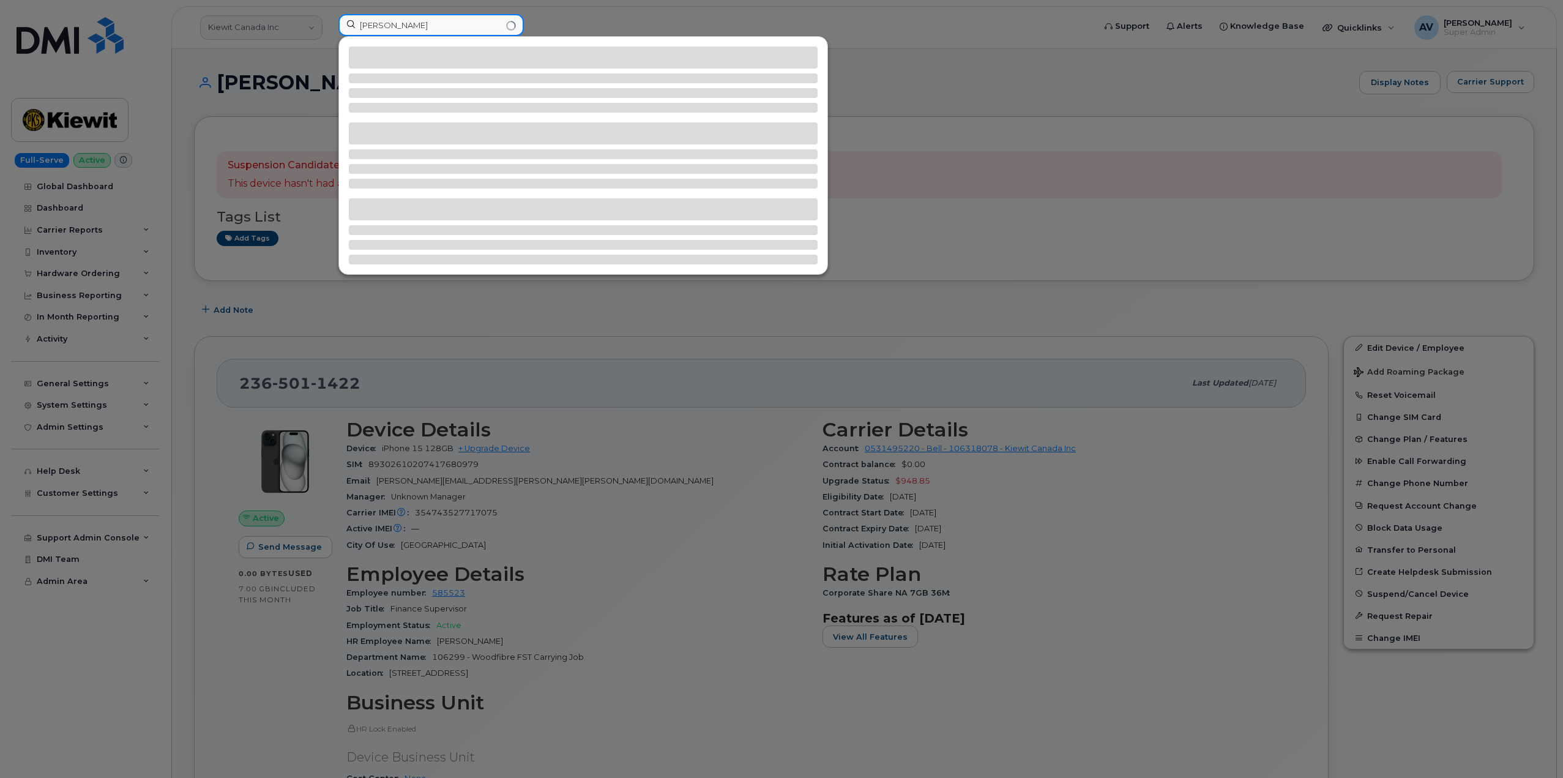
type input "[PERSON_NAME]"
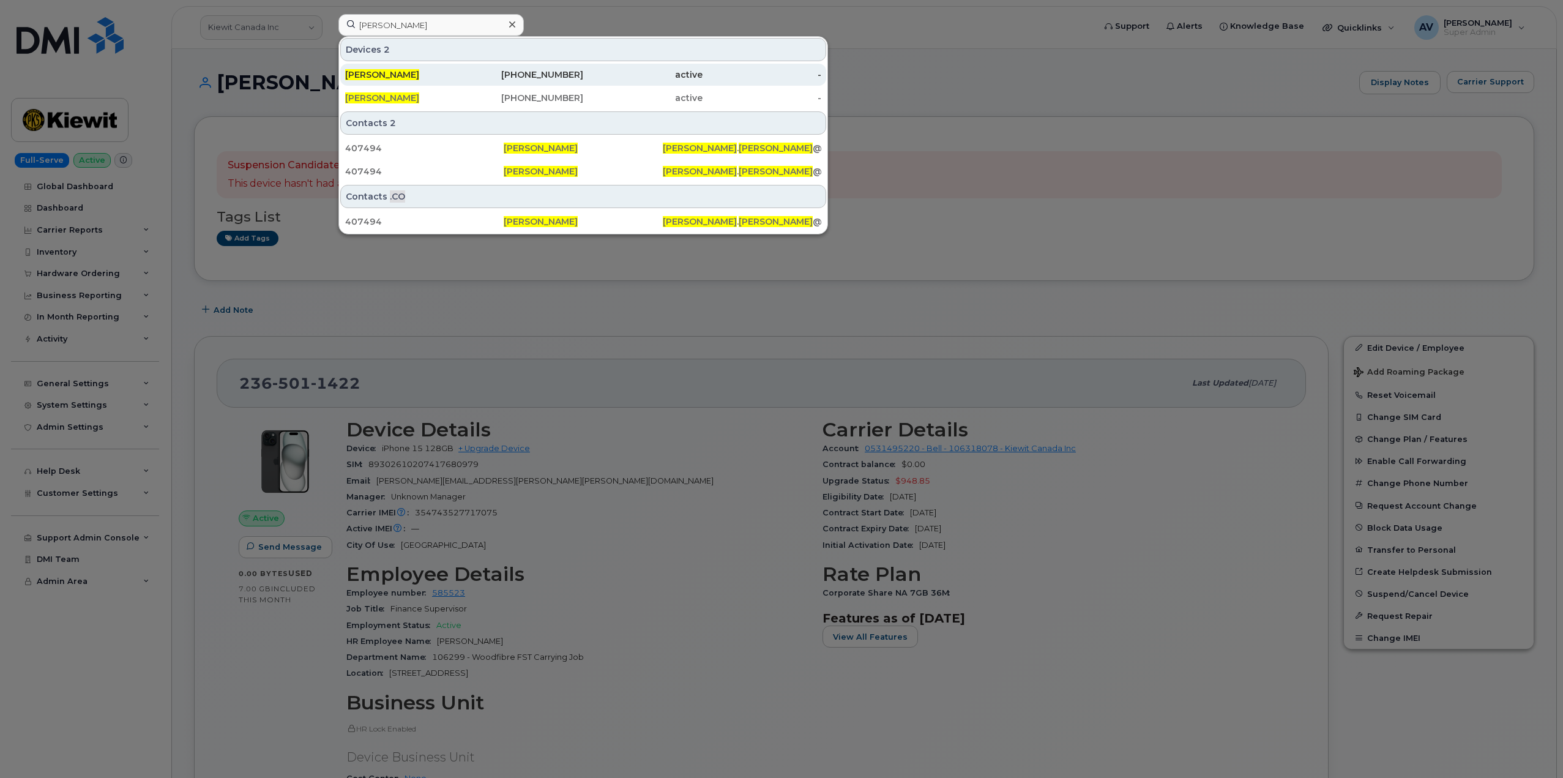
click at [469, 75] on div "[PHONE_NUMBER]" at bounding box center [523, 75] width 119 height 12
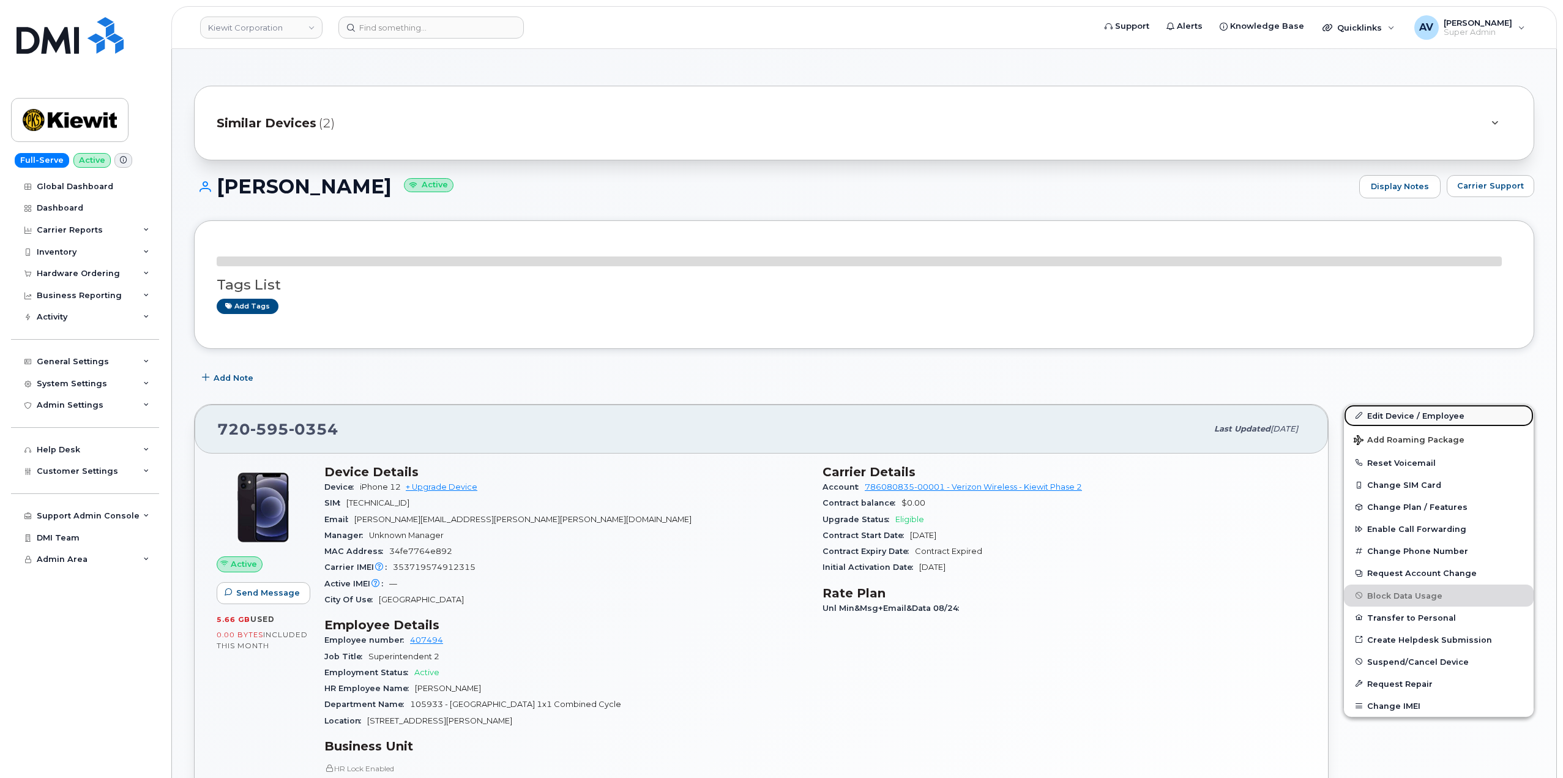
click at [1373, 416] on link "Edit Device / Employee" at bounding box center [1439, 415] width 190 height 22
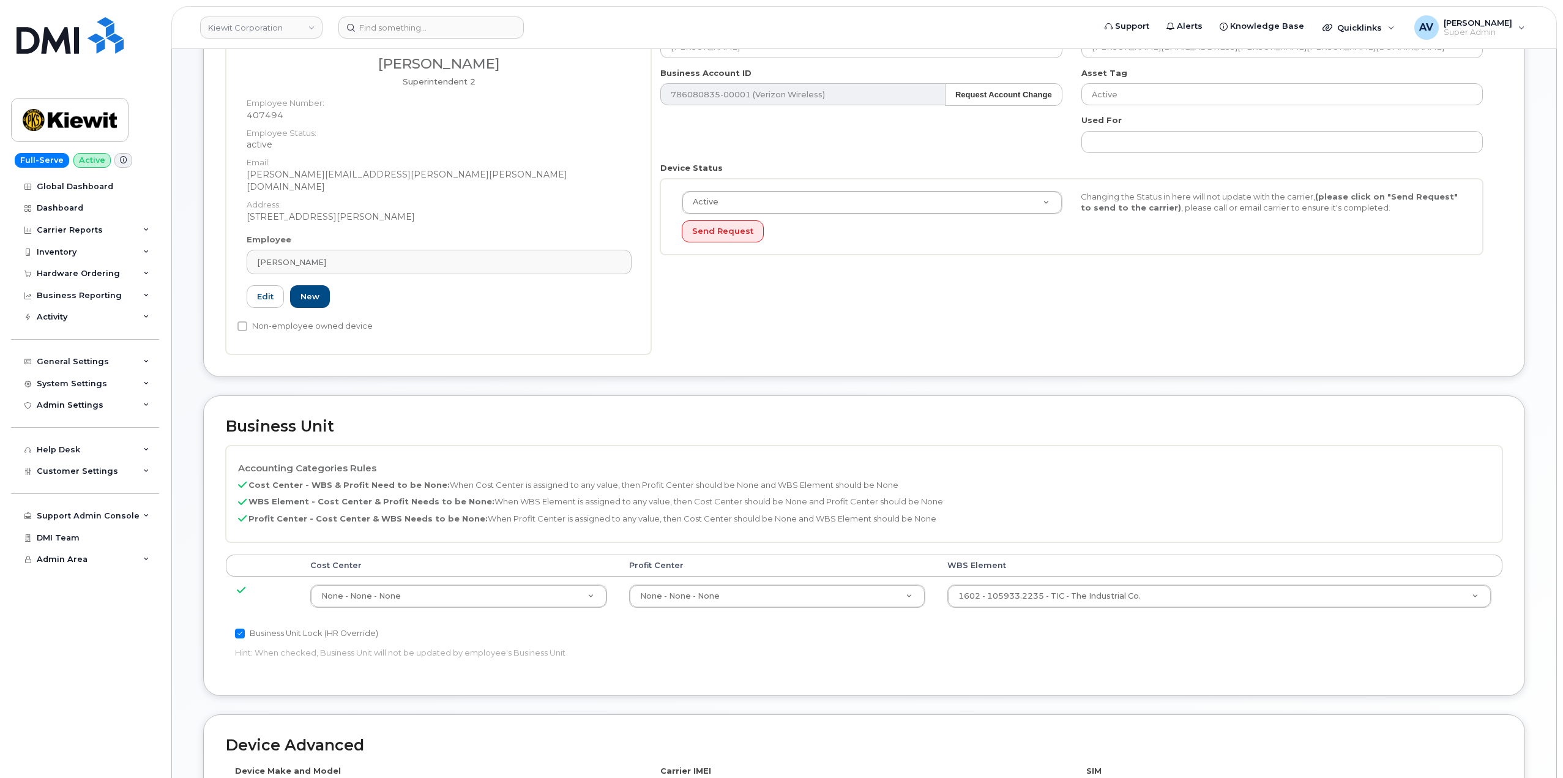
scroll to position [245, 0]
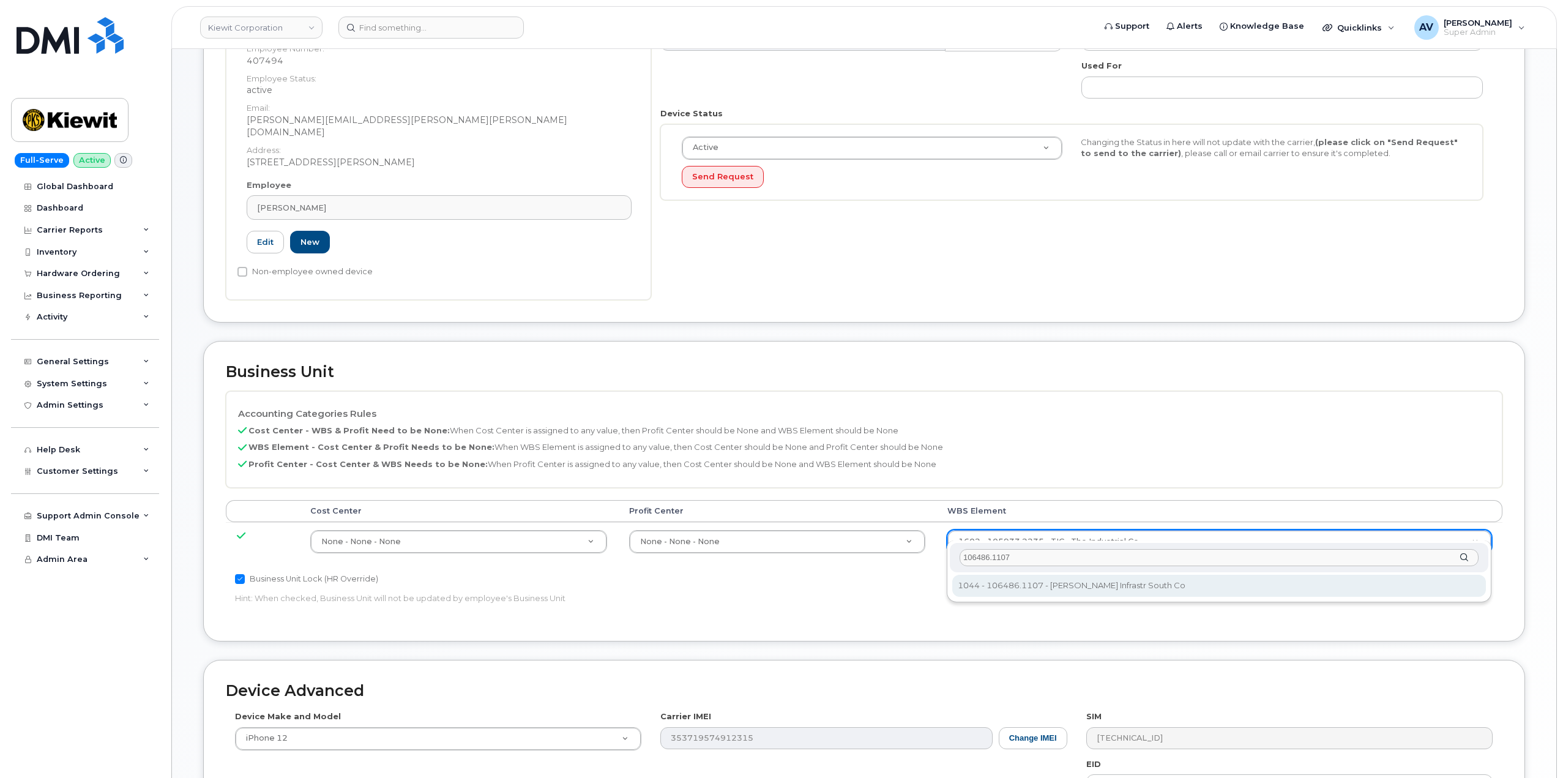
type input "106486.1107"
type input "35742708"
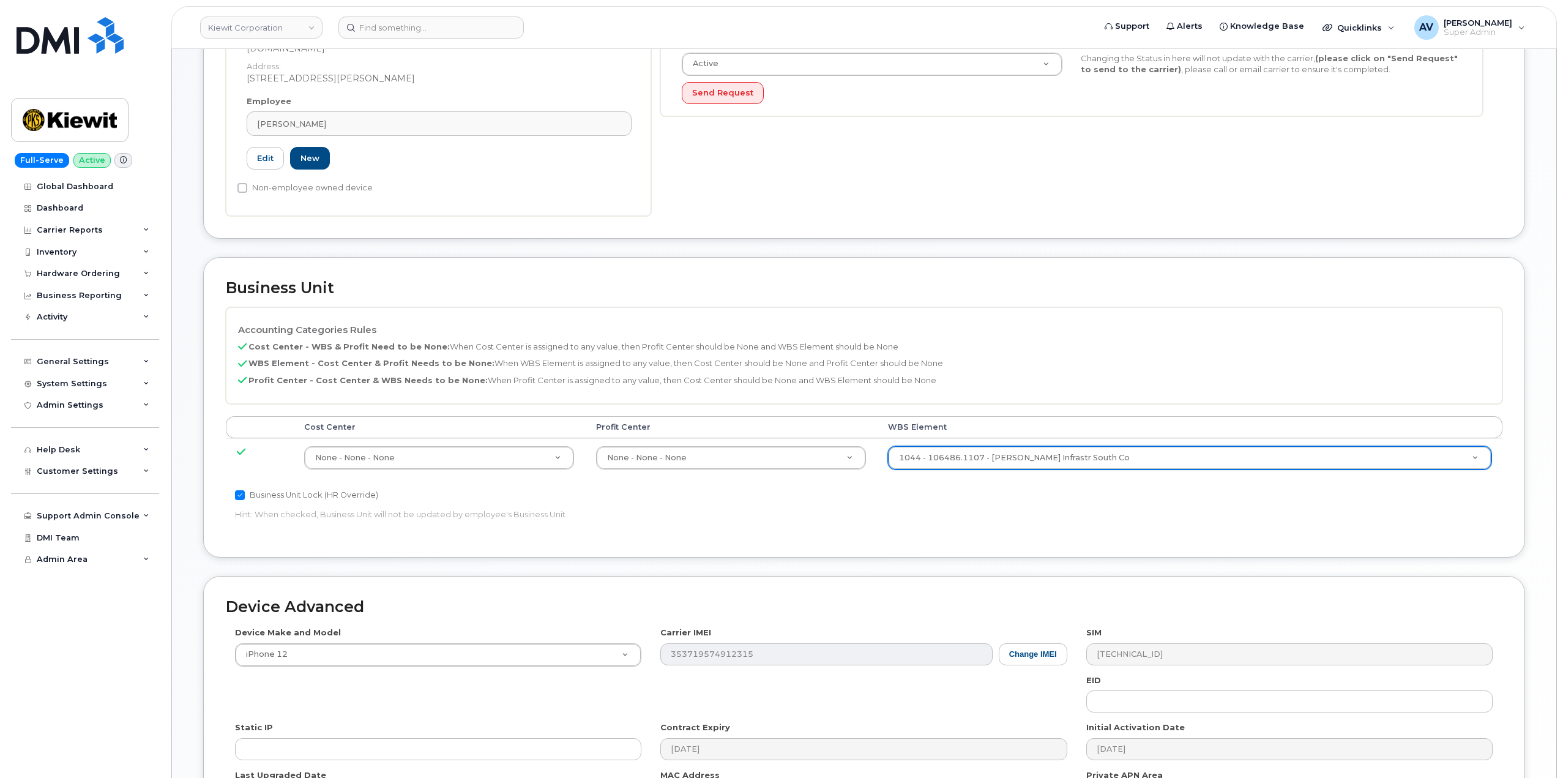
scroll to position [480, 0]
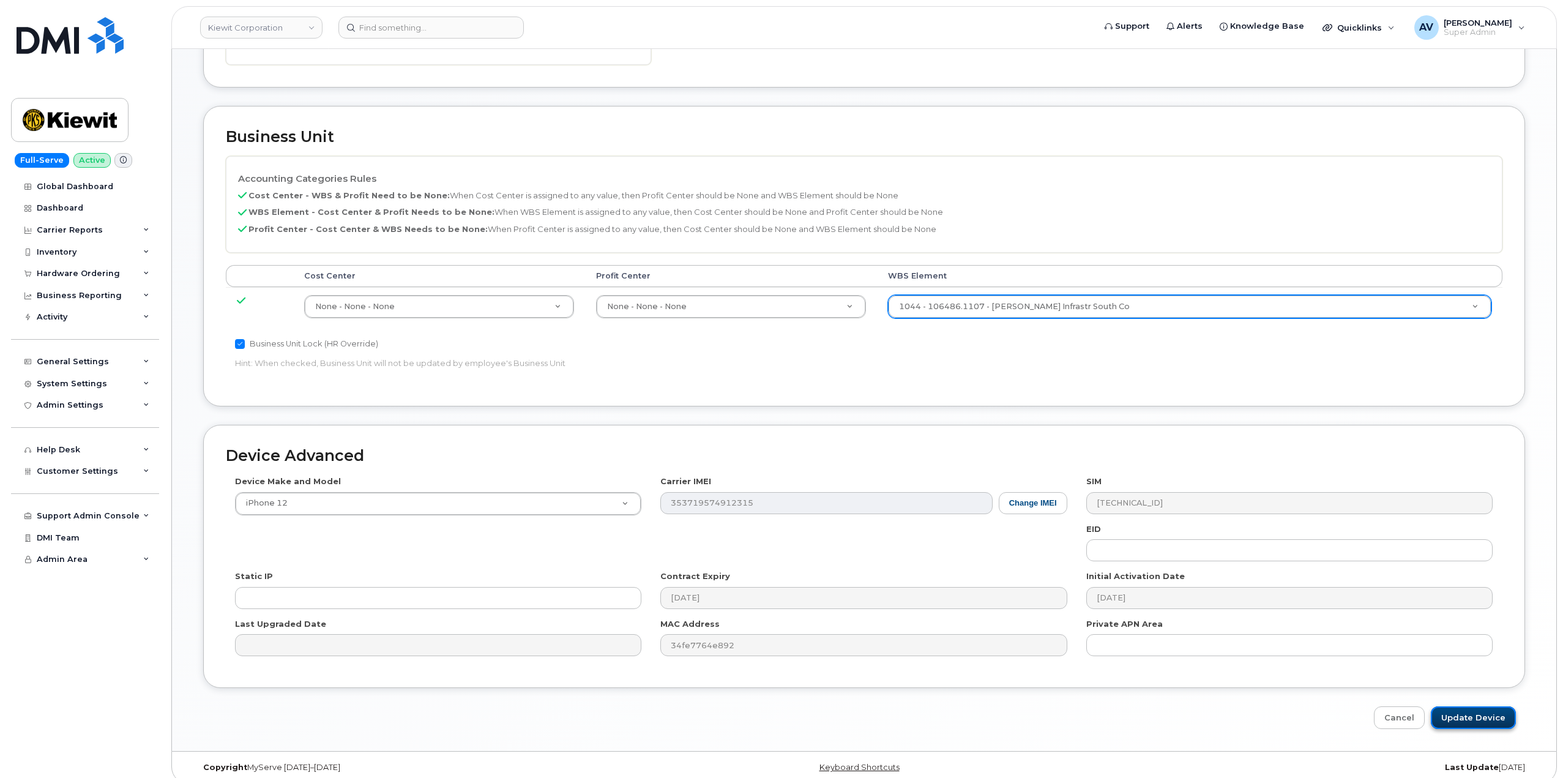
click at [1477, 706] on input "Update Device" at bounding box center [1473, 717] width 85 height 23
type input "Saving..."
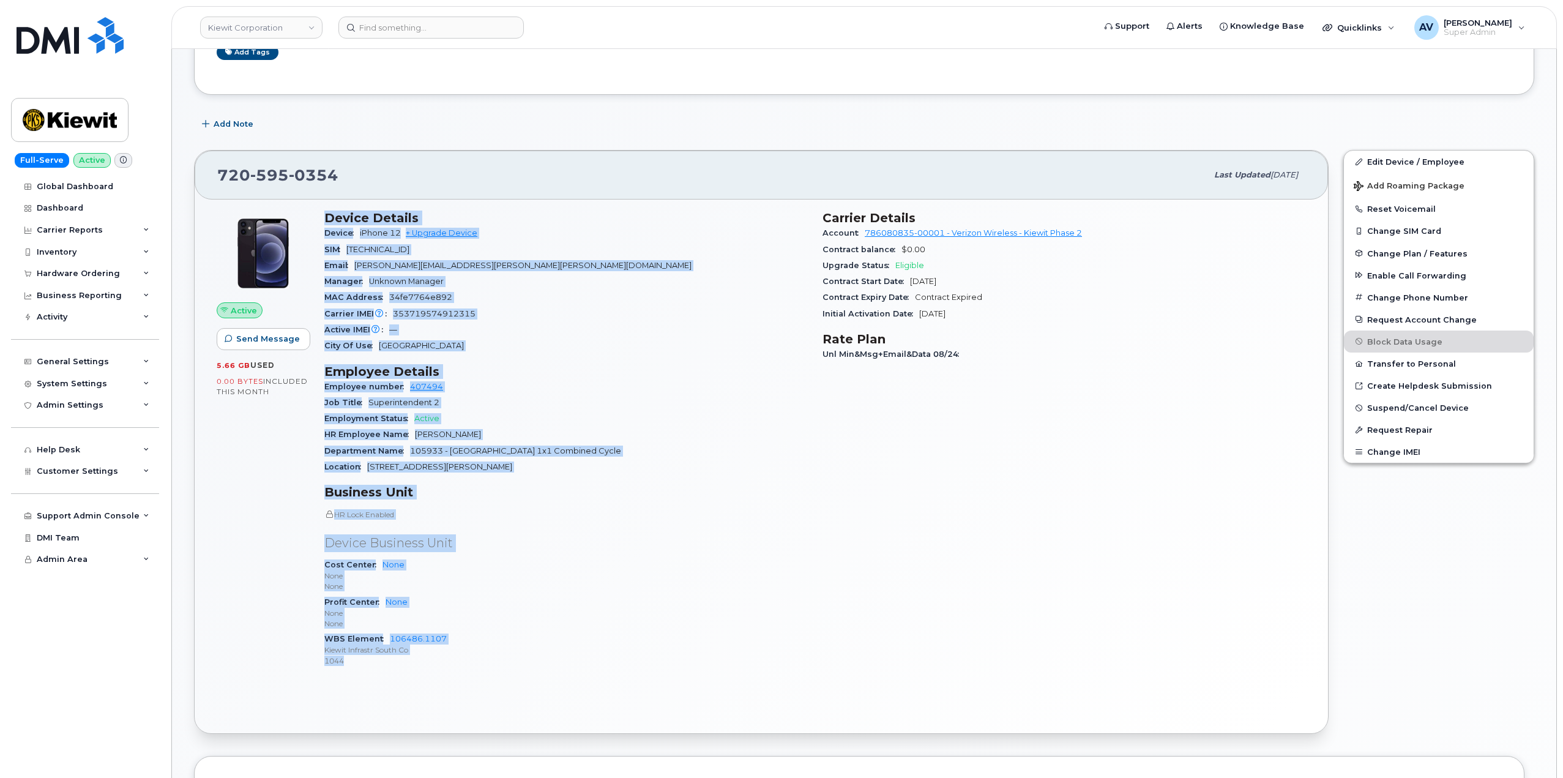
scroll to position [245, 0]
drag, startPoint x: 325, startPoint y: 463, endPoint x: 496, endPoint y: 664, distance: 264.4
click at [496, 664] on div "Device Details Device iPhone 12 + Upgrade Device SIM [TECHNICAL_ID] Email [PERS…" at bounding box center [566, 442] width 498 height 482
copy div "Device Details Device iPhone 12 + Upgrade Device SIM [TECHNICAL_ID] Email [PERS…"
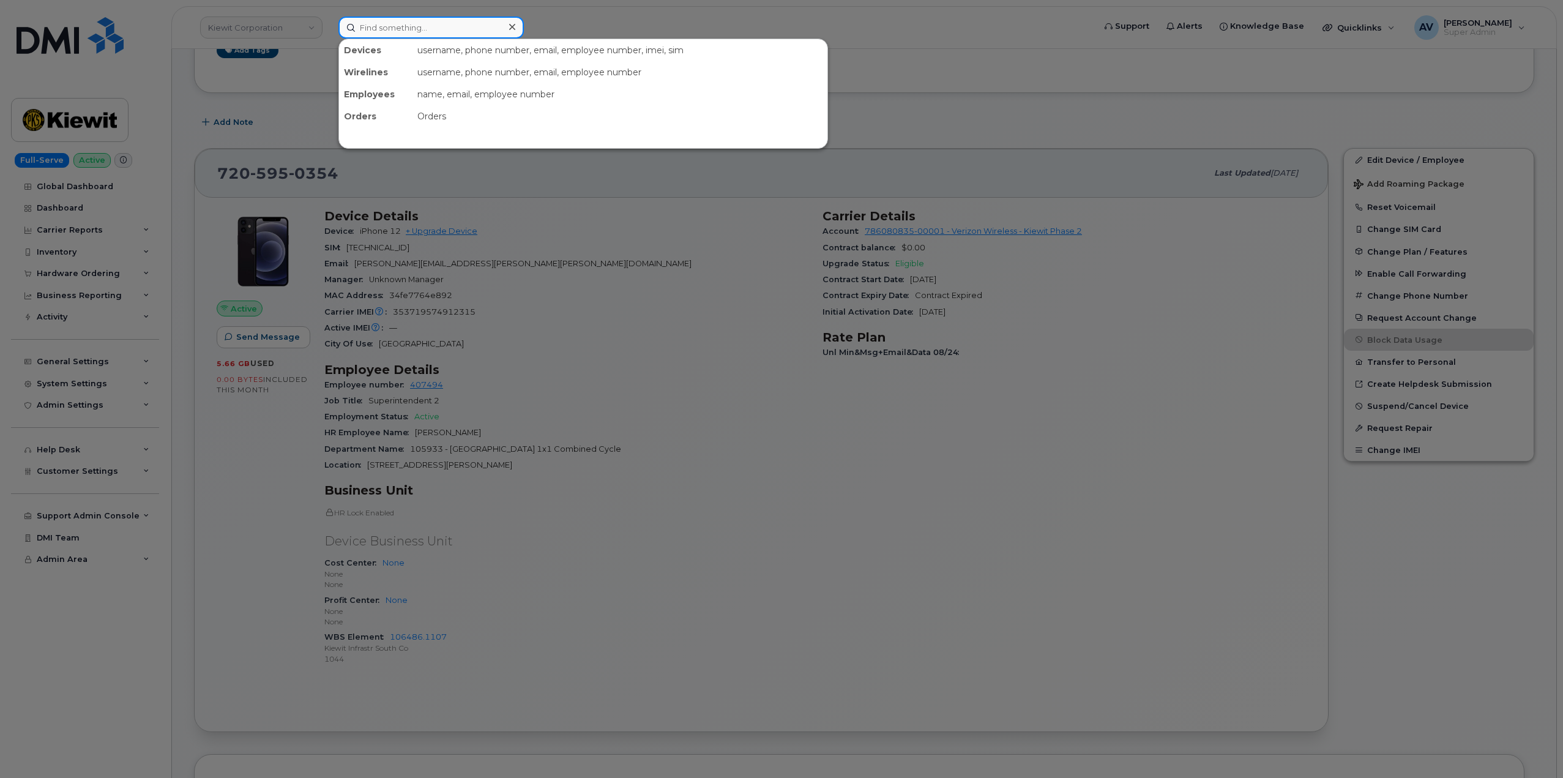
paste input "[PERSON_NAME]"
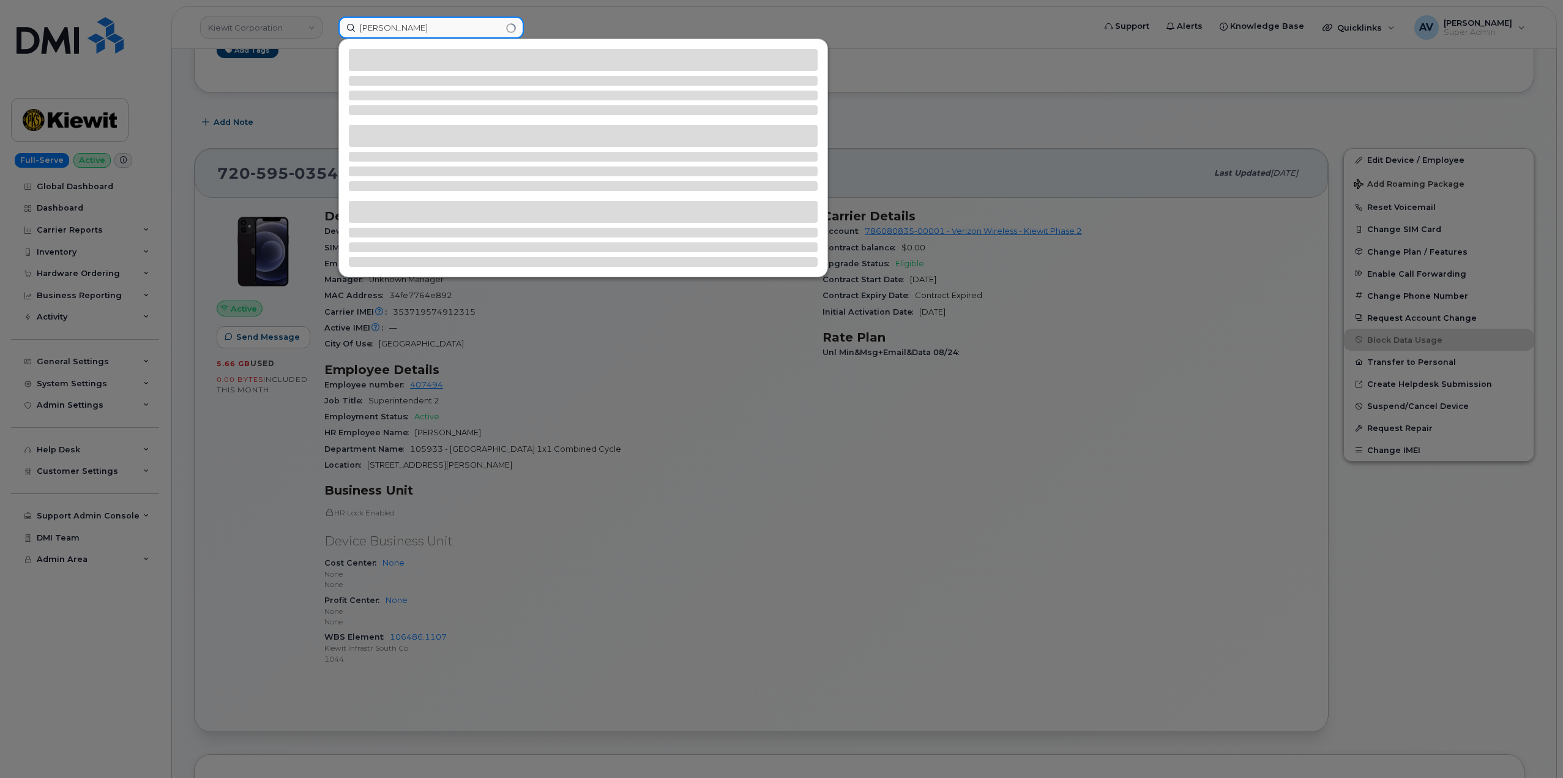
type input "[PERSON_NAME]"
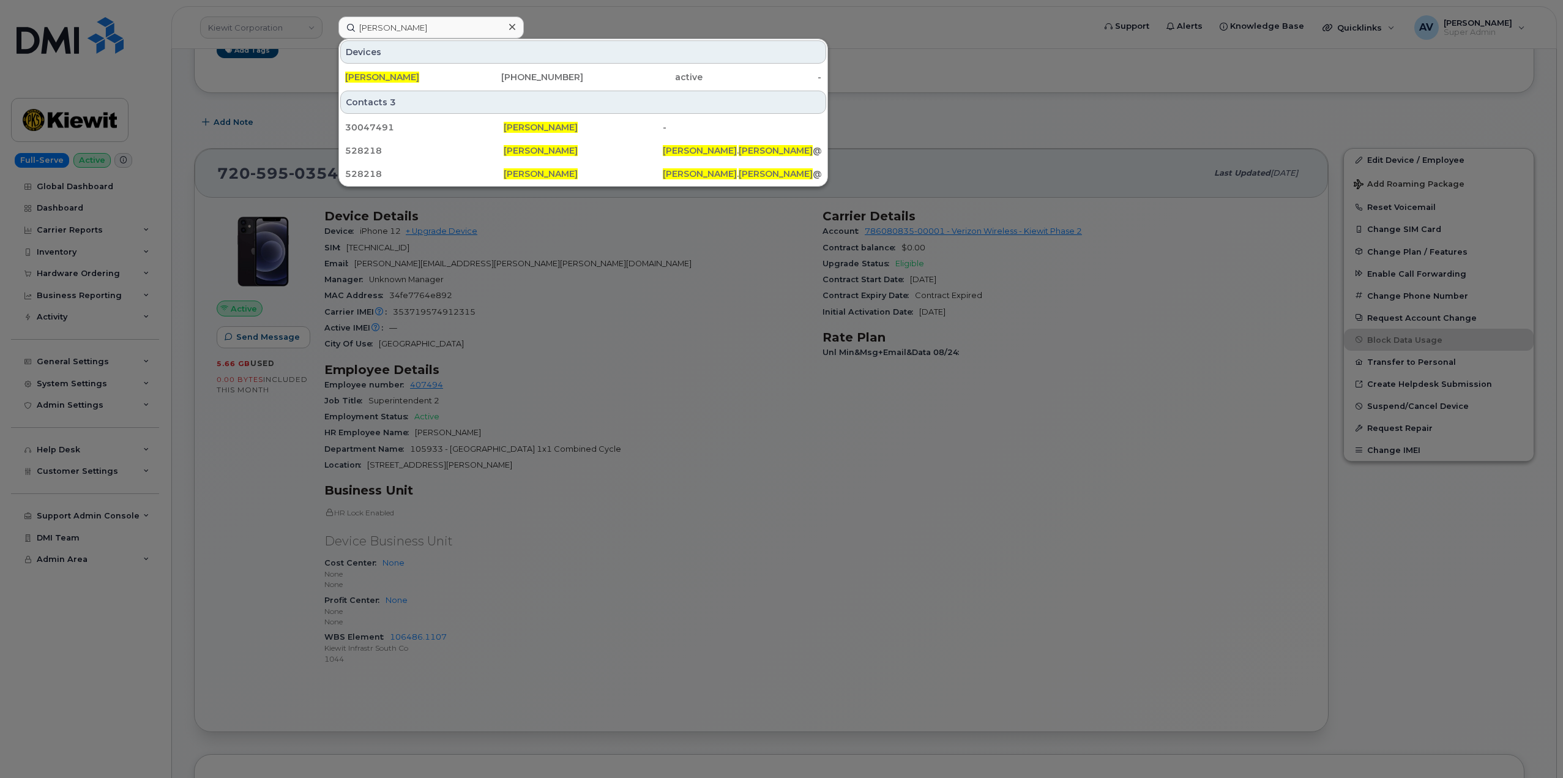
drag, startPoint x: 516, startPoint y: 76, endPoint x: 551, endPoint y: 45, distance: 46.8
click at [516, 76] on div "[PHONE_NUMBER]" at bounding box center [523, 77] width 119 height 12
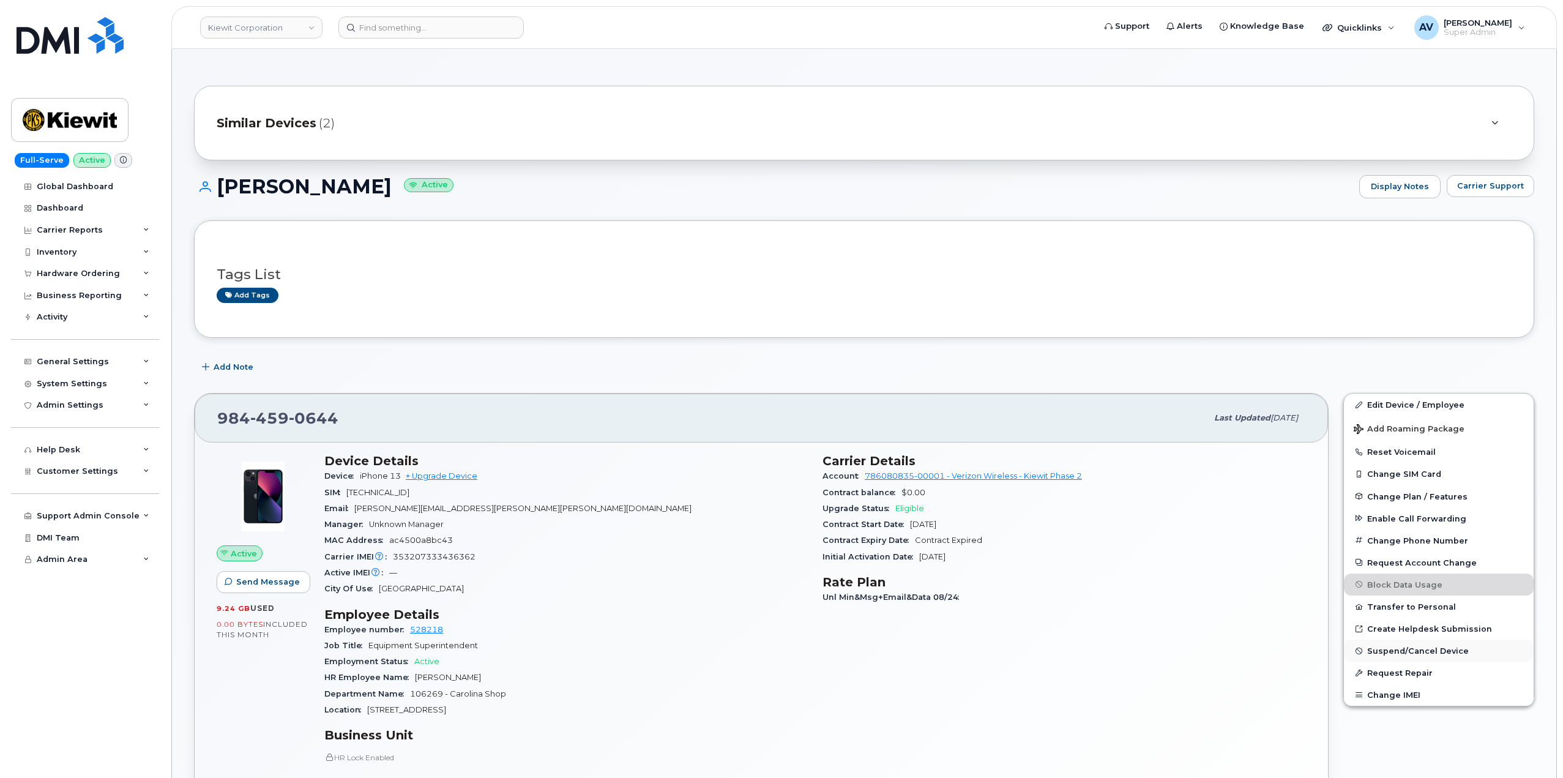
click at [1385, 653] on span "Suspend/Cancel Device" at bounding box center [1418, 650] width 102 height 9
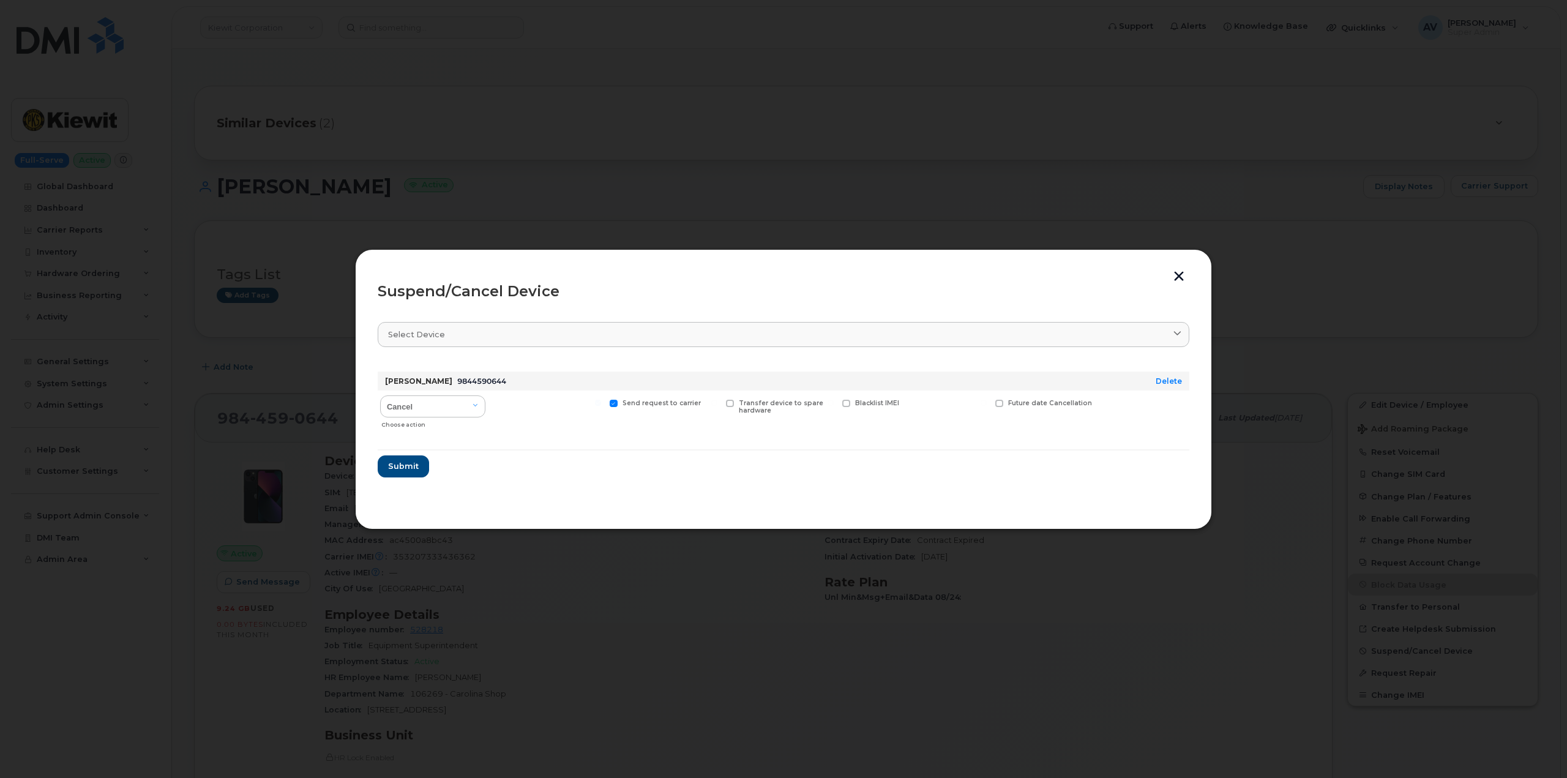
click at [1178, 273] on button "button" at bounding box center [1178, 277] width 18 height 13
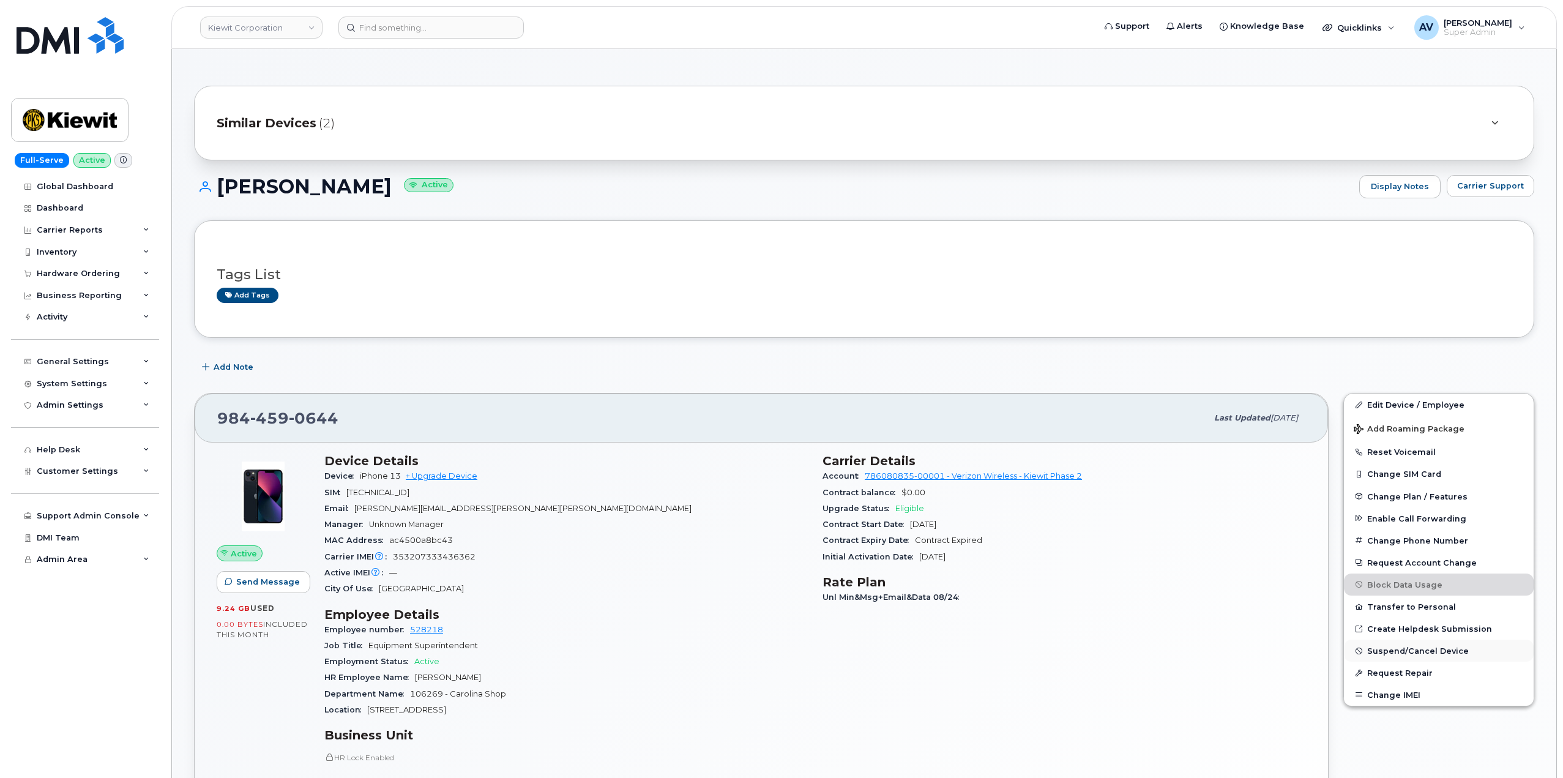
click at [1394, 650] on span "Suspend/Cancel Device" at bounding box center [1418, 650] width 102 height 9
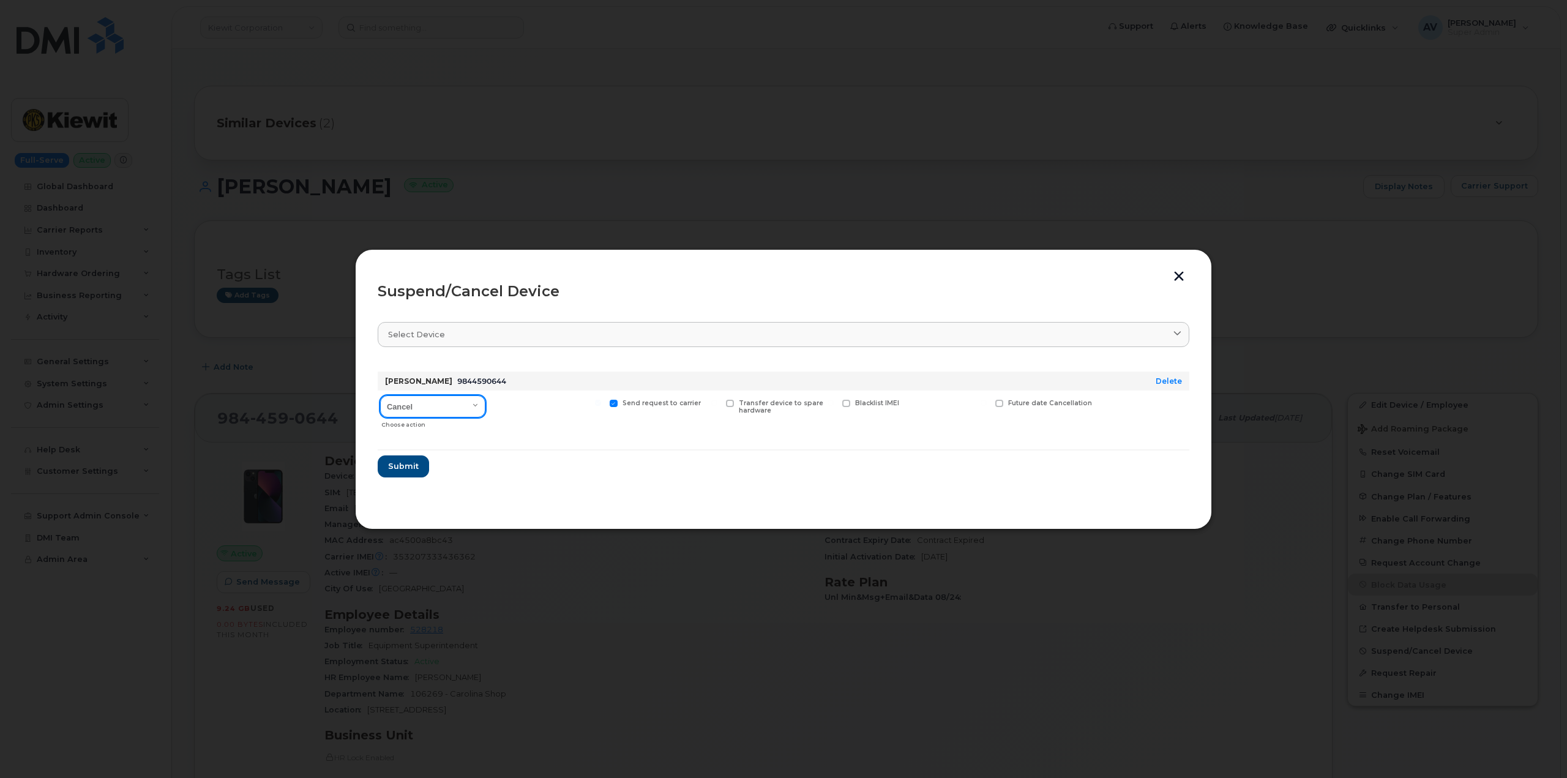
click at [455, 398] on select "Cancel Suspend - Reduced Rate Suspend - Full Rate Suspend - Lost Device/Stolen …" at bounding box center [432, 406] width 105 height 22
select select "[object Object]"
click at [380, 395] on select "Cancel Suspend - Reduced Rate Suspend - Full Rate Suspend - Lost Device/Stolen …" at bounding box center [432, 406] width 105 height 22
click at [414, 465] on span "Submit" at bounding box center [402, 466] width 31 height 12
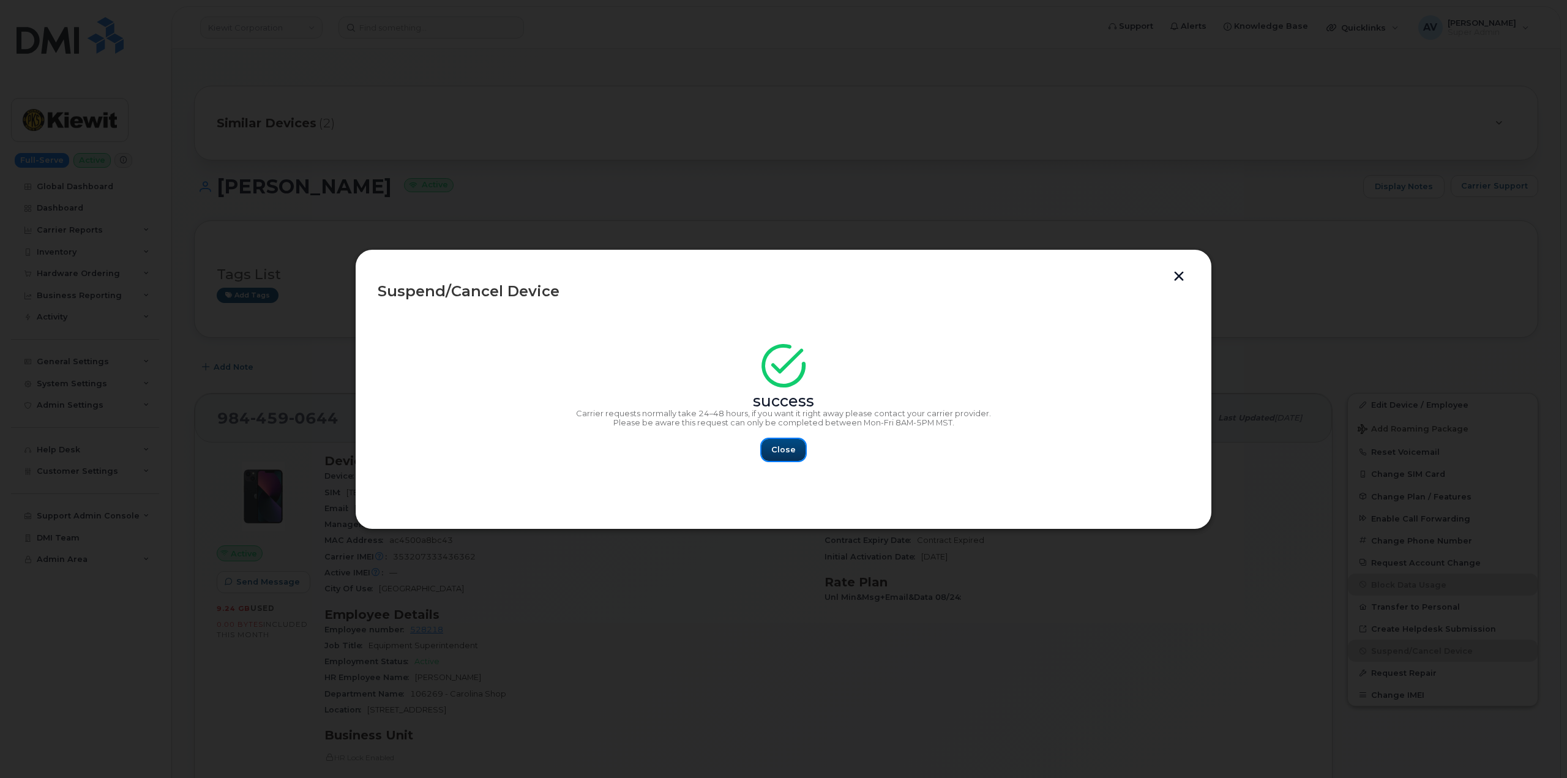
click at [794, 447] on button "Close" at bounding box center [783, 450] width 44 height 22
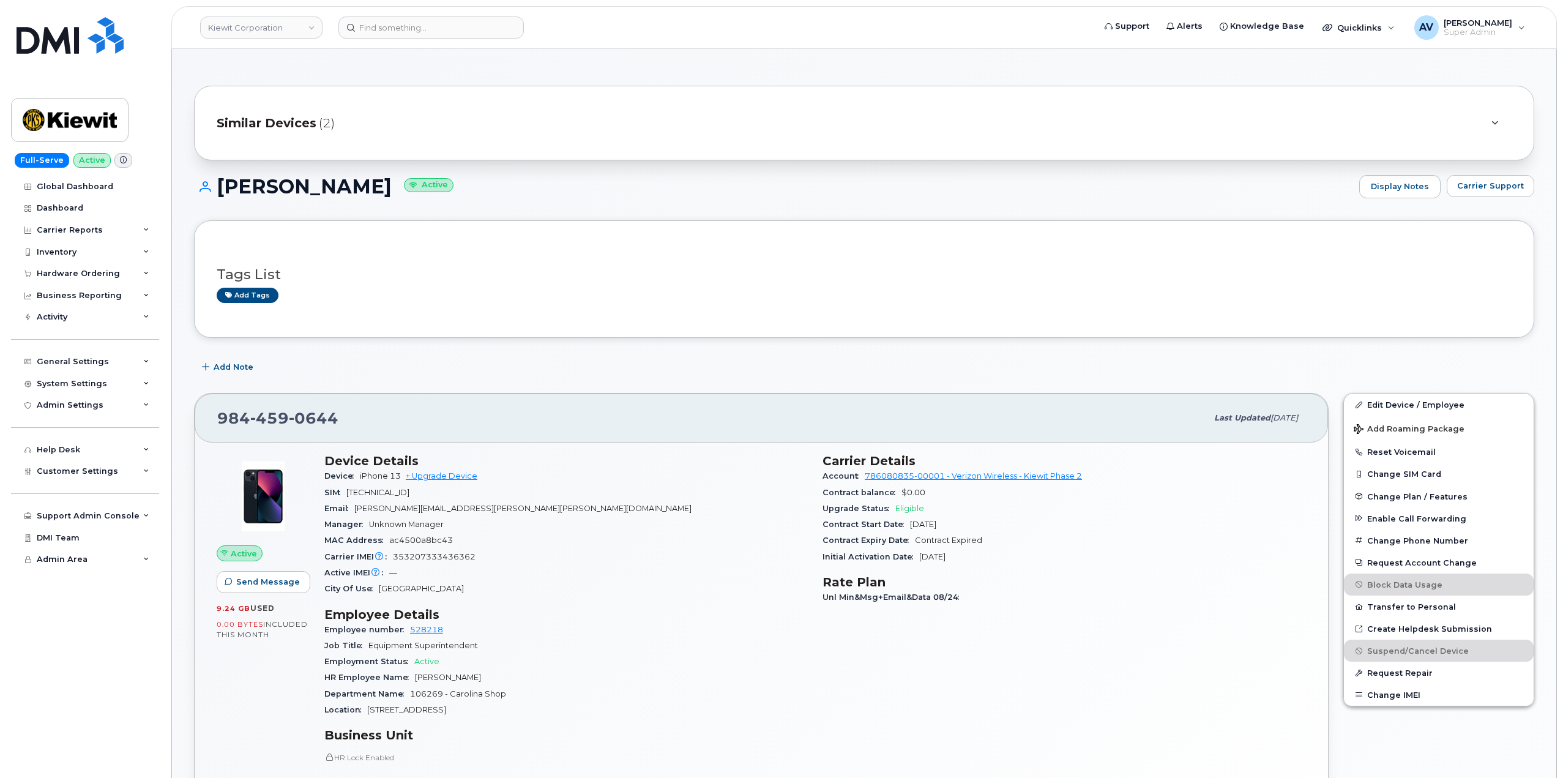
click at [307, 124] on span "Similar Devices" at bounding box center [267, 123] width 100 height 18
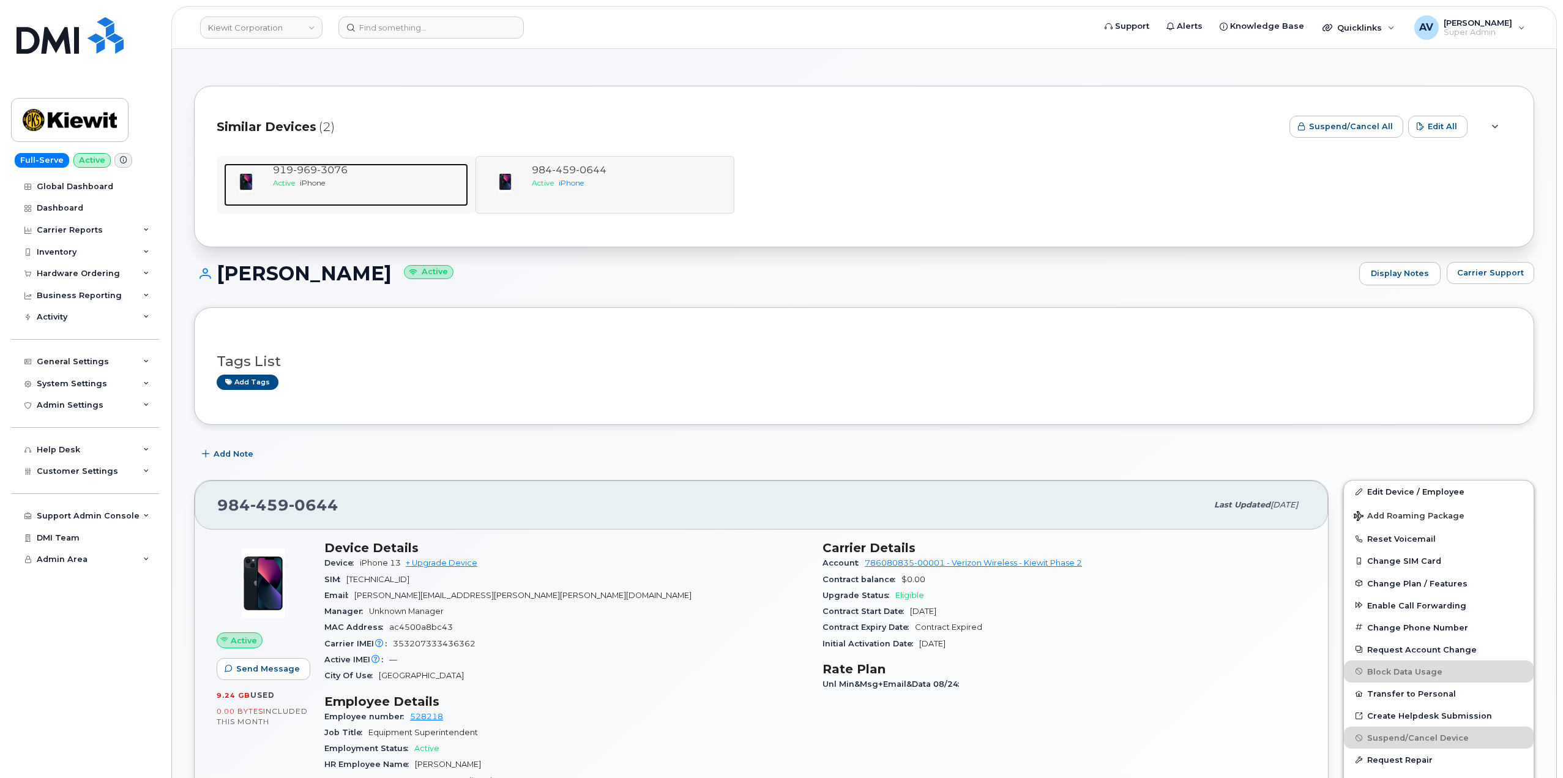
click at [338, 181] on div "Active iPhone" at bounding box center [368, 182] width 190 height 10
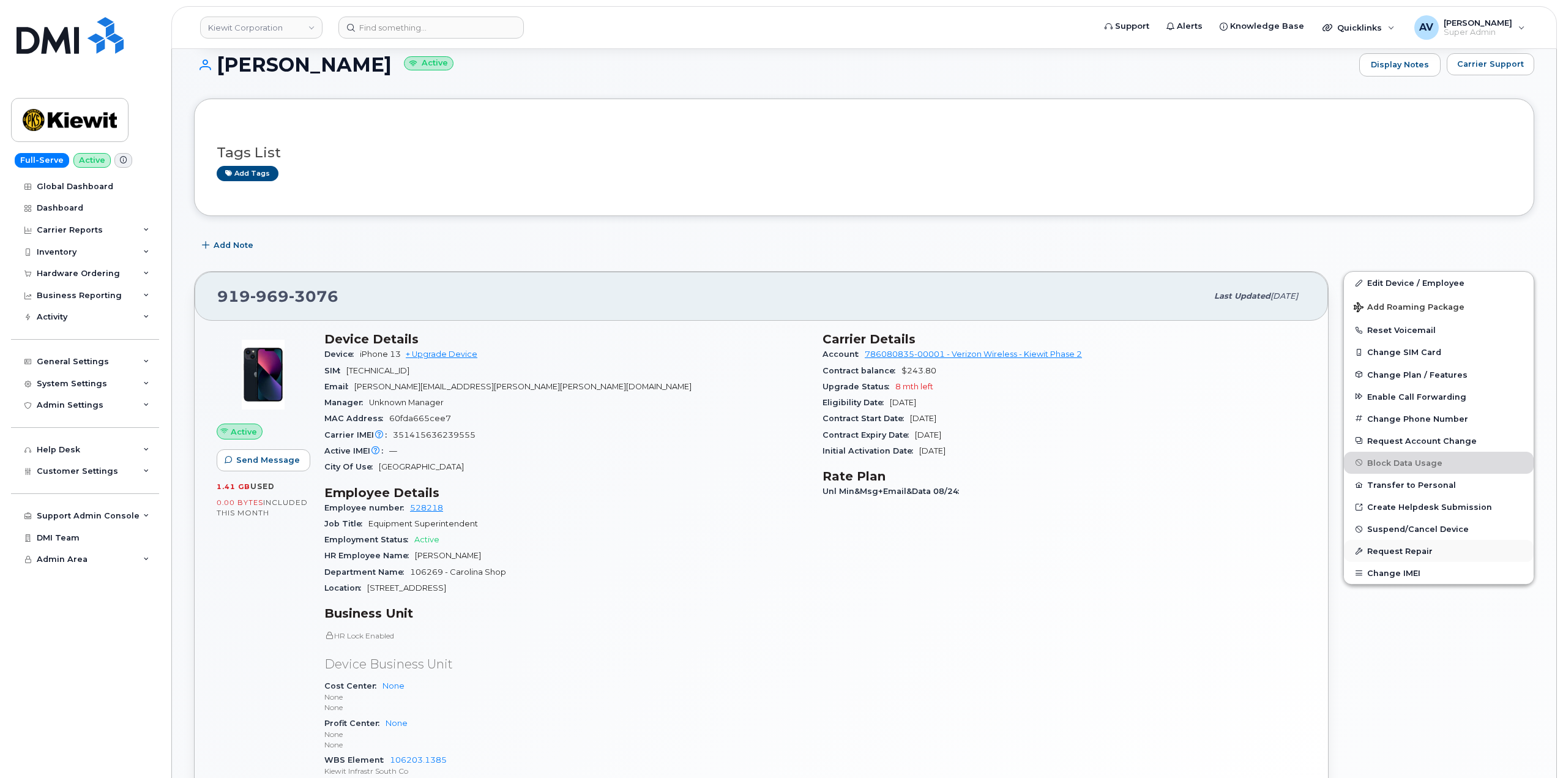
scroll to position [122, 0]
click at [1395, 525] on span "Suspend/Cancel Device" at bounding box center [1418, 528] width 102 height 9
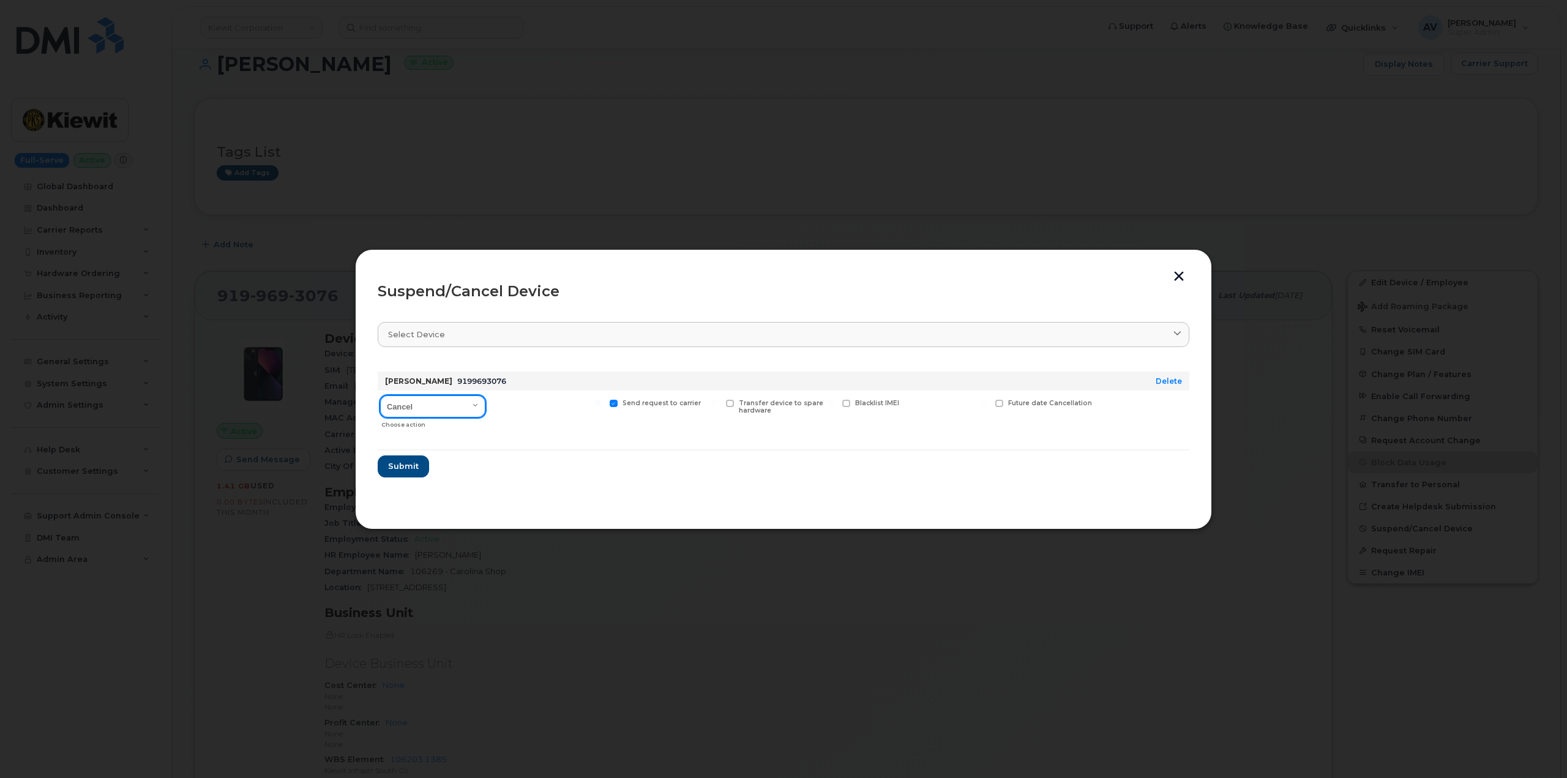
click at [443, 408] on select "Cancel Suspend - Reduced Rate Suspend - Full Rate Suspend - Lost Device/Stolen …" at bounding box center [432, 406] width 105 height 22
select select "[object Object]"
click at [380, 395] on select "Cancel Suspend - Reduced Rate Suspend - Full Rate Suspend - Lost Device/Stolen …" at bounding box center [432, 406] width 105 height 22
click at [414, 467] on span "Submit" at bounding box center [402, 466] width 31 height 12
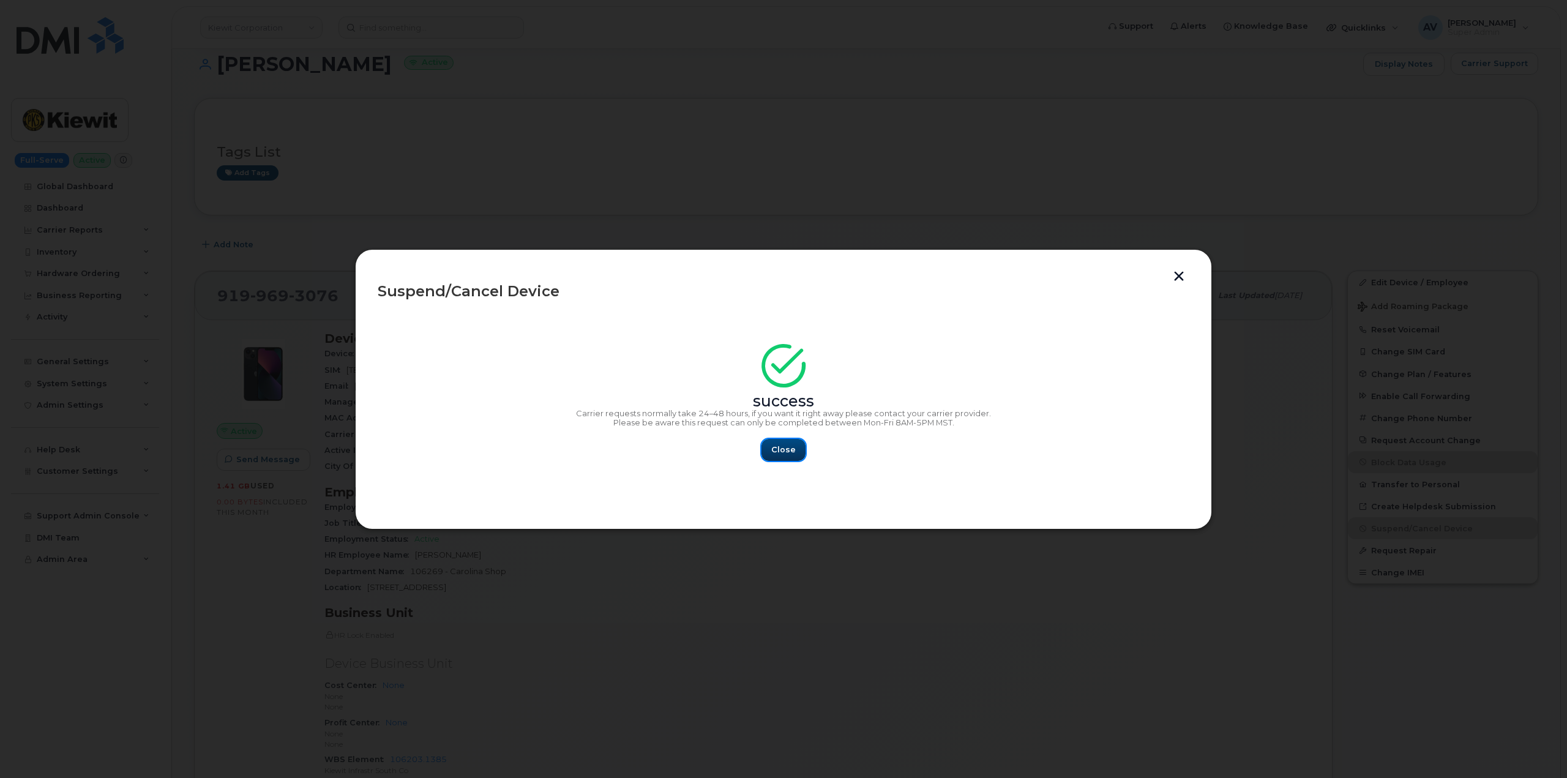
click at [788, 447] on span "Close" at bounding box center [783, 450] width 24 height 12
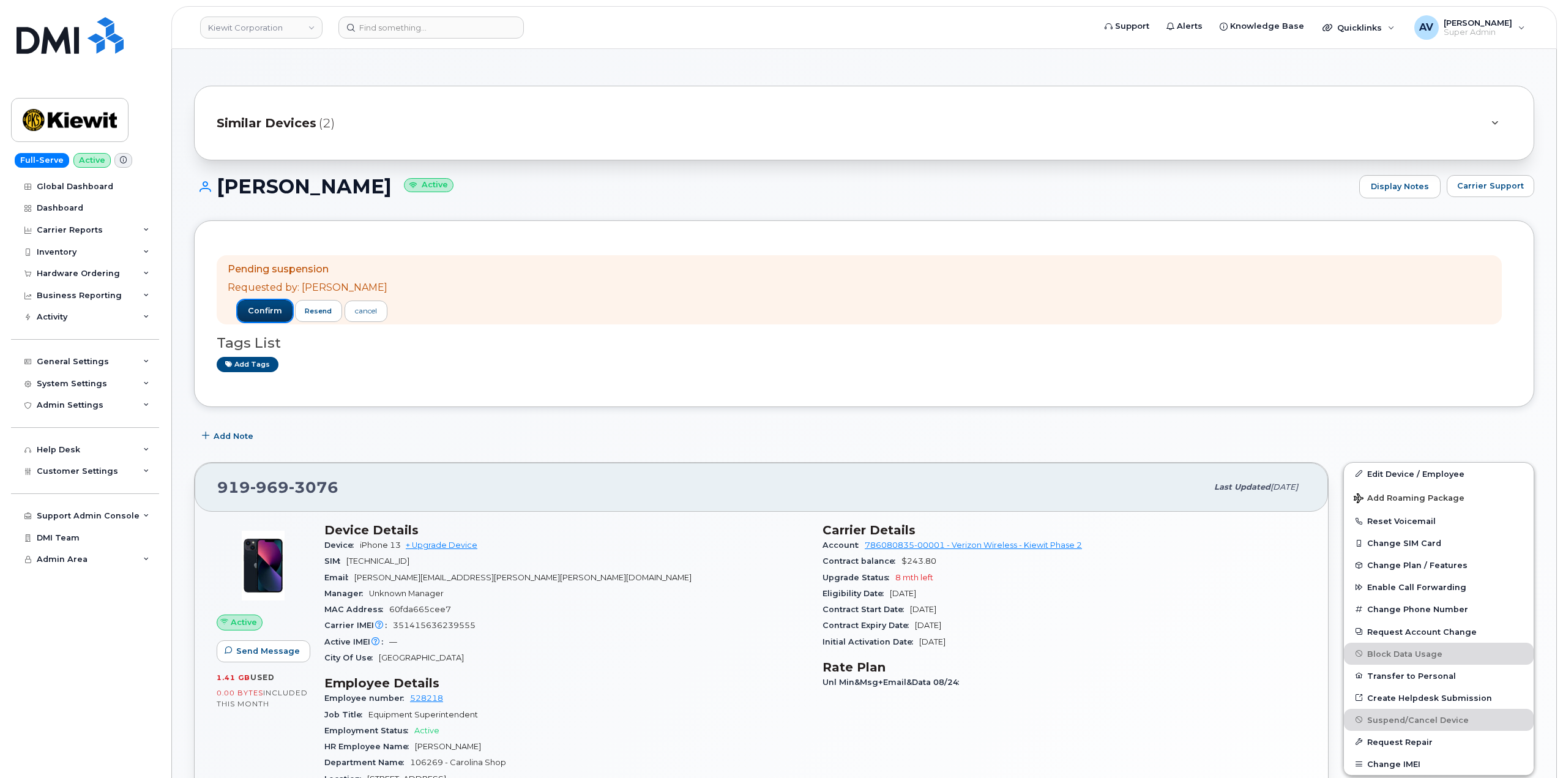
click at [253, 307] on span "confirm" at bounding box center [265, 310] width 34 height 11
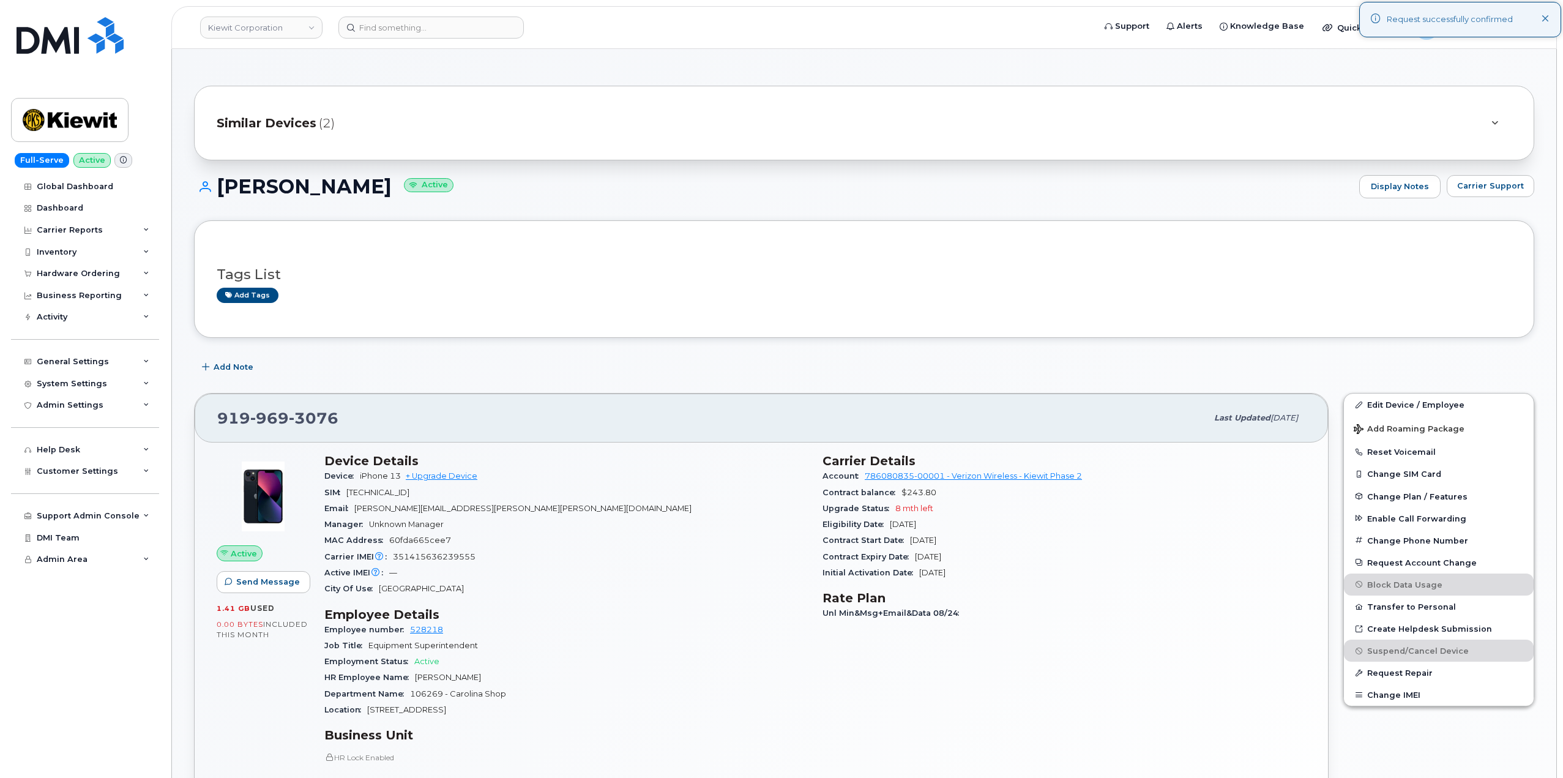
click at [298, 125] on span "Similar Devices" at bounding box center [267, 123] width 100 height 18
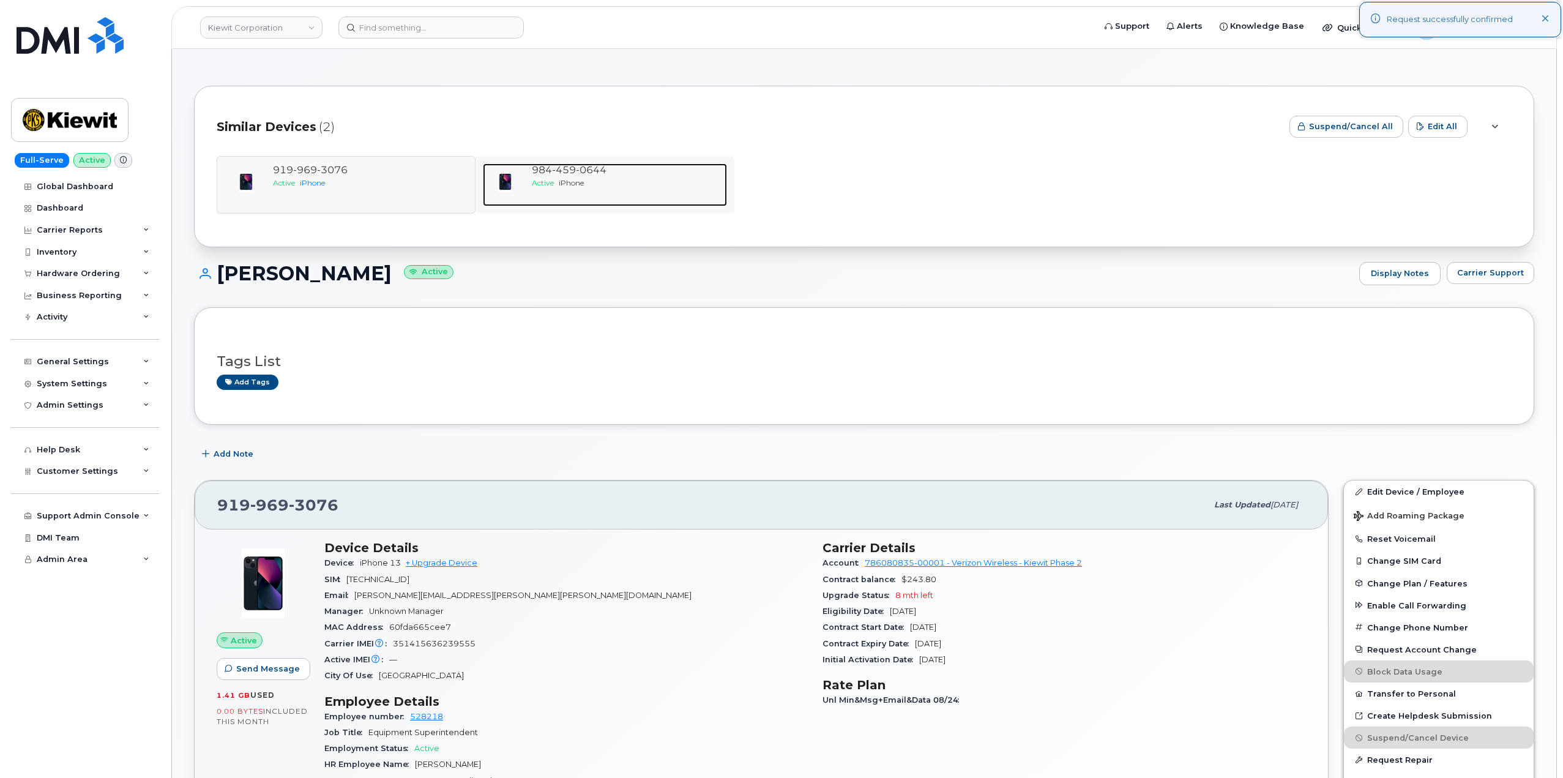
click at [536, 191] on div "984 459 0644 Active iPhone" at bounding box center [627, 184] width 200 height 43
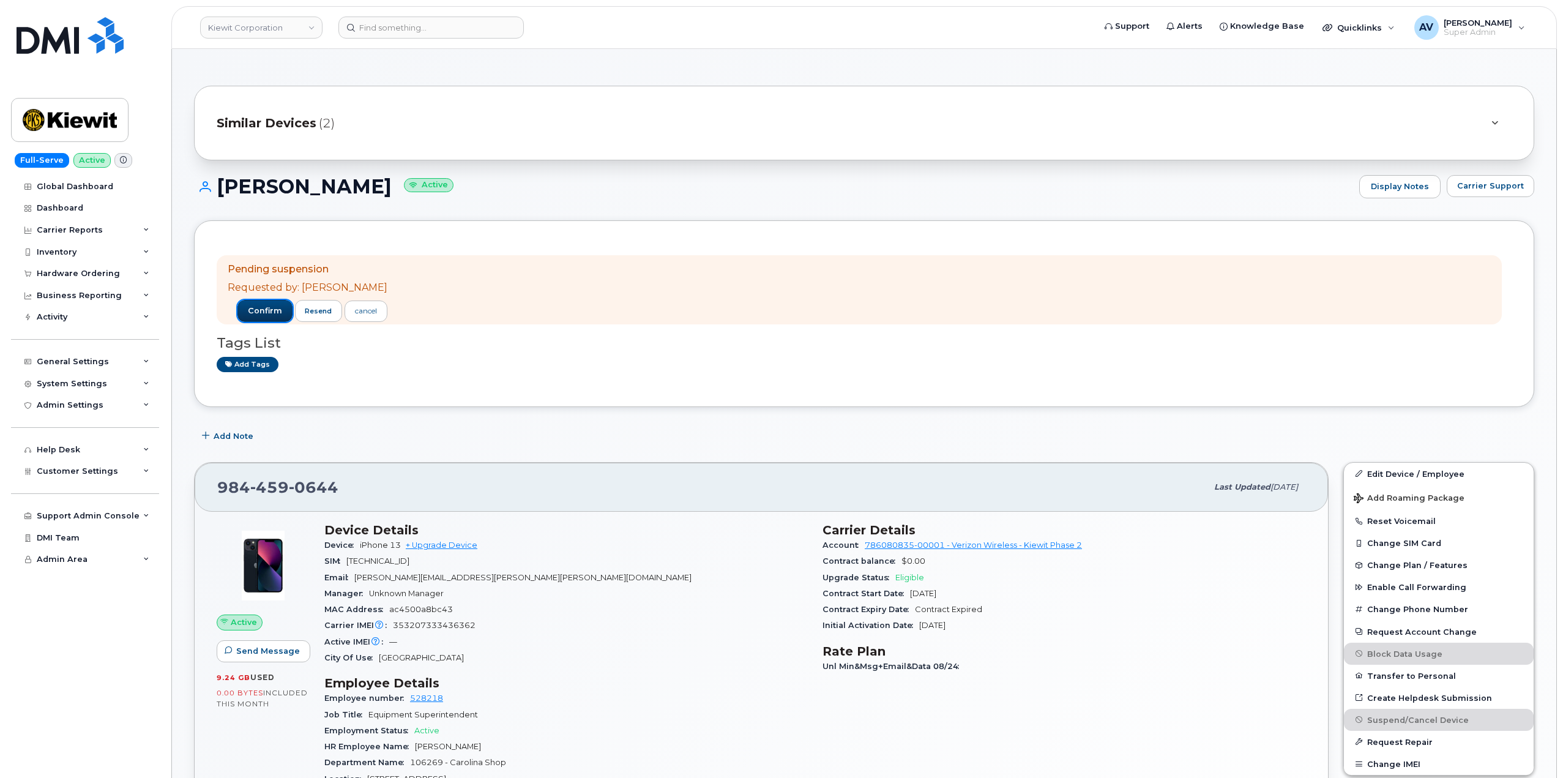
click at [264, 310] on span "confirm" at bounding box center [265, 310] width 34 height 11
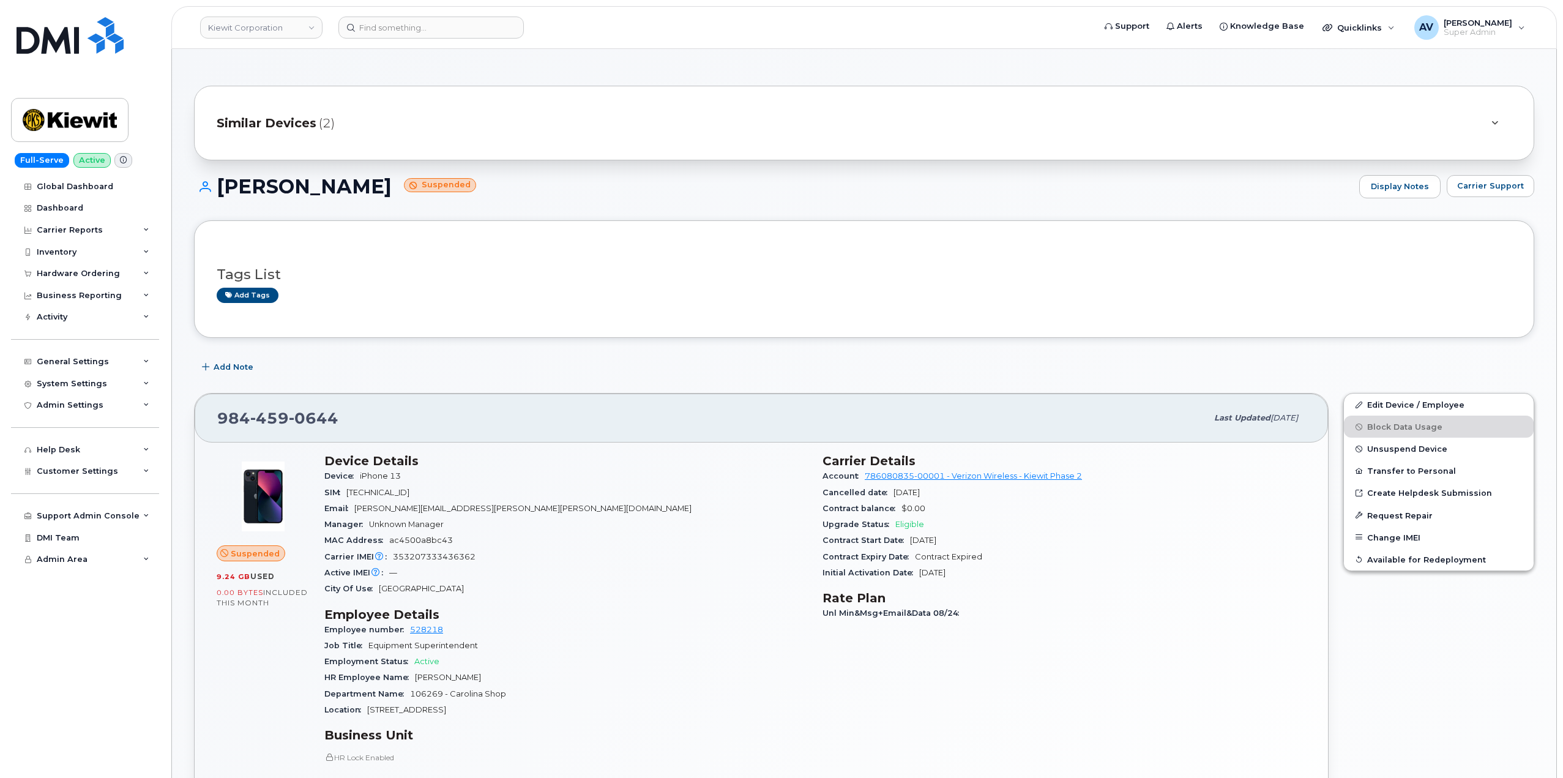
click at [309, 119] on span "Similar Devices" at bounding box center [267, 123] width 100 height 18
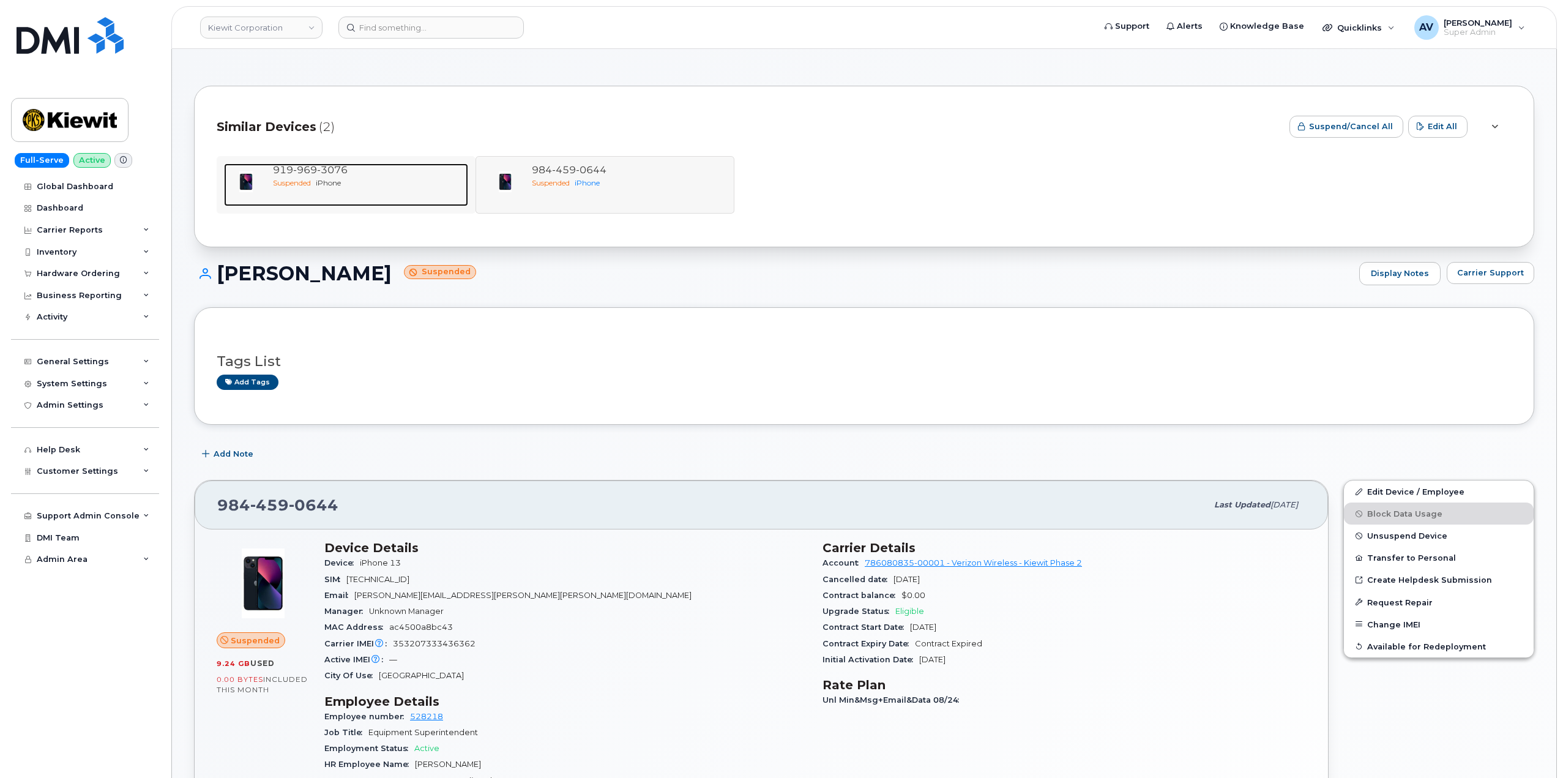
click at [324, 166] on span "3076" at bounding box center [332, 170] width 31 height 12
